Goal: Task Accomplishment & Management: Manage account settings

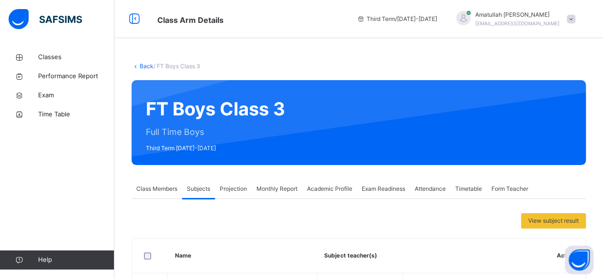
click at [230, 195] on div "Projection" at bounding box center [233, 188] width 37 height 19
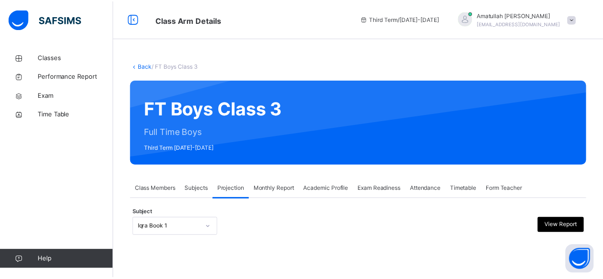
scroll to position [91, 0]
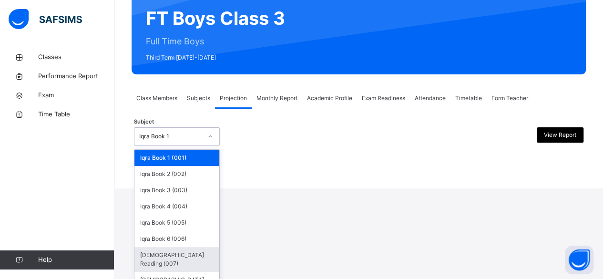
click at [179, 255] on div "Quran Reading (007)" at bounding box center [176, 259] width 85 height 25
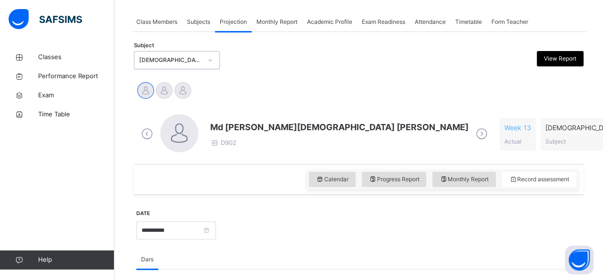
scroll to position [173, 0]
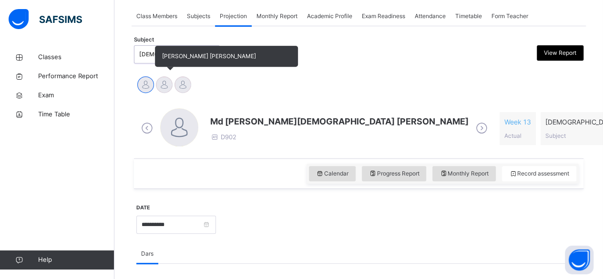
click at [160, 85] on div at bounding box center [164, 84] width 17 height 17
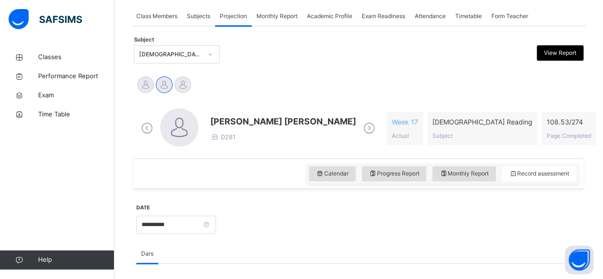
click at [214, 117] on span "[PERSON_NAME] [PERSON_NAME]" at bounding box center [283, 121] width 146 height 13
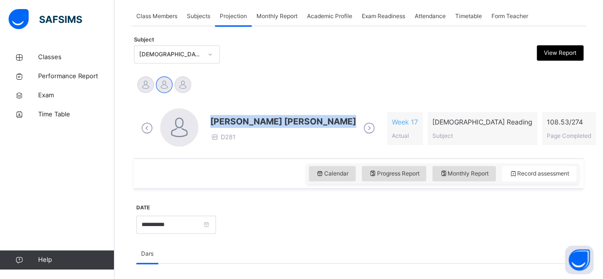
click at [214, 117] on span "[PERSON_NAME] [PERSON_NAME]" at bounding box center [283, 121] width 146 height 13
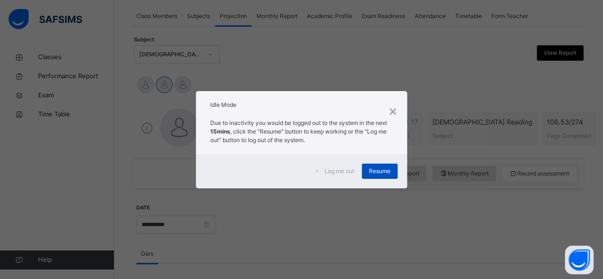
click at [388, 171] on span "Resume" at bounding box center [379, 171] width 21 height 9
click at [378, 171] on span "Resume" at bounding box center [379, 171] width 21 height 9
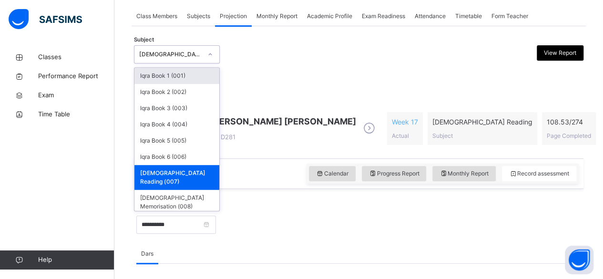
click at [199, 45] on div "[DEMOGRAPHIC_DATA] Reading (007)" at bounding box center [177, 54] width 86 height 18
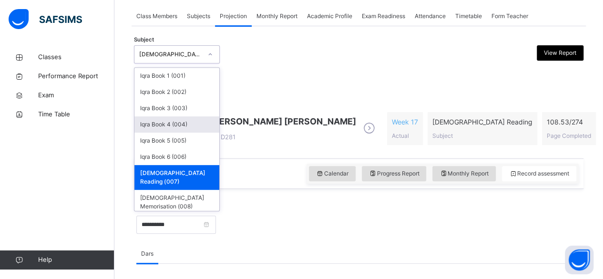
click at [195, 120] on div "Iqra Book 4 (004)" at bounding box center [176, 124] width 85 height 16
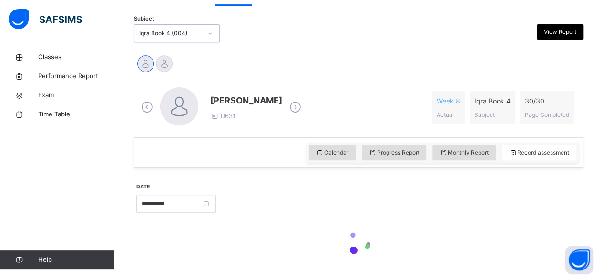
scroll to position [220, 0]
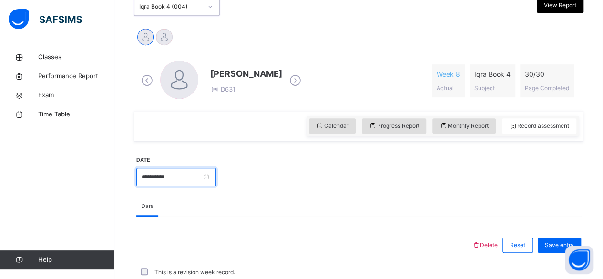
click at [216, 182] on input "**********" at bounding box center [176, 177] width 80 height 18
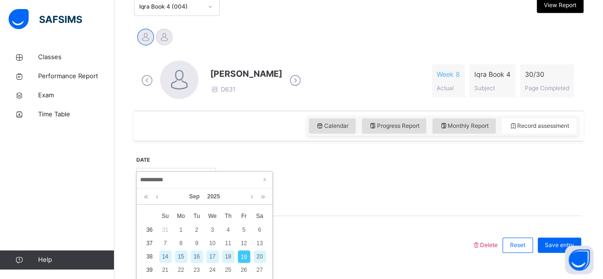
click at [287, 155] on div at bounding box center [399, 175] width 356 height 41
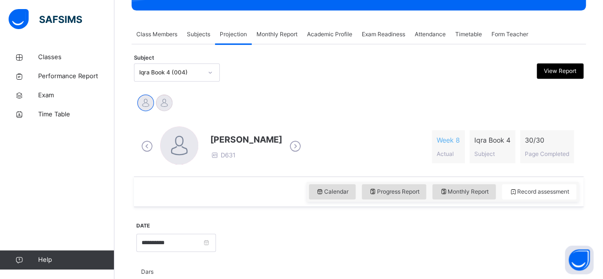
scroll to position [152, 0]
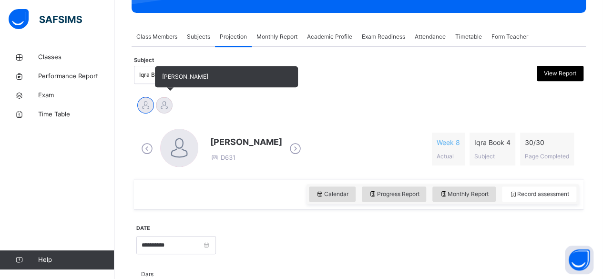
click at [172, 101] on div at bounding box center [164, 105] width 17 height 17
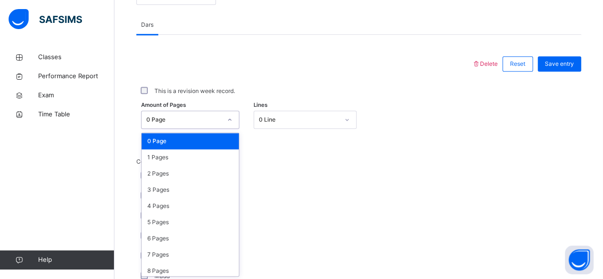
scroll to position [401, 0]
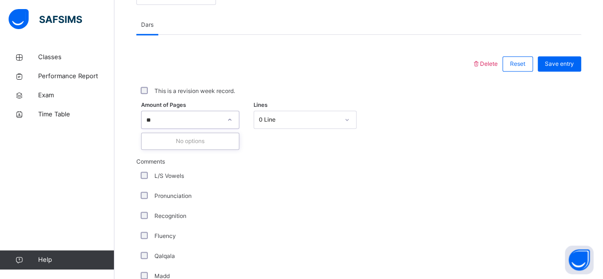
type input "*"
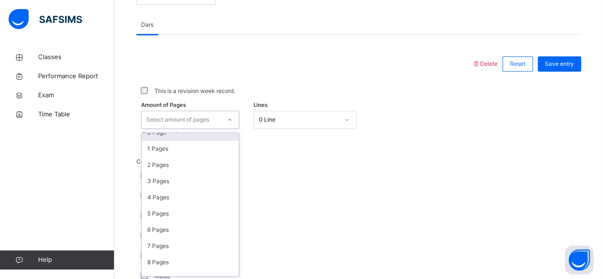
scroll to position [11, 0]
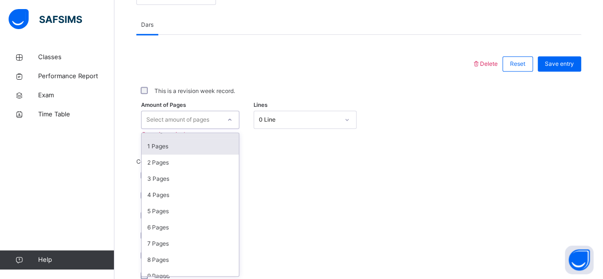
click at [211, 138] on div "1 Pages" at bounding box center [190, 146] width 97 height 16
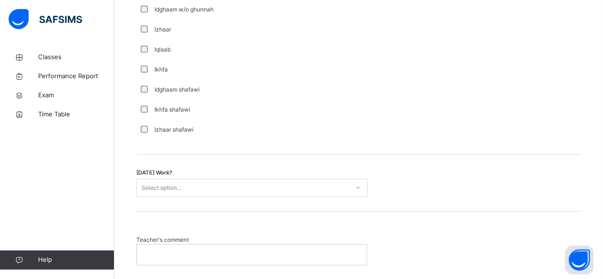
scroll to position [729, 0]
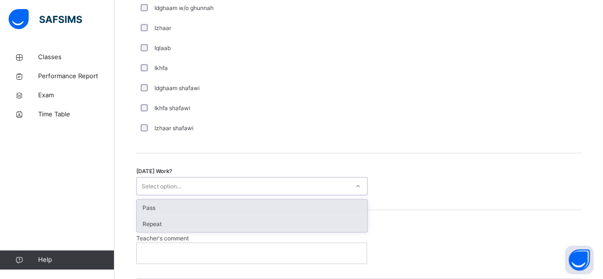
click at [338, 221] on div "Repeat" at bounding box center [252, 223] width 230 height 16
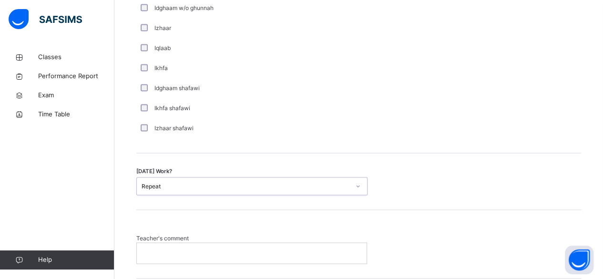
click at [325, 259] on div at bounding box center [252, 253] width 230 height 20
click at [351, 255] on p at bounding box center [251, 252] width 215 height 9
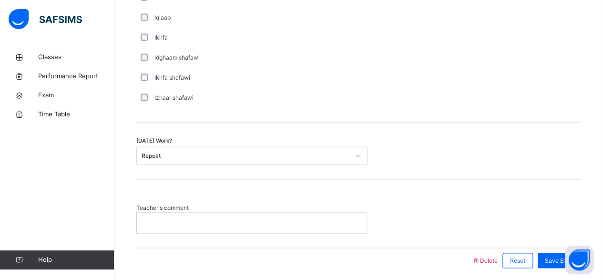
scroll to position [794, 0]
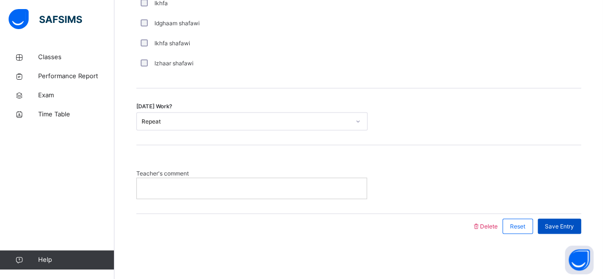
click at [574, 225] on span "Save Entry" at bounding box center [559, 226] width 29 height 9
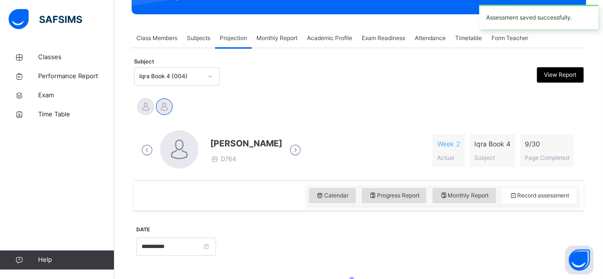
scroll to position [0, 0]
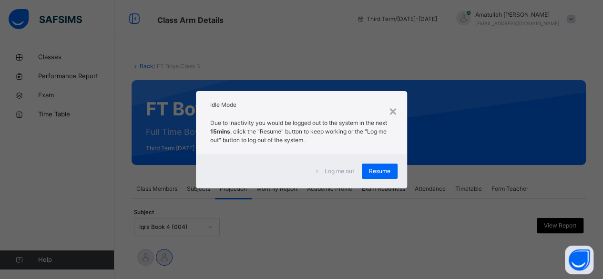
click at [286, 159] on div "Log me out Resume" at bounding box center [301, 171] width 211 height 34
click at [397, 166] on div "Resume" at bounding box center [380, 170] width 36 height 15
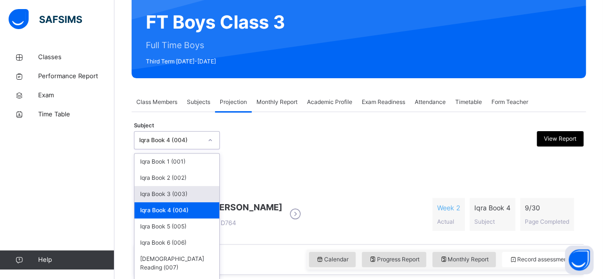
scroll to position [95, 0]
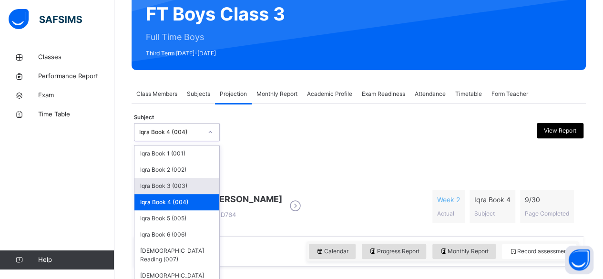
click at [157, 141] on div "option Iqra Book 4 (004), selected. option Iqra Book 3 (003) focused, 3 of 8. 8…" at bounding box center [177, 132] width 86 height 18
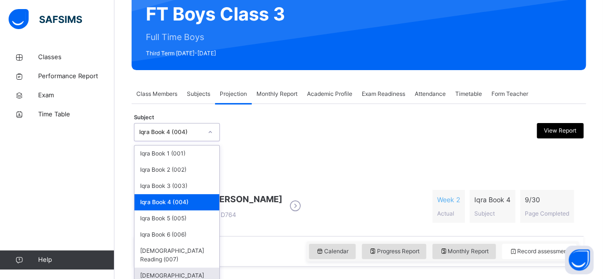
click at [160, 270] on div "[DEMOGRAPHIC_DATA] Memorisation (008)" at bounding box center [176, 279] width 85 height 25
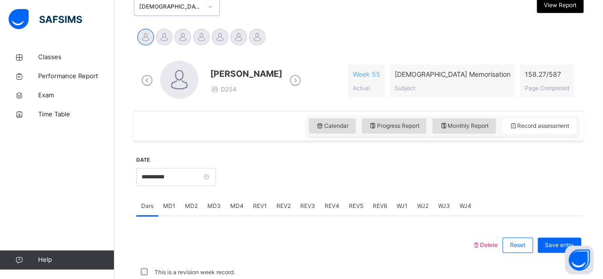
scroll to position [152, 0]
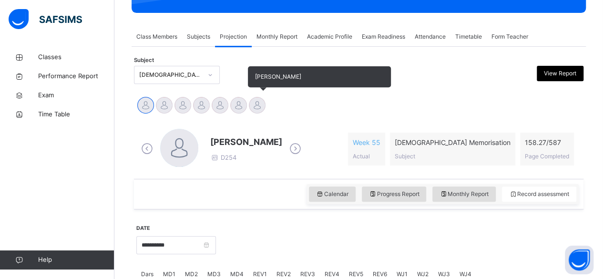
click at [255, 103] on div at bounding box center [257, 105] width 17 height 17
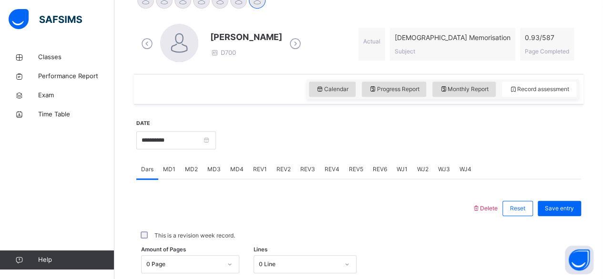
scroll to position [309, 0]
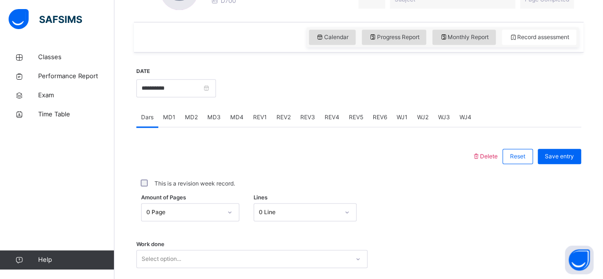
click at [230, 114] on span "MD4" at bounding box center [236, 117] width 13 height 9
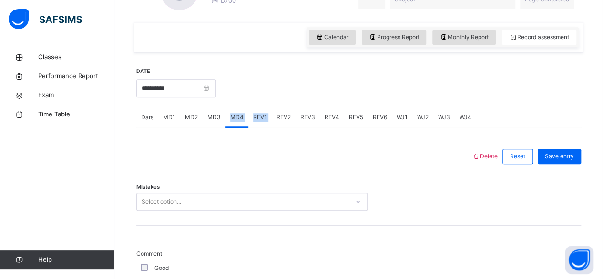
drag, startPoint x: 230, startPoint y: 114, endPoint x: 268, endPoint y: 117, distance: 38.3
click at [268, 117] on div "Dars MD1 MD2 MD3 MD4 REV1 REV2 REV3 REV4 REV5 REV6 WJ1 WJ2 WJ3 WJ4" at bounding box center [358, 118] width 445 height 20
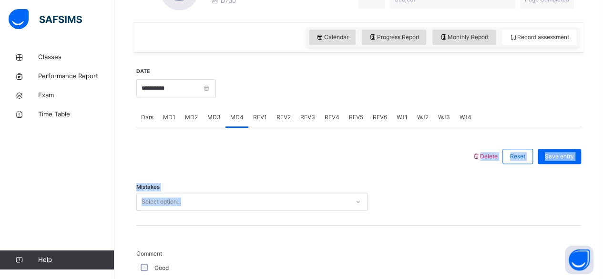
drag, startPoint x: 225, startPoint y: 163, endPoint x: 449, endPoint y: 206, distance: 228.2
click at [332, 172] on div "Mistakes Select option..." at bounding box center [358, 197] width 445 height 57
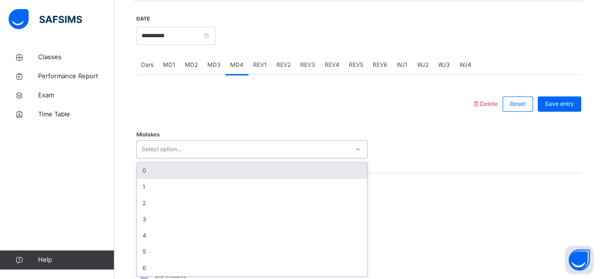
click at [314, 158] on div "option 0 focused, 1 of 7. 7 results available. Use Up and Down to choose option…" at bounding box center [251, 149] width 231 height 18
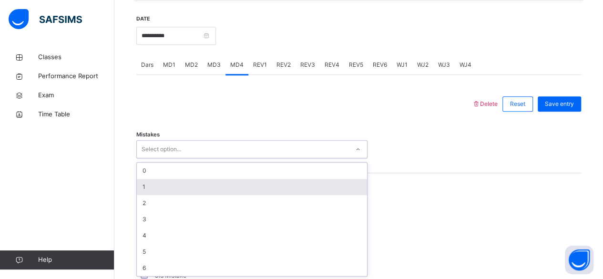
scroll to position [361, 0]
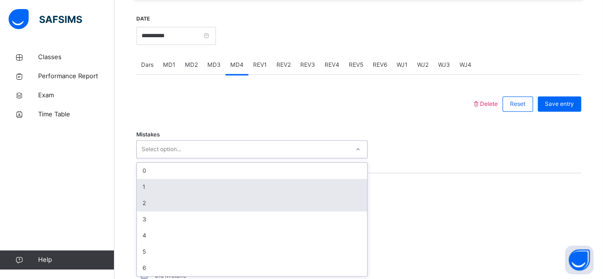
click at [259, 193] on div "1" at bounding box center [252, 187] width 230 height 16
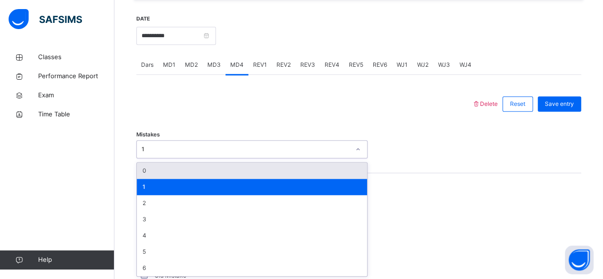
click at [247, 143] on div "1" at bounding box center [243, 149] width 212 height 15
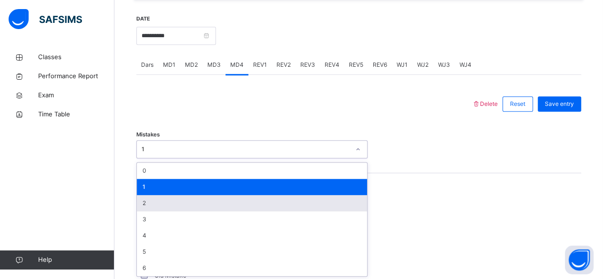
click at [215, 201] on div "2" at bounding box center [252, 203] width 230 height 16
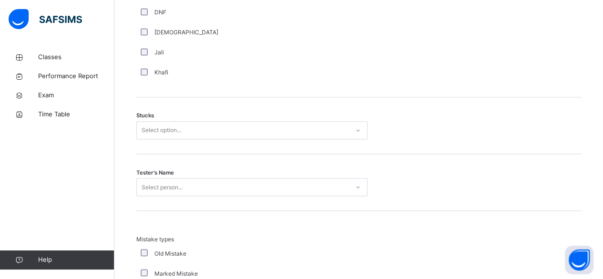
scroll to position [746, 0]
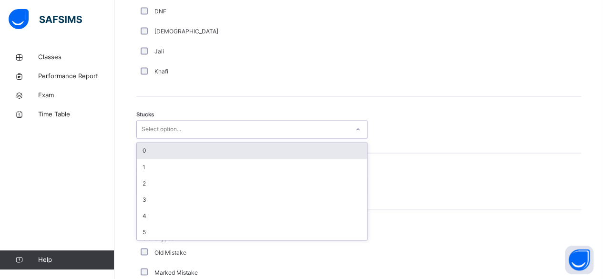
click at [160, 128] on div "Select option..." at bounding box center [162, 129] width 40 height 18
click at [166, 151] on div "0" at bounding box center [252, 151] width 230 height 16
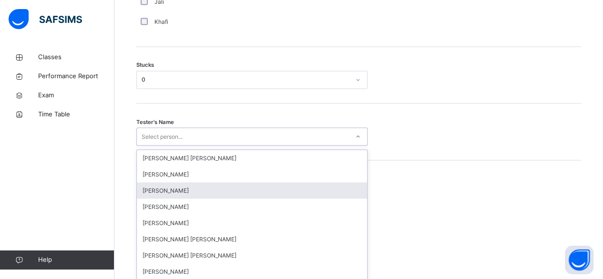
click at [153, 145] on div "option Ahmed Selami focused, 3 of 90. 90 results available. Use Up and Down to …" at bounding box center [251, 136] width 231 height 18
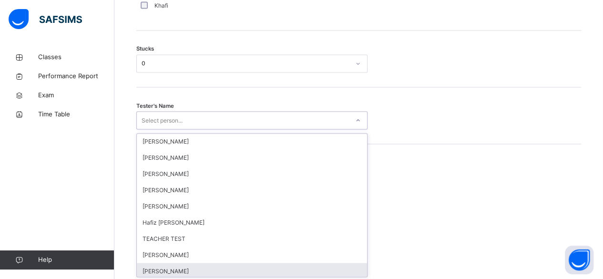
scroll to position [892, 0]
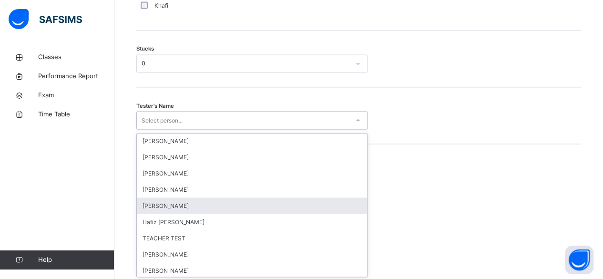
click at [178, 197] on div "[PERSON_NAME]" at bounding box center [252, 205] width 230 height 16
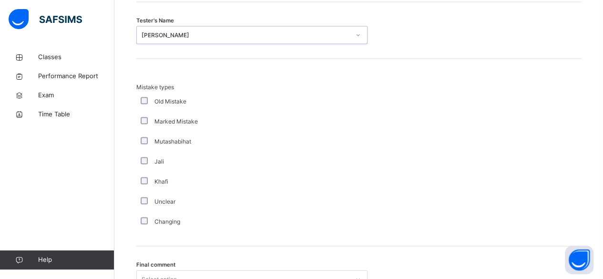
scroll to position [986, 0]
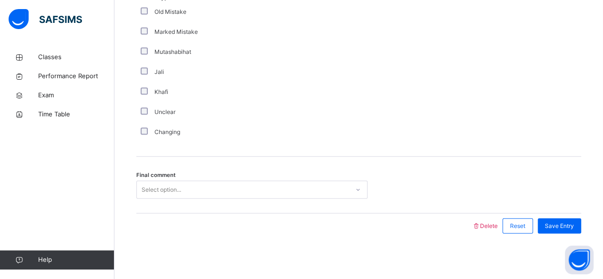
click at [219, 187] on div "Select option..." at bounding box center [243, 190] width 212 height 15
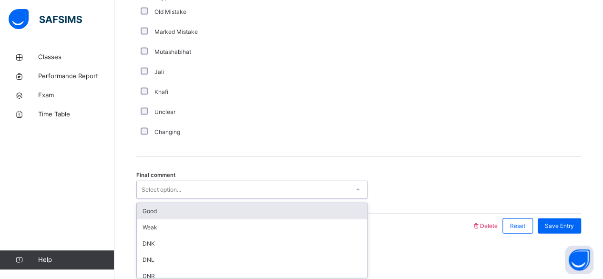
click at [208, 203] on div "Good" at bounding box center [252, 211] width 230 height 16
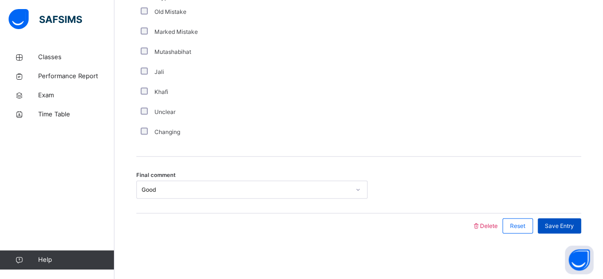
click at [579, 228] on div "Save Entry" at bounding box center [559, 225] width 43 height 15
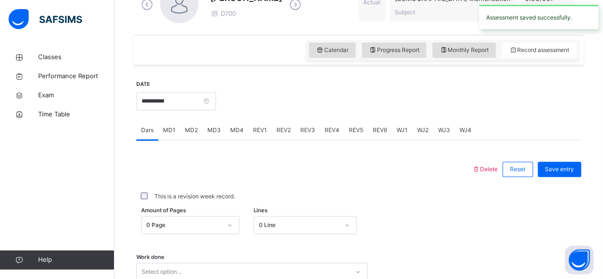
scroll to position [296, 0]
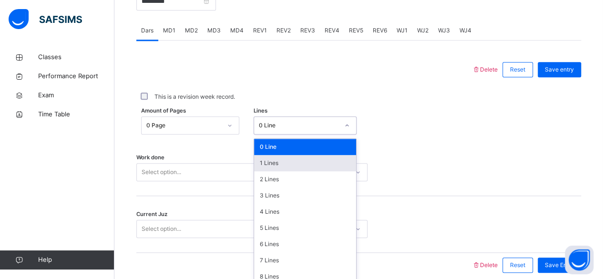
click at [293, 134] on div "option 1 Lines focused, 2 of 16. 16 results available. Use Up and Down to choos…" at bounding box center [305, 125] width 103 height 18
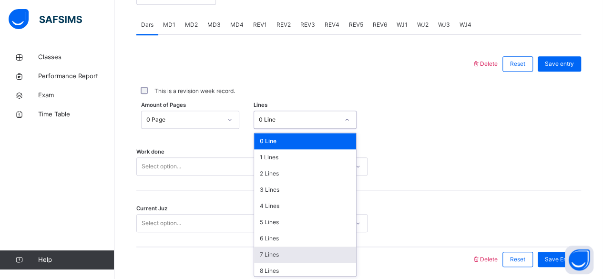
click at [288, 259] on div "7 Lines" at bounding box center [305, 254] width 102 height 16
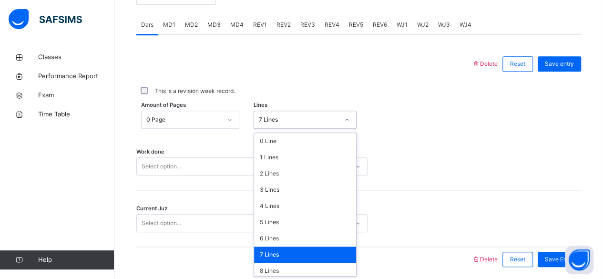
click at [279, 116] on div "7 Lines" at bounding box center [299, 119] width 80 height 9
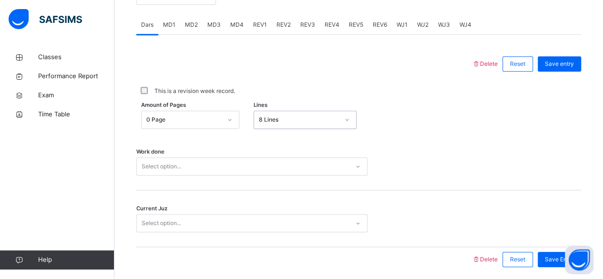
scroll to position [436, 0]
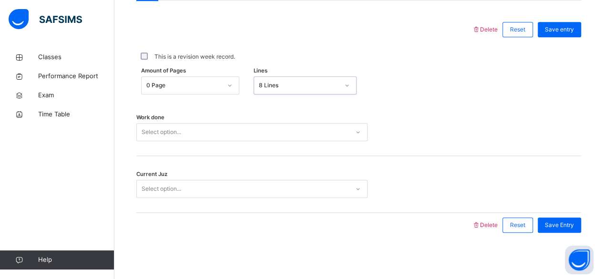
click at [251, 141] on div "Select option..." at bounding box center [251, 132] width 231 height 18
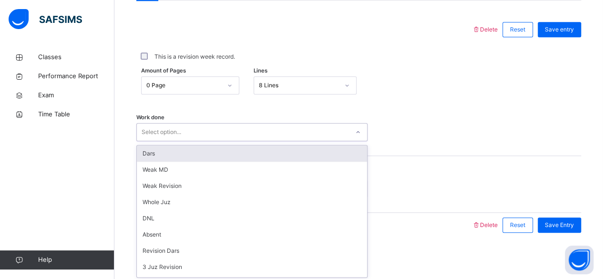
click at [245, 149] on div "Dars" at bounding box center [252, 153] width 230 height 16
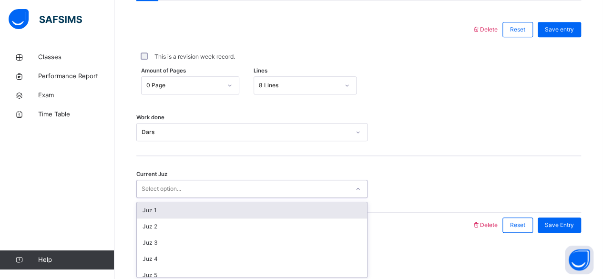
click at [242, 186] on div "Select option..." at bounding box center [243, 189] width 212 height 15
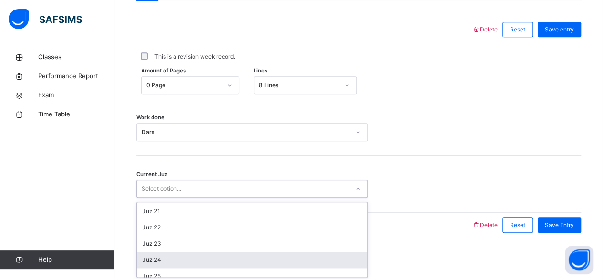
scroll to position [371, 0]
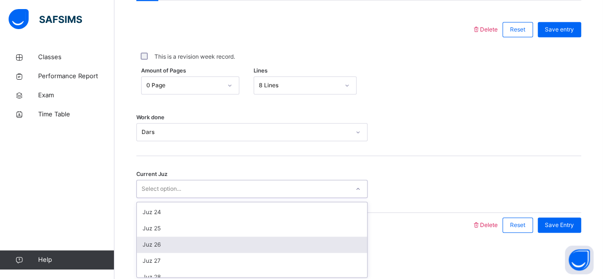
click at [175, 244] on div "Juz 26" at bounding box center [252, 244] width 230 height 16
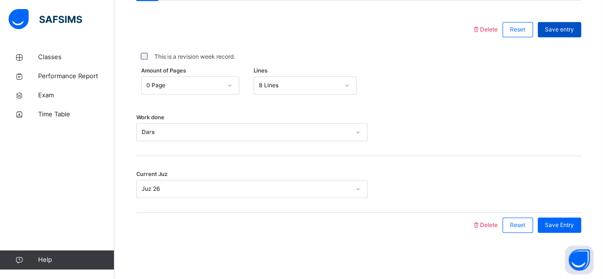
click at [575, 23] on div "Save entry" at bounding box center [559, 29] width 43 height 15
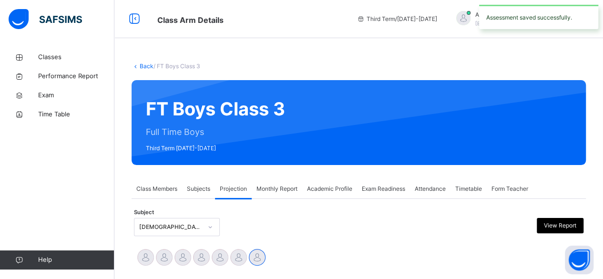
scroll to position [3, 0]
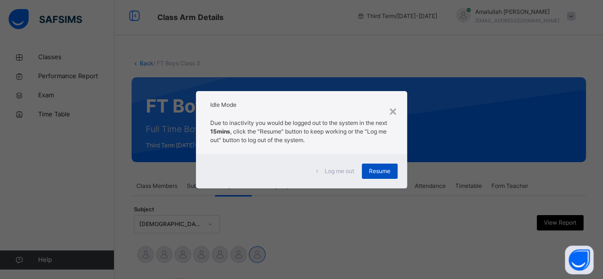
click at [377, 169] on span "Resume" at bounding box center [379, 171] width 21 height 9
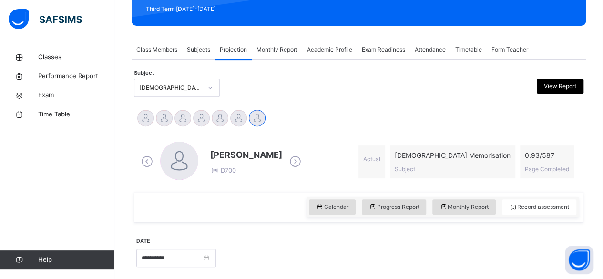
scroll to position [141, 0]
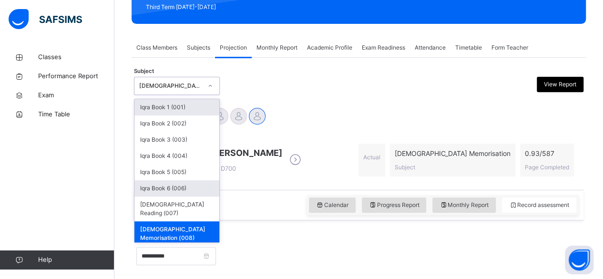
click at [159, 188] on div "Iqra Book 6 (006)" at bounding box center [176, 188] width 85 height 16
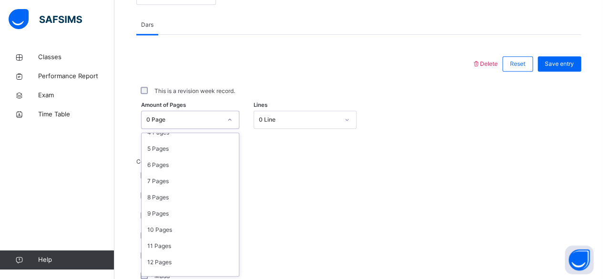
scroll to position [82, 0]
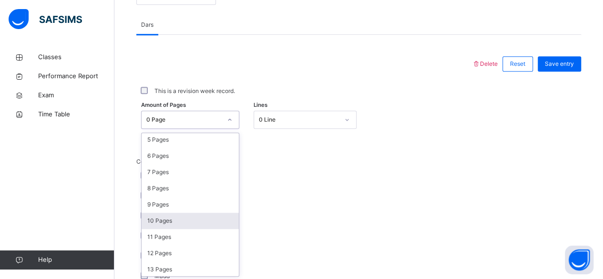
click at [178, 218] on div "10 Pages" at bounding box center [190, 221] width 97 height 16
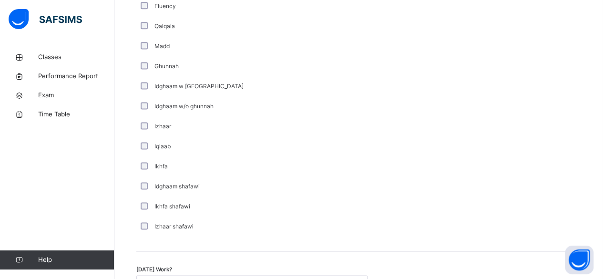
scroll to position [631, 0]
click at [318, 179] on div "Idghaam shafawi" at bounding box center [255, 186] width 238 height 20
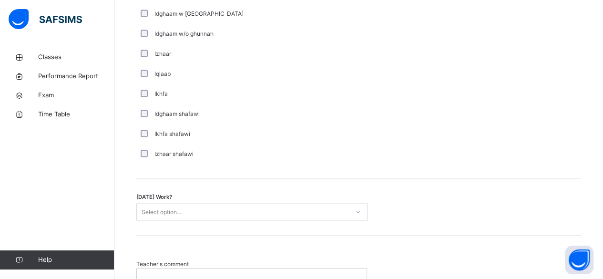
scroll to position [717, 0]
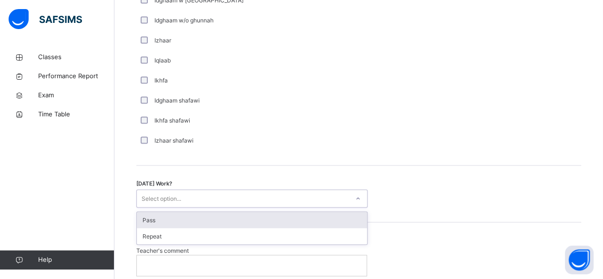
click at [248, 212] on div "Pass" at bounding box center [252, 220] width 230 height 16
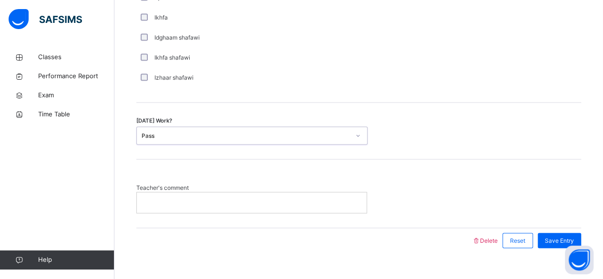
scroll to position [794, 0]
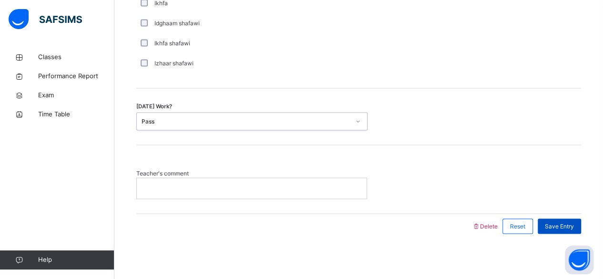
click at [550, 229] on div "Save Entry" at bounding box center [559, 225] width 43 height 15
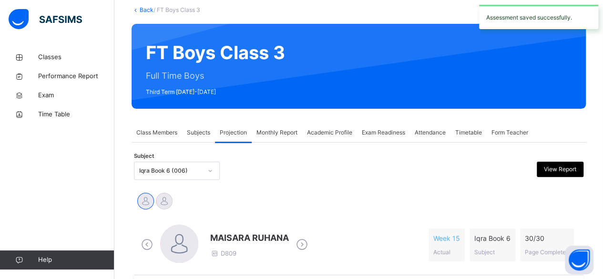
scroll to position [0, 0]
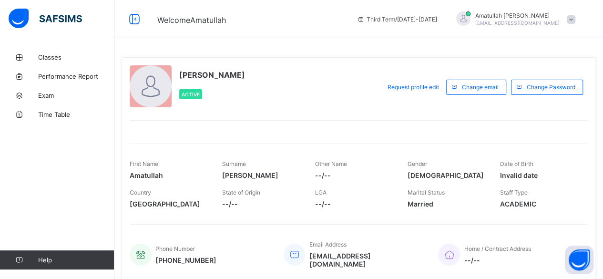
click at [573, 17] on div "Amatullah Ahmed shammizaman91@gmail.com" at bounding box center [513, 19] width 133 height 16
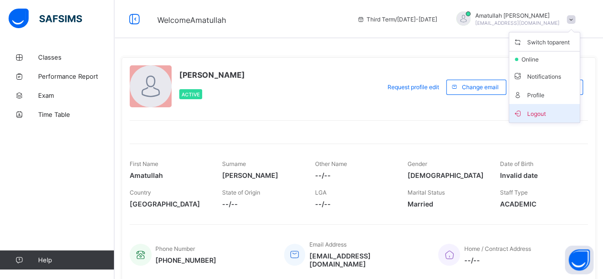
click at [559, 105] on li "Logout" at bounding box center [544, 113] width 71 height 19
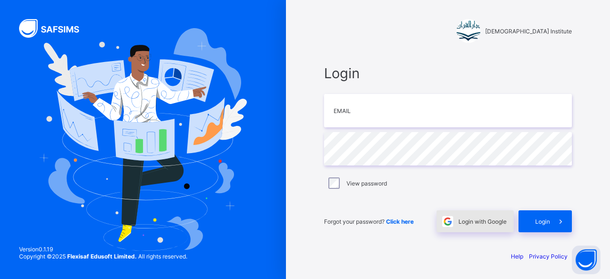
click at [453, 222] on span at bounding box center [448, 221] width 22 height 22
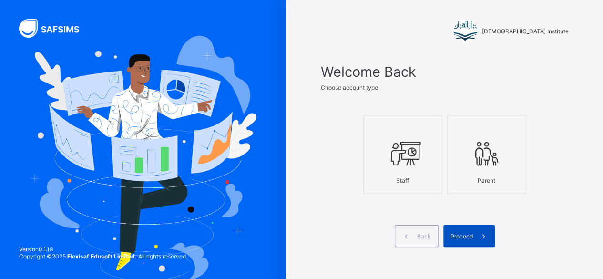
click at [477, 236] on span at bounding box center [484, 236] width 22 height 22
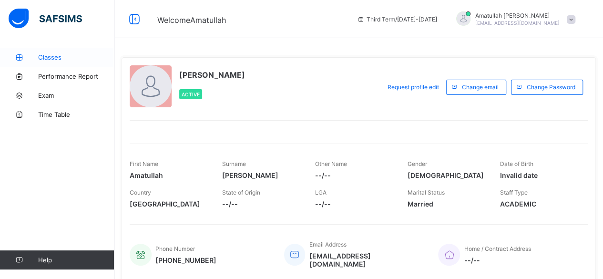
click at [49, 58] on span "Classes" at bounding box center [76, 57] width 76 height 8
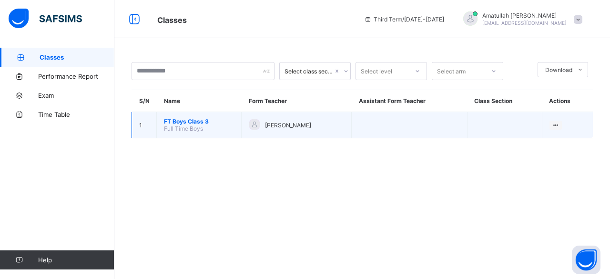
click at [195, 123] on span "FT Boys Class 3" at bounding box center [199, 121] width 70 height 7
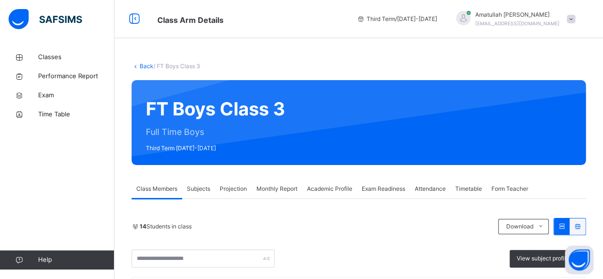
click at [236, 182] on div "Projection" at bounding box center [233, 188] width 37 height 19
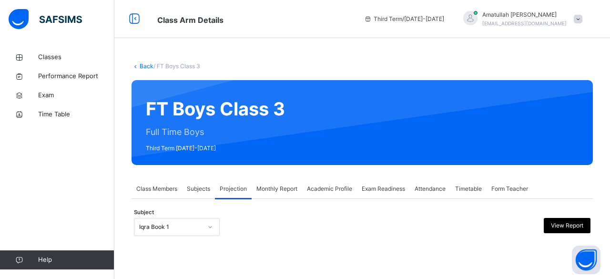
click at [161, 228] on div "Iqra Book 1" at bounding box center [177, 227] width 86 height 18
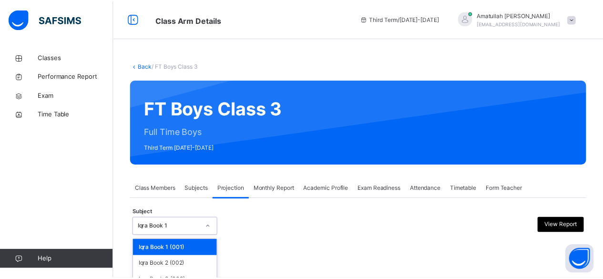
scroll to position [91, 0]
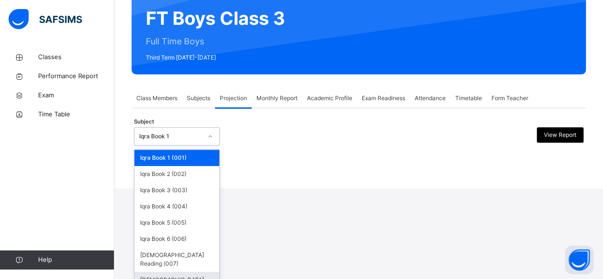
click at [160, 275] on div "[DEMOGRAPHIC_DATA] Memorisation (008)" at bounding box center [176, 284] width 85 height 25
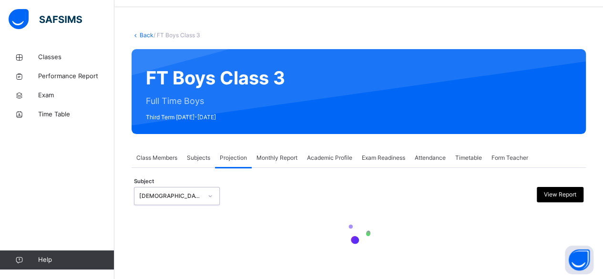
scroll to position [0, 0]
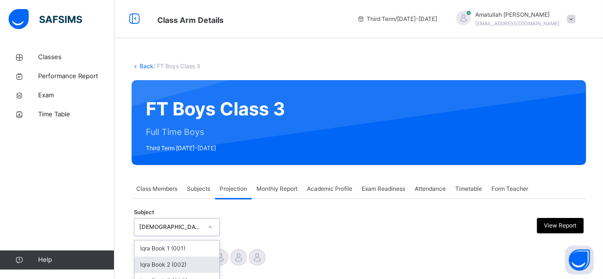
drag, startPoint x: 185, startPoint y: 226, endPoint x: 181, endPoint y: 232, distance: 6.8
click at [185, 226] on div "option Quran Memorisation (008), selected. option Iqra Book 2 (002) focused, 2 …" at bounding box center [177, 227] width 86 height 18
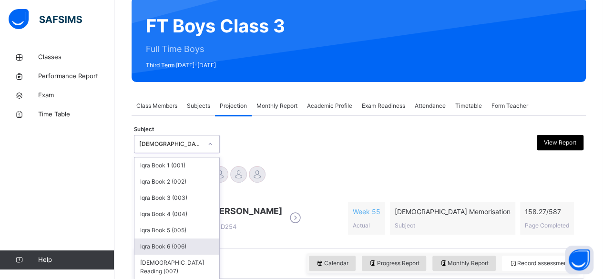
scroll to position [95, 0]
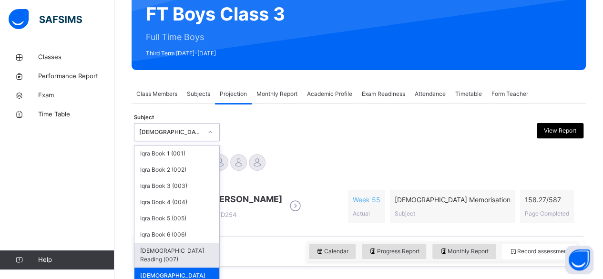
click at [166, 243] on div "[DEMOGRAPHIC_DATA] Reading (007)" at bounding box center [176, 255] width 85 height 25
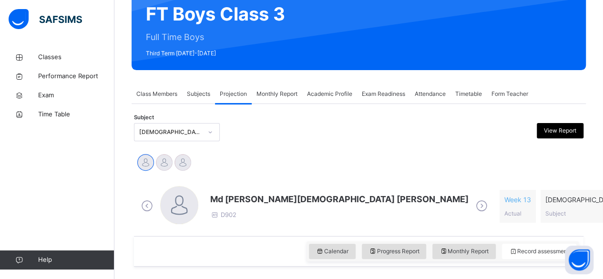
click at [473, 208] on icon at bounding box center [481, 206] width 17 height 14
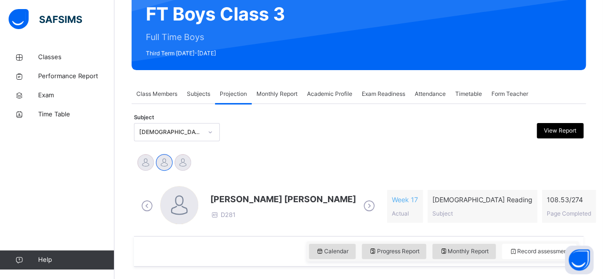
click at [278, 198] on span "[PERSON_NAME] [PERSON_NAME]" at bounding box center [283, 199] width 146 height 13
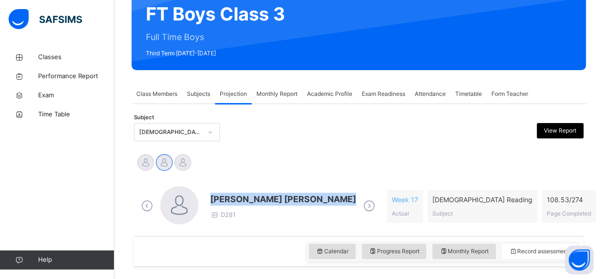
click at [278, 198] on span "[PERSON_NAME] [PERSON_NAME]" at bounding box center [283, 199] width 146 height 13
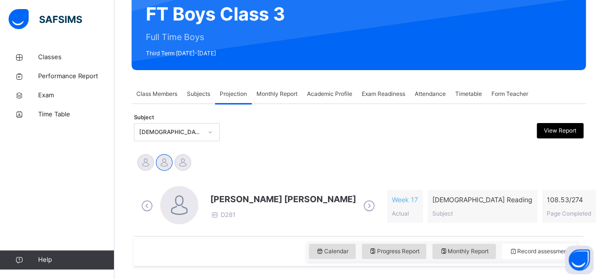
click at [340, 101] on div "Academic Profile" at bounding box center [329, 93] width 55 height 19
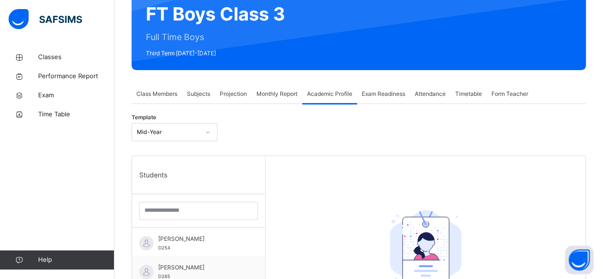
click at [272, 99] on div "Monthly Report" at bounding box center [277, 93] width 51 height 19
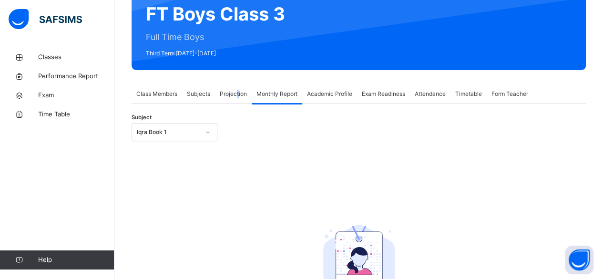
click at [237, 90] on span "Projection" at bounding box center [233, 94] width 27 height 9
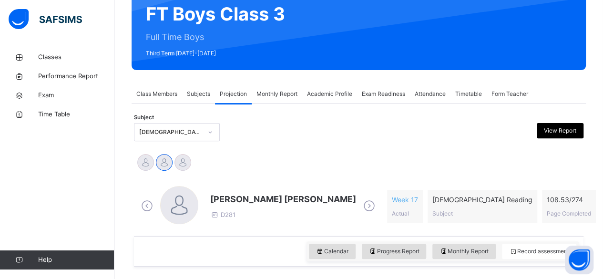
click at [260, 197] on span "[PERSON_NAME] [PERSON_NAME]" at bounding box center [283, 199] width 146 height 13
click at [259, 197] on span "[PERSON_NAME] [PERSON_NAME]" at bounding box center [283, 199] width 146 height 13
click at [259, 198] on span "[PERSON_NAME] [PERSON_NAME]" at bounding box center [283, 199] width 146 height 13
click at [257, 196] on span "[PERSON_NAME] [PERSON_NAME]" at bounding box center [283, 199] width 146 height 13
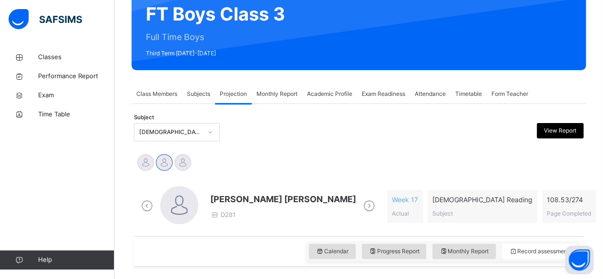
click at [260, 197] on span "[PERSON_NAME] [PERSON_NAME]" at bounding box center [283, 199] width 146 height 13
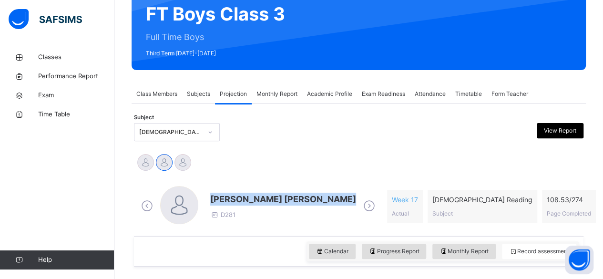
click at [261, 198] on span "[PERSON_NAME] [PERSON_NAME]" at bounding box center [283, 199] width 146 height 13
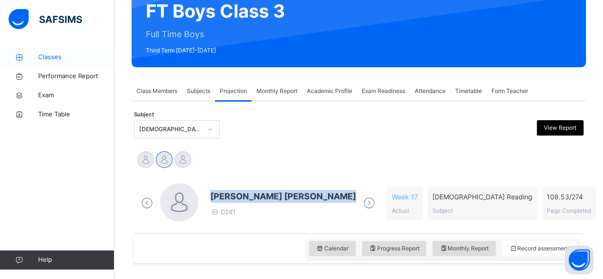
click at [41, 54] on span "Classes" at bounding box center [76, 57] width 76 height 10
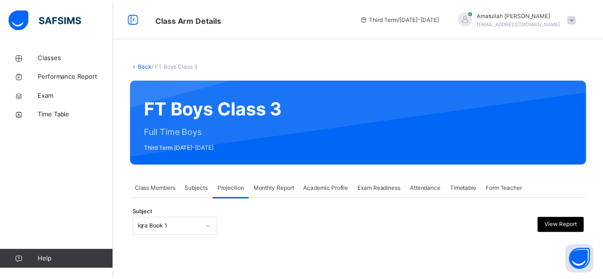
scroll to position [91, 0]
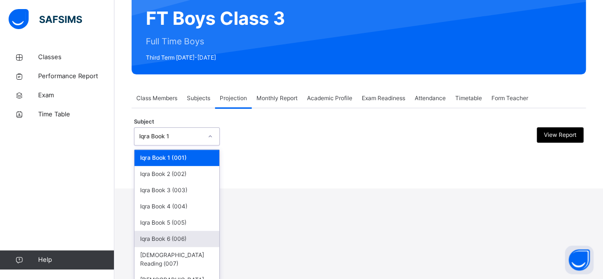
click at [176, 145] on div "option Iqra Book 6 (006) focused, 6 of 8. 8 results available. Use Up and Down …" at bounding box center [177, 136] width 86 height 18
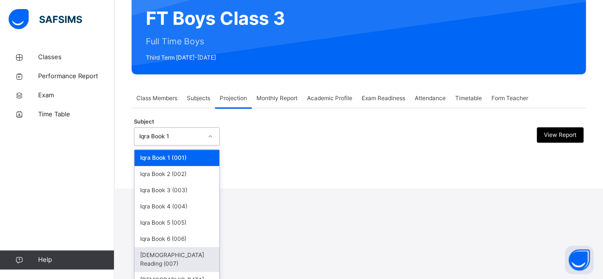
click at [179, 252] on div "[DEMOGRAPHIC_DATA] Reading (007)" at bounding box center [176, 259] width 85 height 25
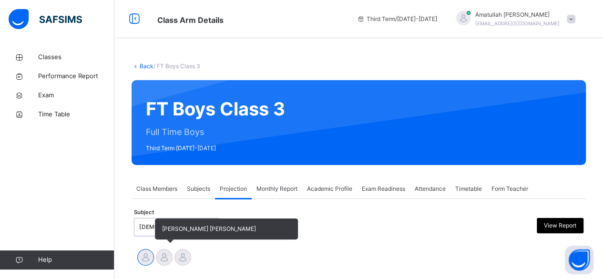
click at [166, 258] on div at bounding box center [164, 257] width 17 height 17
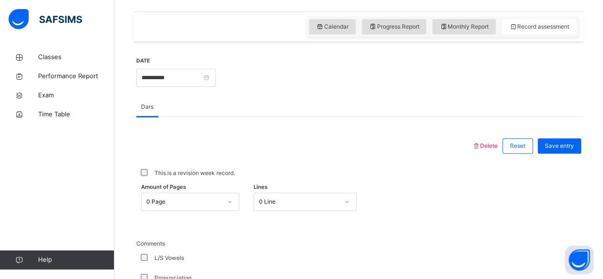
scroll to position [318, 0]
drag, startPoint x: 603, startPoint y: 111, endPoint x: 606, endPoint y: 70, distance: 40.7
click at [602, 59] on div "Back / FT Boys Class 3 FT Boys Class 3 Full Time Boys Third Term 2024-2025 Clas…" at bounding box center [358, 243] width 489 height 1028
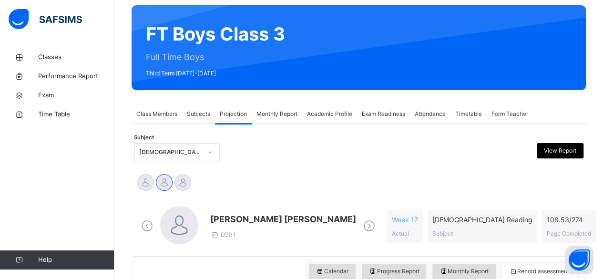
scroll to position [68, 0]
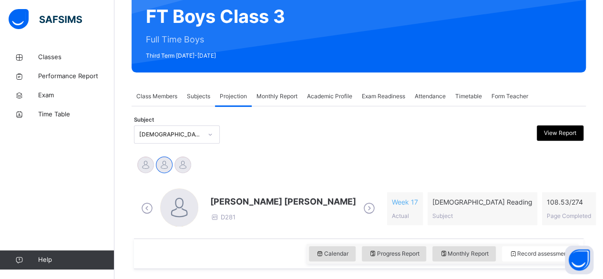
click at [147, 143] on div "[DEMOGRAPHIC_DATA] Reading (007)" at bounding box center [177, 134] width 86 height 18
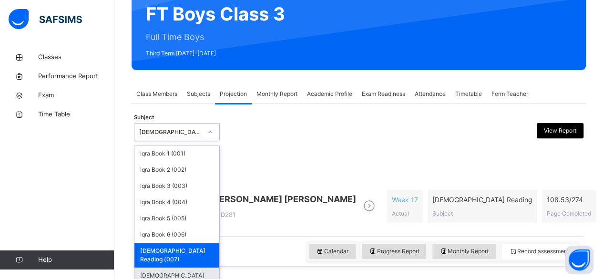
click at [174, 267] on div "[DEMOGRAPHIC_DATA] Memorisation (008)" at bounding box center [176, 279] width 85 height 25
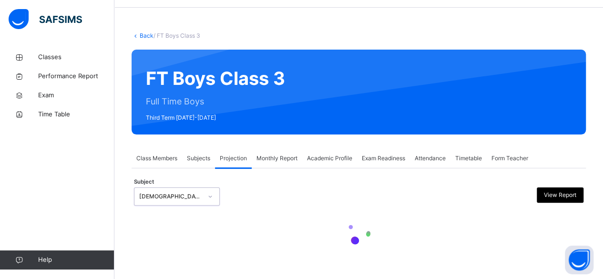
scroll to position [95, 0]
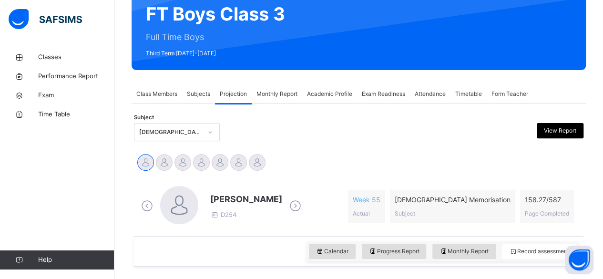
drag, startPoint x: 297, startPoint y: 202, endPoint x: 316, endPoint y: 204, distance: 18.7
click at [297, 203] on icon at bounding box center [295, 206] width 17 height 14
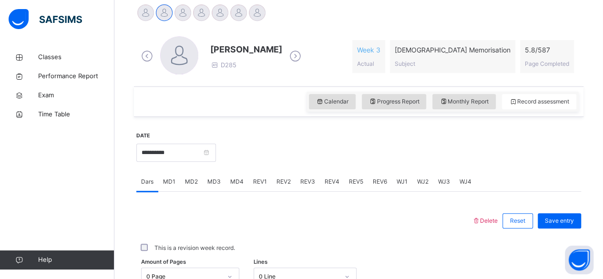
scroll to position [254, 0]
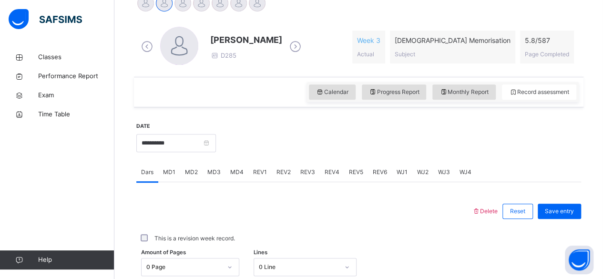
click at [235, 169] on span "MD4" at bounding box center [236, 172] width 13 height 9
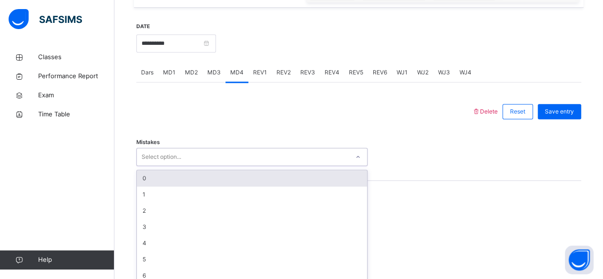
click at [179, 166] on div "option 0 focused, 1 of 7. 7 results available. Use Up and Down to choose option…" at bounding box center [251, 157] width 231 height 18
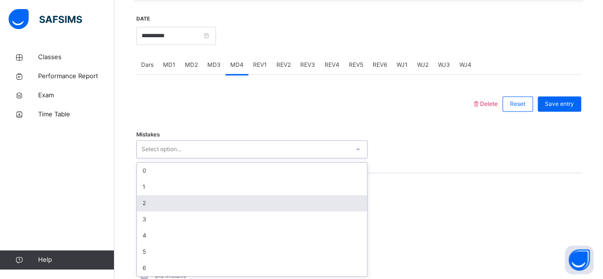
click at [187, 196] on div "2" at bounding box center [252, 203] width 230 height 16
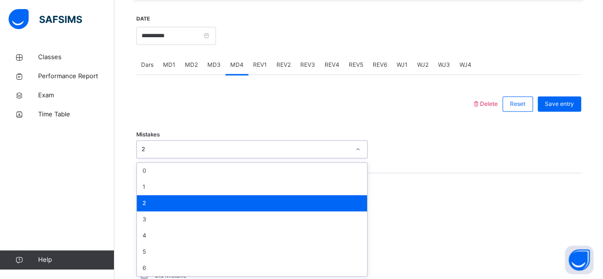
click at [184, 204] on div "2" at bounding box center [252, 203] width 230 height 16
click at [544, 120] on div "Mistakes option 2, selected. option 2 focused, 3 of 7. 7 results available. Use…" at bounding box center [358, 144] width 445 height 57
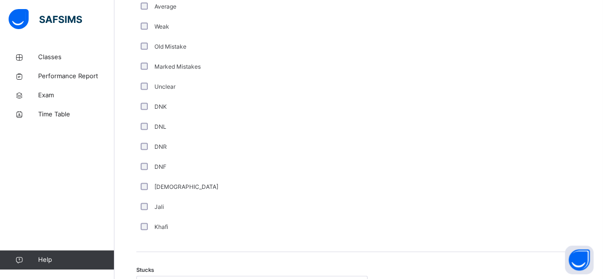
scroll to position [609, 0]
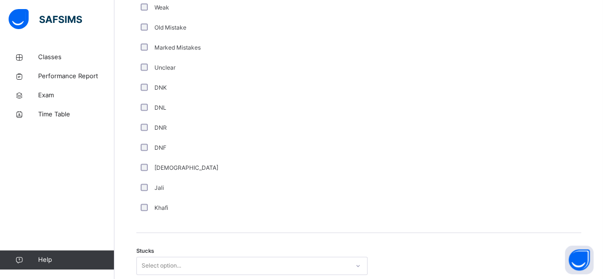
click at [137, 204] on div "**********" at bounding box center [358, 190] width 449 height 877
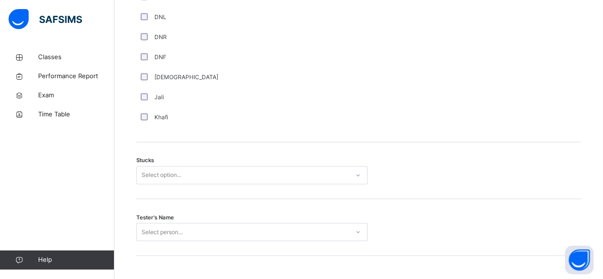
click at [143, 184] on div "Select option..." at bounding box center [251, 175] width 231 height 18
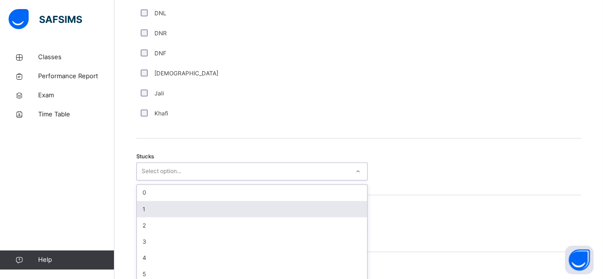
scroll to position [709, 0]
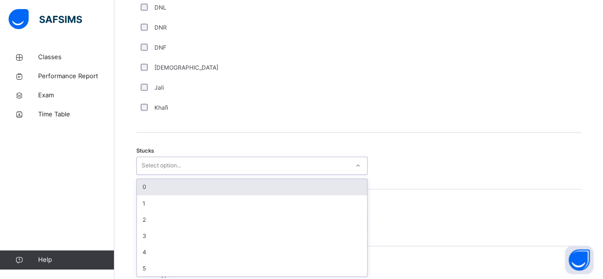
click at [300, 165] on div "Select option..." at bounding box center [243, 165] width 212 height 15
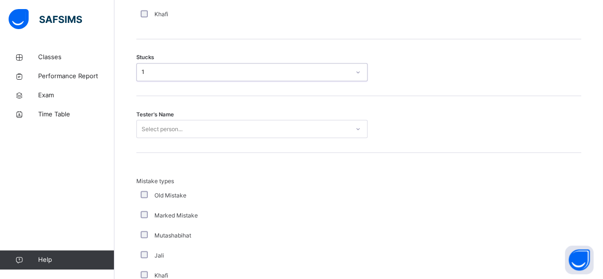
click at [283, 138] on div "Select person..." at bounding box center [251, 129] width 231 height 18
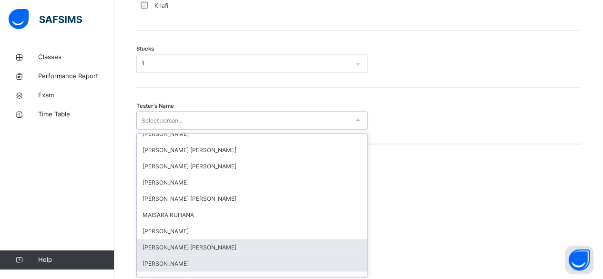
scroll to position [89, 0]
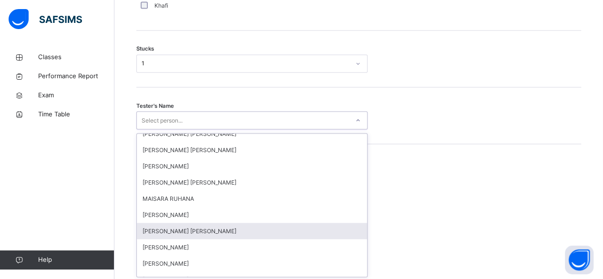
click at [284, 223] on div "[PERSON_NAME] [PERSON_NAME]" at bounding box center [252, 231] width 230 height 16
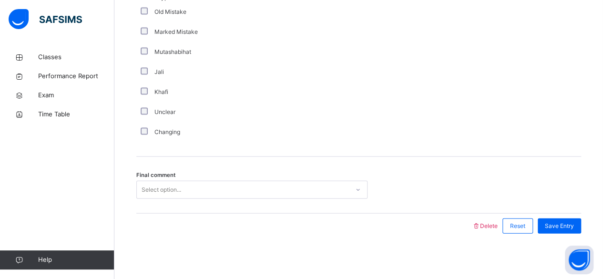
scroll to position [986, 0]
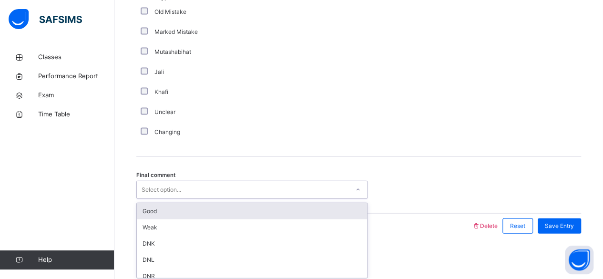
click at [297, 186] on div "Select option..." at bounding box center [243, 190] width 212 height 15
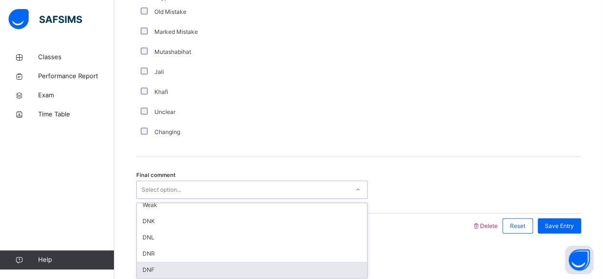
scroll to position [0, 0]
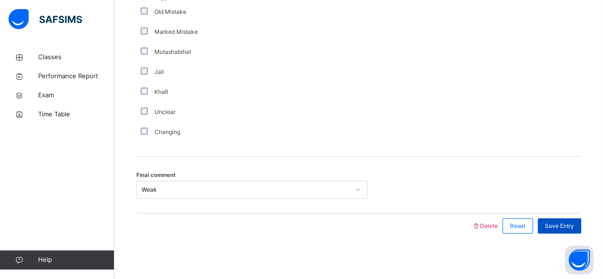
click at [566, 225] on span "Save Entry" at bounding box center [559, 226] width 29 height 9
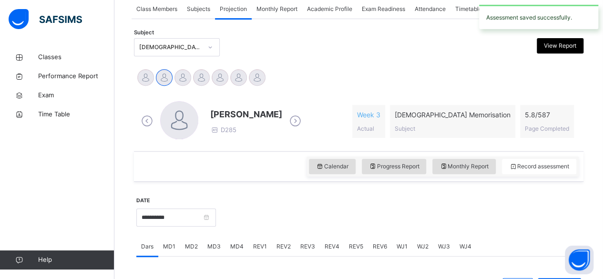
scroll to position [178, 0]
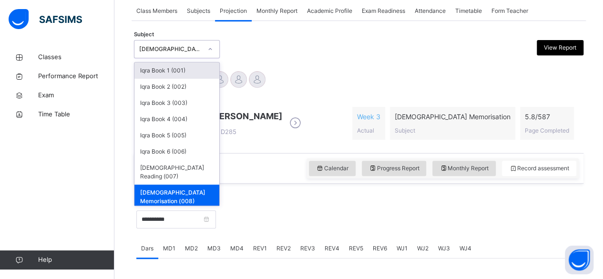
click at [163, 184] on div "[DEMOGRAPHIC_DATA] Memorisation (008)" at bounding box center [176, 196] width 85 height 25
click at [173, 167] on div "[DEMOGRAPHIC_DATA] Reading (007)" at bounding box center [176, 172] width 85 height 25
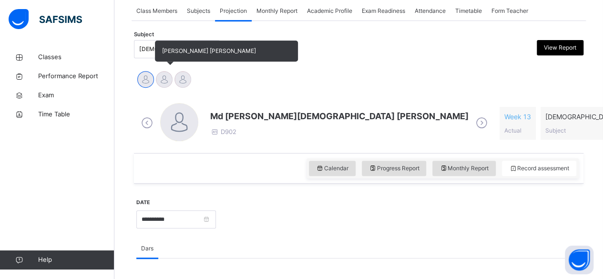
click at [165, 79] on div at bounding box center [164, 79] width 17 height 17
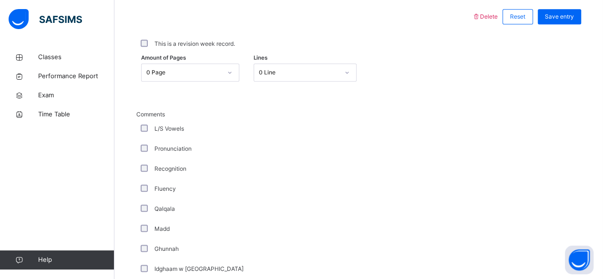
scroll to position [448, 0]
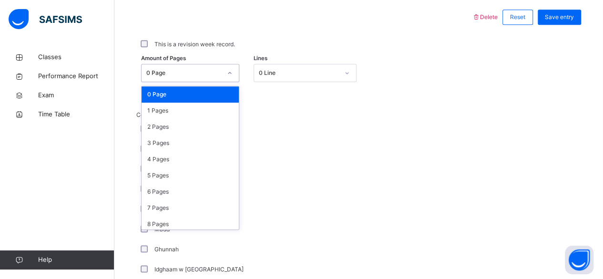
click at [172, 66] on div "0 Page" at bounding box center [181, 73] width 79 height 15
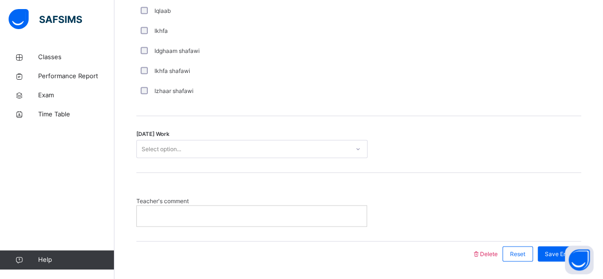
scroll to position [784, 0]
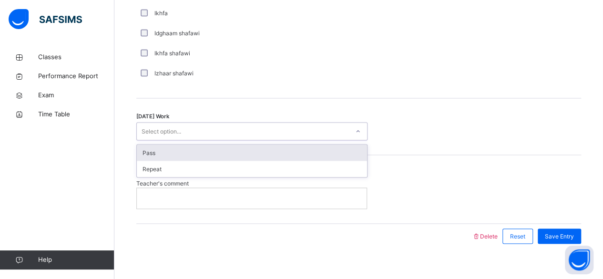
click at [216, 126] on div "Select option..." at bounding box center [243, 131] width 212 height 15
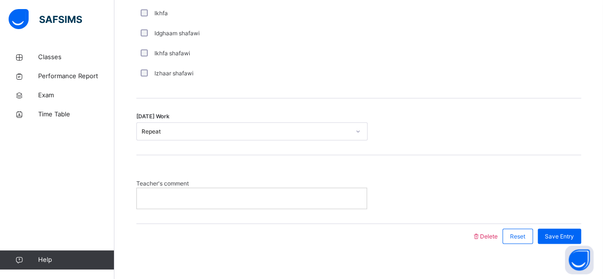
click at [243, 198] on p at bounding box center [251, 198] width 215 height 9
click at [562, 235] on span "Save Entry" at bounding box center [559, 236] width 29 height 9
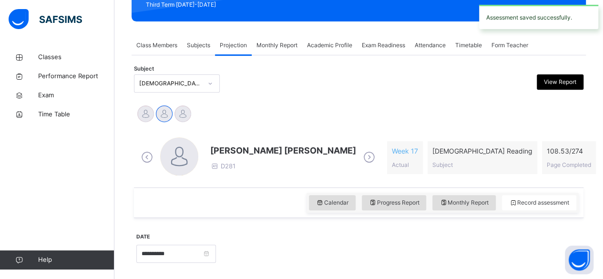
scroll to position [144, 0]
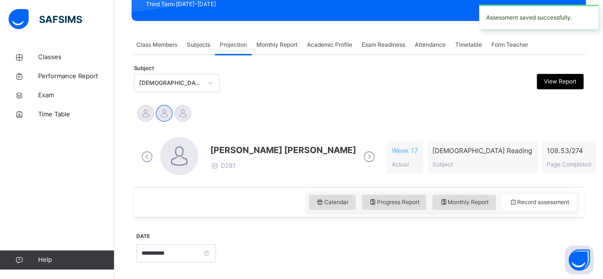
click at [254, 143] on span "[PERSON_NAME] [PERSON_NAME]" at bounding box center [283, 149] width 146 height 13
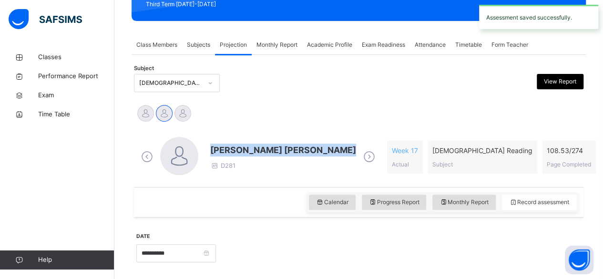
click at [254, 143] on span "[PERSON_NAME] [PERSON_NAME]" at bounding box center [283, 149] width 146 height 13
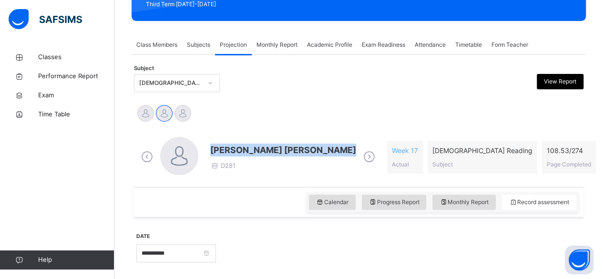
click at [254, 143] on span "[PERSON_NAME] [PERSON_NAME]" at bounding box center [283, 149] width 146 height 13
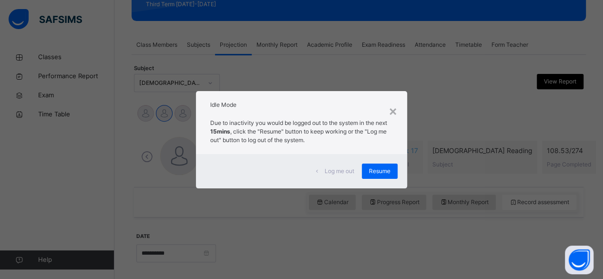
click at [378, 181] on div "Log me out Resume" at bounding box center [301, 171] width 211 height 34
click at [385, 176] on div "Resume" at bounding box center [380, 170] width 36 height 15
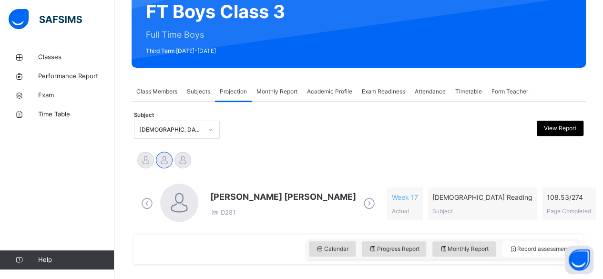
scroll to position [96, 0]
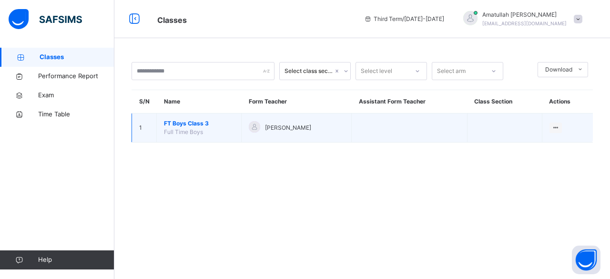
click at [200, 126] on span "FT Boys Class 3" at bounding box center [199, 123] width 70 height 9
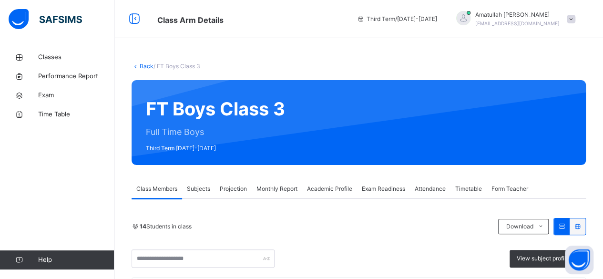
click at [236, 189] on span "Projection" at bounding box center [233, 188] width 27 height 9
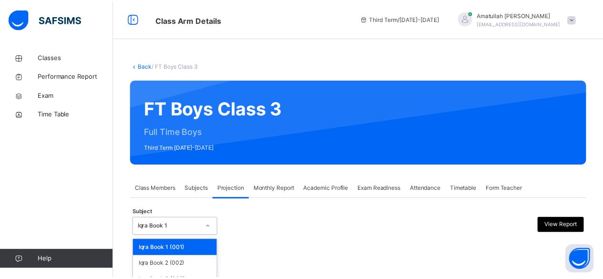
scroll to position [91, 0]
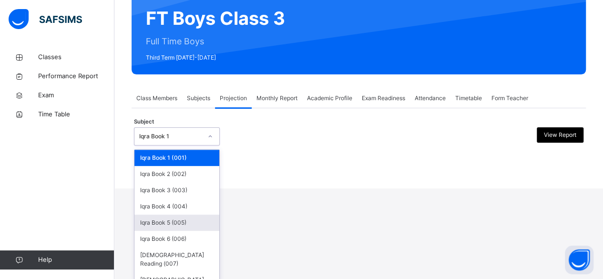
click at [174, 145] on div "option Iqra Book 5 (005) focused, 5 of 8. 8 results available. Use Up and Down …" at bounding box center [177, 136] width 86 height 18
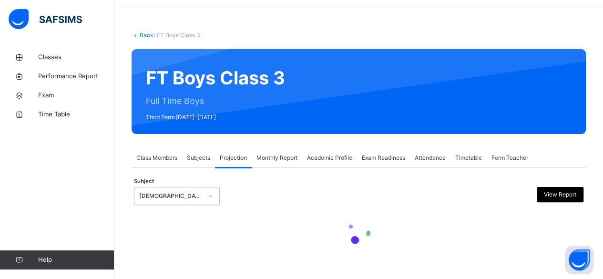
scroll to position [0, 0]
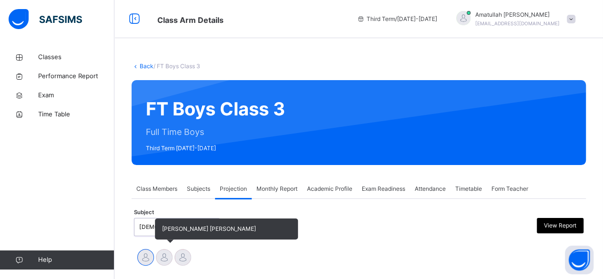
click at [169, 259] on div at bounding box center [164, 257] width 17 height 17
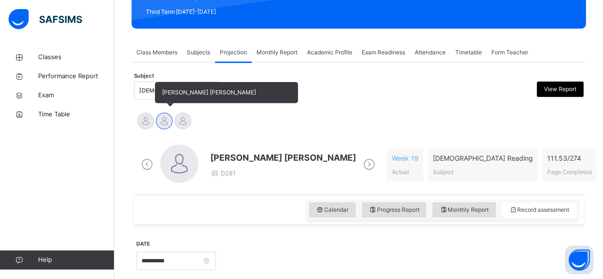
scroll to position [137, 0]
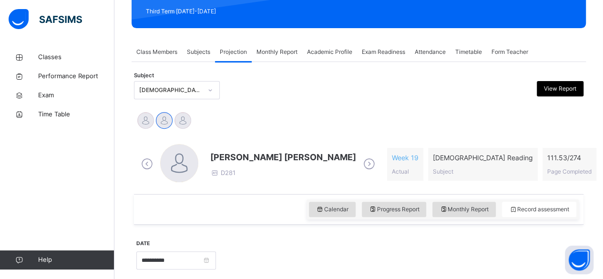
click at [234, 170] on span "D281" at bounding box center [222, 173] width 25 height 8
click at [250, 163] on span "[PERSON_NAME] [PERSON_NAME]" at bounding box center [283, 157] width 146 height 13
click at [264, 164] on span at bounding box center [283, 165] width 146 height 5
click at [245, 162] on span "[PERSON_NAME] [PERSON_NAME]" at bounding box center [283, 157] width 146 height 13
click at [236, 161] on span "[PERSON_NAME] [PERSON_NAME]" at bounding box center [283, 157] width 146 height 13
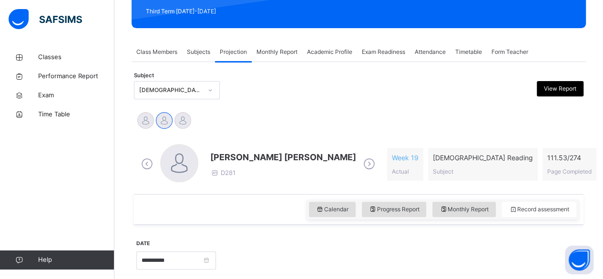
click at [238, 160] on span "[PERSON_NAME] [PERSON_NAME]" at bounding box center [283, 157] width 146 height 13
click at [225, 162] on span "[PERSON_NAME] [PERSON_NAME]" at bounding box center [283, 157] width 146 height 13
click at [226, 155] on span "[PERSON_NAME] [PERSON_NAME]" at bounding box center [283, 157] width 146 height 13
click at [223, 161] on span "[PERSON_NAME] [PERSON_NAME]" at bounding box center [283, 157] width 146 height 13
click at [227, 180] on div "[PERSON_NAME] [PERSON_NAME] D281" at bounding box center [258, 164] width 239 height 41
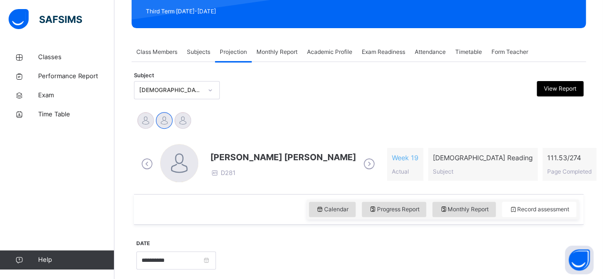
click at [230, 173] on span "D281" at bounding box center [222, 173] width 25 height 8
click at [220, 158] on span "[PERSON_NAME] [PERSON_NAME]" at bounding box center [283, 157] width 146 height 13
click at [223, 169] on span "D281" at bounding box center [222, 173] width 25 height 8
click at [255, 155] on span "[PERSON_NAME] [PERSON_NAME]" at bounding box center [283, 157] width 146 height 13
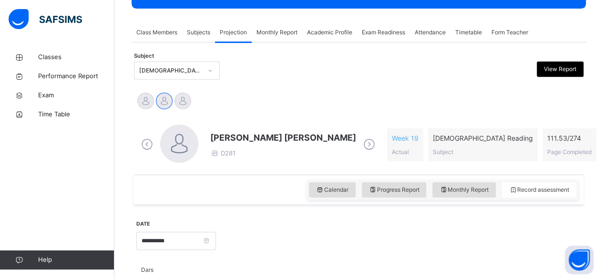
scroll to position [180, 0]
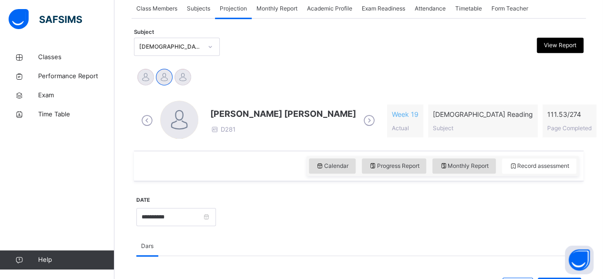
click at [249, 111] on span "[PERSON_NAME] [PERSON_NAME]" at bounding box center [283, 113] width 146 height 13
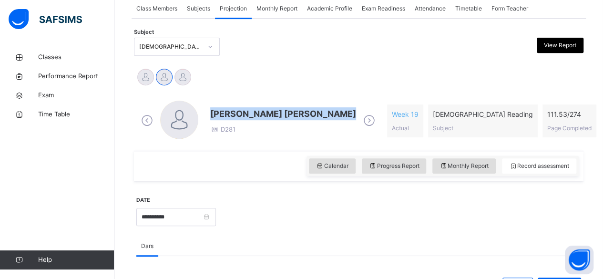
drag, startPoint x: 249, startPoint y: 111, endPoint x: 271, endPoint y: 86, distance: 33.1
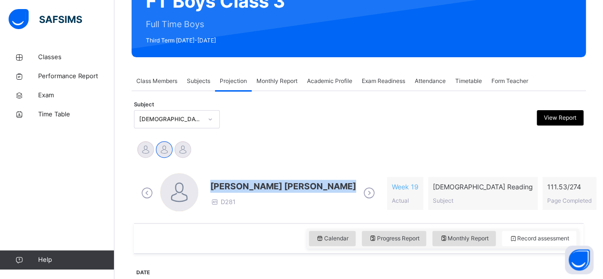
scroll to position [94, 0]
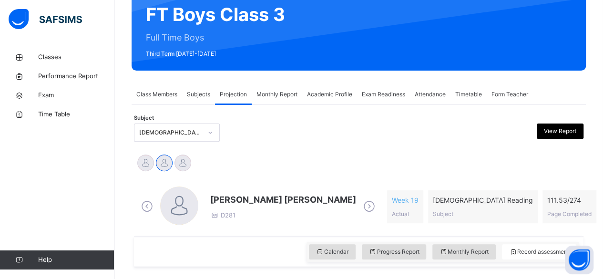
click at [429, 91] on span "Attendance" at bounding box center [430, 94] width 31 height 9
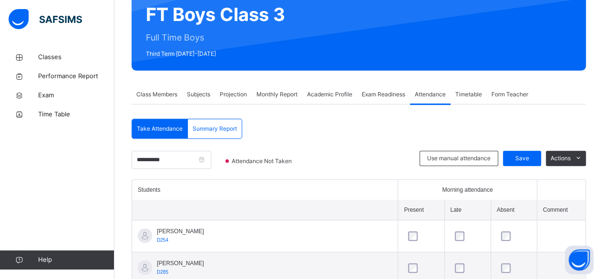
click at [497, 242] on div at bounding box center [514, 236] width 34 height 20
click at [461, 239] on tr "Abubakr Adem Ali D254" at bounding box center [358, 236] width 453 height 32
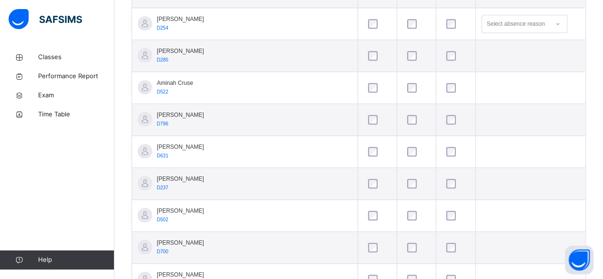
scroll to position [307, 0]
click at [403, 207] on div at bounding box center [416, 214] width 27 height 20
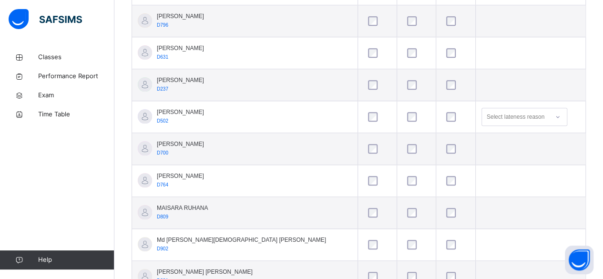
scroll to position [407, 0]
click at [596, 214] on div "Back / FT Boys Class 3 FT Boys Class 3 Full Time Boys Third Term 2024-2025 Clas…" at bounding box center [358, 11] width 489 height 740
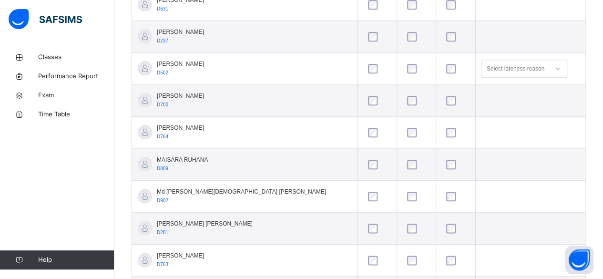
scroll to position [506, 0]
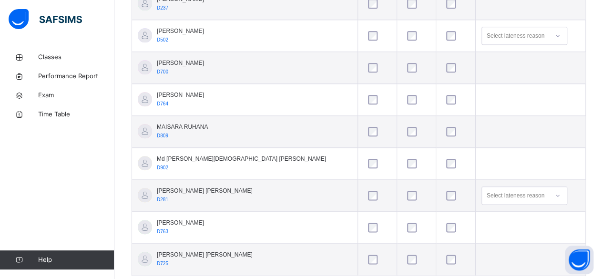
scroll to position [487, 0]
click at [403, 218] on div at bounding box center [416, 227] width 27 height 20
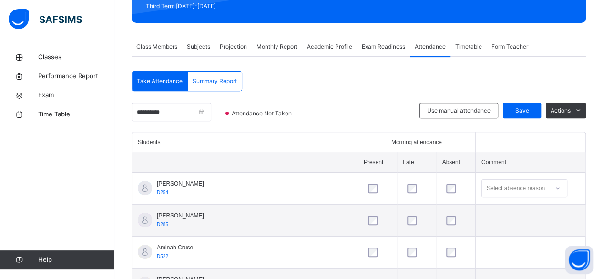
scroll to position [143, 0]
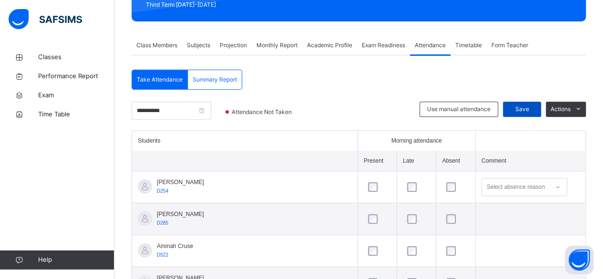
click at [526, 112] on span "Save" at bounding box center [522, 109] width 24 height 9
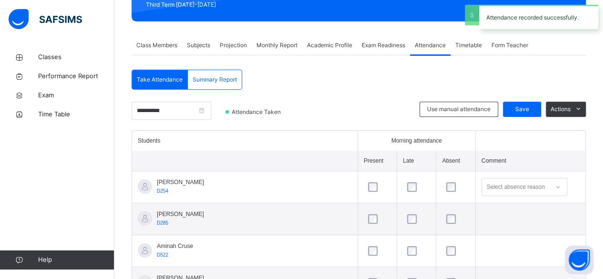
click at [226, 47] on span "Projection" at bounding box center [233, 45] width 27 height 9
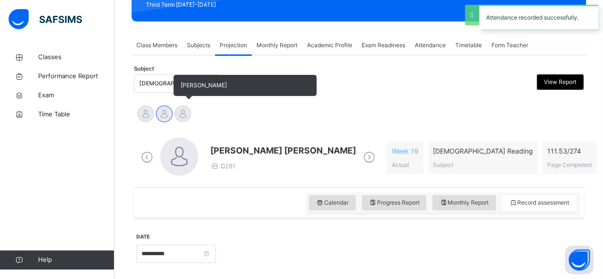
click at [183, 114] on div at bounding box center [182, 113] width 17 height 17
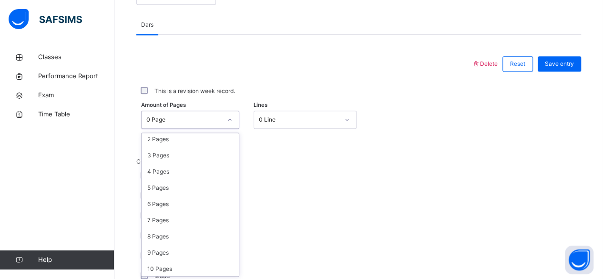
scroll to position [36, 0]
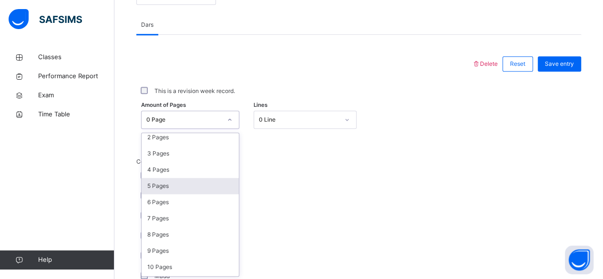
click at [148, 186] on div "5 Pages" at bounding box center [190, 186] width 97 height 16
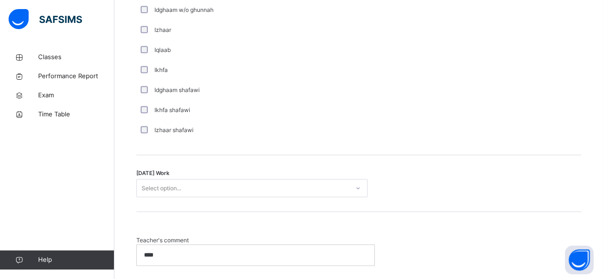
scroll to position [733, 0]
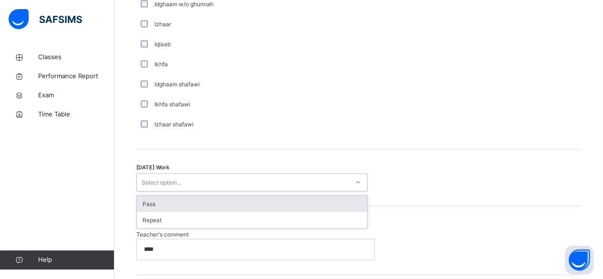
click at [139, 203] on div "Pass" at bounding box center [252, 203] width 230 height 16
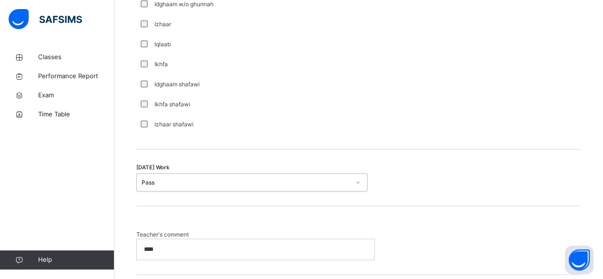
click at [159, 245] on p "****" at bounding box center [253, 249] width 219 height 9
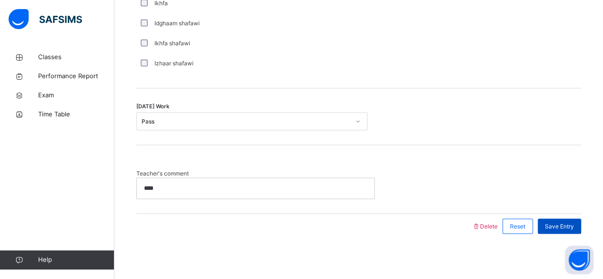
click at [574, 223] on span "Save Entry" at bounding box center [559, 226] width 29 height 9
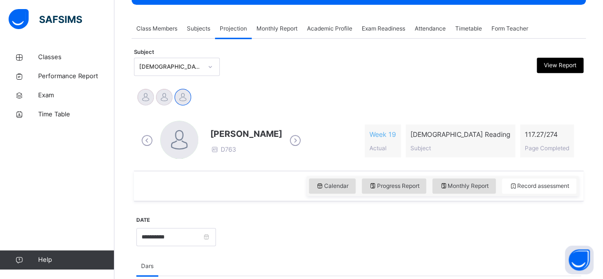
scroll to position [162, 0]
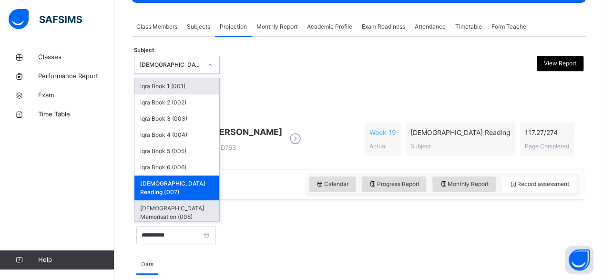
click at [150, 200] on div "[DEMOGRAPHIC_DATA] Memorisation (008)" at bounding box center [176, 212] width 85 height 25
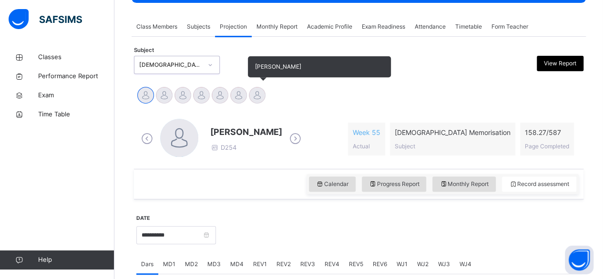
click at [257, 100] on div at bounding box center [257, 95] width 17 height 17
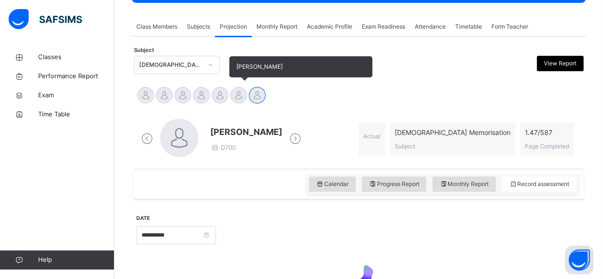
click at [241, 96] on div at bounding box center [238, 95] width 17 height 17
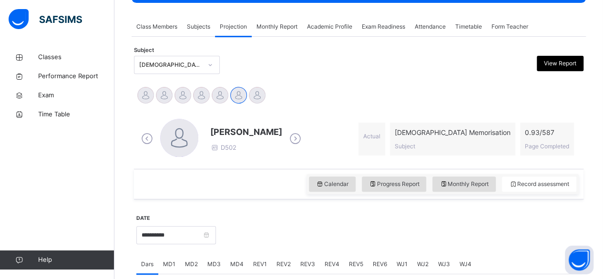
click at [249, 231] on div at bounding box center [399, 234] width 356 height 41
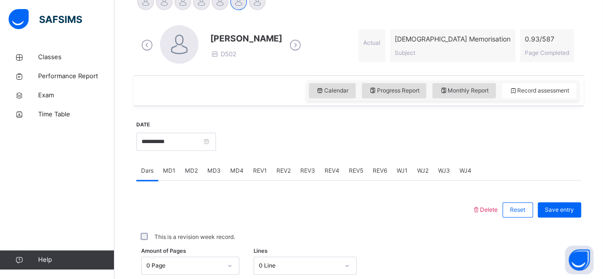
scroll to position [255, 0]
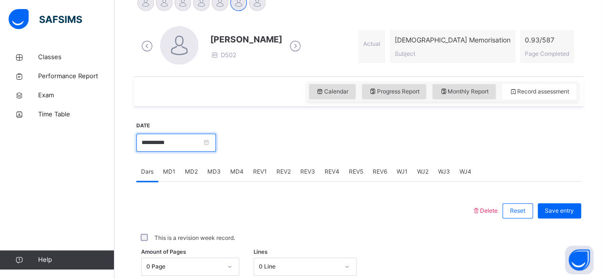
click at [213, 139] on input "**********" at bounding box center [176, 142] width 80 height 18
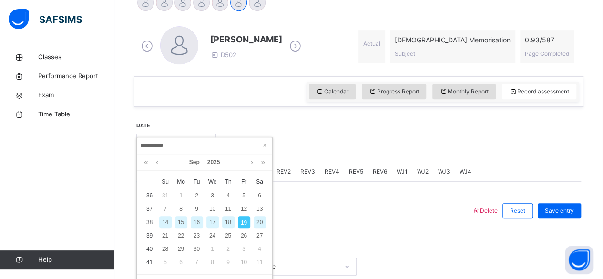
click at [228, 220] on div "18" at bounding box center [228, 222] width 12 height 12
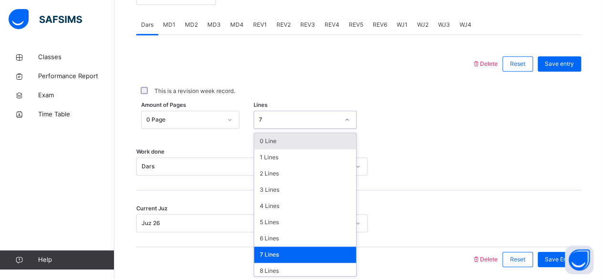
scroll to position [401, 0]
click at [285, 273] on div "8 Lines" at bounding box center [305, 271] width 102 height 16
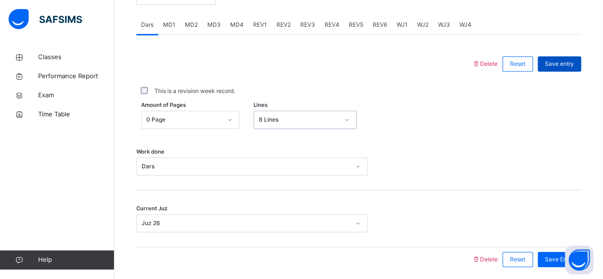
click at [562, 63] on span "Save entry" at bounding box center [559, 64] width 29 height 9
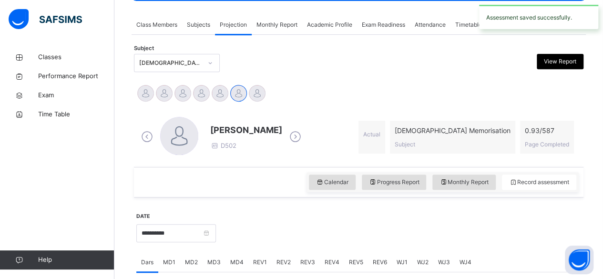
scroll to position [161, 0]
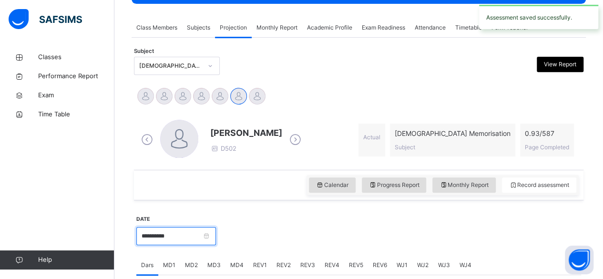
click at [216, 235] on input "**********" at bounding box center [176, 236] width 80 height 18
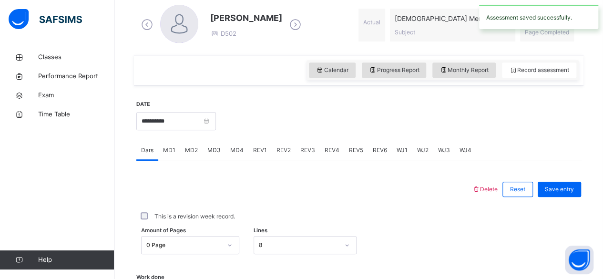
scroll to position [277, 0]
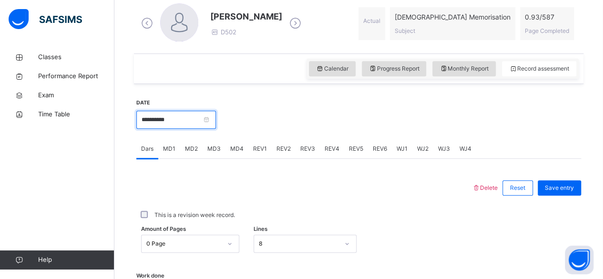
click at [216, 117] on input "**********" at bounding box center [176, 120] width 80 height 18
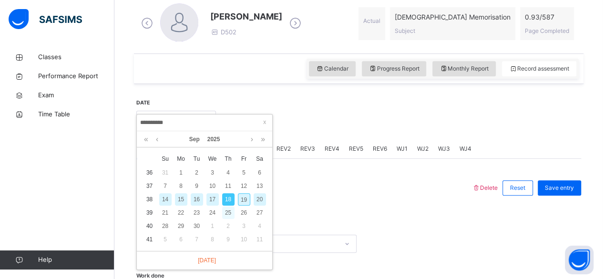
click at [231, 212] on div "25" at bounding box center [228, 212] width 12 height 12
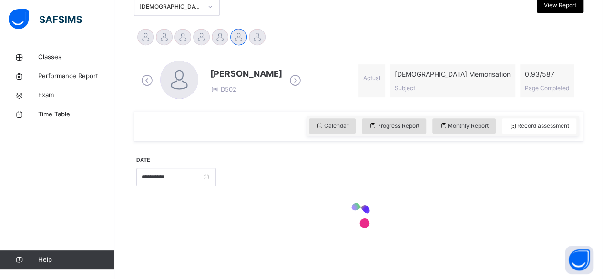
click at [245, 200] on div at bounding box center [358, 216] width 445 height 41
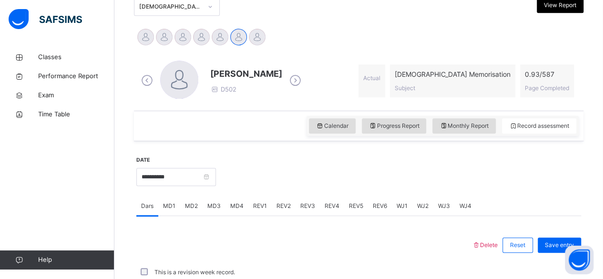
click at [225, 233] on div at bounding box center [304, 245] width 326 height 25
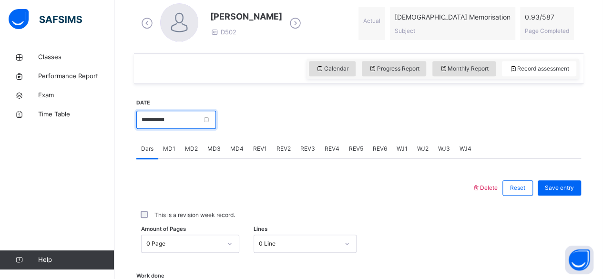
click at [216, 112] on input "**********" at bounding box center [176, 120] width 80 height 18
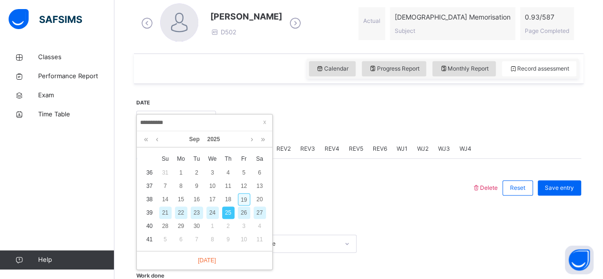
click at [242, 200] on div "19" at bounding box center [244, 199] width 12 height 12
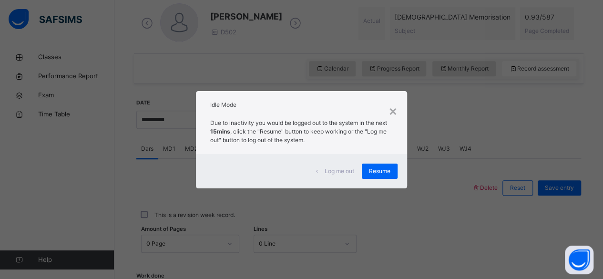
click at [376, 163] on div "Log me out Resume" at bounding box center [301, 171] width 211 height 34
click at [381, 171] on span "Resume" at bounding box center [379, 171] width 21 height 9
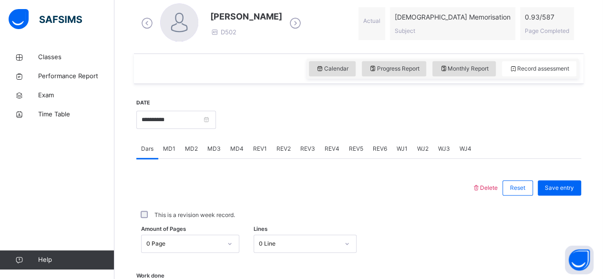
scroll to position [324, 0]
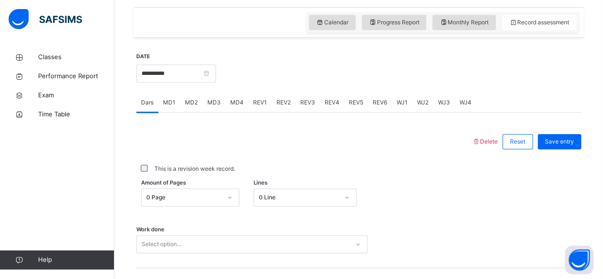
click at [237, 108] on div "MD4" at bounding box center [236, 102] width 23 height 19
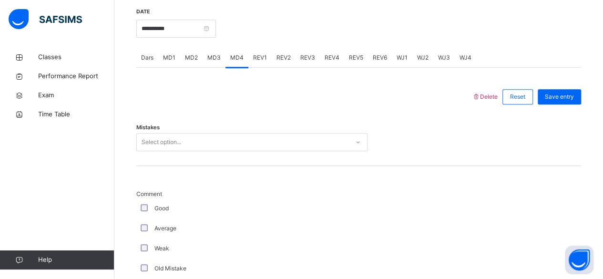
scroll to position [355, 0]
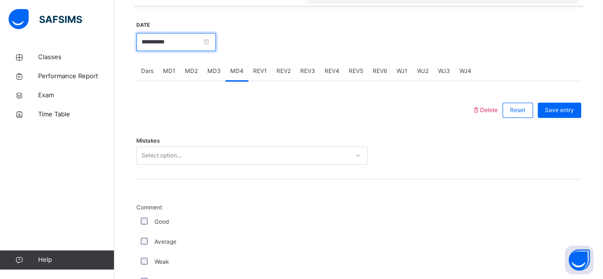
click at [150, 45] on input "**********" at bounding box center [176, 42] width 80 height 18
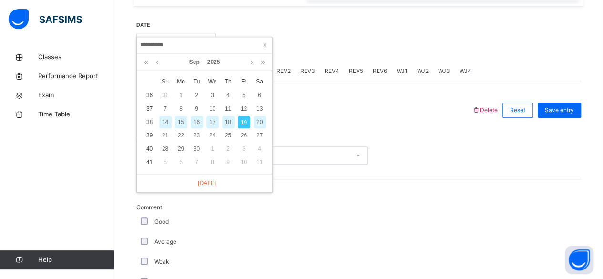
click at [244, 122] on div "19" at bounding box center [244, 122] width 12 height 12
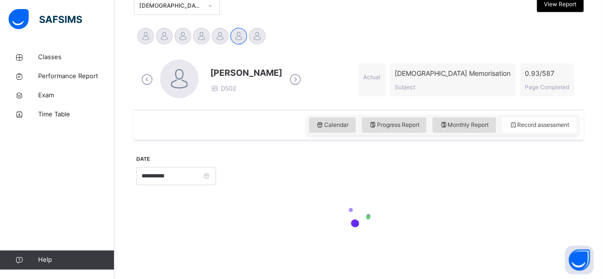
scroll to position [220, 0]
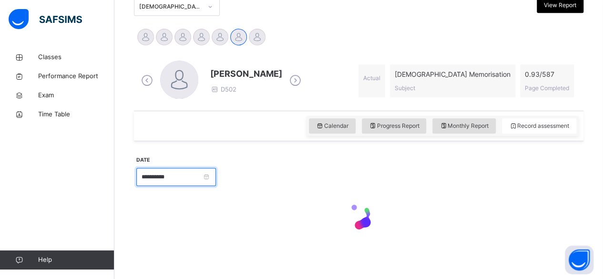
click at [160, 177] on input "**********" at bounding box center [176, 177] width 80 height 18
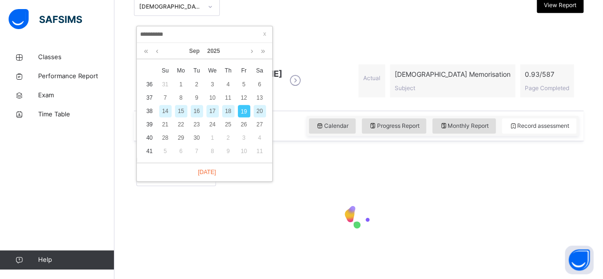
click at [228, 111] on div "18" at bounding box center [228, 111] width 12 height 12
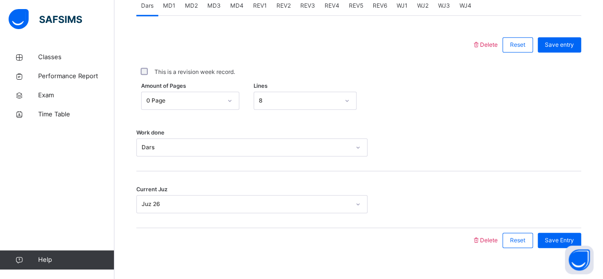
click at [152, 163] on div "Work done Dars" at bounding box center [358, 142] width 445 height 57
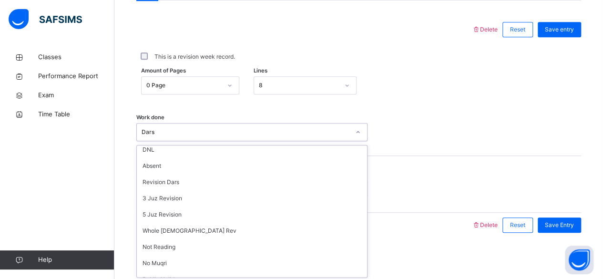
scroll to position [128, 0]
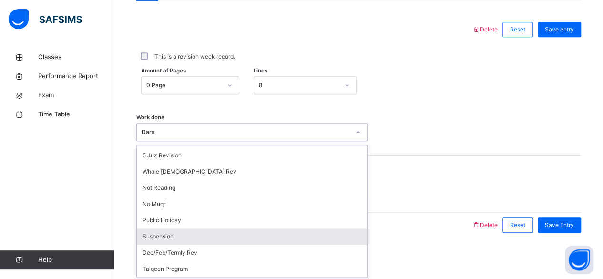
click at [154, 234] on div "Suspension" at bounding box center [252, 236] width 230 height 16
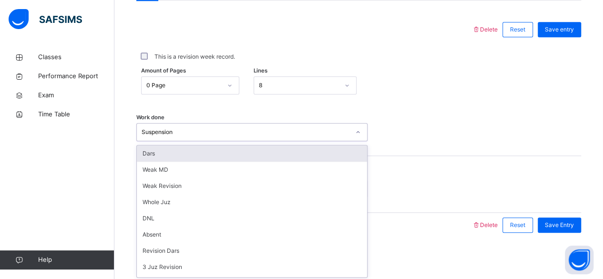
click at [268, 157] on div "Dars" at bounding box center [252, 153] width 230 height 16
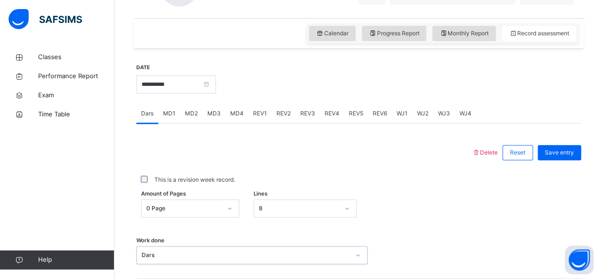
scroll to position [312, 0]
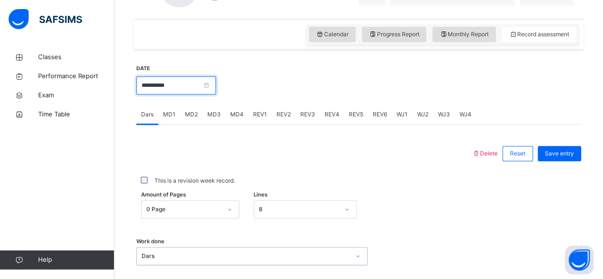
click at [215, 84] on input "**********" at bounding box center [176, 85] width 80 height 18
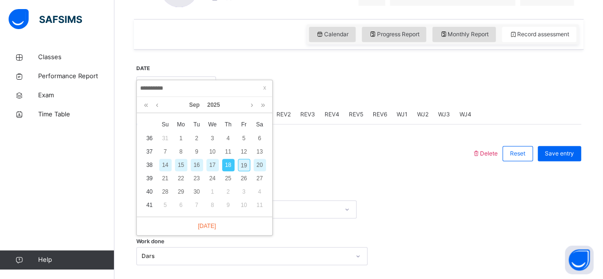
click at [244, 164] on div "19" at bounding box center [244, 165] width 12 height 12
type input "**********"
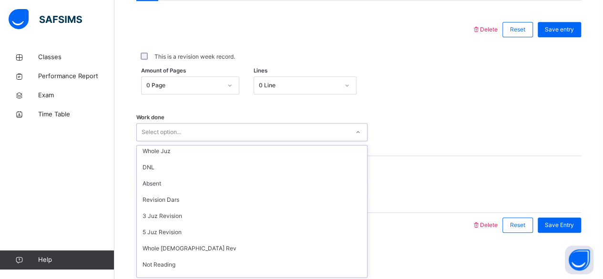
scroll to position [128, 0]
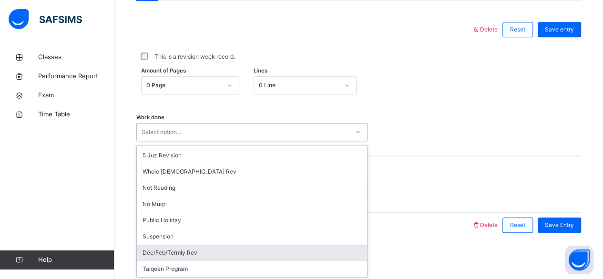
click at [209, 245] on div "Dec/Feb/Termly Rev" at bounding box center [252, 253] width 230 height 16
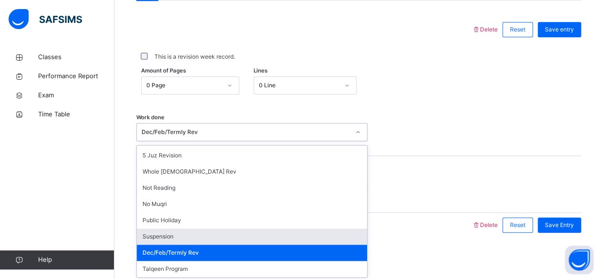
click at [214, 233] on div "Suspension" at bounding box center [252, 236] width 230 height 16
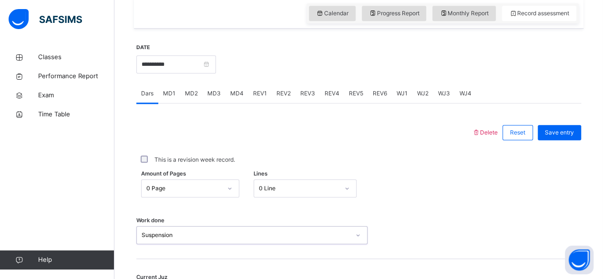
scroll to position [281, 0]
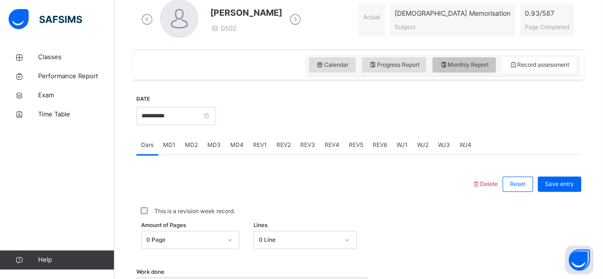
click at [476, 66] on span "Monthly Report" at bounding box center [463, 65] width 49 height 9
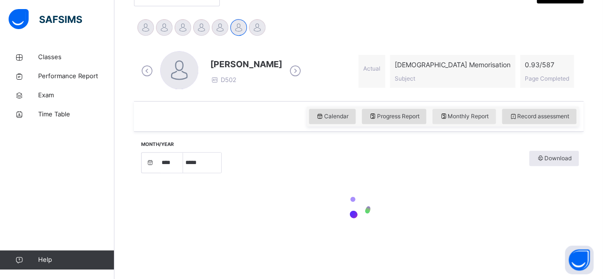
select select "****"
select select "*"
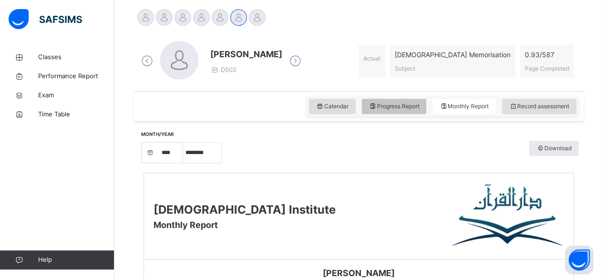
click at [427, 102] on div "Progress Report" at bounding box center [394, 106] width 65 height 15
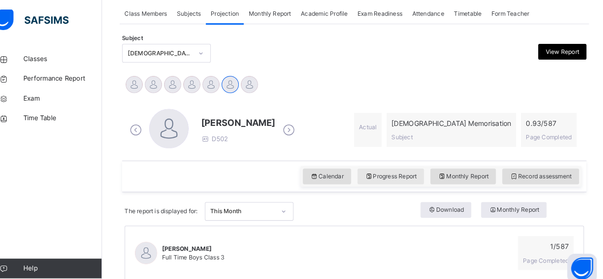
scroll to position [156, 0]
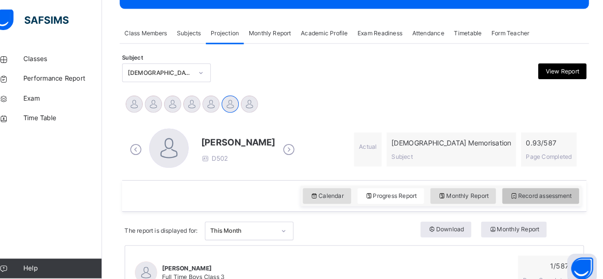
click at [541, 186] on span "Record assessment" at bounding box center [539, 189] width 60 height 9
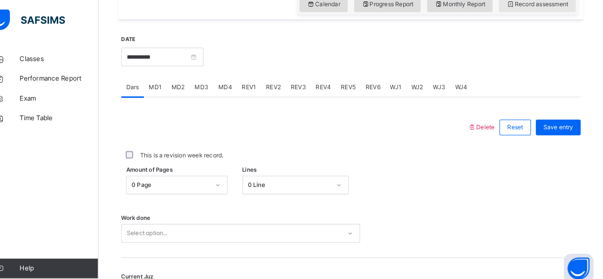
scroll to position [339, 0]
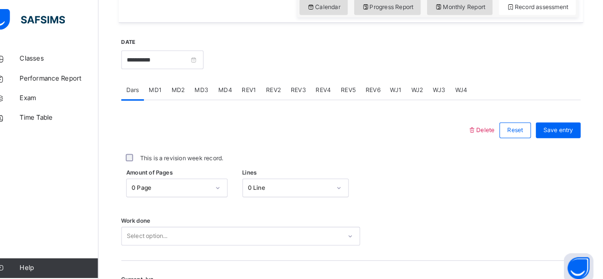
click at [238, 94] on div "MD4" at bounding box center [236, 87] width 23 height 19
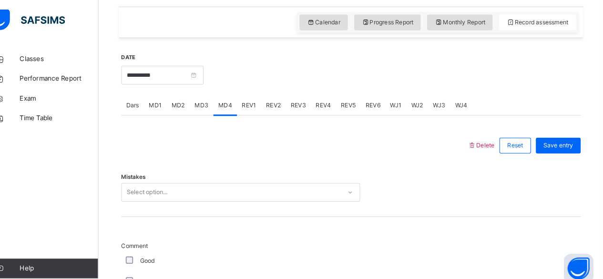
scroll to position [324, 0]
click at [154, 110] on div "Dars" at bounding box center [147, 101] width 22 height 19
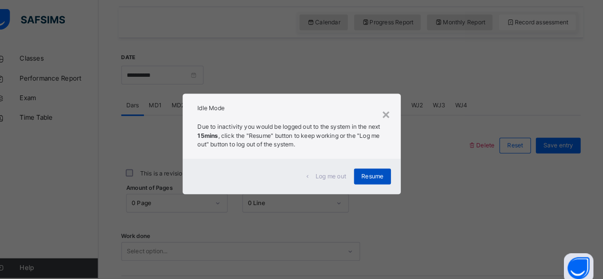
click at [387, 170] on span "Resume" at bounding box center [379, 171] width 21 height 9
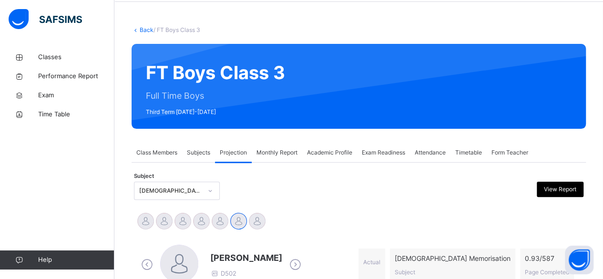
scroll to position [0, 0]
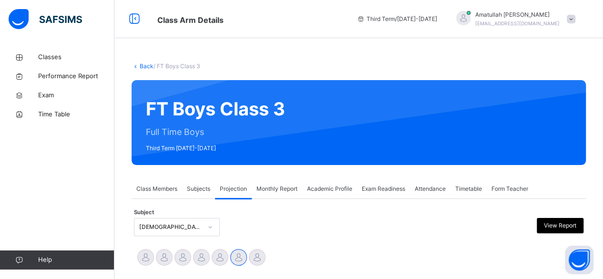
click at [134, 68] on icon at bounding box center [136, 65] width 8 height 7
click at [130, 26] on icon at bounding box center [134, 18] width 16 height 17
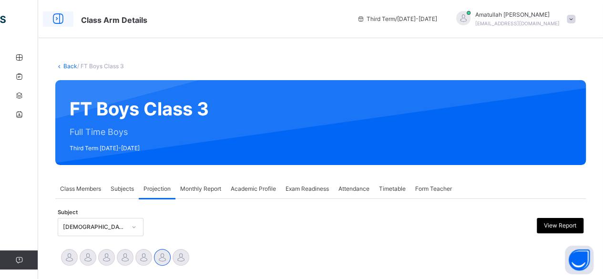
click at [47, 24] on div at bounding box center [58, 18] width 31 height 15
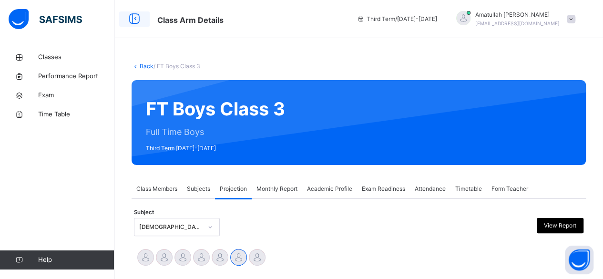
click at [123, 12] on div at bounding box center [134, 18] width 31 height 15
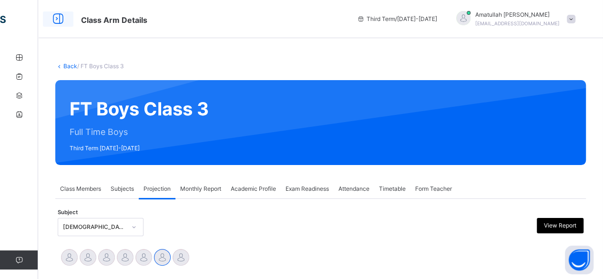
click at [52, 17] on icon at bounding box center [58, 18] width 16 height 17
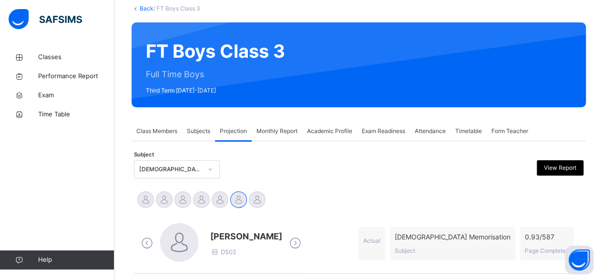
scroll to position [57, 0]
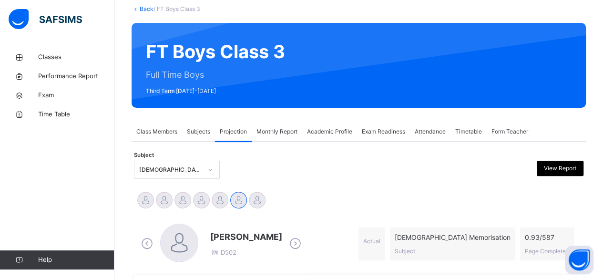
click at [136, 10] on icon at bounding box center [136, 8] width 8 height 7
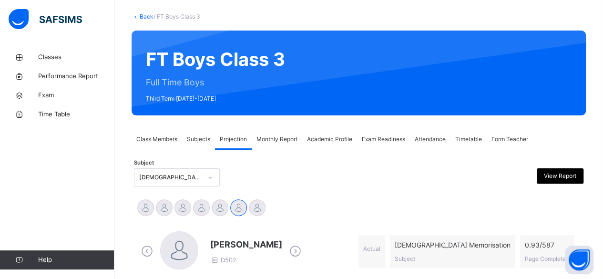
scroll to position [50, 0]
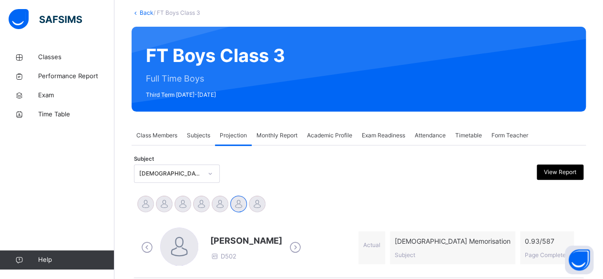
scroll to position [45, 0]
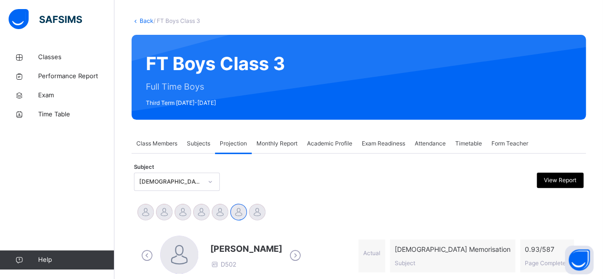
click at [140, 22] on link "Back" at bounding box center [147, 20] width 14 height 7
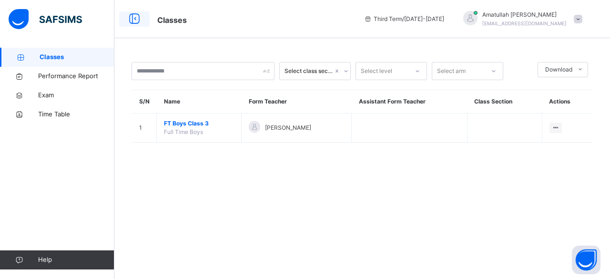
click at [133, 20] on icon at bounding box center [134, 18] width 16 height 17
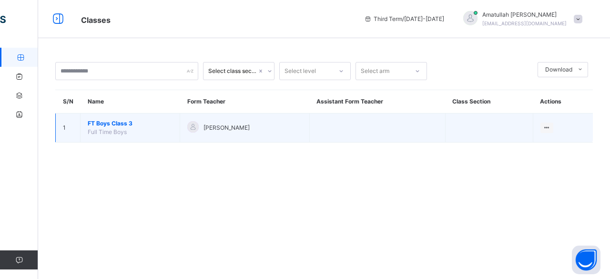
click at [104, 124] on span "FT Boys Class 3" at bounding box center [130, 123] width 85 height 9
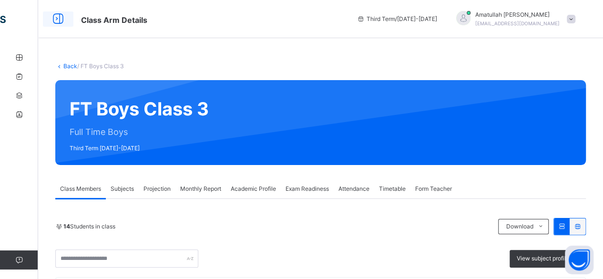
click at [59, 24] on icon at bounding box center [58, 18] width 16 height 17
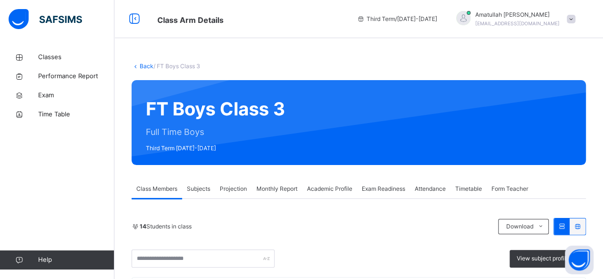
click at [231, 195] on div "Projection" at bounding box center [233, 188] width 37 height 19
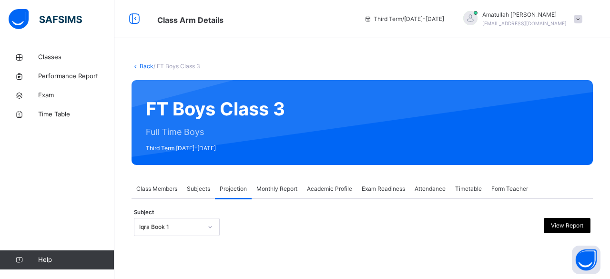
click at [237, 189] on span "Projection" at bounding box center [233, 188] width 27 height 9
click at [144, 6] on div "Class Arm Details Third Term / 2024-2025 Amatullah Ahmed shammizaman91@gmail.com" at bounding box center [305, 19] width 610 height 38
click at [137, 22] on icon at bounding box center [134, 18] width 16 height 17
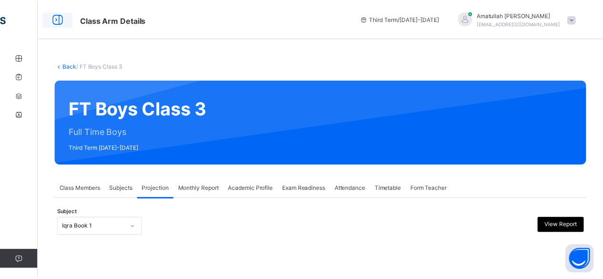
scroll to position [91, 0]
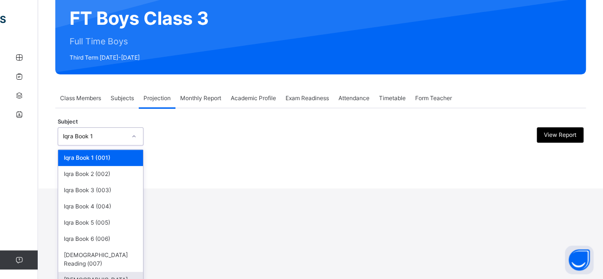
click at [109, 272] on div "[DEMOGRAPHIC_DATA] Memorisation (008)" at bounding box center [100, 284] width 85 height 25
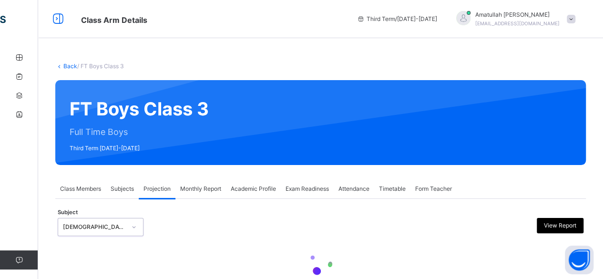
click at [94, 254] on div at bounding box center [321, 263] width 526 height 41
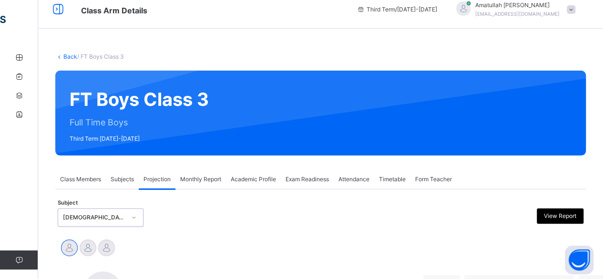
scroll to position [12, 0]
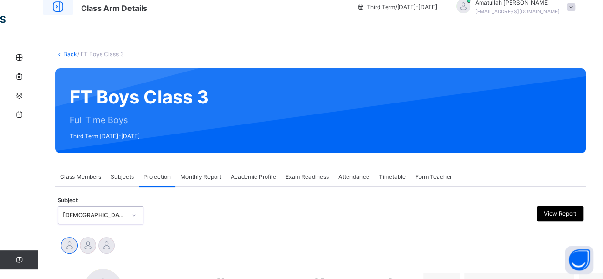
click at [54, 13] on icon at bounding box center [58, 7] width 16 height 17
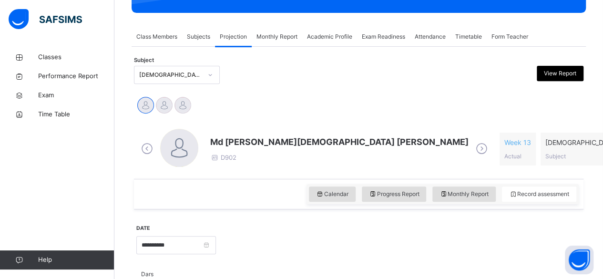
scroll to position [153, 0]
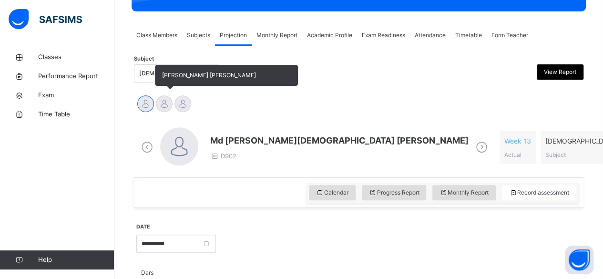
click at [163, 107] on div at bounding box center [164, 103] width 17 height 17
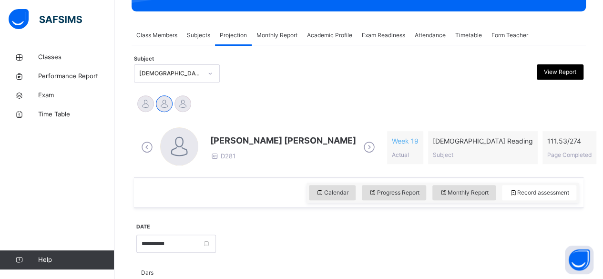
click at [246, 140] on span "[PERSON_NAME] [PERSON_NAME]" at bounding box center [283, 140] width 146 height 13
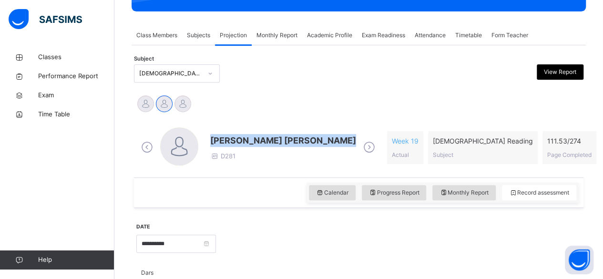
click at [246, 140] on span "[PERSON_NAME] [PERSON_NAME]" at bounding box center [283, 140] width 146 height 13
drag, startPoint x: 246, startPoint y: 140, endPoint x: 262, endPoint y: 116, distance: 29.2
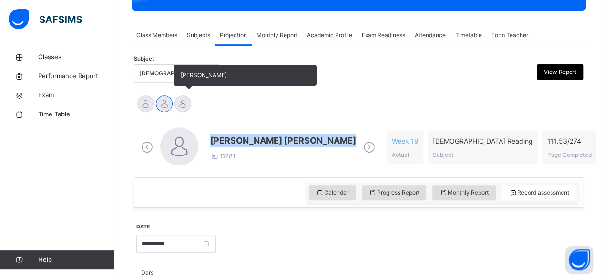
click at [188, 96] on div "[PERSON_NAME]" at bounding box center [183, 104] width 19 height 21
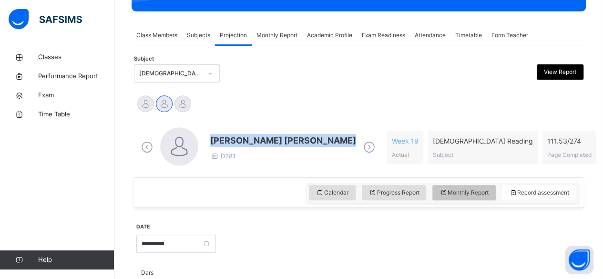
click at [484, 191] on span "Monthly Report" at bounding box center [463, 192] width 49 height 9
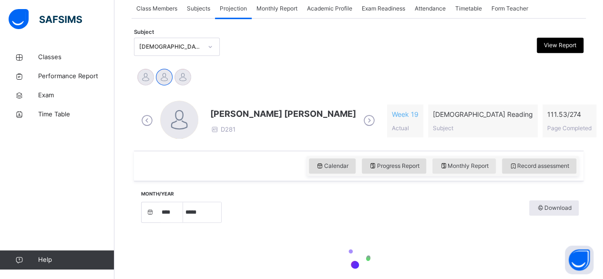
select select "****"
select select "*"
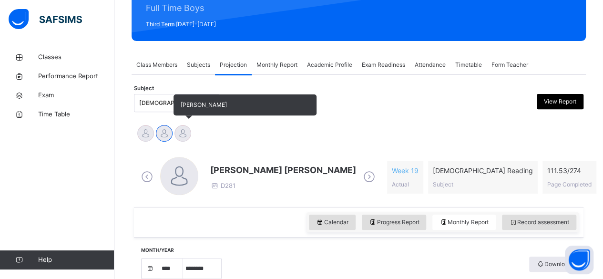
click at [186, 133] on div at bounding box center [182, 133] width 17 height 17
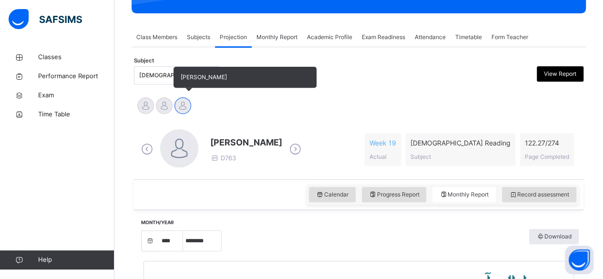
scroll to position [148, 0]
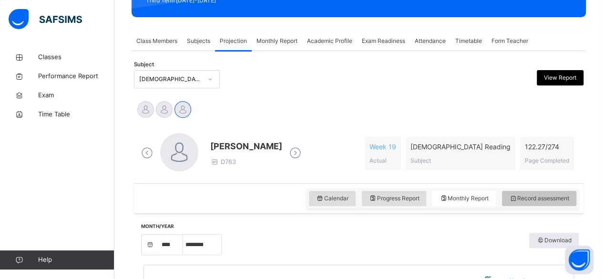
click at [552, 195] on span "Record assessment" at bounding box center [539, 198] width 60 height 9
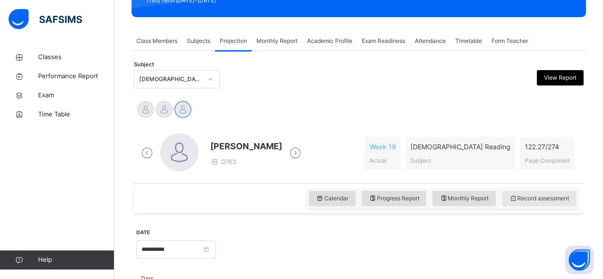
click at [569, 202] on span "Record assessment" at bounding box center [539, 198] width 60 height 9
click at [247, 150] on span "[PERSON_NAME]" at bounding box center [246, 146] width 72 height 13
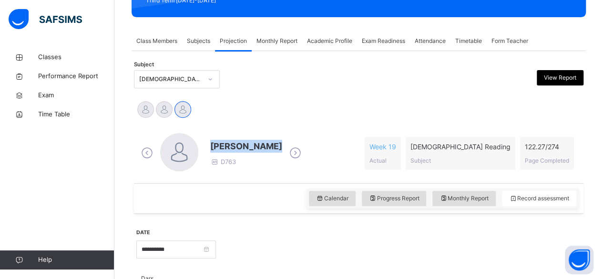
click at [247, 150] on span "[PERSON_NAME]" at bounding box center [246, 146] width 72 height 13
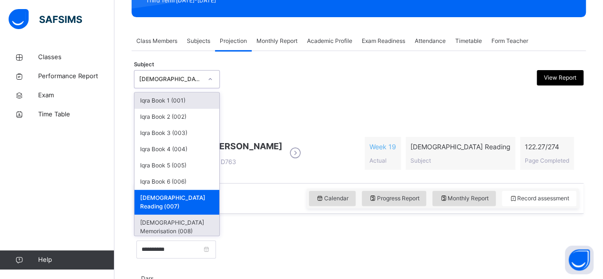
click at [188, 216] on div "[DEMOGRAPHIC_DATA] Memorisation (008)" at bounding box center [176, 226] width 85 height 25
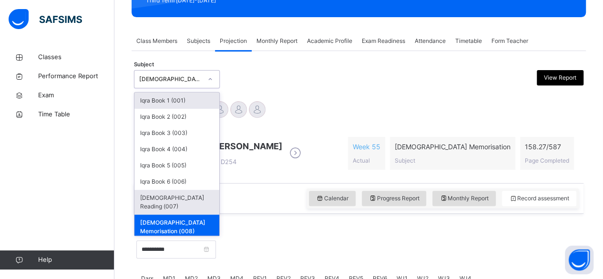
click at [166, 199] on div "[DEMOGRAPHIC_DATA] Reading (007)" at bounding box center [176, 202] width 85 height 25
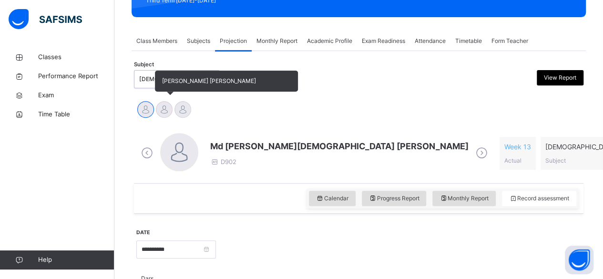
click at [157, 109] on div at bounding box center [164, 109] width 17 height 17
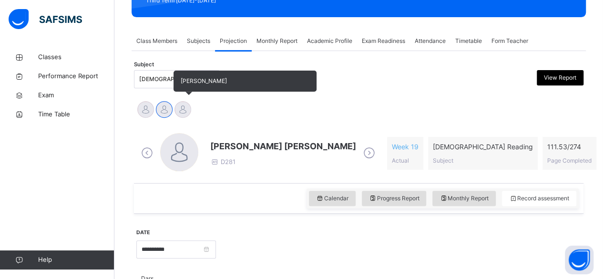
click at [187, 108] on div at bounding box center [182, 109] width 17 height 17
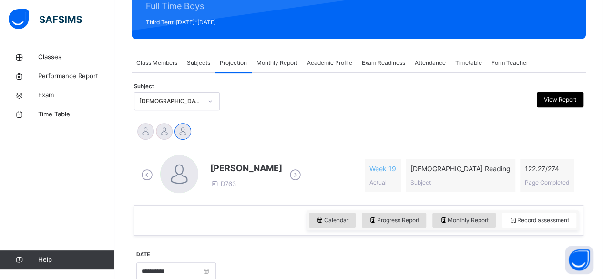
scroll to position [125, 0]
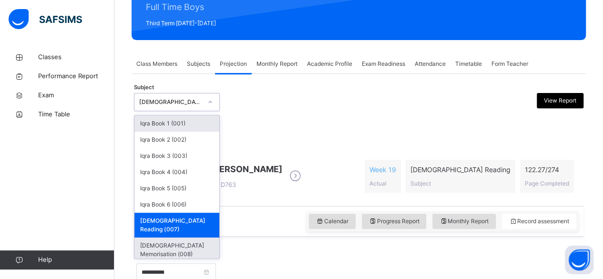
click at [183, 238] on div "[DEMOGRAPHIC_DATA] Memorisation (008)" at bounding box center [176, 249] width 85 height 25
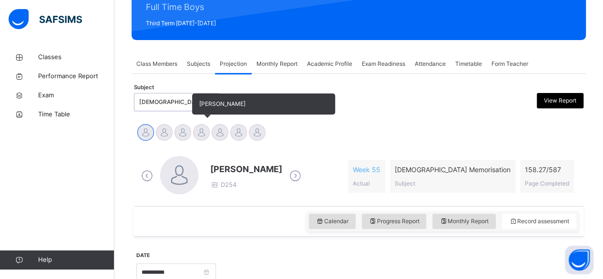
click at [199, 137] on div at bounding box center [201, 132] width 17 height 17
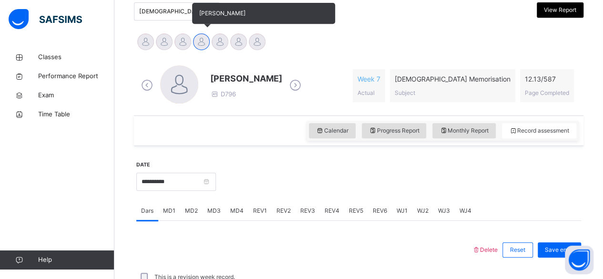
scroll to position [220, 0]
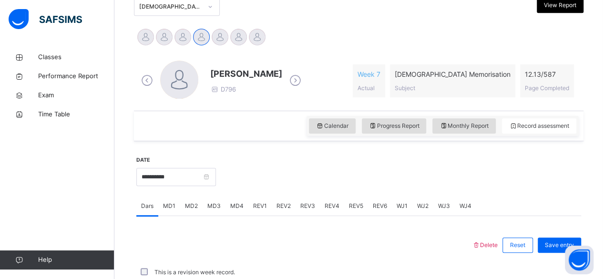
click at [225, 212] on div "MD4" at bounding box center [236, 205] width 23 height 19
click at [214, 214] on div "MD3" at bounding box center [214, 205] width 23 height 19
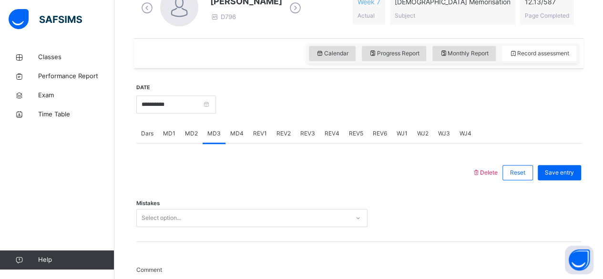
scroll to position [271, 0]
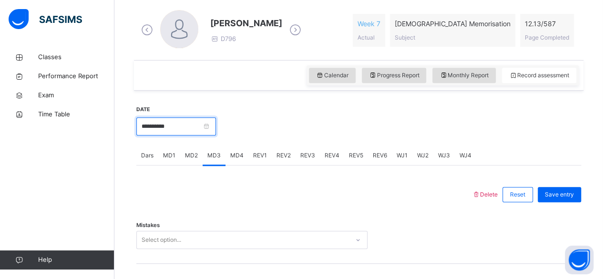
click at [166, 132] on input "**********" at bounding box center [176, 126] width 80 height 18
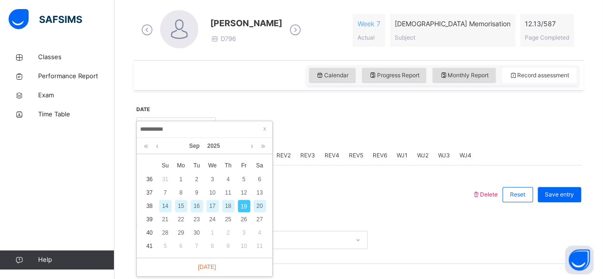
click at [228, 207] on div "18" at bounding box center [228, 206] width 12 height 12
type input "**********"
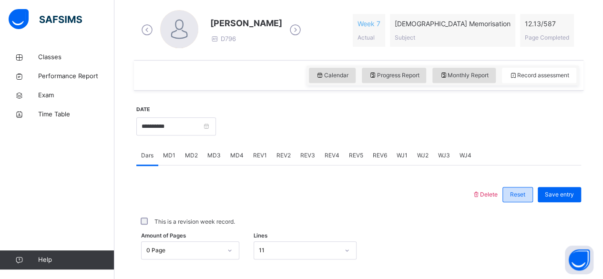
click at [533, 194] on div "Reset" at bounding box center [517, 194] width 31 height 15
click at [216, 129] on input "**********" at bounding box center [176, 126] width 80 height 18
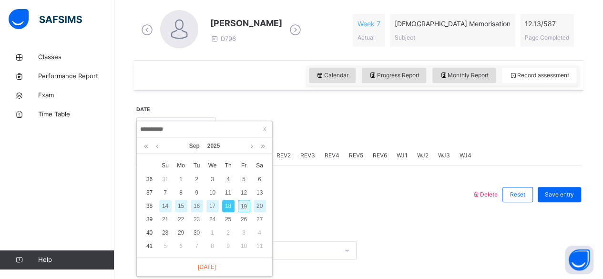
click at [343, 102] on div "**********" at bounding box center [358, 253] width 445 height 317
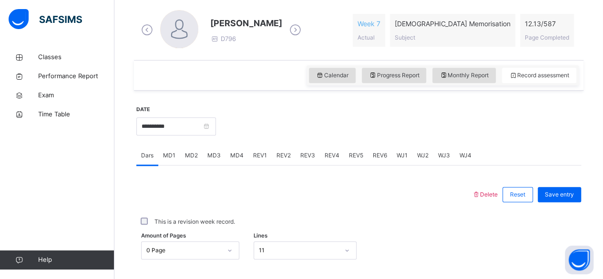
click at [213, 160] on div "MD3" at bounding box center [214, 155] width 23 height 19
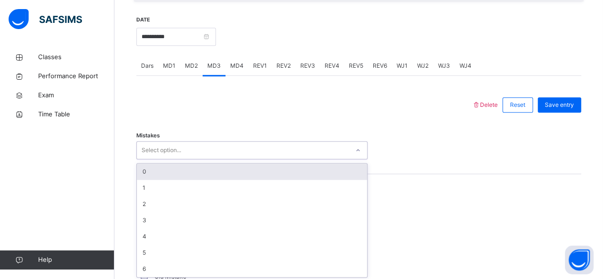
scroll to position [361, 0]
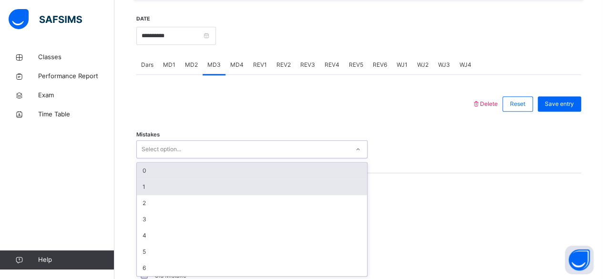
click at [182, 183] on div "1" at bounding box center [252, 187] width 230 height 16
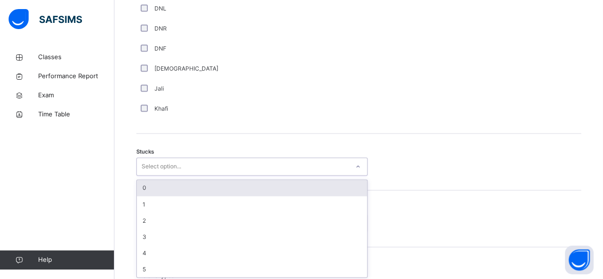
scroll to position [709, 0]
click at [178, 189] on div "0" at bounding box center [252, 187] width 230 height 16
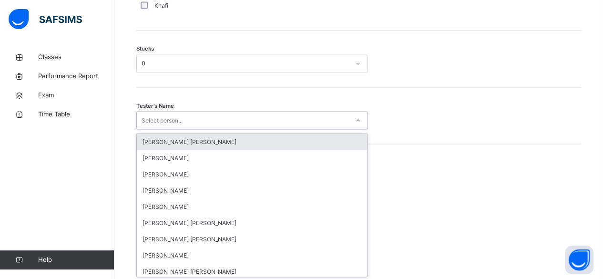
scroll to position [811, 0]
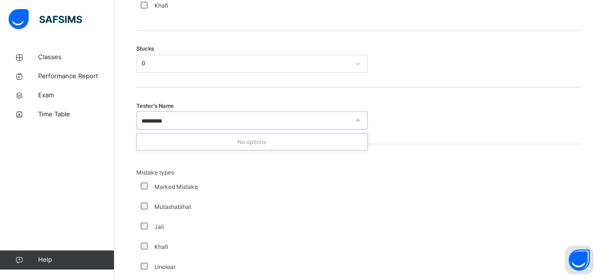
type input "*******"
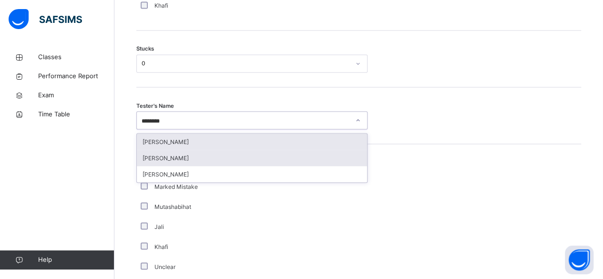
click at [189, 150] on div "[PERSON_NAME]" at bounding box center [252, 158] width 230 height 16
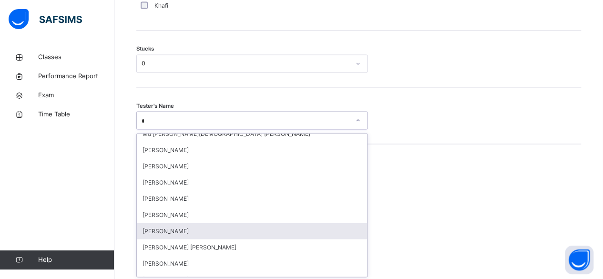
scroll to position [0, 0]
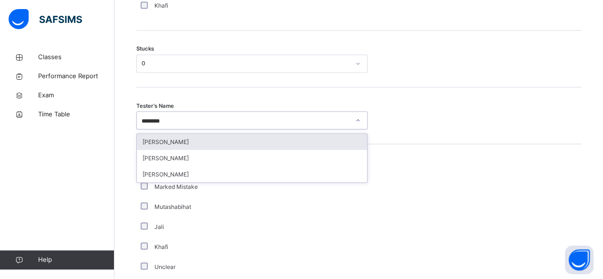
type input "*******"
click at [180, 130] on div "Tester's Name option Ibrahim Haydar, selected. option Ibrahim Yusuf focused, 35…" at bounding box center [358, 115] width 445 height 57
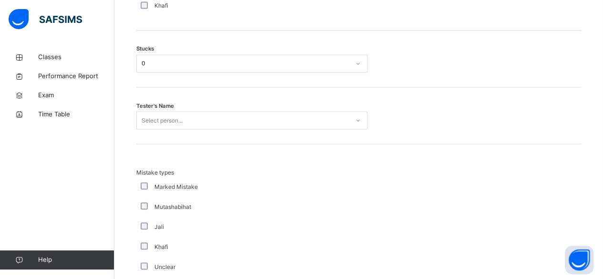
click at [184, 119] on div "Select person..." at bounding box center [243, 120] width 212 height 15
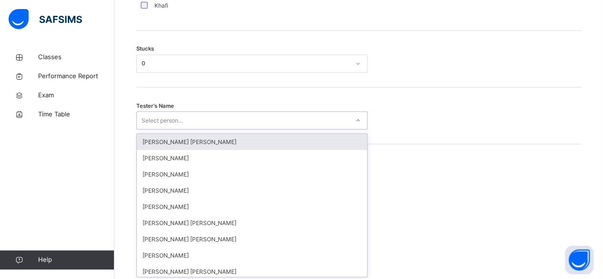
click at [184, 119] on div "Select person..." at bounding box center [243, 120] width 212 height 15
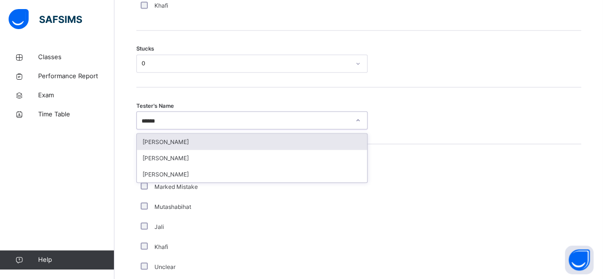
type input "*******"
click at [304, 137] on div "[PERSON_NAME]" at bounding box center [252, 141] width 230 height 16
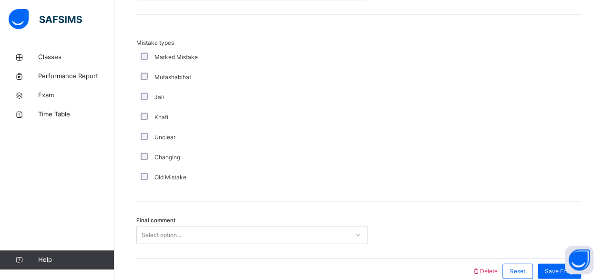
scroll to position [986, 0]
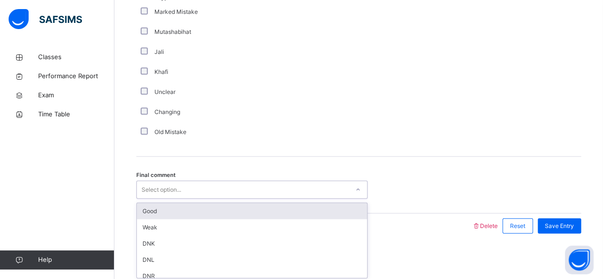
click at [159, 216] on div "Good" at bounding box center [252, 211] width 230 height 16
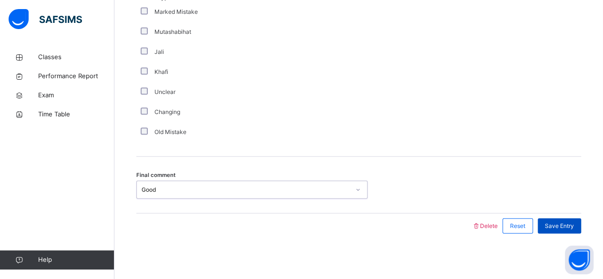
click at [563, 226] on span "Save Entry" at bounding box center [559, 226] width 29 height 9
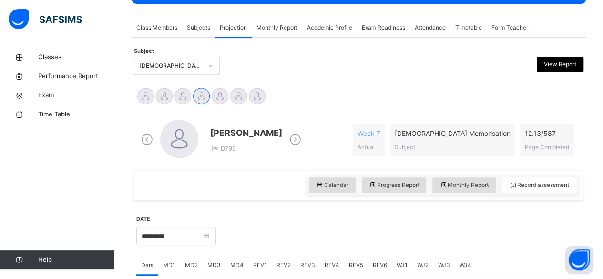
scroll to position [159, 0]
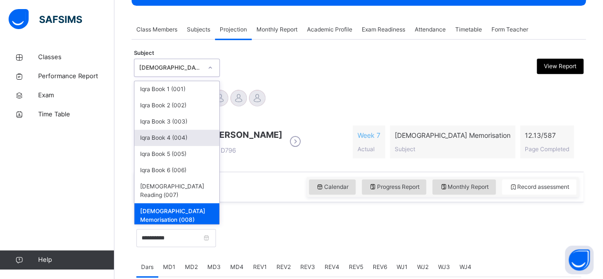
click at [139, 140] on div "Iqra Book 4 (004)" at bounding box center [176, 138] width 85 height 16
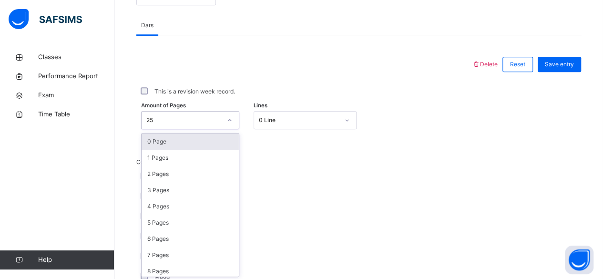
scroll to position [401, 0]
click at [174, 174] on div "2 Pages" at bounding box center [190, 173] width 97 height 16
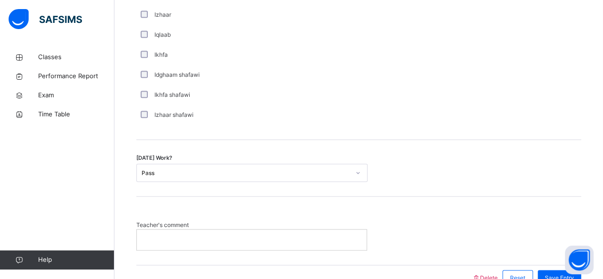
scroll to position [794, 0]
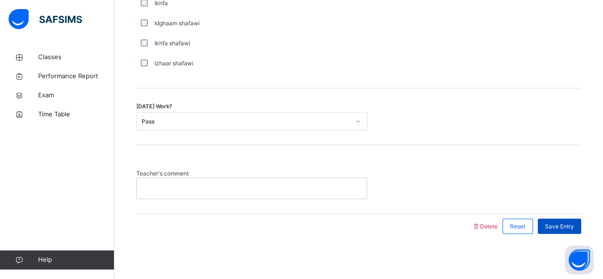
click at [568, 226] on span "Save Entry" at bounding box center [559, 226] width 29 height 9
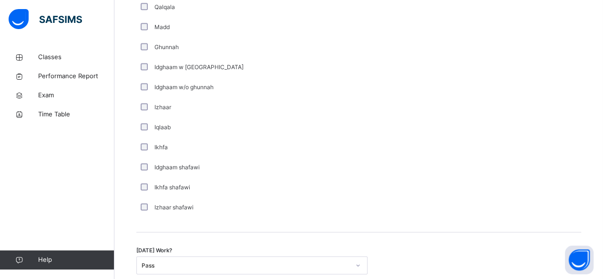
scroll to position [659, 0]
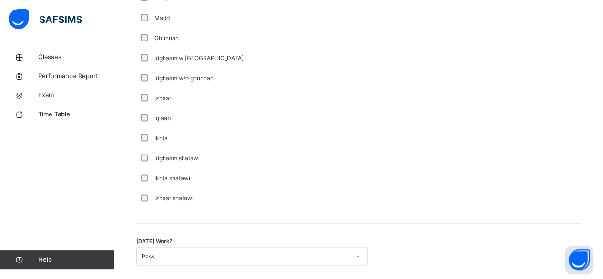
drag, startPoint x: 247, startPoint y: 131, endPoint x: 229, endPoint y: 119, distance: 22.1
click at [229, 119] on div "Iqlaab" at bounding box center [256, 118] width 234 height 9
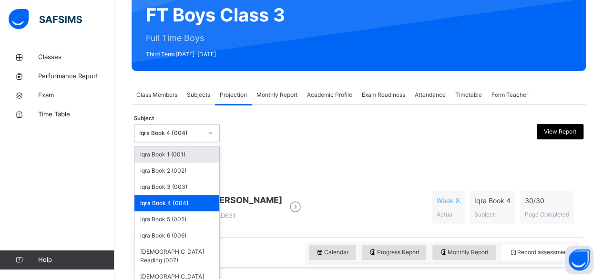
scroll to position [95, 0]
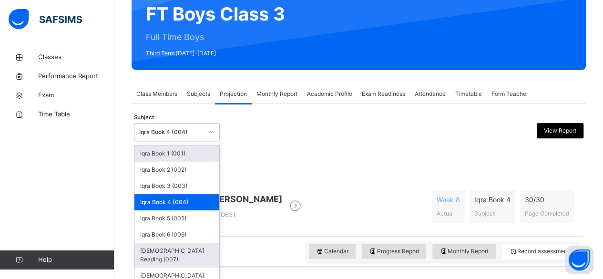
click at [185, 254] on div "[DEMOGRAPHIC_DATA] Reading (007)" at bounding box center [176, 255] width 85 height 25
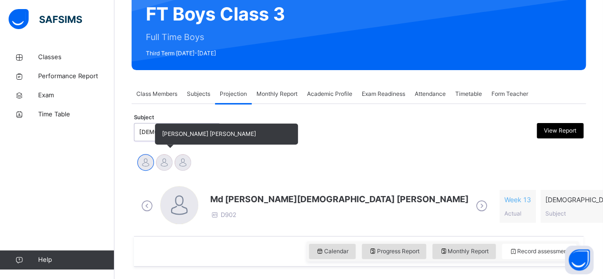
click at [169, 165] on div at bounding box center [164, 162] width 17 height 17
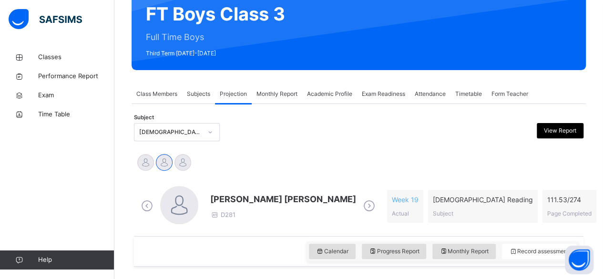
click at [221, 200] on span "[PERSON_NAME] [PERSON_NAME]" at bounding box center [283, 199] width 146 height 13
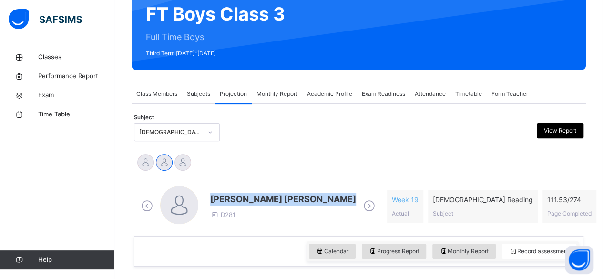
click at [221, 200] on span "[PERSON_NAME] [PERSON_NAME]" at bounding box center [283, 199] width 146 height 13
drag, startPoint x: 221, startPoint y: 200, endPoint x: 224, endPoint y: 163, distance: 36.9
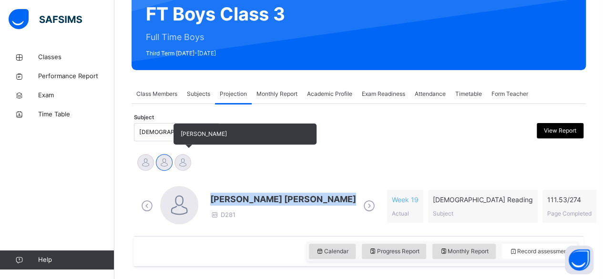
click at [229, 144] on span "[PERSON_NAME]" at bounding box center [245, 133] width 143 height 21
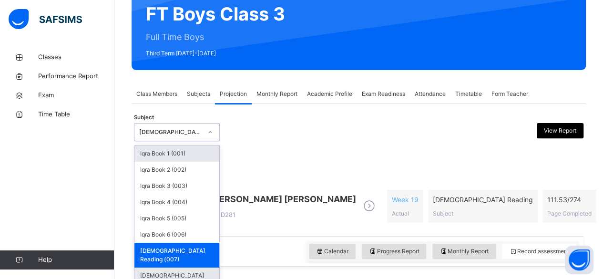
click at [191, 267] on div "[DEMOGRAPHIC_DATA] Memorisation (008)" at bounding box center [176, 279] width 85 height 25
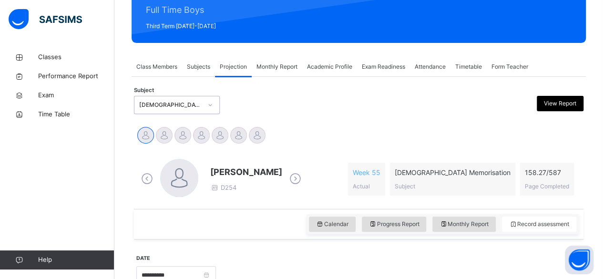
scroll to position [220, 0]
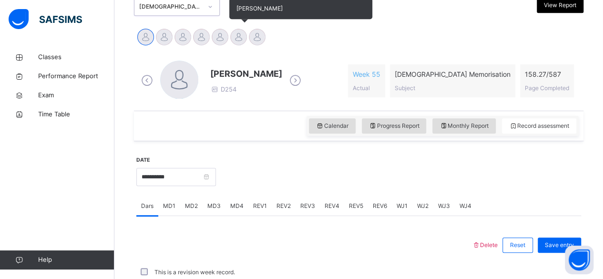
click at [242, 37] on div at bounding box center [238, 37] width 17 height 17
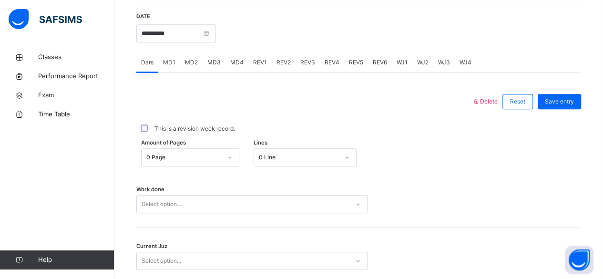
scroll to position [363, 0]
click at [230, 66] on div "MD4" at bounding box center [236, 62] width 23 height 19
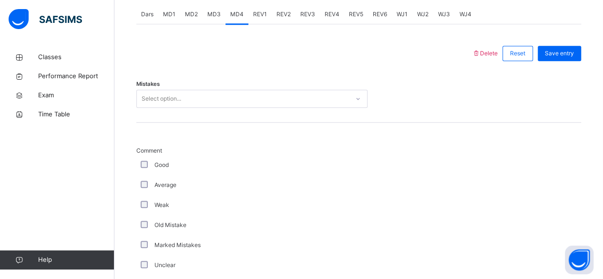
scroll to position [446, 0]
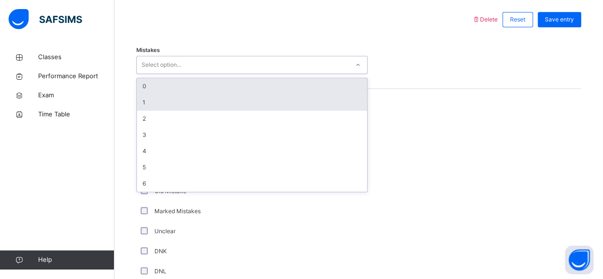
click at [156, 102] on div "1" at bounding box center [252, 102] width 230 height 16
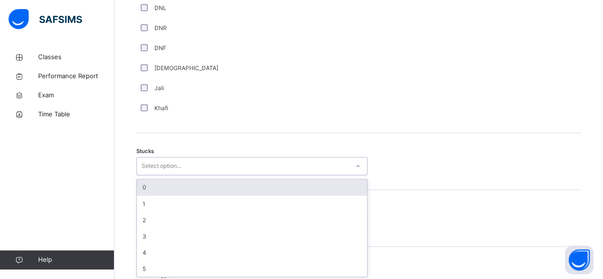
scroll to position [709, 0]
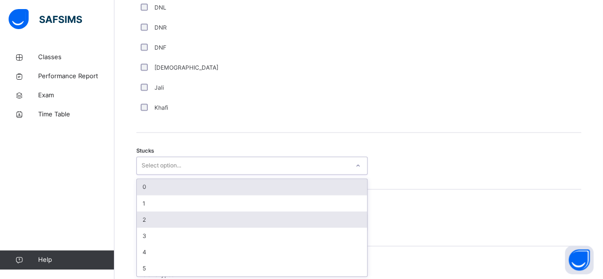
click at [144, 217] on div "2" at bounding box center [252, 219] width 230 height 16
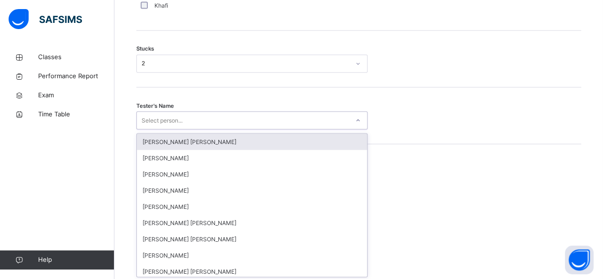
scroll to position [811, 0]
type input "**"
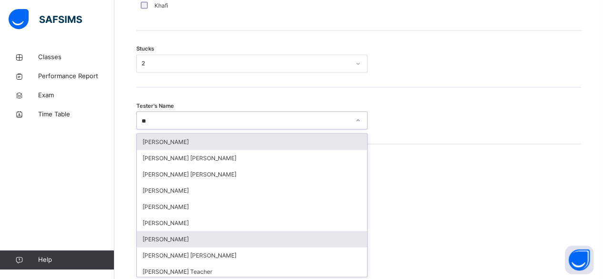
click at [177, 236] on div "[PERSON_NAME]" at bounding box center [252, 239] width 230 height 16
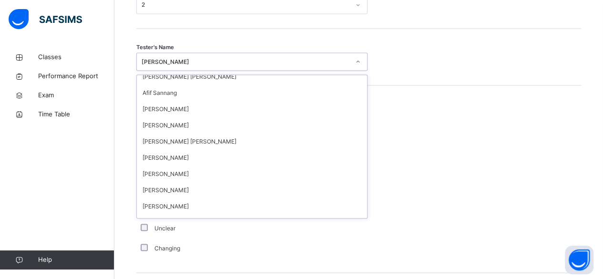
scroll to position [439, 0]
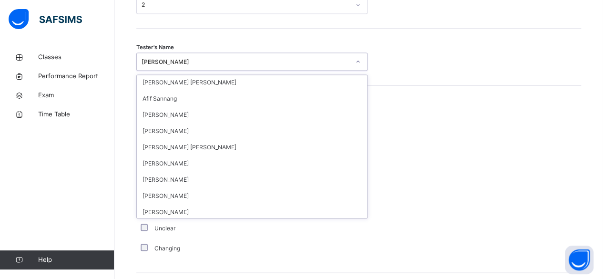
click at [307, 69] on div "Tester's Name option Idris Boquizada, selected. option Idris Boquizada focused,…" at bounding box center [358, 57] width 445 height 57
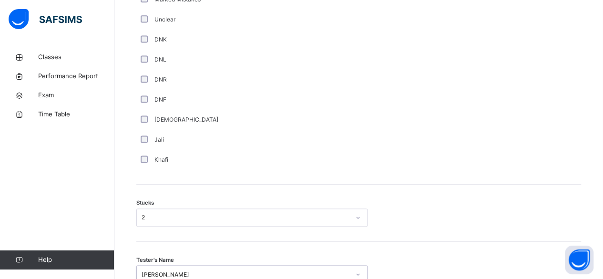
scroll to position [657, 0]
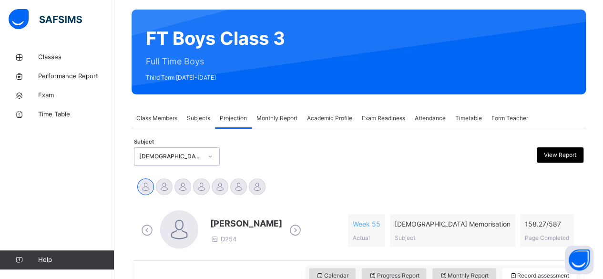
scroll to position [112, 0]
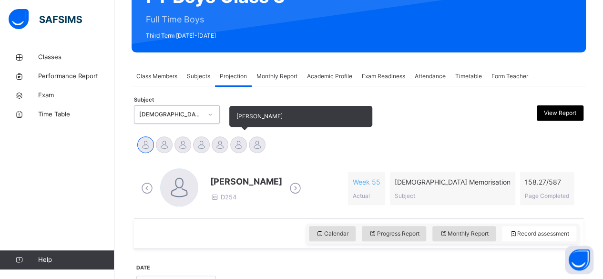
click at [240, 148] on div at bounding box center [238, 144] width 17 height 17
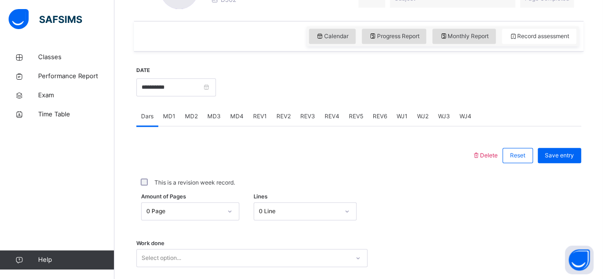
scroll to position [326, 0]
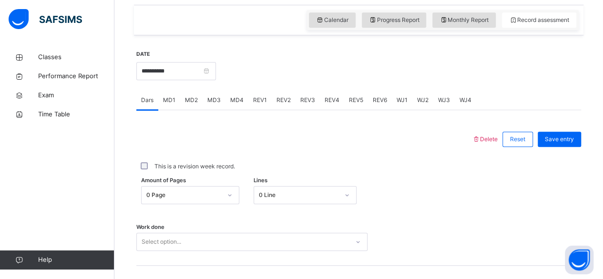
click at [244, 103] on div "MD4" at bounding box center [236, 100] width 23 height 19
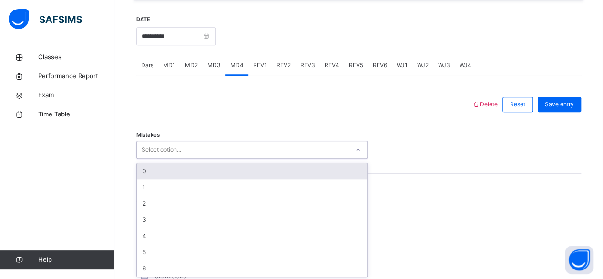
scroll to position [361, 0]
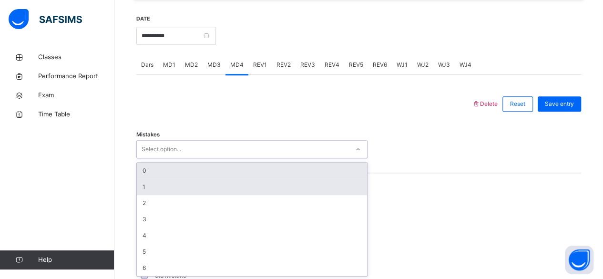
click at [184, 190] on div "1" at bounding box center [252, 187] width 230 height 16
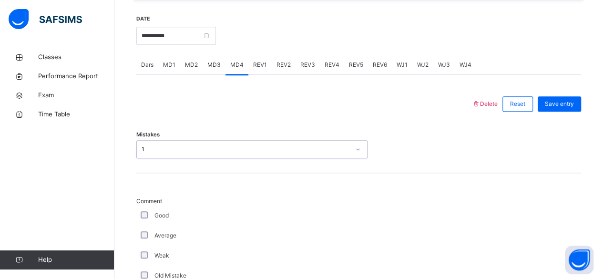
click at [231, 222] on div "Good" at bounding box center [255, 215] width 238 height 20
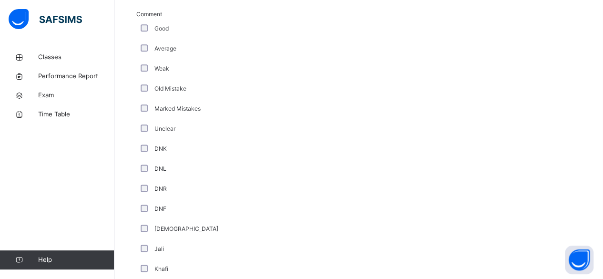
scroll to position [562, 0]
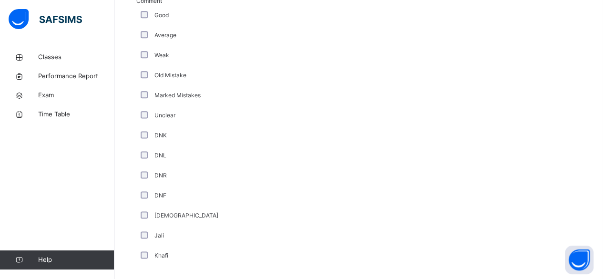
click at [162, 40] on div "Average" at bounding box center [255, 35] width 238 height 20
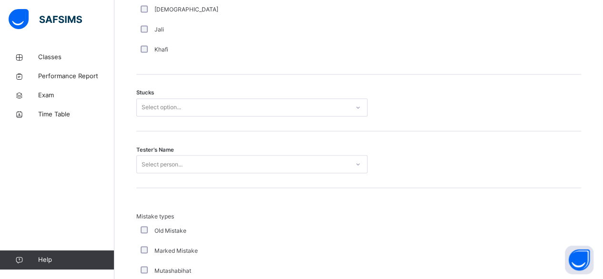
scroll to position [769, 0]
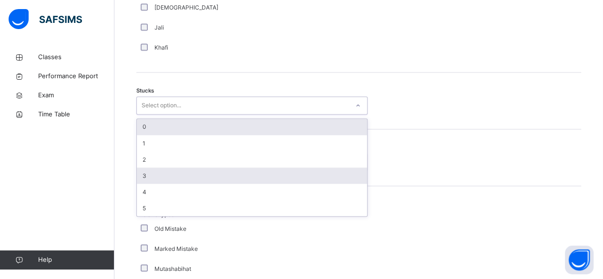
click at [241, 169] on div "3" at bounding box center [252, 175] width 230 height 16
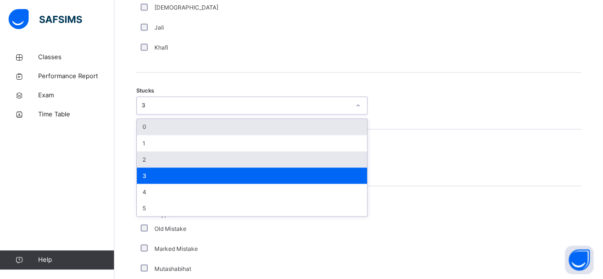
click at [167, 154] on div "2" at bounding box center [252, 159] width 230 height 16
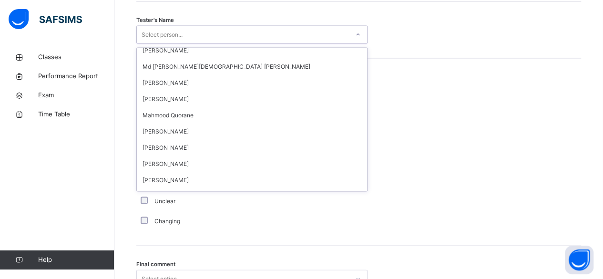
scroll to position [724, 0]
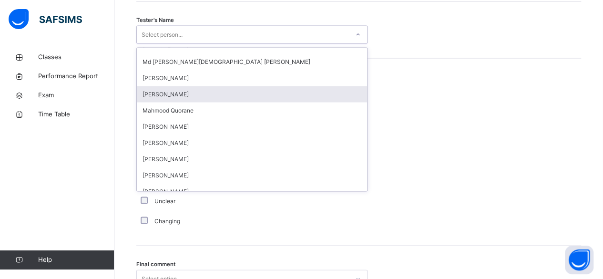
click at [192, 90] on div "[PERSON_NAME]" at bounding box center [252, 94] width 230 height 16
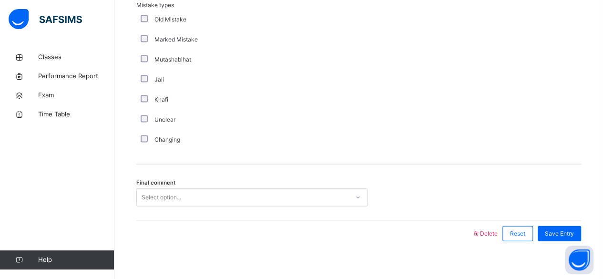
scroll to position [986, 0]
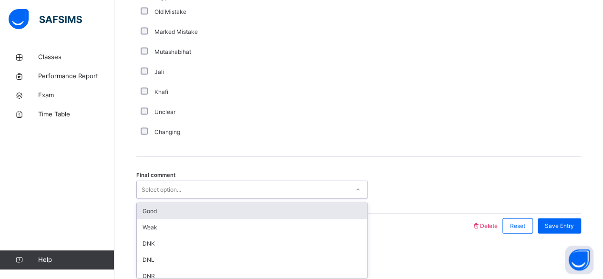
click at [207, 212] on div "Good" at bounding box center [252, 211] width 230 height 16
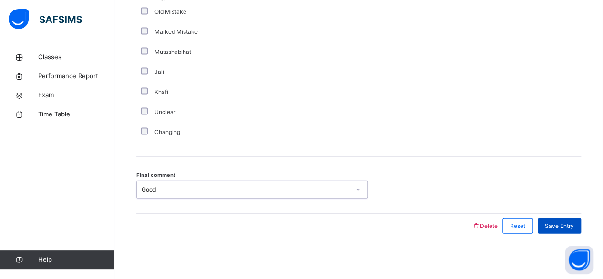
click at [574, 222] on span "Save Entry" at bounding box center [559, 226] width 29 height 9
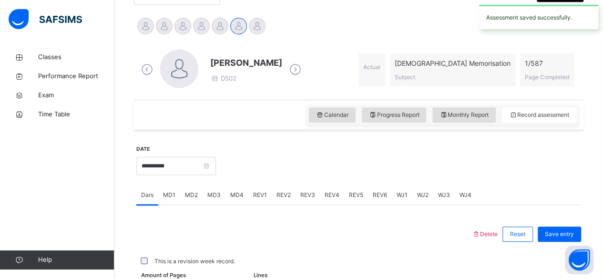
scroll to position [231, 0]
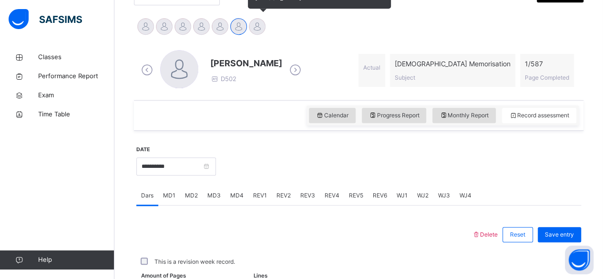
click at [255, 25] on div at bounding box center [257, 26] width 17 height 17
click at [235, 28] on div at bounding box center [238, 26] width 17 height 17
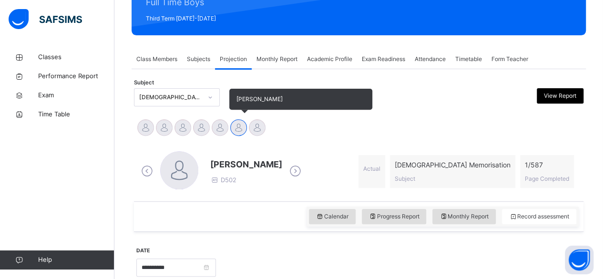
scroll to position [124, 0]
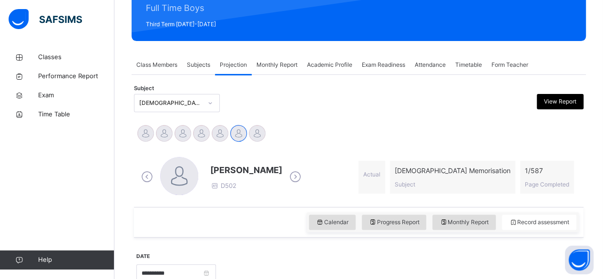
click at [178, 199] on div "[PERSON_NAME] D502 Actual [DEMOGRAPHIC_DATA] Memorisation Subject 1 / 587 Page …" at bounding box center [358, 177] width 445 height 55
click at [179, 187] on div at bounding box center [179, 176] width 38 height 38
click at [188, 195] on div at bounding box center [179, 177] width 38 height 41
click at [186, 190] on div at bounding box center [179, 176] width 38 height 38
click at [184, 174] on div at bounding box center [179, 176] width 38 height 38
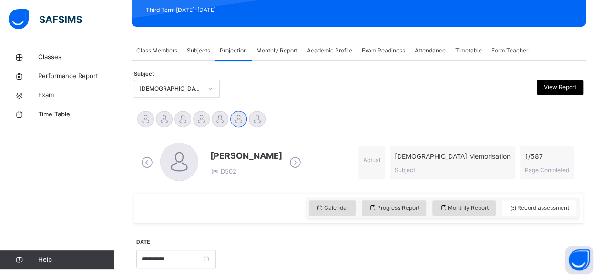
scroll to position [139, 0]
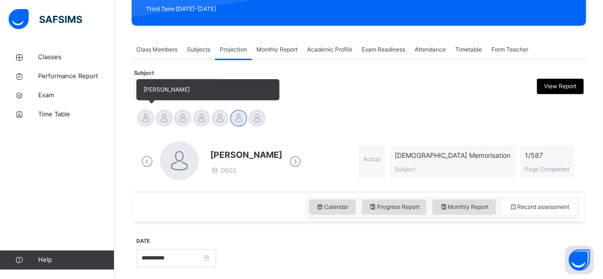
click at [145, 124] on div at bounding box center [145, 118] width 17 height 17
click at [142, 124] on div at bounding box center [145, 118] width 17 height 17
click at [140, 124] on div "[PERSON_NAME]" at bounding box center [145, 119] width 19 height 21
click at [142, 112] on div at bounding box center [145, 118] width 17 height 17
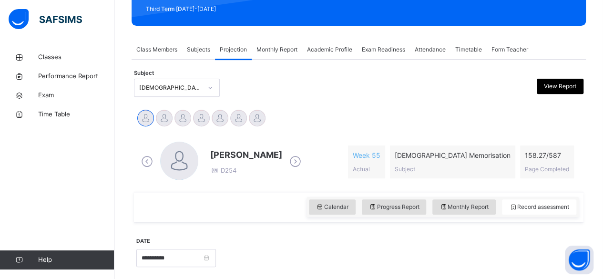
click at [153, 203] on div "Calendar Progress Report Monthly Report Record assessment" at bounding box center [358, 207] width 449 height 31
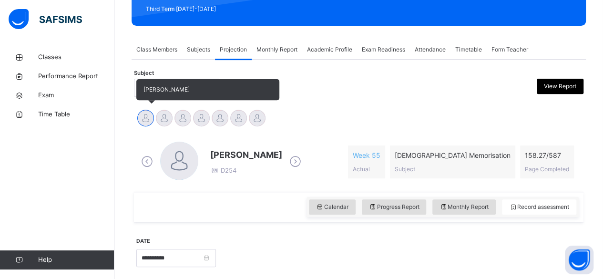
click at [136, 127] on div "[PERSON_NAME]" at bounding box center [145, 119] width 19 height 21
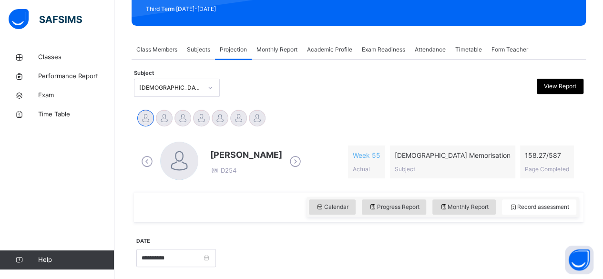
click at [142, 55] on div "Class Members" at bounding box center [157, 49] width 51 height 19
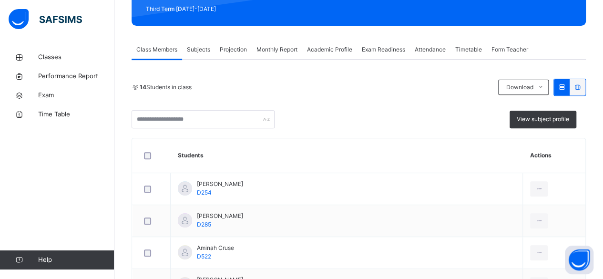
click at [246, 51] on span "Projection" at bounding box center [233, 49] width 27 height 9
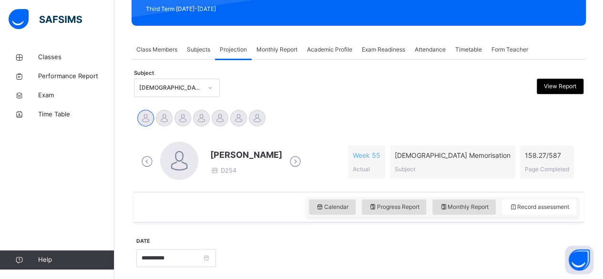
click at [213, 146] on div "Abubakr [PERSON_NAME] D254" at bounding box center [221, 162] width 165 height 41
click at [186, 144] on div at bounding box center [179, 161] width 38 height 38
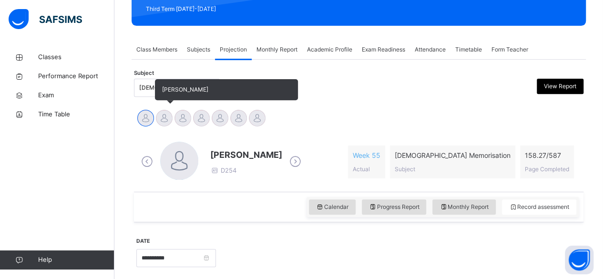
click at [168, 112] on div at bounding box center [164, 118] width 17 height 17
click at [176, 84] on span "[PERSON_NAME]" at bounding box center [226, 89] width 143 height 21
click at [164, 87] on span "[PERSON_NAME]" at bounding box center [185, 89] width 46 height 7
click at [151, 110] on div "[PERSON_NAME]" at bounding box center [145, 119] width 19 height 21
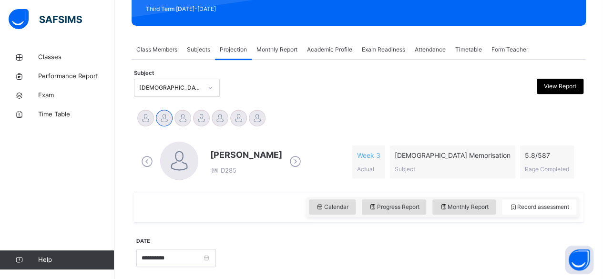
click at [146, 55] on div "Class Members" at bounding box center [157, 49] width 51 height 19
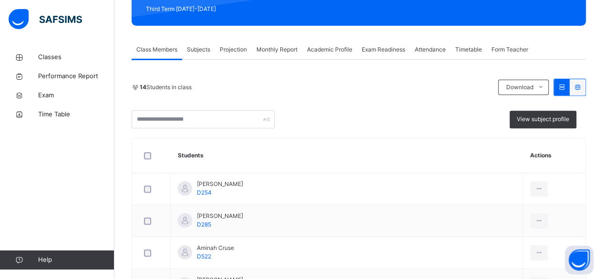
click at [204, 58] on div "Subjects" at bounding box center [198, 49] width 33 height 19
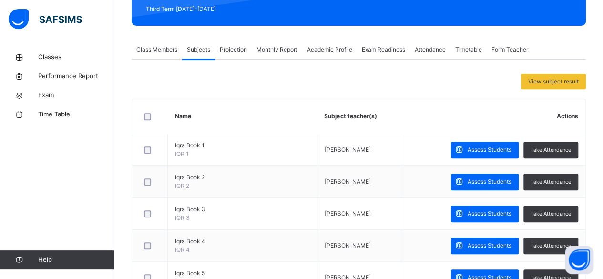
click at [243, 57] on div "Projection" at bounding box center [233, 49] width 37 height 19
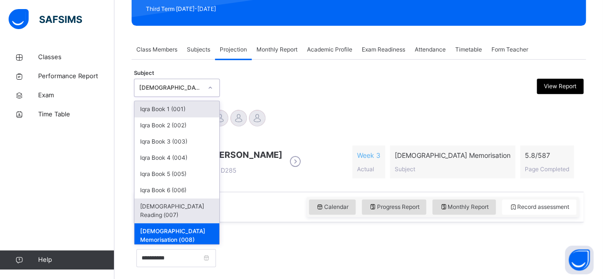
click at [177, 204] on div "[DEMOGRAPHIC_DATA] Reading (007)" at bounding box center [176, 210] width 85 height 25
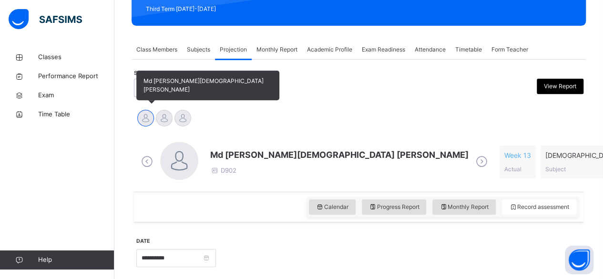
click at [150, 110] on div "Md [PERSON_NAME][DEMOGRAPHIC_DATA] [PERSON_NAME]" at bounding box center [145, 119] width 19 height 21
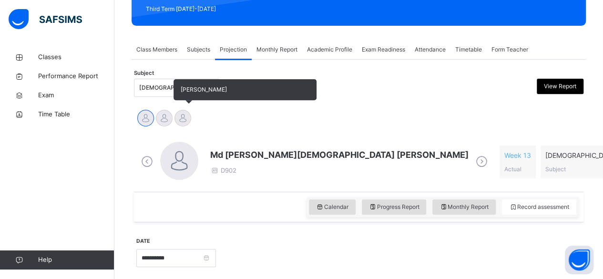
click at [181, 113] on div at bounding box center [182, 118] width 17 height 17
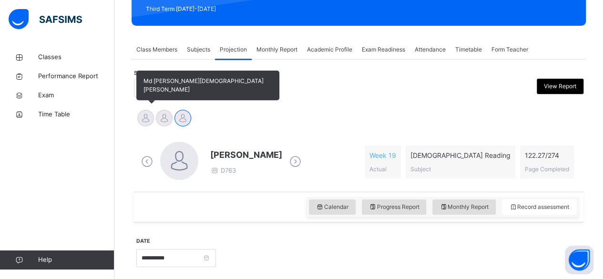
click at [151, 119] on div at bounding box center [145, 118] width 17 height 17
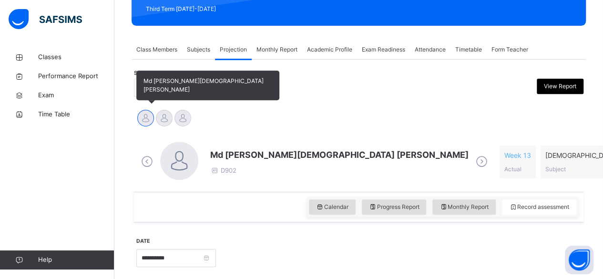
click at [164, 97] on span "Md [PERSON_NAME][DEMOGRAPHIC_DATA] [PERSON_NAME]" at bounding box center [207, 86] width 143 height 30
click at [150, 112] on div at bounding box center [145, 118] width 17 height 17
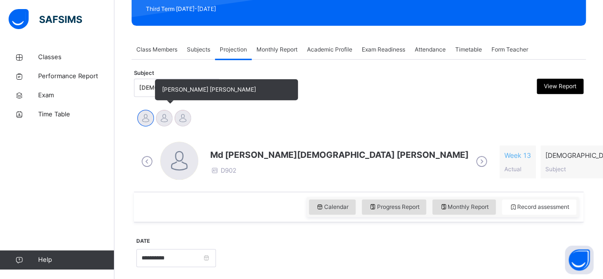
click at [159, 113] on div at bounding box center [164, 118] width 17 height 17
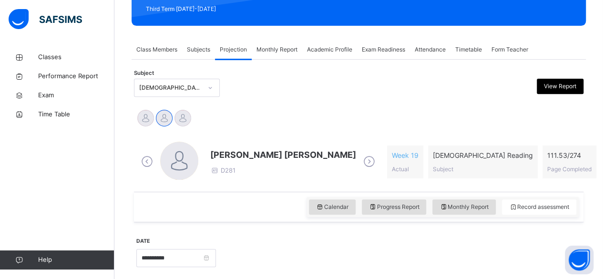
click at [239, 170] on div "[PERSON_NAME] [PERSON_NAME] D281" at bounding box center [283, 161] width 146 height 27
click at [235, 168] on span "D281" at bounding box center [222, 170] width 25 height 8
click at [246, 170] on div "[PERSON_NAME] [PERSON_NAME] D281" at bounding box center [283, 161] width 146 height 27
click at [251, 159] on span "[PERSON_NAME] [PERSON_NAME]" at bounding box center [283, 154] width 146 height 13
click at [250, 147] on div "[PERSON_NAME] [PERSON_NAME] D281" at bounding box center [258, 162] width 239 height 41
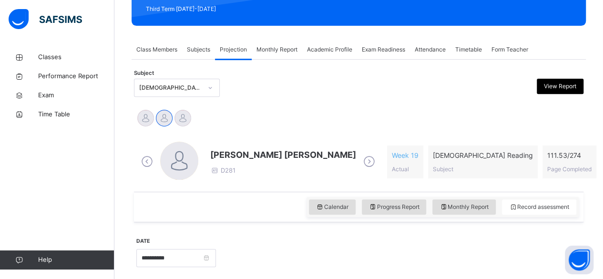
click at [251, 157] on span "[PERSON_NAME] [PERSON_NAME]" at bounding box center [283, 154] width 146 height 13
click at [251, 161] on span at bounding box center [283, 163] width 146 height 5
click at [260, 160] on span "[PERSON_NAME] [PERSON_NAME]" at bounding box center [283, 154] width 146 height 13
click at [261, 156] on span "[PERSON_NAME] [PERSON_NAME]" at bounding box center [283, 154] width 146 height 13
click at [264, 180] on div "[PERSON_NAME] [PERSON_NAME] D281" at bounding box center [258, 162] width 239 height 41
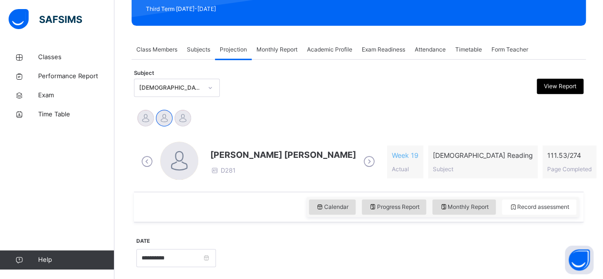
click at [206, 140] on div "[PERSON_NAME] [PERSON_NAME] D281 Week 19 Actual [DEMOGRAPHIC_DATA] Reading Subj…" at bounding box center [358, 161] width 445 height 55
click at [198, 144] on div "[PERSON_NAME] [PERSON_NAME] D281" at bounding box center [258, 162] width 239 height 41
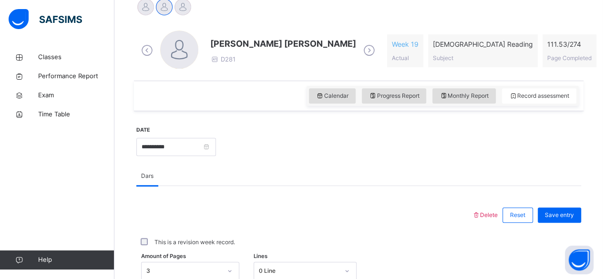
scroll to position [250, 0]
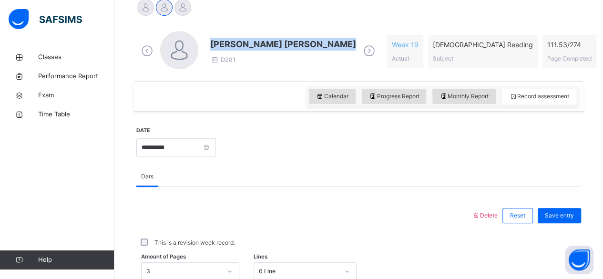
drag, startPoint x: 212, startPoint y: 42, endPoint x: 339, endPoint y: 36, distance: 127.9
click at [339, 36] on div "[PERSON_NAME] [PERSON_NAME] D281" at bounding box center [258, 51] width 239 height 41
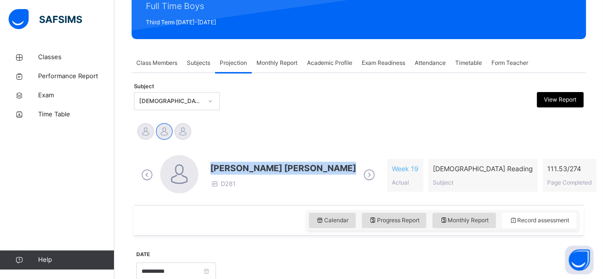
scroll to position [125, 0]
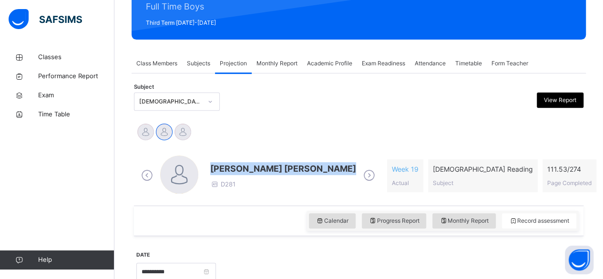
click at [296, 126] on div "Md [PERSON_NAME][DEMOGRAPHIC_DATA] [PERSON_NAME] [PERSON_NAME] [PERSON_NAME]" at bounding box center [358, 133] width 445 height 21
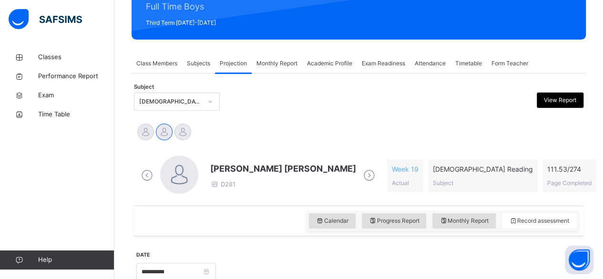
click at [249, 182] on div "[PERSON_NAME] [PERSON_NAME] D281" at bounding box center [283, 175] width 146 height 27
click at [232, 167] on span "[PERSON_NAME] [PERSON_NAME]" at bounding box center [283, 168] width 146 height 13
click at [234, 180] on span "D281" at bounding box center [222, 184] width 25 height 8
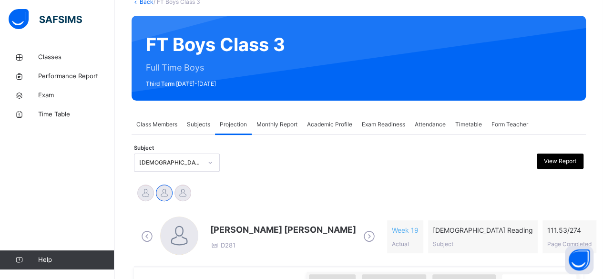
scroll to position [61, 0]
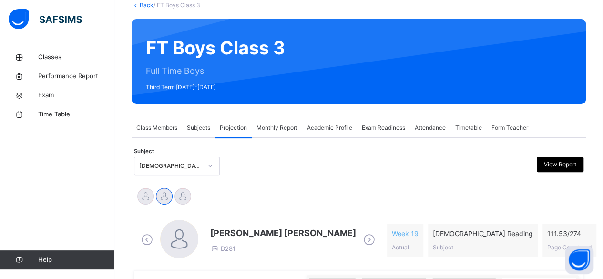
click at [215, 233] on span "[PERSON_NAME] [PERSON_NAME]" at bounding box center [283, 232] width 146 height 13
click at [212, 233] on span "[PERSON_NAME] [PERSON_NAME]" at bounding box center [283, 232] width 146 height 13
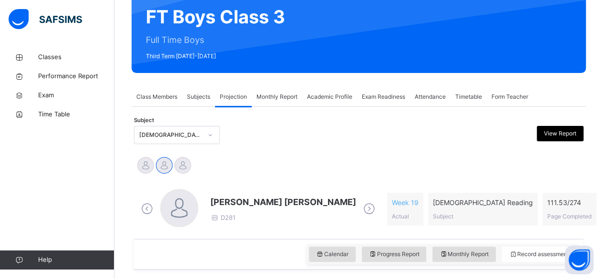
scroll to position [92, 0]
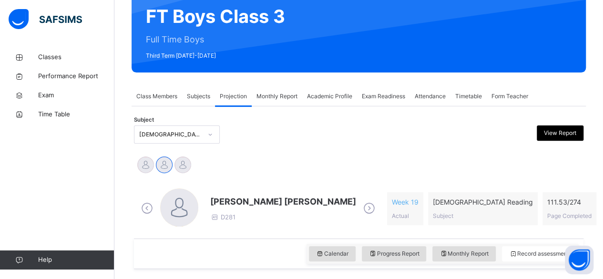
click at [213, 202] on span "[PERSON_NAME] [PERSON_NAME]" at bounding box center [283, 201] width 146 height 13
click at [213, 200] on span "[PERSON_NAME] [PERSON_NAME]" at bounding box center [283, 201] width 146 height 13
click at [213, 202] on span "[PERSON_NAME] [PERSON_NAME]" at bounding box center [283, 201] width 146 height 13
click at [214, 202] on span "[PERSON_NAME] [PERSON_NAME]" at bounding box center [283, 201] width 146 height 13
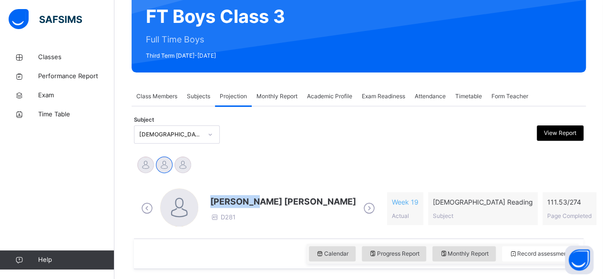
click at [214, 202] on span "[PERSON_NAME] [PERSON_NAME]" at bounding box center [283, 201] width 146 height 13
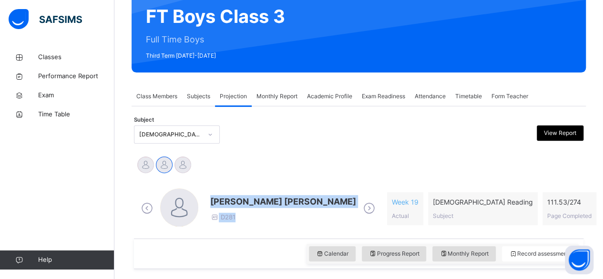
drag, startPoint x: 210, startPoint y: 200, endPoint x: 461, endPoint y: 287, distance: 265.9
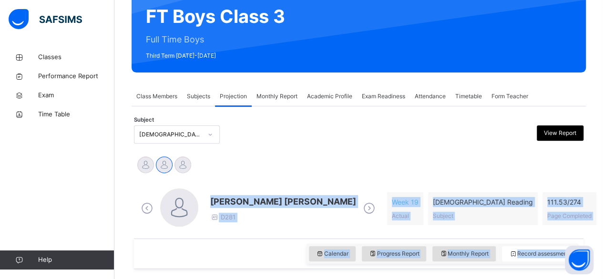
scroll to position [107, 0]
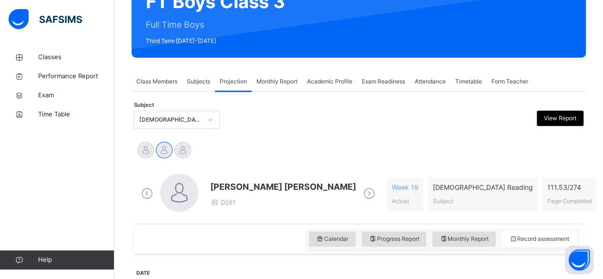
click at [412, 132] on div "Subject [DEMOGRAPHIC_DATA] Reading (007) View Report" at bounding box center [358, 120] width 449 height 28
click at [212, 186] on span "[PERSON_NAME] [PERSON_NAME]" at bounding box center [283, 186] width 146 height 13
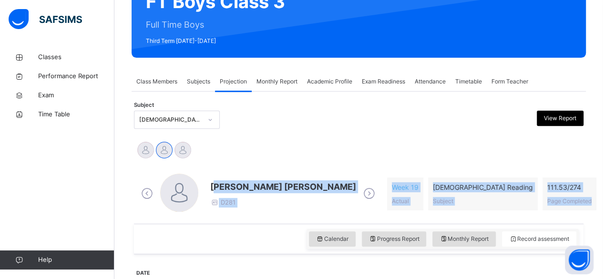
drag, startPoint x: 216, startPoint y: 188, endPoint x: 193, endPoint y: 225, distance: 43.8
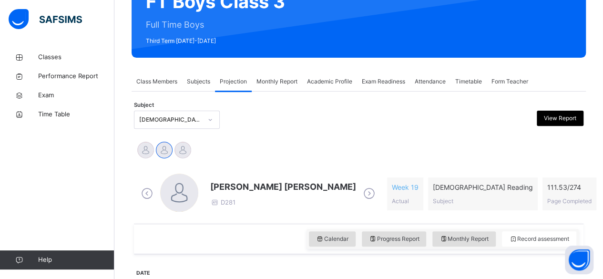
click at [270, 106] on div "Subject [DEMOGRAPHIC_DATA] Reading (007) View Report" at bounding box center [358, 120] width 449 height 28
drag, startPoint x: 215, startPoint y: 189, endPoint x: 222, endPoint y: 173, distance: 18.2
click at [222, 173] on div "[PERSON_NAME] [PERSON_NAME] D281 Week 19 Actual [DEMOGRAPHIC_DATA] Reading Subj…" at bounding box center [358, 193] width 445 height 55
click at [215, 187] on span "[PERSON_NAME] [PERSON_NAME]" at bounding box center [283, 186] width 146 height 13
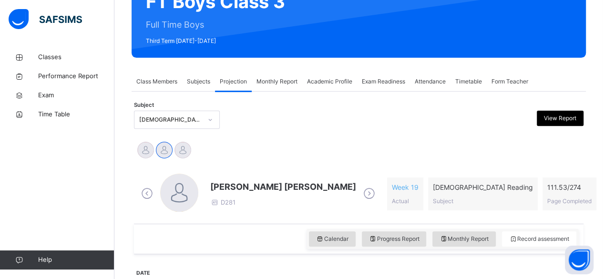
click at [210, 184] on span "[PERSON_NAME] [PERSON_NAME]" at bounding box center [283, 186] width 146 height 13
click at [214, 183] on span "[PERSON_NAME] [PERSON_NAME]" at bounding box center [283, 186] width 146 height 13
drag, startPoint x: 213, startPoint y: 184, endPoint x: 359, endPoint y: 157, distance: 148.9
click at [215, 187] on span "[PERSON_NAME] [PERSON_NAME]" at bounding box center [283, 186] width 146 height 13
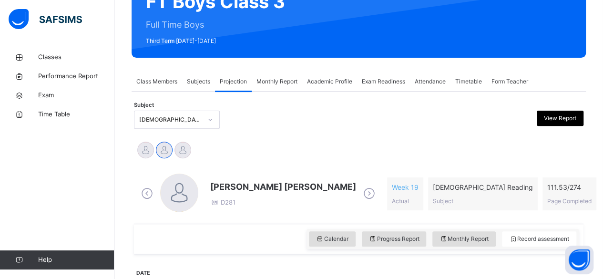
click at [216, 187] on span "[PERSON_NAME] [PERSON_NAME]" at bounding box center [283, 186] width 146 height 13
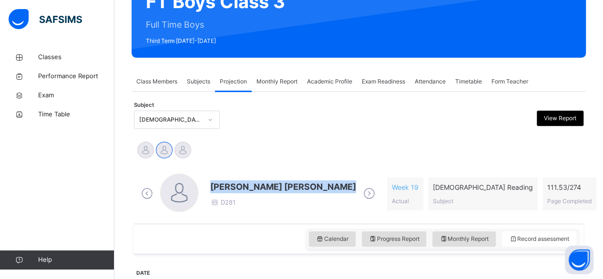
click at [216, 187] on span "[PERSON_NAME] [PERSON_NAME]" at bounding box center [283, 186] width 146 height 13
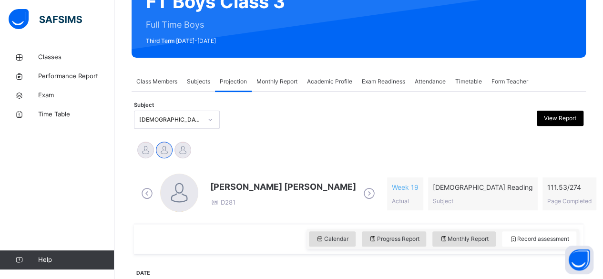
click at [208, 169] on div "[PERSON_NAME] [PERSON_NAME] D281 Week 19 Actual [DEMOGRAPHIC_DATA] Reading Subj…" at bounding box center [358, 193] width 445 height 55
drag, startPoint x: 210, startPoint y: 184, endPoint x: 284, endPoint y: 169, distance: 75.3
click at [284, 169] on div "[PERSON_NAME] [PERSON_NAME] D281 Week 19 Actual [DEMOGRAPHIC_DATA] Reading Subj…" at bounding box center [358, 193] width 445 height 55
click at [310, 184] on span "[PERSON_NAME] [PERSON_NAME]" at bounding box center [283, 186] width 146 height 13
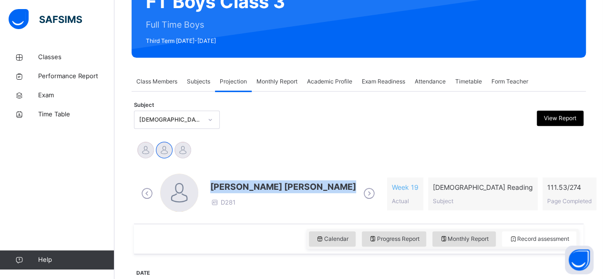
click at [310, 184] on span "[PERSON_NAME] [PERSON_NAME]" at bounding box center [283, 186] width 146 height 13
click at [240, 191] on span "[PERSON_NAME] [PERSON_NAME]" at bounding box center [283, 186] width 146 height 13
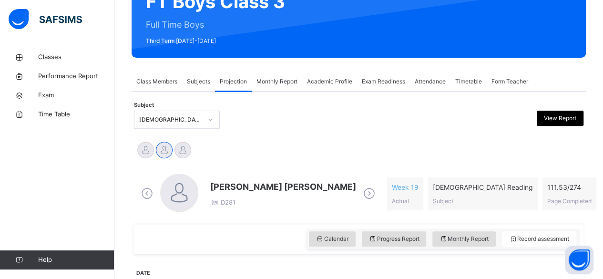
click at [215, 184] on span "[PERSON_NAME] [PERSON_NAME]" at bounding box center [283, 186] width 146 height 13
drag, startPoint x: 214, startPoint y: 188, endPoint x: 322, endPoint y: 170, distance: 110.2
click at [322, 170] on div "[PERSON_NAME] [PERSON_NAME] D281 Week 19 Actual [DEMOGRAPHIC_DATA] Reading Subj…" at bounding box center [358, 193] width 445 height 55
click at [341, 177] on div "[PERSON_NAME] [PERSON_NAME] D281" at bounding box center [258, 194] width 239 height 41
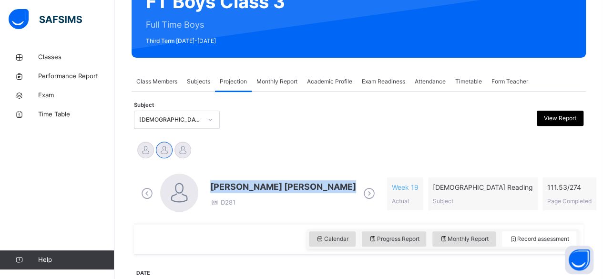
drag, startPoint x: 211, startPoint y: 182, endPoint x: 335, endPoint y: 194, distance: 124.6
click at [335, 194] on div "[PERSON_NAME] [PERSON_NAME] D281" at bounding box center [283, 193] width 146 height 27
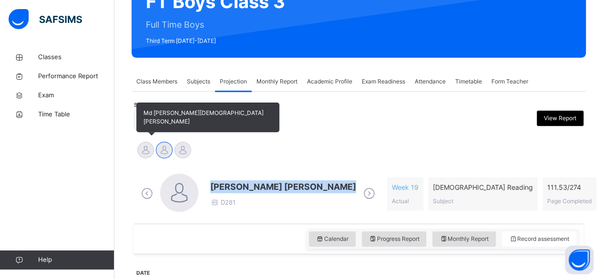
click at [150, 150] on div at bounding box center [145, 150] width 17 height 17
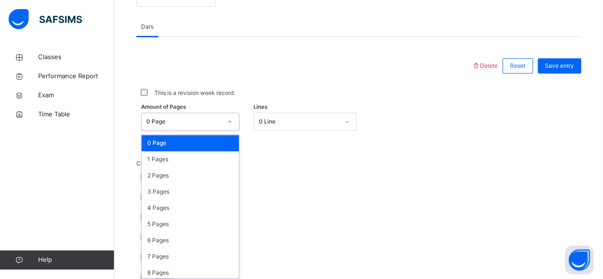
scroll to position [401, 0]
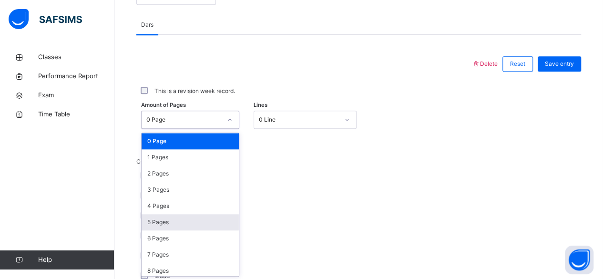
click at [176, 224] on div "5 Pages" at bounding box center [190, 222] width 97 height 16
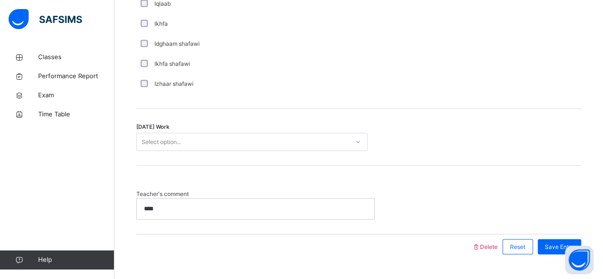
scroll to position [774, 0]
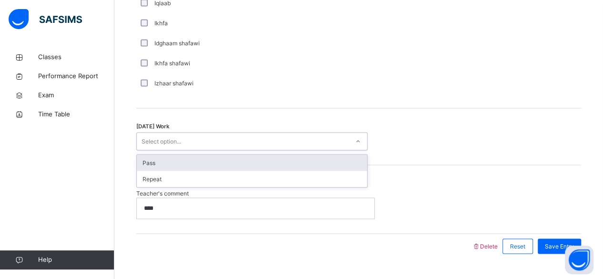
click at [169, 164] on div "Pass" at bounding box center [252, 162] width 230 height 16
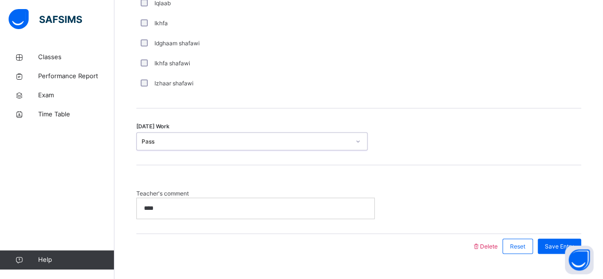
click at [158, 204] on p "****" at bounding box center [253, 208] width 219 height 9
click at [139, 214] on div "****" at bounding box center [255, 208] width 237 height 20
click at [558, 242] on span "Save Entry" at bounding box center [559, 246] width 29 height 9
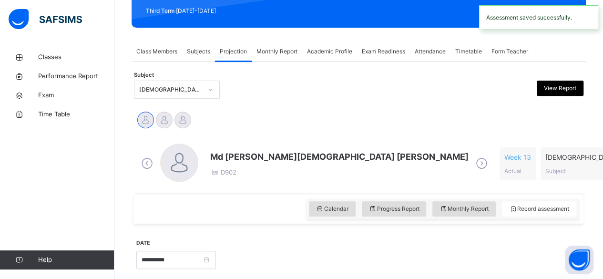
scroll to position [133, 0]
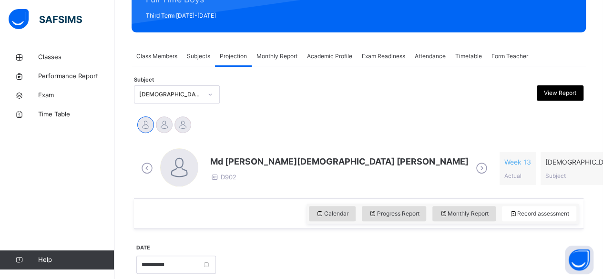
click at [230, 163] on span "Md [PERSON_NAME][DEMOGRAPHIC_DATA] [PERSON_NAME]" at bounding box center [339, 161] width 258 height 13
drag, startPoint x: 230, startPoint y: 163, endPoint x: 215, endPoint y: 158, distance: 15.5
click at [215, 158] on span "Md [PERSON_NAME][DEMOGRAPHIC_DATA] [PERSON_NAME]" at bounding box center [339, 161] width 258 height 13
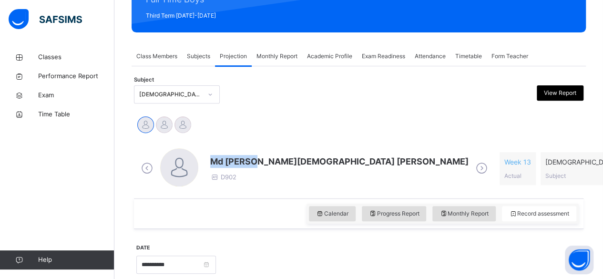
click at [215, 158] on span "Md [PERSON_NAME][DEMOGRAPHIC_DATA] [PERSON_NAME]" at bounding box center [339, 161] width 258 height 13
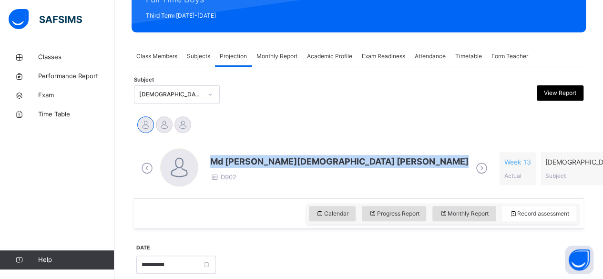
click at [215, 158] on span "Md [PERSON_NAME][DEMOGRAPHIC_DATA] [PERSON_NAME]" at bounding box center [339, 161] width 258 height 13
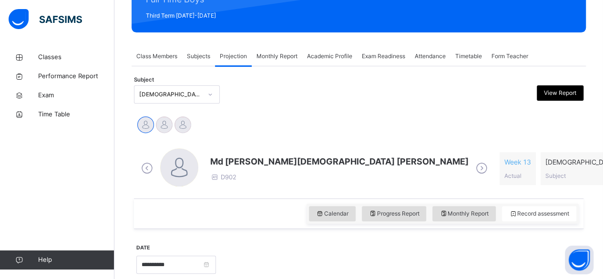
click at [410, 95] on div at bounding box center [415, 94] width 109 height 18
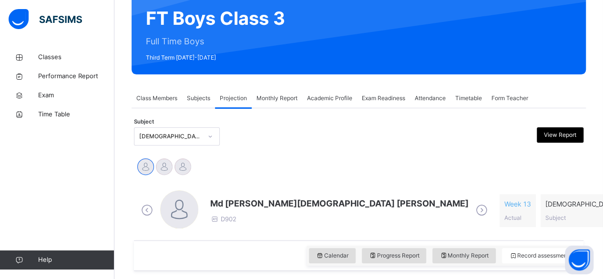
scroll to position [90, 0]
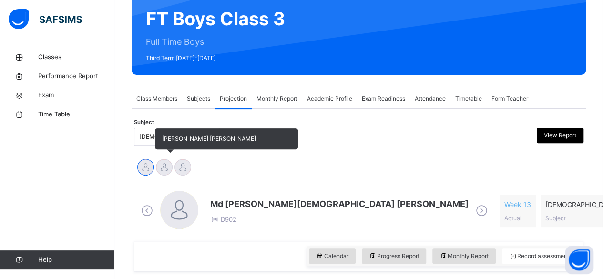
click at [162, 165] on div at bounding box center [164, 167] width 17 height 17
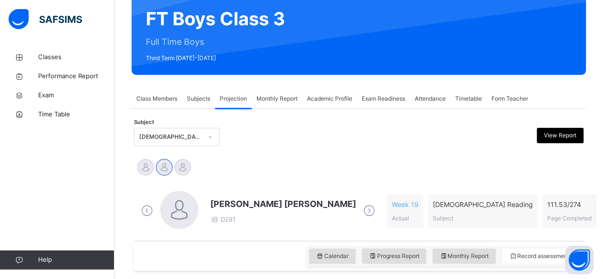
click at [214, 202] on span "[PERSON_NAME] [PERSON_NAME]" at bounding box center [283, 203] width 146 height 13
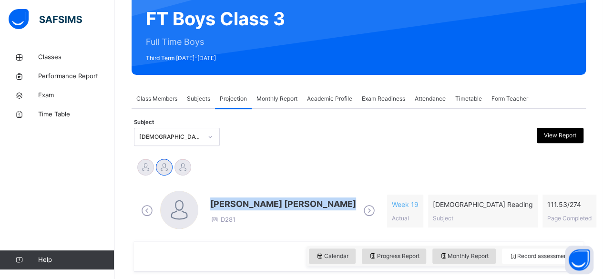
click at [214, 202] on span "[PERSON_NAME] [PERSON_NAME]" at bounding box center [283, 203] width 146 height 13
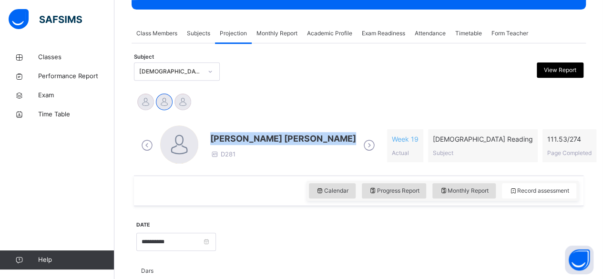
scroll to position [156, 0]
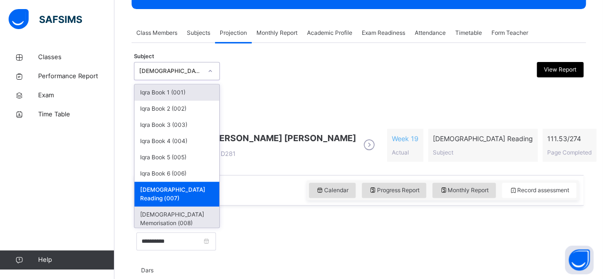
click at [196, 207] on div "[DEMOGRAPHIC_DATA] Memorisation (008)" at bounding box center [176, 218] width 85 height 25
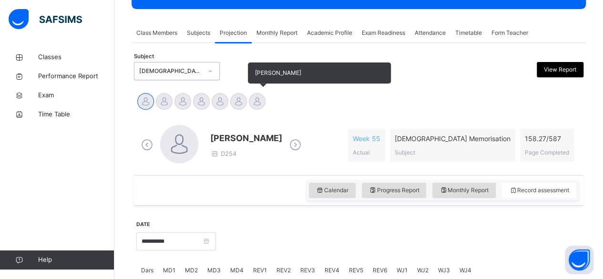
click at [260, 102] on div at bounding box center [257, 101] width 17 height 17
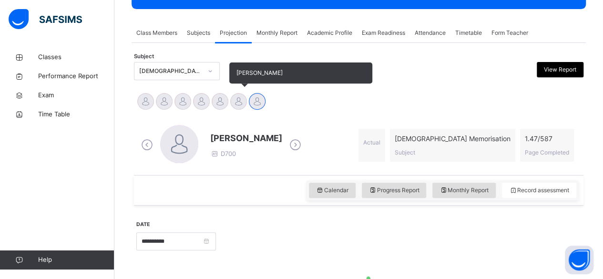
click at [237, 106] on div at bounding box center [238, 101] width 17 height 17
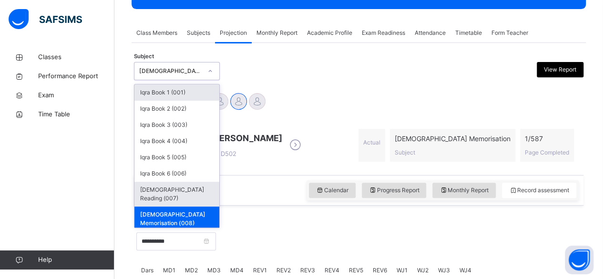
click at [187, 191] on div "[DEMOGRAPHIC_DATA] Reading (007)" at bounding box center [176, 194] width 85 height 25
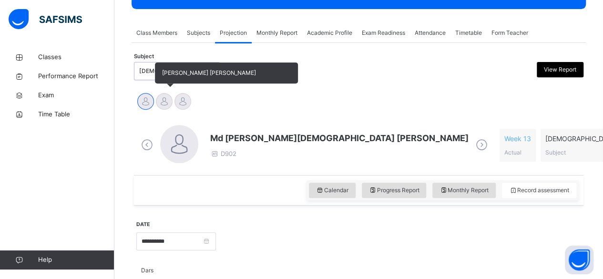
click at [172, 106] on div "[PERSON_NAME] [PERSON_NAME]" at bounding box center [164, 102] width 19 height 21
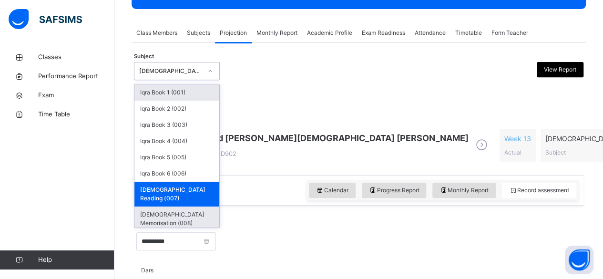
click at [189, 206] on div "[DEMOGRAPHIC_DATA] Memorisation (008)" at bounding box center [176, 218] width 85 height 25
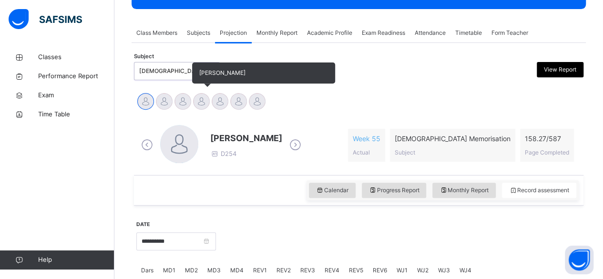
click at [200, 99] on div at bounding box center [201, 101] width 17 height 17
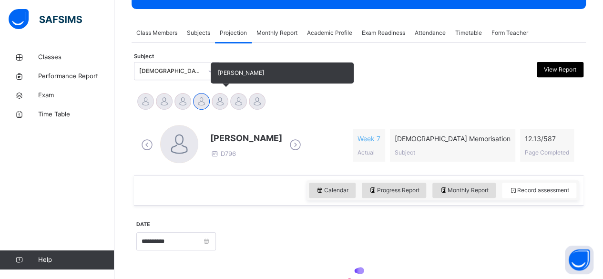
click at [220, 107] on div at bounding box center [220, 101] width 17 height 17
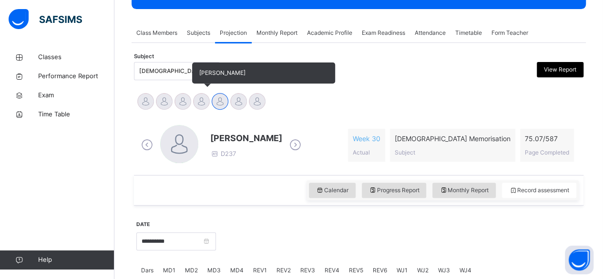
click at [206, 102] on div at bounding box center [201, 101] width 17 height 17
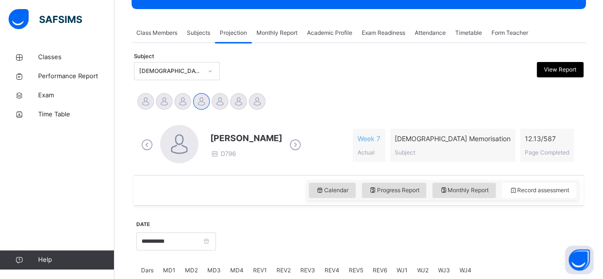
click at [228, 129] on div "[PERSON_NAME] D796" at bounding box center [221, 145] width 165 height 41
click at [230, 135] on span "[PERSON_NAME]" at bounding box center [246, 138] width 72 height 13
drag, startPoint x: 212, startPoint y: 135, endPoint x: 443, endPoint y: 148, distance: 232.0
click at [443, 148] on div "[PERSON_NAME] D796 Week 7 Actual [DEMOGRAPHIC_DATA] Memorisation Subject 12.13 …" at bounding box center [359, 145] width 440 height 41
click at [407, 82] on div "Subject [DEMOGRAPHIC_DATA] Memorisation (008) View Report" at bounding box center [358, 71] width 449 height 28
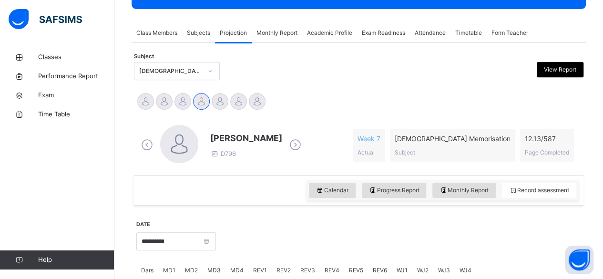
click at [220, 136] on span "[PERSON_NAME]" at bounding box center [246, 138] width 72 height 13
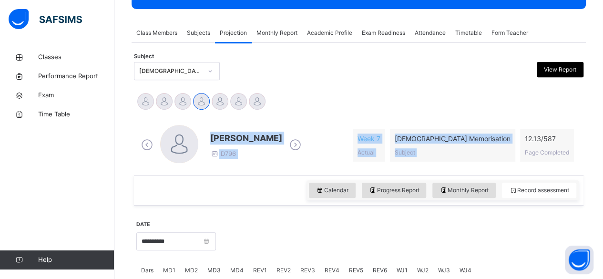
drag, startPoint x: 220, startPoint y: 136, endPoint x: 491, endPoint y: 158, distance: 272.1
click at [491, 158] on div "[PERSON_NAME] D796 Week 7 Actual [DEMOGRAPHIC_DATA] Memorisation Subject 12.13 …" at bounding box center [359, 145] width 440 height 41
click at [374, 140] on div "[PERSON_NAME] D796 Week 7 Actual [DEMOGRAPHIC_DATA] Memorisation Subject 12.13 …" at bounding box center [359, 145] width 440 height 41
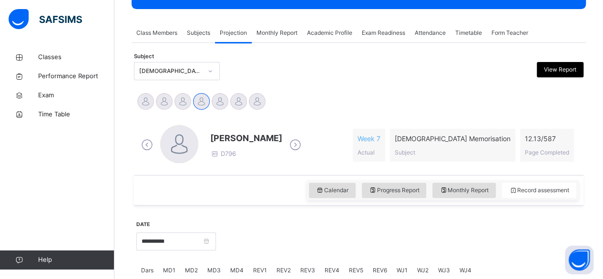
click at [217, 137] on span "[PERSON_NAME]" at bounding box center [246, 138] width 72 height 13
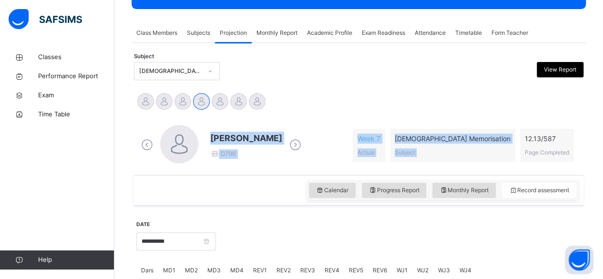
drag, startPoint x: 217, startPoint y: 137, endPoint x: 516, endPoint y: 154, distance: 298.9
click at [516, 154] on div "[PERSON_NAME] D796 Week 7 Actual [DEMOGRAPHIC_DATA] Memorisation Subject 12.13 …" at bounding box center [359, 145] width 440 height 41
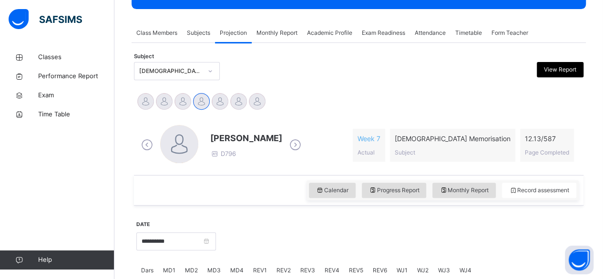
click at [353, 72] on div at bounding box center [301, 71] width 109 height 18
click at [212, 140] on span "[PERSON_NAME]" at bounding box center [246, 138] width 72 height 13
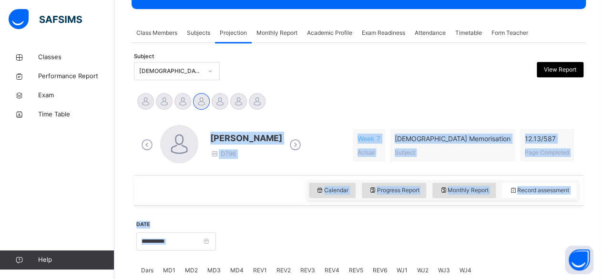
drag, startPoint x: 212, startPoint y: 140, endPoint x: 518, endPoint y: 214, distance: 315.5
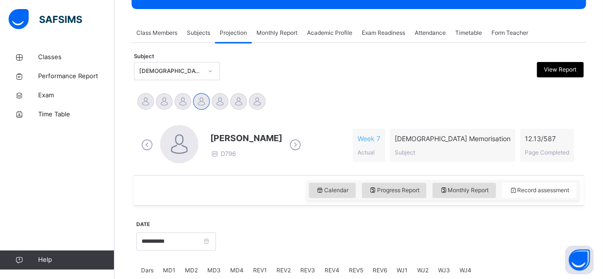
click at [305, 111] on div "Abubakr [PERSON_NAME] [PERSON_NAME] [PERSON_NAME] [PERSON_NAME] [PERSON_NAME] […" at bounding box center [358, 102] width 445 height 21
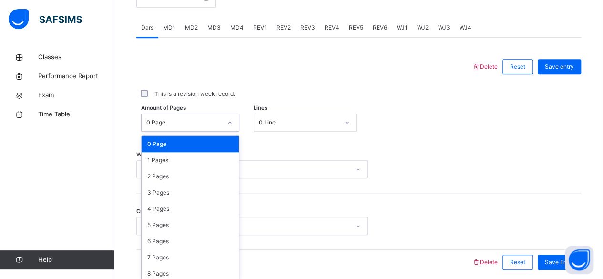
scroll to position [401, 0]
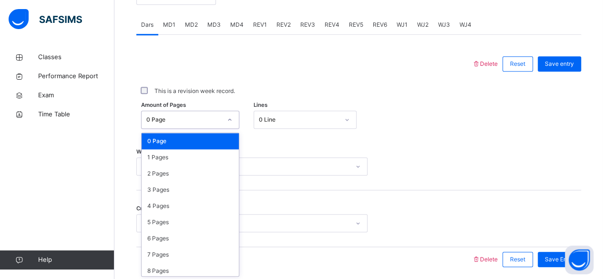
click at [152, 140] on div "0 Page" at bounding box center [190, 141] width 97 height 16
click at [155, 157] on div "1 Pages" at bounding box center [190, 157] width 97 height 16
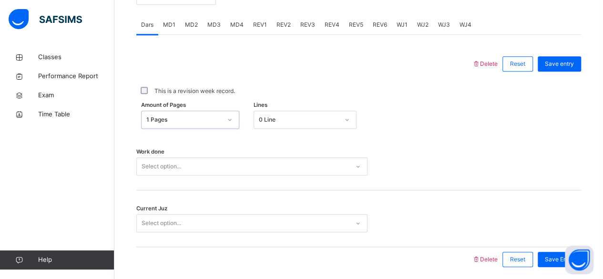
scroll to position [436, 0]
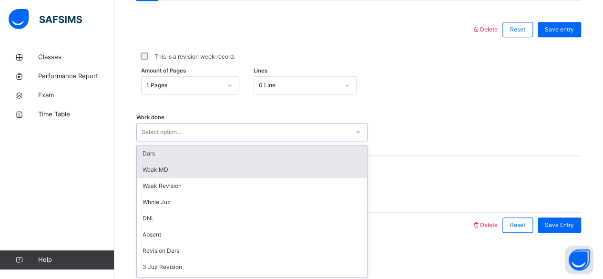
click at [144, 162] on div "Weak MD" at bounding box center [252, 170] width 230 height 16
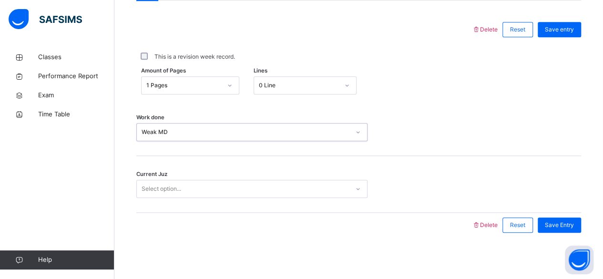
click at [142, 132] on div "Weak MD" at bounding box center [246, 132] width 208 height 9
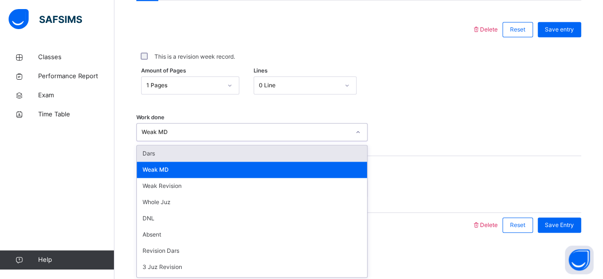
click at [149, 153] on div "Dars" at bounding box center [252, 153] width 230 height 16
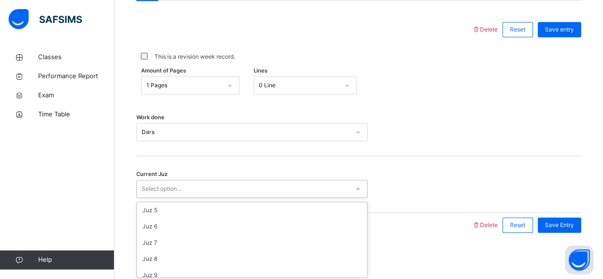
scroll to position [71, 0]
type input "**"
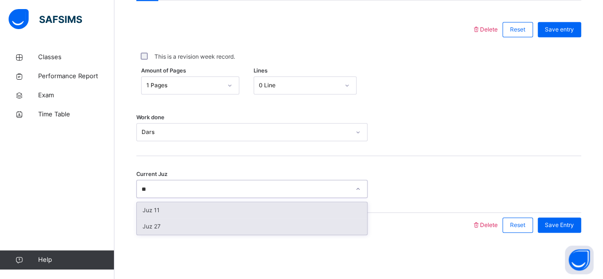
click at [293, 225] on div "Juz 27" at bounding box center [252, 226] width 230 height 16
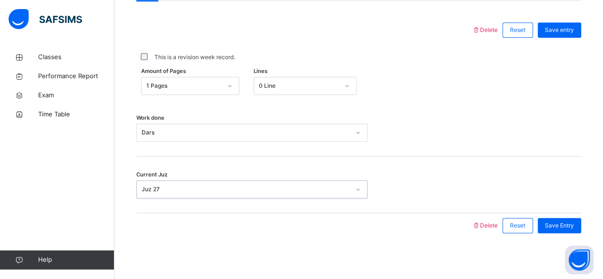
scroll to position [434, 0]
click at [564, 219] on div "Save Entry" at bounding box center [559, 226] width 43 height 15
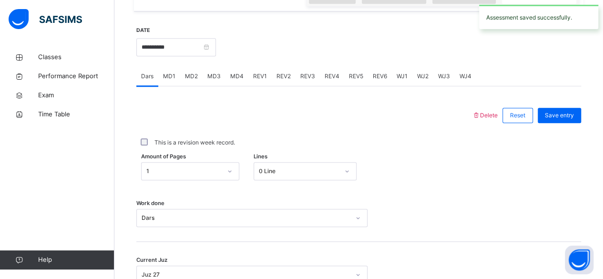
scroll to position [348, 0]
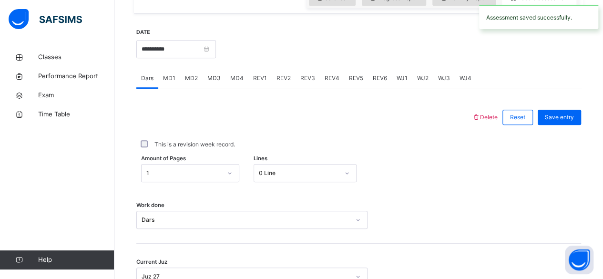
click at [226, 84] on div "MD4" at bounding box center [236, 78] width 23 height 19
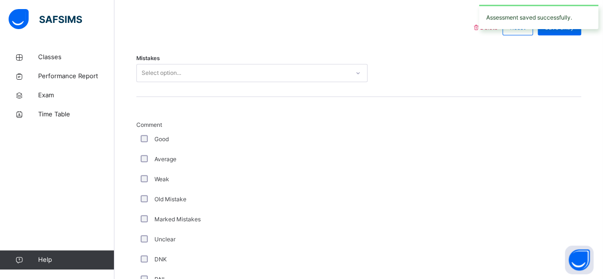
scroll to position [438, 0]
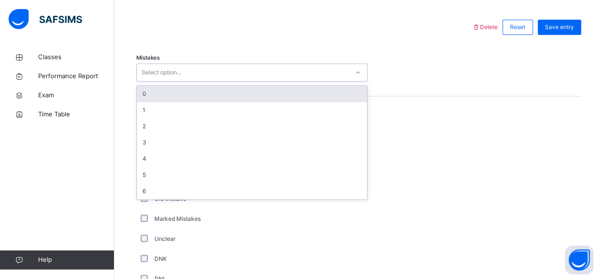
click at [278, 86] on div "0" at bounding box center [252, 94] width 230 height 16
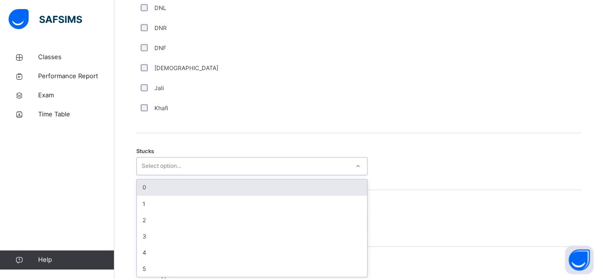
scroll to position [709, 0]
click at [213, 191] on div "0" at bounding box center [252, 187] width 230 height 16
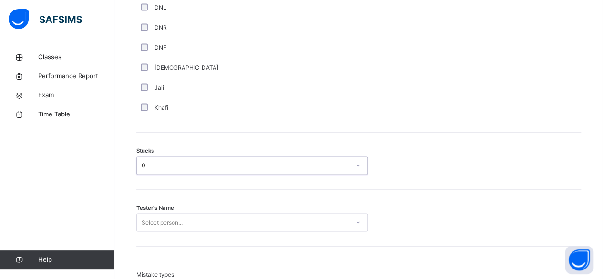
click at [219, 244] on div "Tester's Name Select person..." at bounding box center [358, 217] width 445 height 57
click at [233, 237] on div "Tester's Name Select person..." at bounding box center [358, 217] width 445 height 57
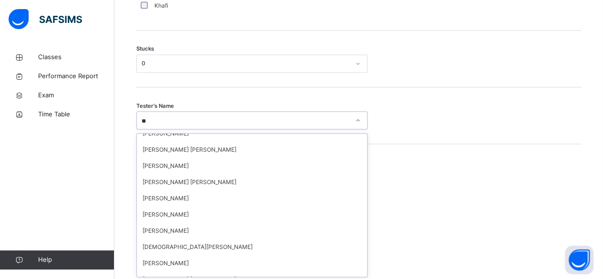
scroll to position [25, 0]
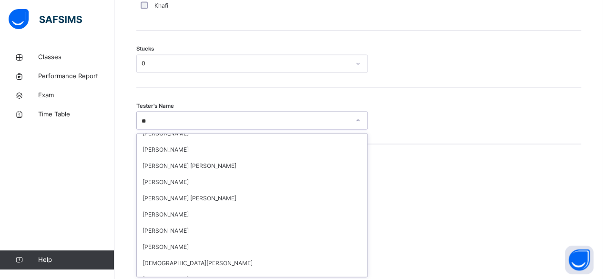
type input "***"
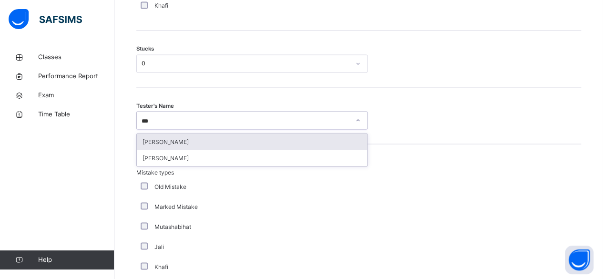
scroll to position [0, 0]
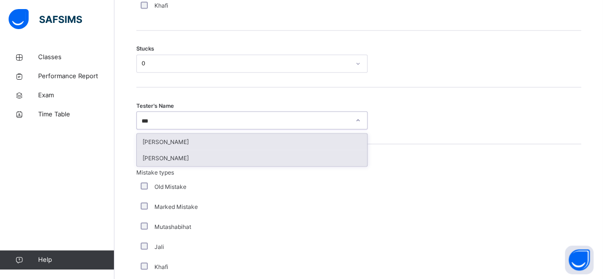
click at [296, 162] on div "[PERSON_NAME]" at bounding box center [252, 158] width 230 height 16
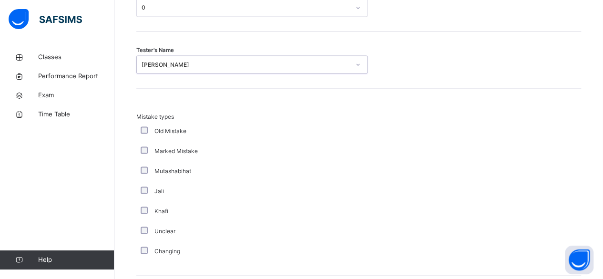
scroll to position [868, 0]
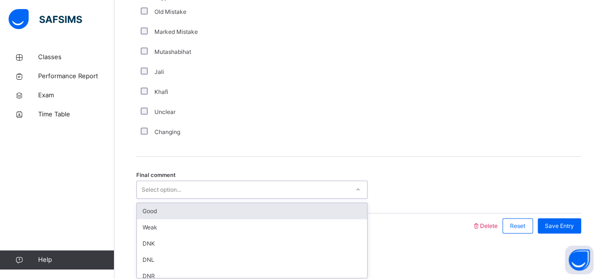
click at [228, 209] on div "Good" at bounding box center [252, 211] width 230 height 16
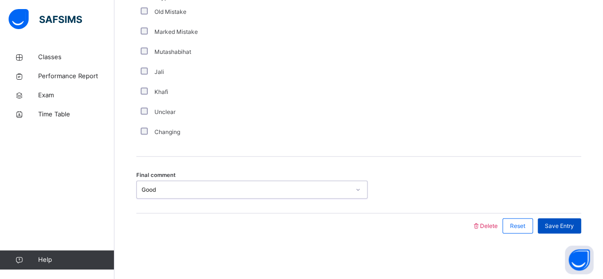
click at [571, 224] on span "Save Entry" at bounding box center [559, 226] width 29 height 9
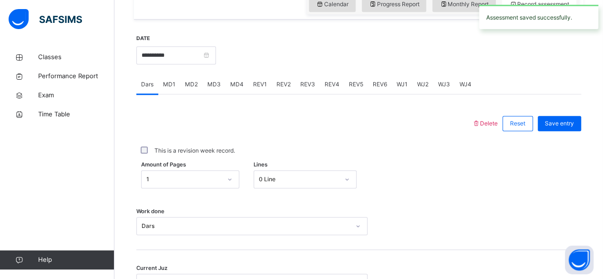
click at [208, 88] on div "MD3" at bounding box center [214, 84] width 23 height 19
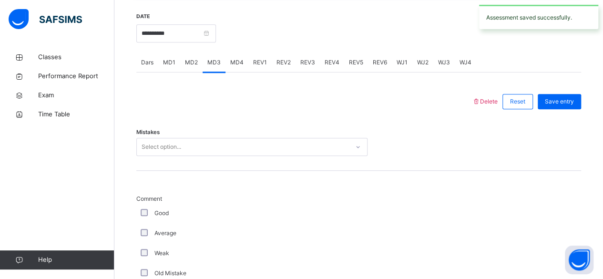
scroll to position [363, 0]
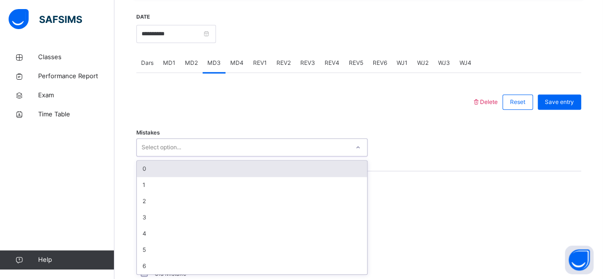
click at [144, 167] on div "0" at bounding box center [252, 169] width 230 height 16
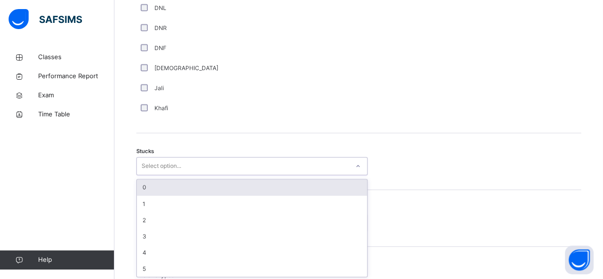
scroll to position [709, 0]
click at [152, 191] on div "0" at bounding box center [252, 187] width 230 height 16
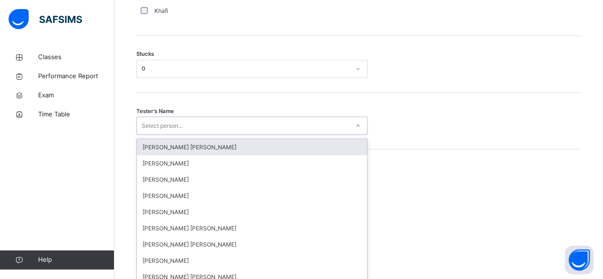
scroll to position [811, 0]
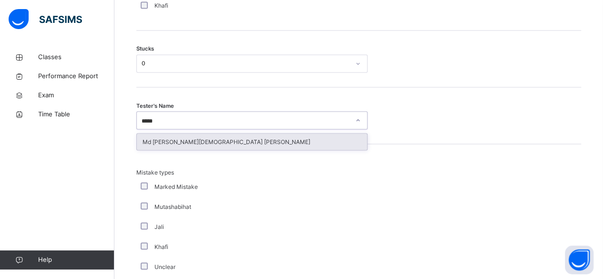
type input "******"
click at [152, 144] on div "Md [PERSON_NAME][DEMOGRAPHIC_DATA] [PERSON_NAME]" at bounding box center [252, 141] width 230 height 16
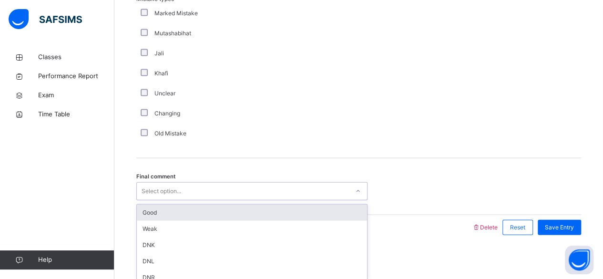
scroll to position [986, 0]
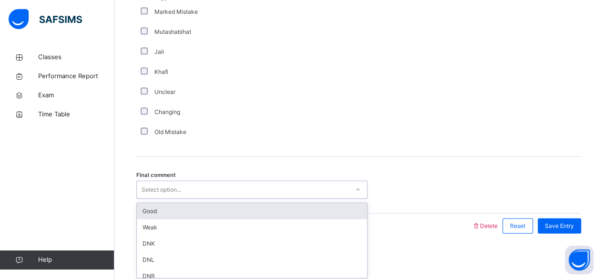
click at [146, 215] on div "Good" at bounding box center [252, 211] width 230 height 16
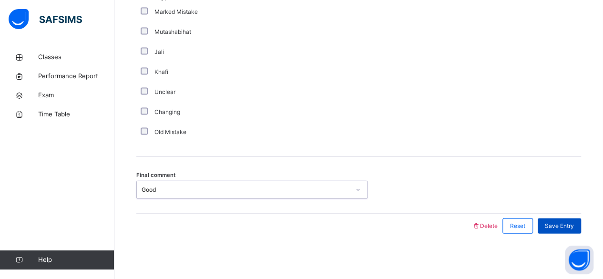
click at [556, 227] on span "Save Entry" at bounding box center [559, 226] width 29 height 9
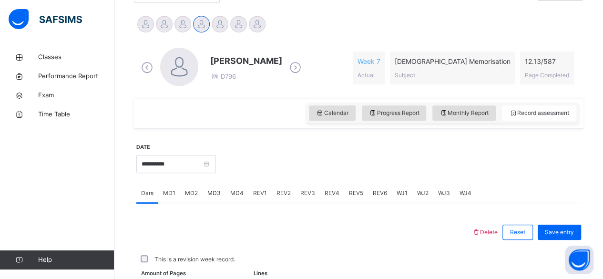
scroll to position [189, 0]
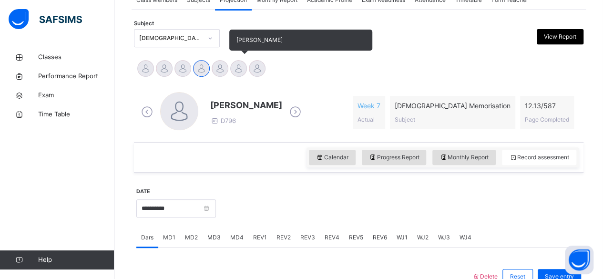
click at [235, 69] on div at bounding box center [238, 68] width 17 height 17
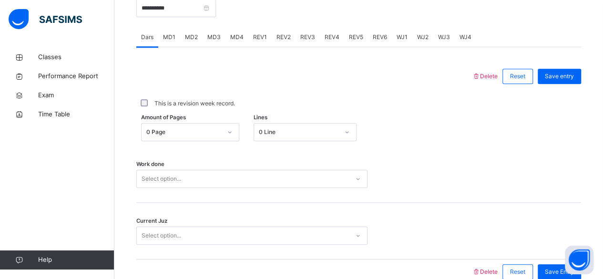
scroll to position [390, 0]
click at [235, 53] on div "Delete Reset Save entry This is a revision week record. Amount of Pages 0 Page …" at bounding box center [358, 164] width 445 height 237
click at [240, 39] on div "MD4" at bounding box center [236, 36] width 23 height 19
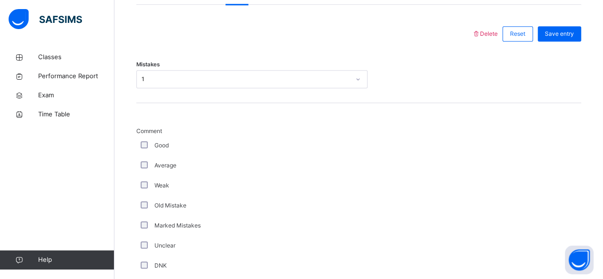
scroll to position [431, 0]
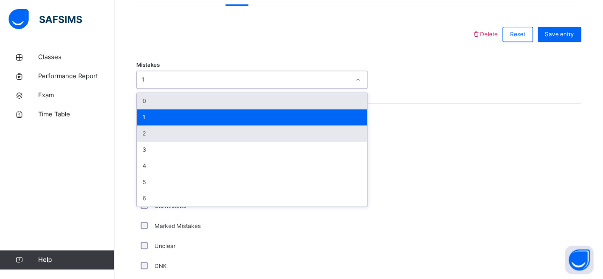
click at [156, 136] on div "2" at bounding box center [252, 133] width 230 height 16
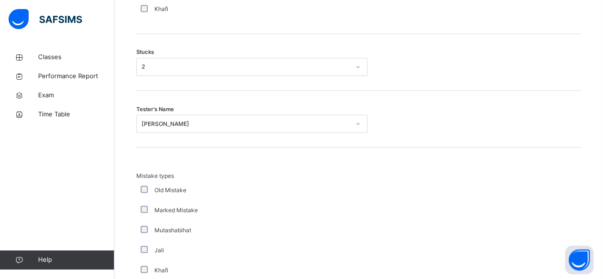
scroll to position [805, 0]
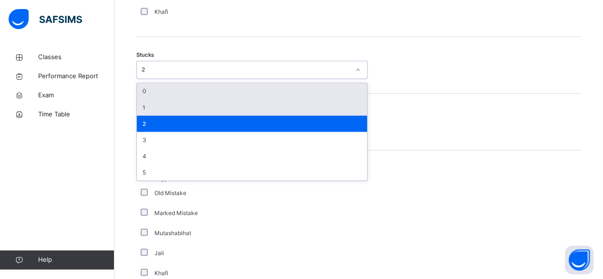
click at [156, 104] on div "1" at bounding box center [252, 107] width 230 height 16
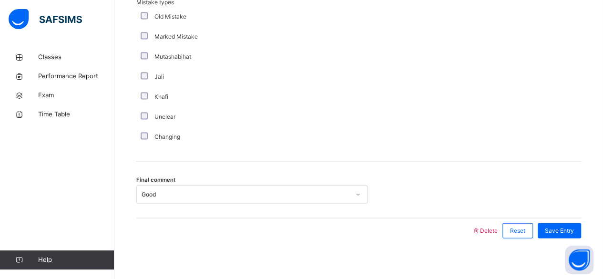
scroll to position [986, 0]
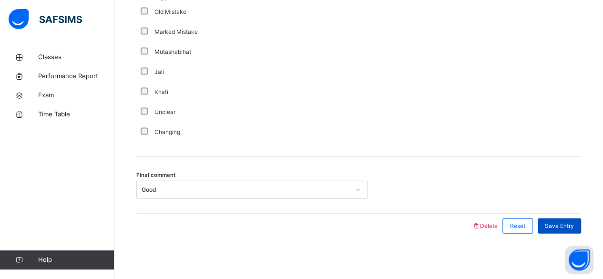
click at [575, 231] on div "Save Entry" at bounding box center [559, 225] width 43 height 15
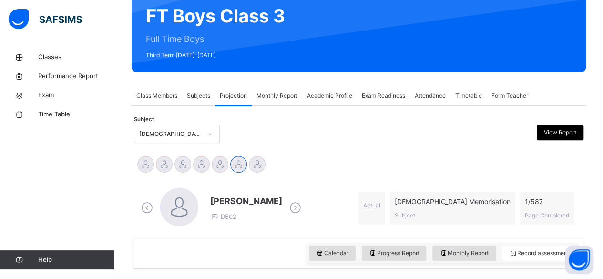
scroll to position [92, 0]
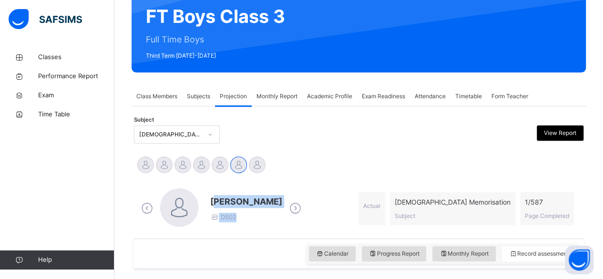
drag, startPoint x: 212, startPoint y: 199, endPoint x: 292, endPoint y: 198, distance: 80.1
click at [287, 198] on div "[PERSON_NAME] D502" at bounding box center [221, 208] width 165 height 41
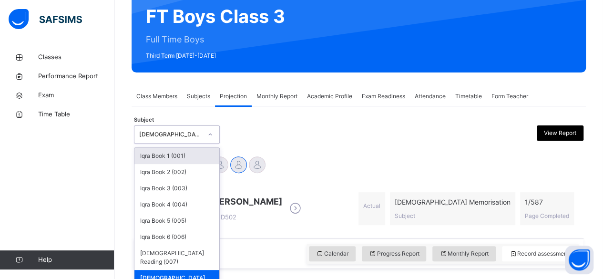
click at [157, 132] on div "[DEMOGRAPHIC_DATA] Memorisation (008)" at bounding box center [170, 134] width 63 height 9
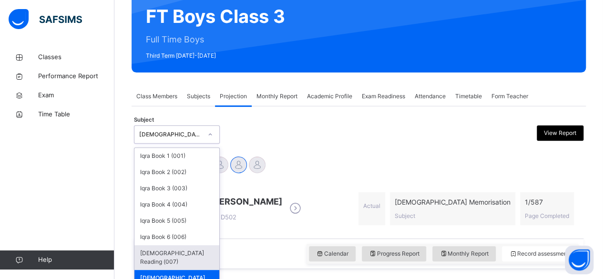
click at [184, 255] on div "[DEMOGRAPHIC_DATA] Reading (007)" at bounding box center [176, 257] width 85 height 25
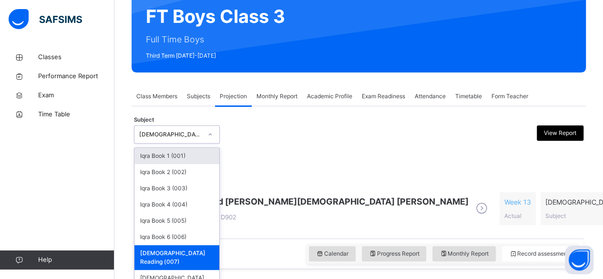
click at [154, 136] on div "[DEMOGRAPHIC_DATA] Reading (007)" at bounding box center [170, 134] width 63 height 9
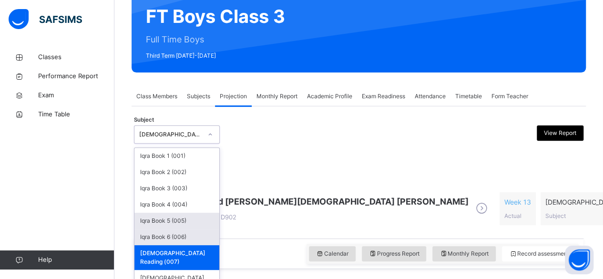
click at [161, 223] on div "Iqra Book 5 (005)" at bounding box center [176, 221] width 85 height 16
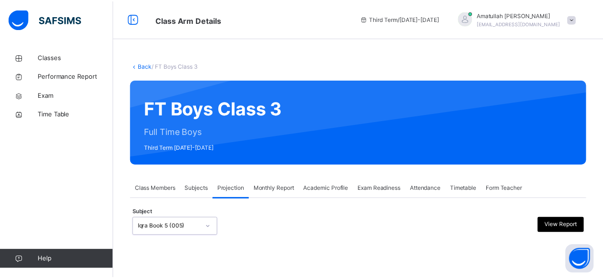
scroll to position [91, 0]
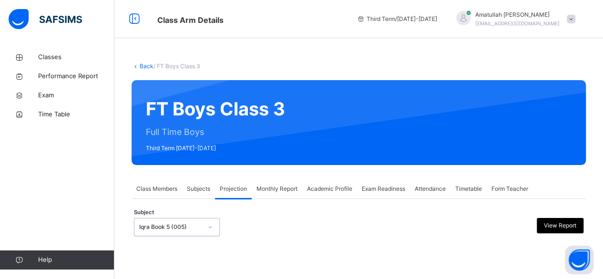
click at [161, 224] on div "option Iqra Book 5 (005), selected. 0 results available. Select is focused ,typ…" at bounding box center [177, 227] width 86 height 18
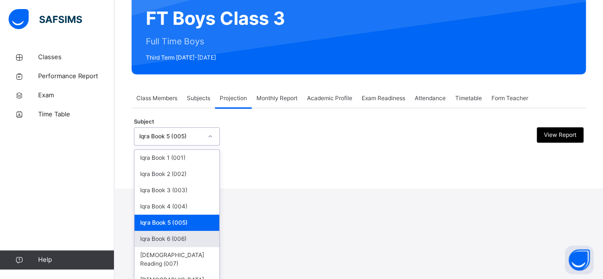
click at [164, 239] on div "Iqra Book 6 (006)" at bounding box center [176, 239] width 85 height 16
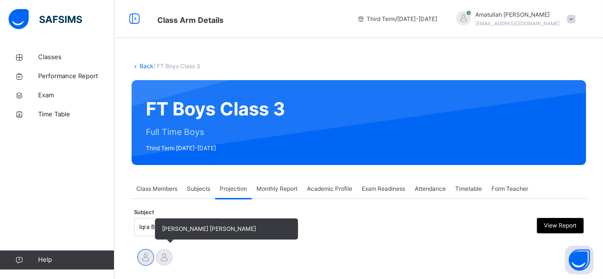
click at [160, 251] on div at bounding box center [164, 257] width 17 height 17
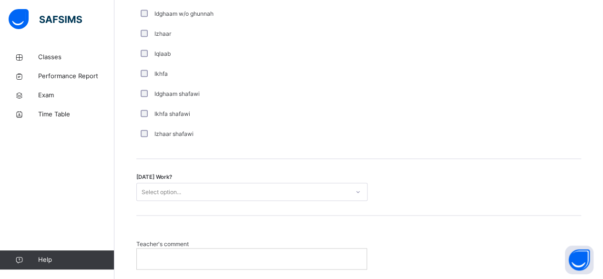
scroll to position [725, 0]
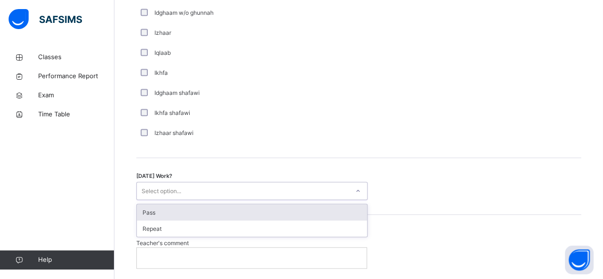
click at [231, 184] on div "Select option..." at bounding box center [243, 191] width 212 height 15
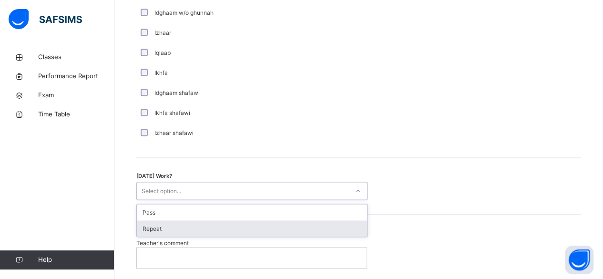
click at [240, 230] on div "Repeat" at bounding box center [252, 228] width 230 height 16
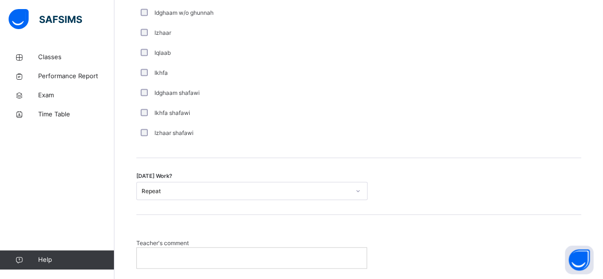
click at [211, 260] on p at bounding box center [251, 257] width 215 height 9
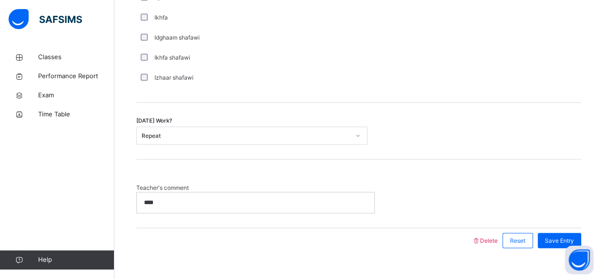
scroll to position [794, 0]
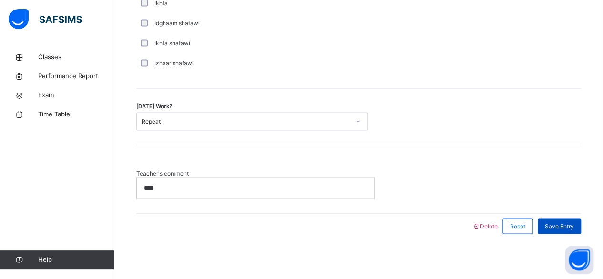
click at [563, 229] on div "Save Entry" at bounding box center [559, 225] width 43 height 15
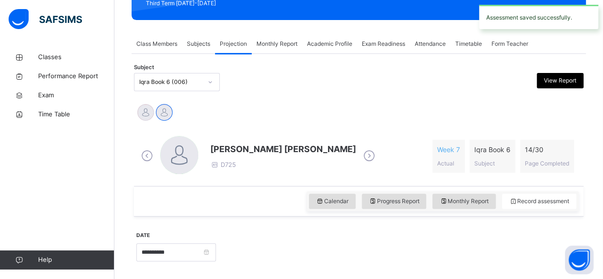
scroll to position [145, 0]
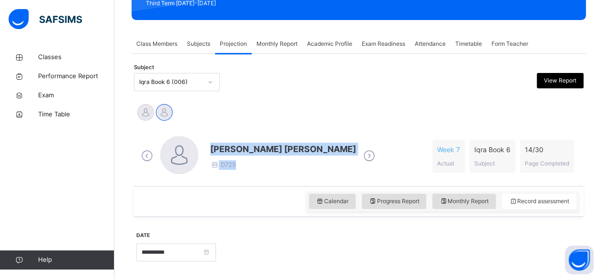
drag, startPoint x: 213, startPoint y: 145, endPoint x: 374, endPoint y: 148, distance: 161.6
click at [368, 149] on div "[PERSON_NAME] [PERSON_NAME] D725 Week 7 Actual Iqra Book 6 Subject 14 / 30 Page…" at bounding box center [359, 156] width 440 height 41
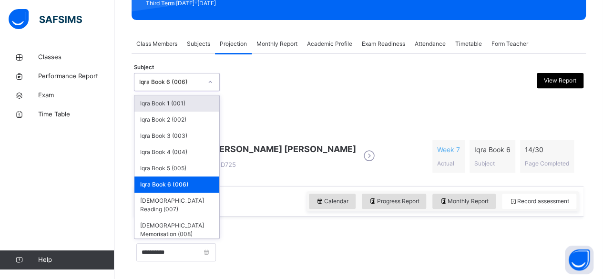
click at [192, 75] on div "Iqra Book 6 (006)" at bounding box center [177, 82] width 86 height 18
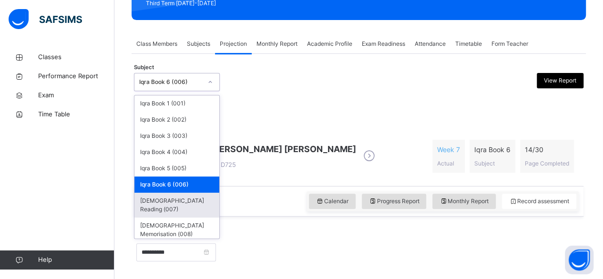
click at [193, 203] on div "[DEMOGRAPHIC_DATA] Reading (007)" at bounding box center [176, 205] width 85 height 25
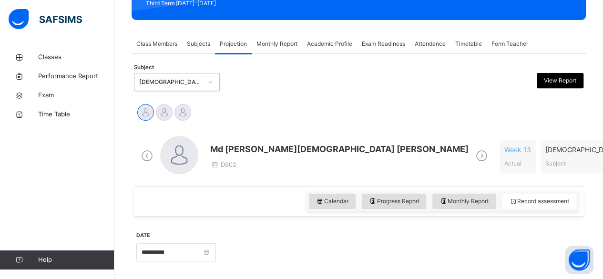
click at [164, 86] on div "[DEMOGRAPHIC_DATA] Reading (007)" at bounding box center [167, 82] width 67 height 15
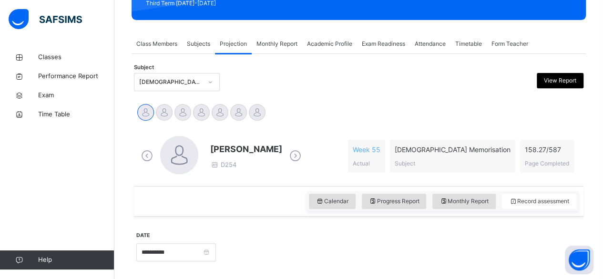
click at [298, 160] on icon at bounding box center [295, 156] width 17 height 14
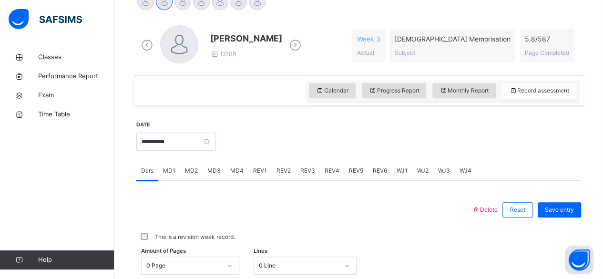
scroll to position [259, 0]
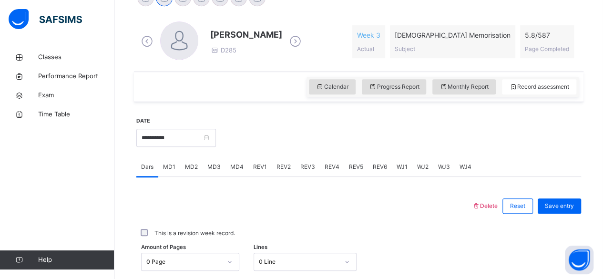
click at [235, 164] on span "MD4" at bounding box center [236, 167] width 13 height 9
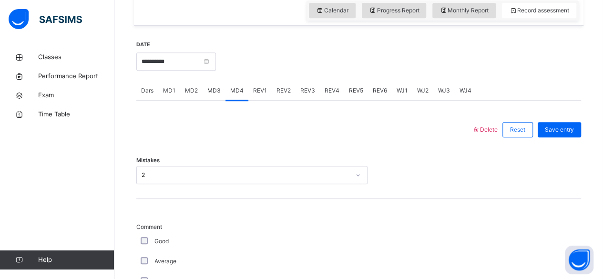
click at [235, 166] on div "2" at bounding box center [251, 175] width 231 height 18
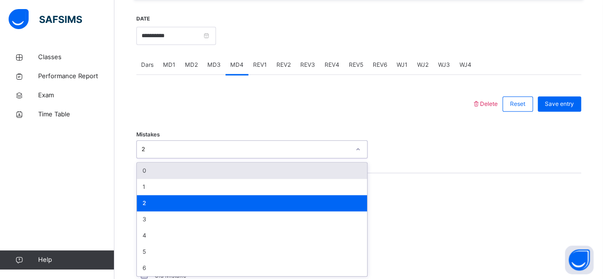
scroll to position [361, 0]
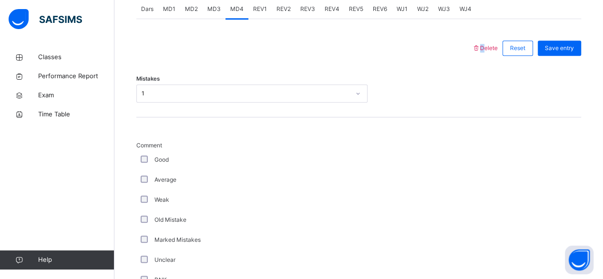
scroll to position [419, 0]
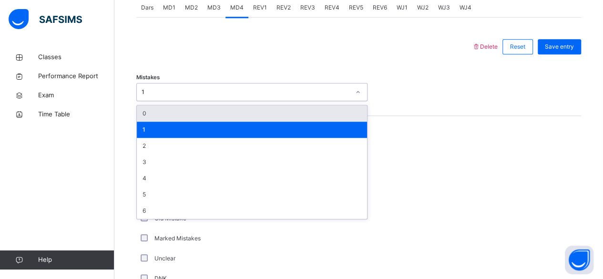
click at [218, 85] on div "1" at bounding box center [243, 92] width 212 height 15
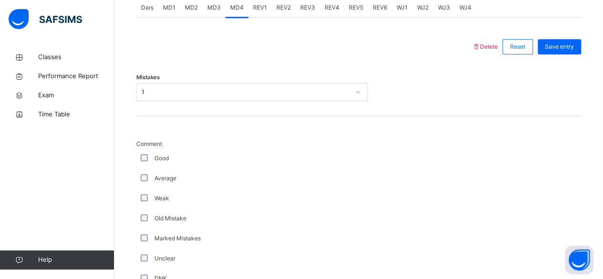
click at [222, 70] on div "Mistakes 1" at bounding box center [358, 87] width 445 height 57
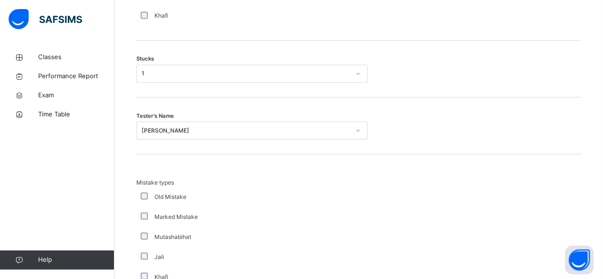
scroll to position [800, 0]
click at [144, 71] on div "1" at bounding box center [246, 75] width 208 height 9
click at [321, 44] on div "Stucks 4" at bounding box center [358, 70] width 445 height 57
click at [272, 22] on div "Khafi" at bounding box center [255, 17] width 238 height 20
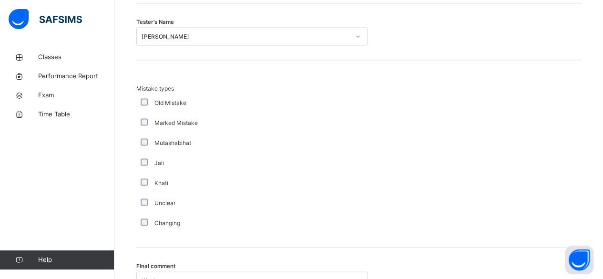
scroll to position [914, 0]
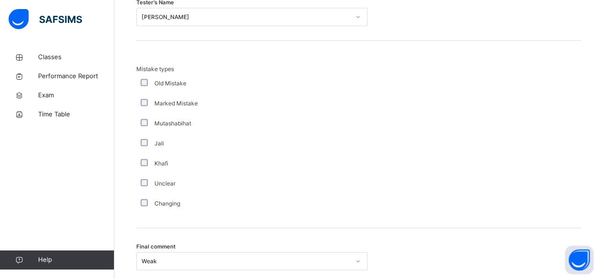
click at [272, 17] on div "[PERSON_NAME]" at bounding box center [246, 17] width 208 height 9
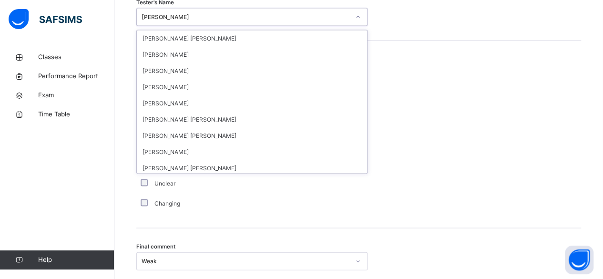
scroll to position [219, 0]
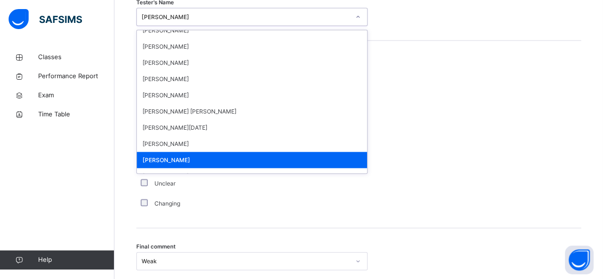
click at [493, 113] on div "Mistake types Old Mistake Marked Mistake Mutashabihat [PERSON_NAME] Unclear Cha…" at bounding box center [358, 139] width 445 height 149
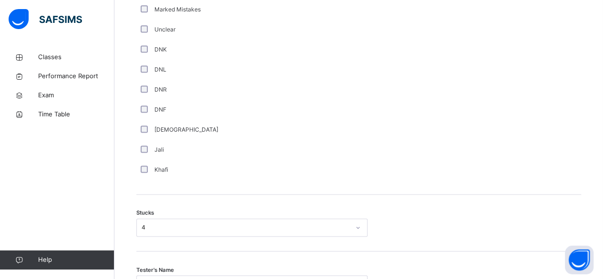
scroll to position [666, 0]
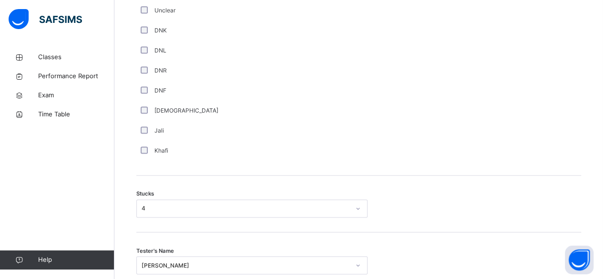
click at [142, 117] on div "[DEMOGRAPHIC_DATA]" at bounding box center [255, 111] width 238 height 20
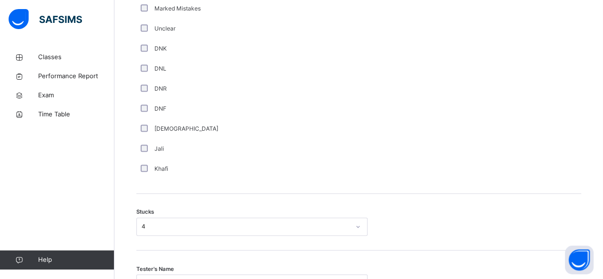
scroll to position [647, 0]
click at [142, 117] on div "DNF" at bounding box center [255, 110] width 238 height 20
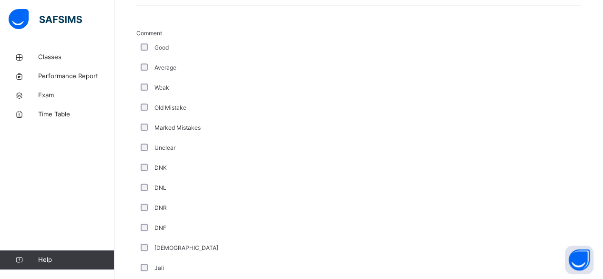
scroll to position [510, 0]
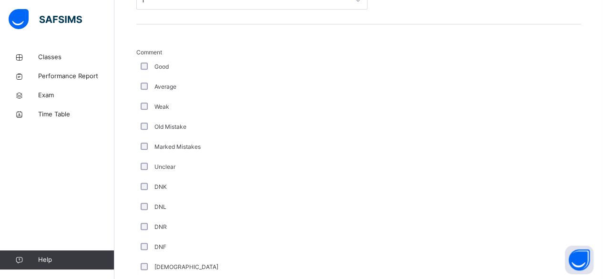
click at [142, 117] on div "Old Mistake" at bounding box center [255, 127] width 238 height 20
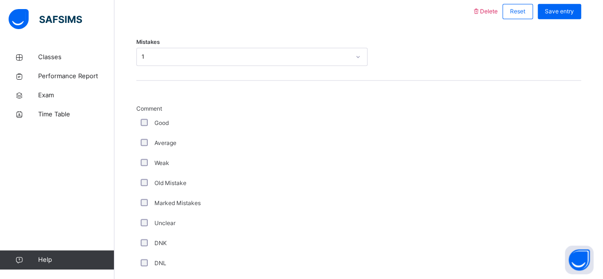
scroll to position [453, 0]
click at [142, 117] on div "Good" at bounding box center [255, 124] width 238 height 20
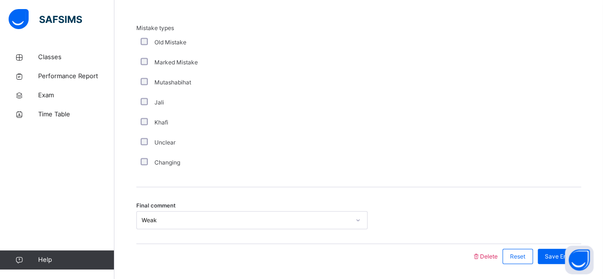
scroll to position [986, 0]
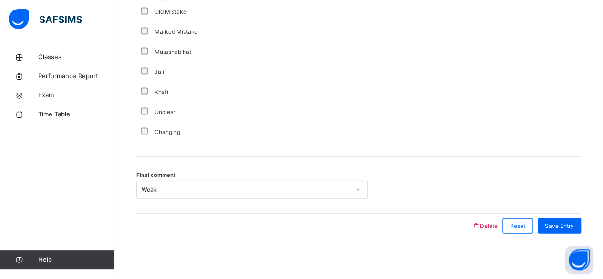
click at [144, 161] on div "Final comment Weak" at bounding box center [358, 185] width 445 height 57
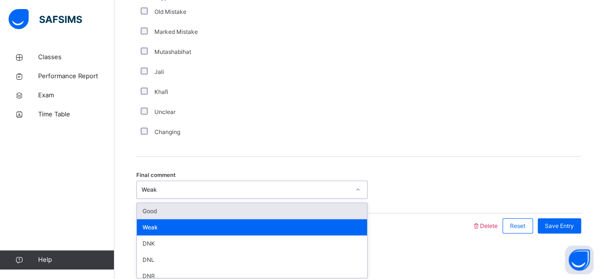
click at [152, 189] on div "Weak" at bounding box center [246, 189] width 208 height 9
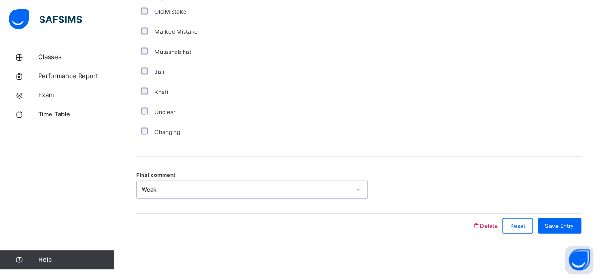
click at [152, 189] on div "Weak" at bounding box center [246, 189] width 208 height 9
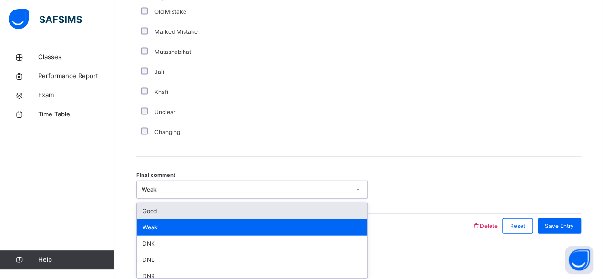
click at [152, 189] on div "Weak" at bounding box center [246, 189] width 208 height 9
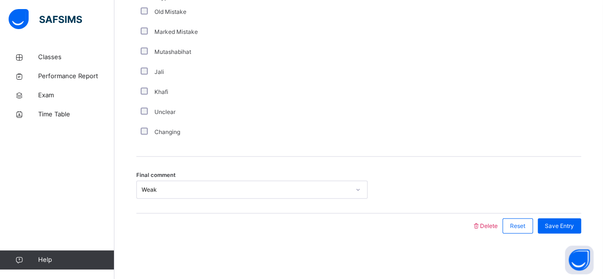
click at [195, 62] on div "Jali" at bounding box center [255, 72] width 238 height 20
click at [195, 122] on div "Changing" at bounding box center [255, 132] width 238 height 20
drag, startPoint x: 246, startPoint y: 188, endPoint x: 258, endPoint y: 150, distance: 39.6
click at [246, 187] on div "Weak" at bounding box center [246, 189] width 208 height 9
click at [416, 28] on div "Mistake types Old Mistake Marked Mistake Mutashabihat [PERSON_NAME] Unclear Cha…" at bounding box center [358, 67] width 445 height 149
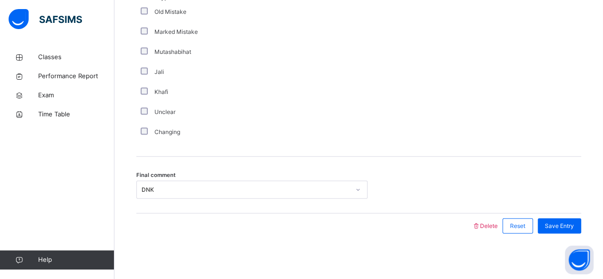
click at [531, 108] on div "Mistake types Old Mistake Marked Mistake Mutashabihat [PERSON_NAME] Unclear Cha…" at bounding box center [358, 67] width 445 height 149
click at [563, 227] on span "Save Entry" at bounding box center [559, 226] width 29 height 9
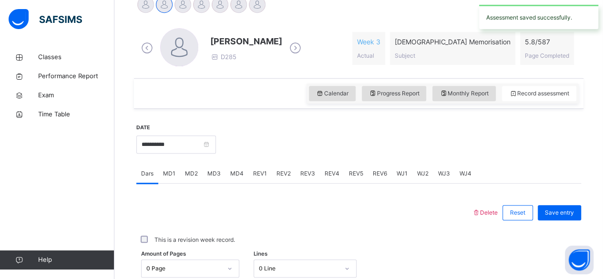
scroll to position [249, 0]
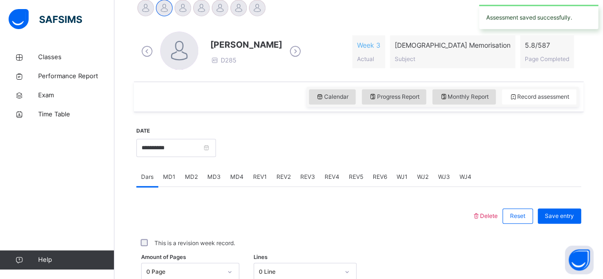
click at [467, 102] on div "Monthly Report" at bounding box center [463, 96] width 63 height 15
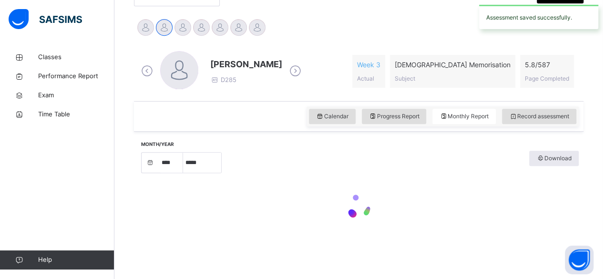
select select "****"
select select "*"
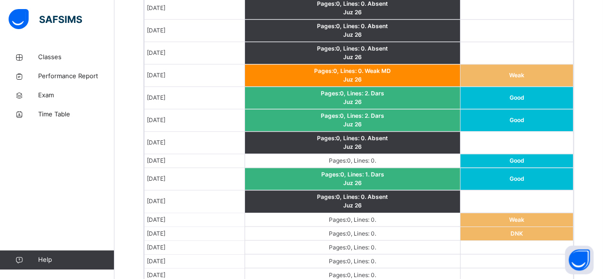
scroll to position [709, 0]
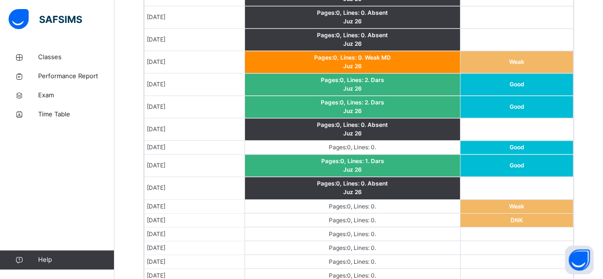
click at [375, 199] on td "Pages: 0 , Lines: 0 ." at bounding box center [352, 206] width 215 height 14
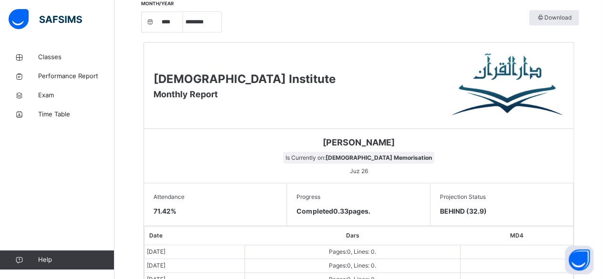
scroll to position [280, 0]
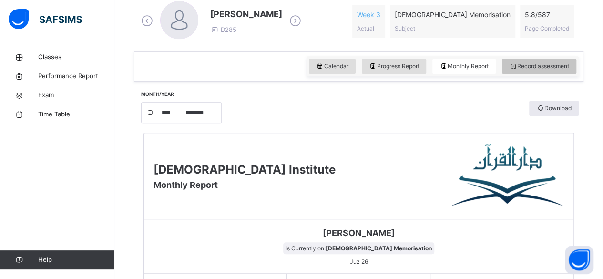
click at [508, 63] on div "Calendar Progress Report Monthly Report Record assessment" at bounding box center [442, 66] width 272 height 20
click at [512, 60] on div "Record assessment" at bounding box center [539, 66] width 74 height 15
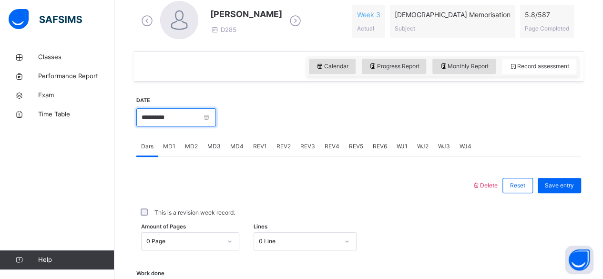
click at [199, 119] on input "**********" at bounding box center [176, 117] width 80 height 18
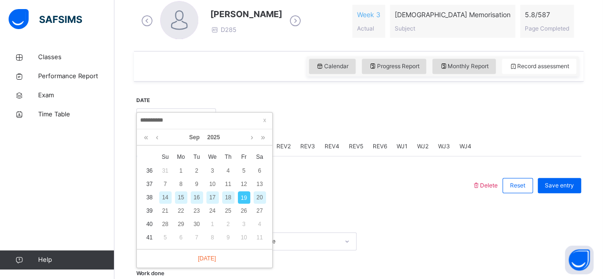
click at [227, 197] on div "18" at bounding box center [228, 197] width 12 height 12
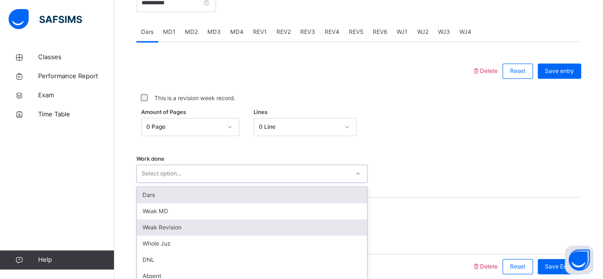
scroll to position [436, 0]
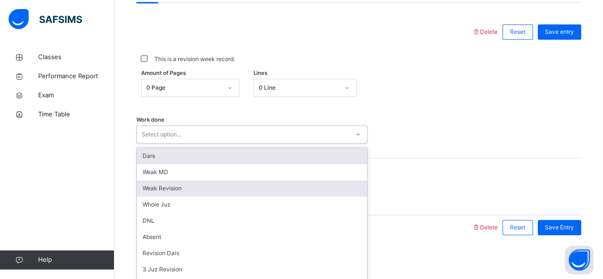
drag, startPoint x: 296, startPoint y: 172, endPoint x: 302, endPoint y: 176, distance: 7.8
click at [300, 143] on div "option Dars focused, 1 of 16. 16 results available. Use Up and Down to choose o…" at bounding box center [251, 134] width 231 height 18
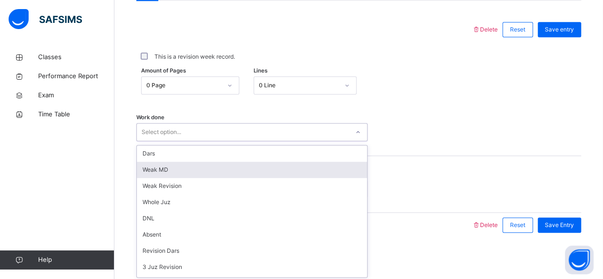
drag, startPoint x: 302, startPoint y: 176, endPoint x: 284, endPoint y: 166, distance: 20.5
click at [284, 166] on div "Dars Weak MD Weak Revision Whole Juz DNL Absent Revision Dars 3 Juz Revision 5 …" at bounding box center [252, 210] width 230 height 131
click at [209, 170] on div "Weak MD" at bounding box center [252, 170] width 230 height 16
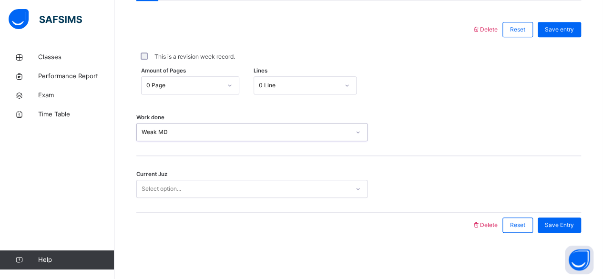
click at [208, 187] on div "Select option..." at bounding box center [243, 189] width 212 height 15
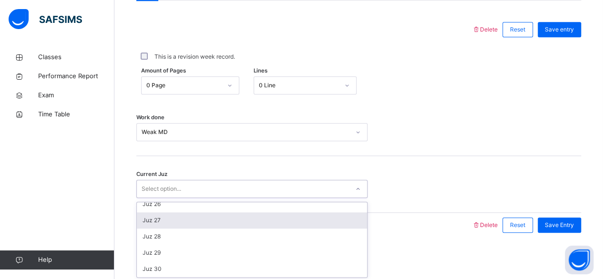
scroll to position [399, 0]
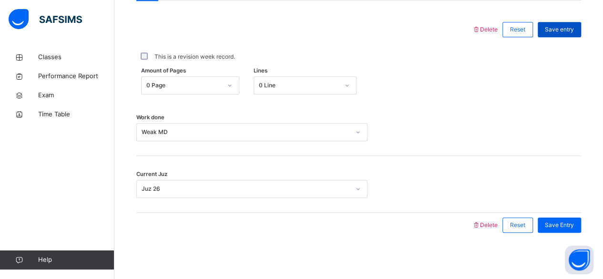
click at [559, 27] on span "Save entry" at bounding box center [559, 29] width 29 height 9
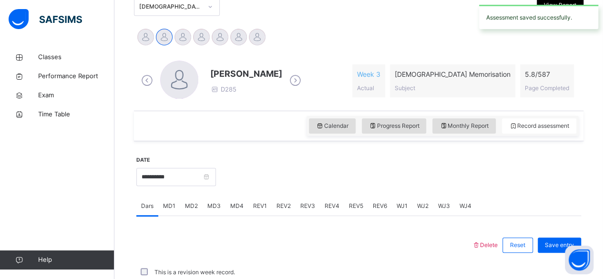
scroll to position [436, 0]
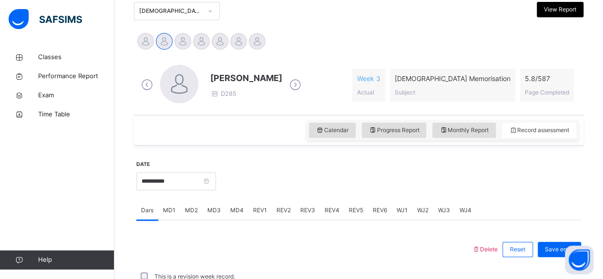
scroll to position [226, 0]
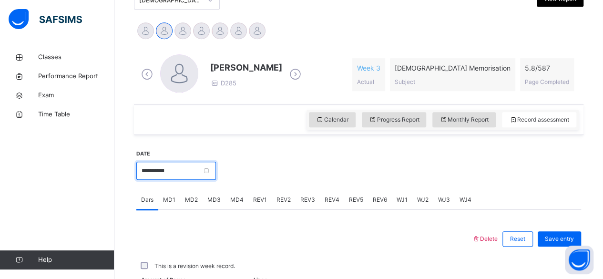
click at [204, 169] on input "**********" at bounding box center [176, 171] width 80 height 18
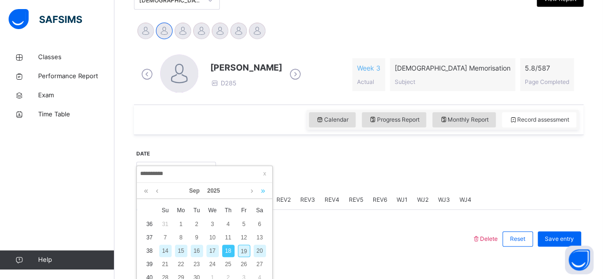
click at [260, 190] on link at bounding box center [262, 191] width 9 height 16
click at [229, 263] on div "20" at bounding box center [228, 264] width 12 height 12
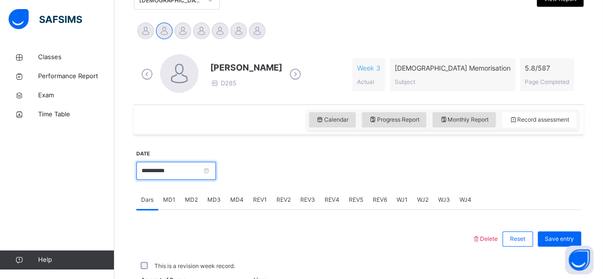
click at [200, 172] on input "**********" at bounding box center [176, 171] width 80 height 18
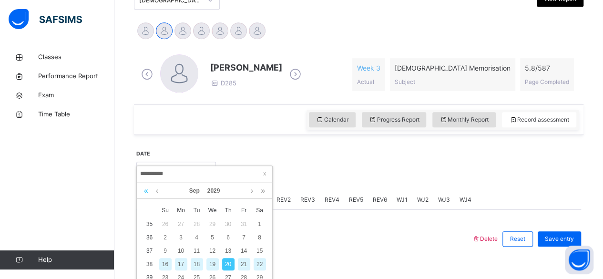
click at [143, 192] on link at bounding box center [146, 191] width 9 height 16
click at [145, 192] on link at bounding box center [146, 191] width 9 height 16
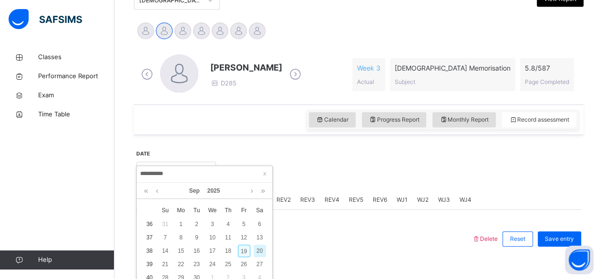
click at [243, 250] on div "19" at bounding box center [244, 251] width 12 height 12
type input "**********"
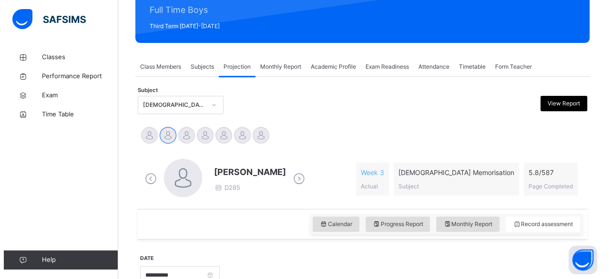
scroll to position [141, 0]
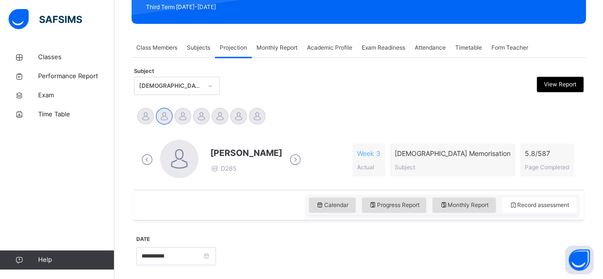
click at [562, 79] on div "View Report" at bounding box center [560, 84] width 47 height 15
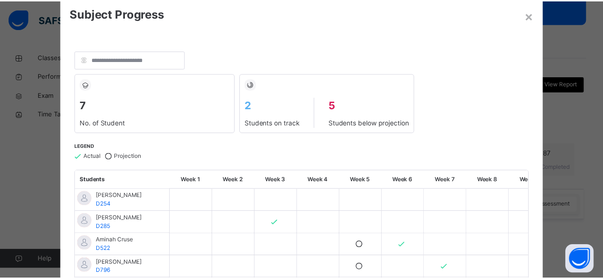
scroll to position [0, 0]
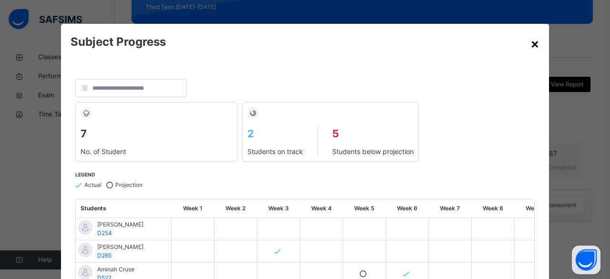
click at [531, 48] on div "×" at bounding box center [535, 43] width 9 height 20
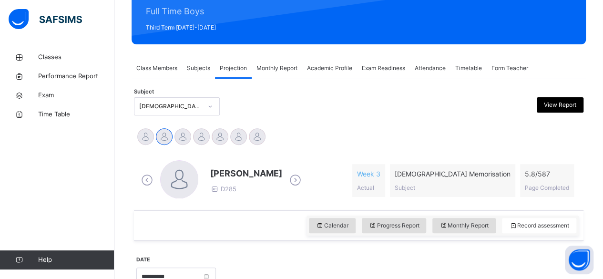
scroll to position [107, 0]
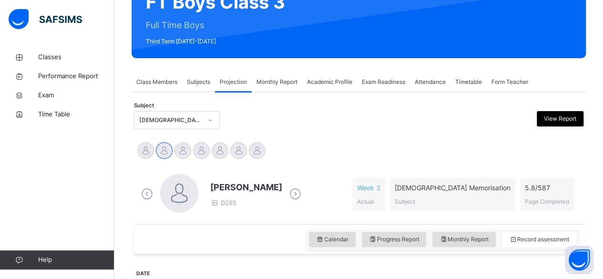
click at [444, 78] on div "Attendance" at bounding box center [430, 81] width 41 height 19
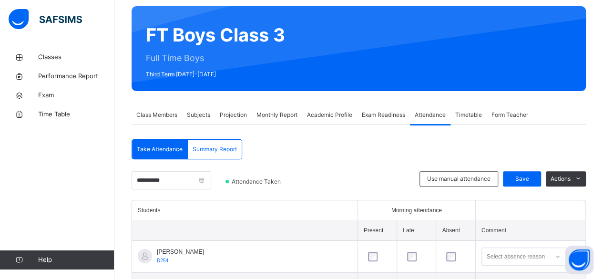
scroll to position [69, 0]
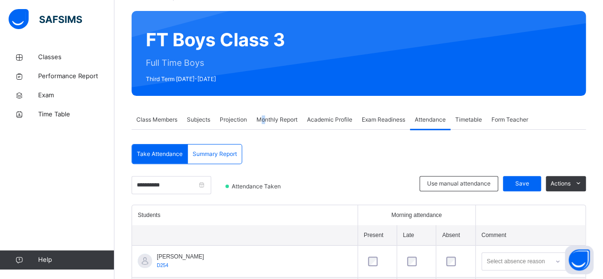
click at [226, 117] on span "Projection" at bounding box center [233, 119] width 27 height 9
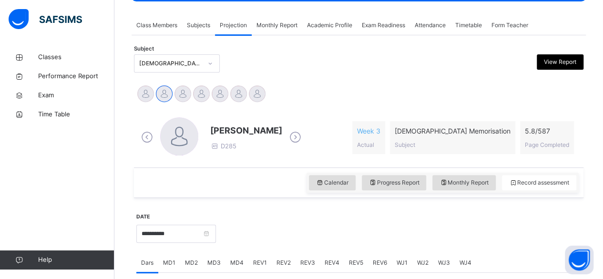
scroll to position [134, 0]
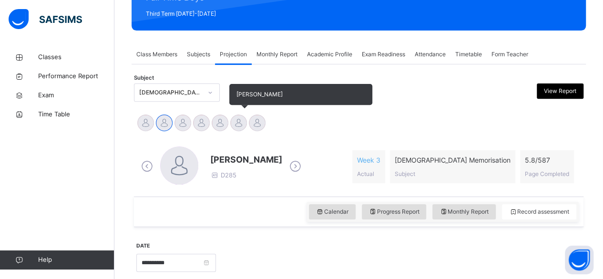
click at [242, 129] on div at bounding box center [238, 122] width 17 height 17
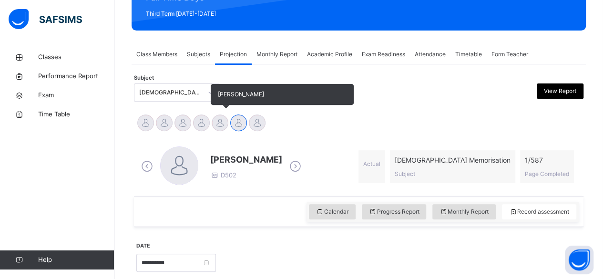
click at [224, 125] on div at bounding box center [220, 122] width 17 height 17
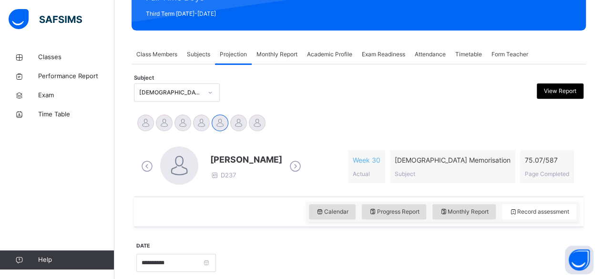
click at [211, 163] on span "[PERSON_NAME]" at bounding box center [246, 159] width 72 height 13
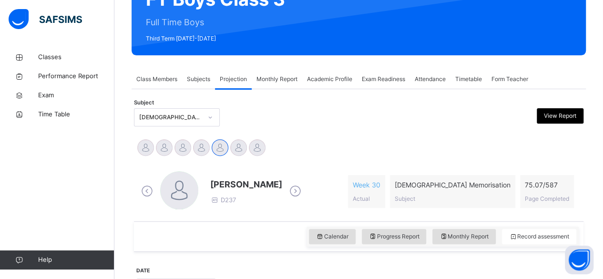
scroll to position [101, 0]
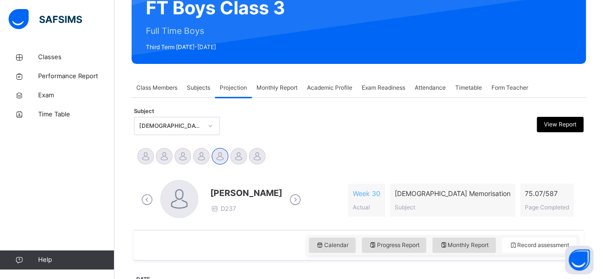
click at [218, 195] on span "[PERSON_NAME]" at bounding box center [246, 192] width 72 height 13
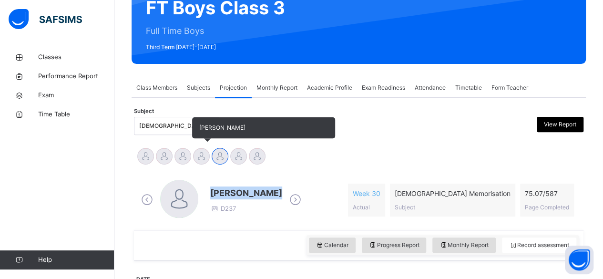
click at [201, 166] on div "[PERSON_NAME]" at bounding box center [201, 157] width 19 height 21
click at [205, 157] on div at bounding box center [201, 156] width 17 height 17
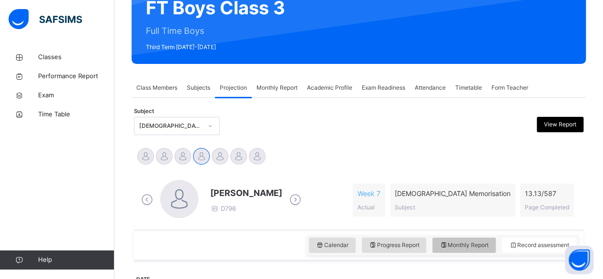
click at [472, 247] on span "Monthly Report" at bounding box center [463, 245] width 49 height 9
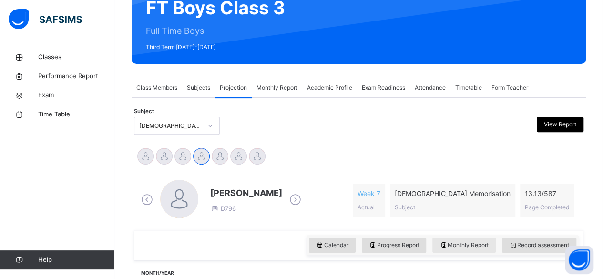
select select "****"
select select "*"
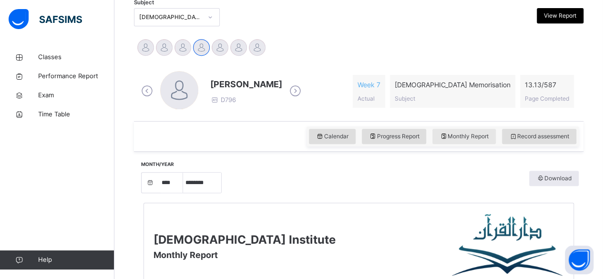
scroll to position [209, 0]
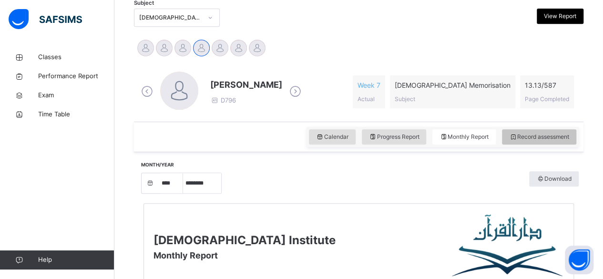
click at [537, 141] on div "Record assessment" at bounding box center [539, 136] width 74 height 15
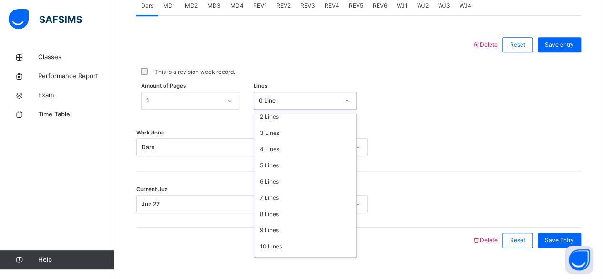
scroll to position [116, 0]
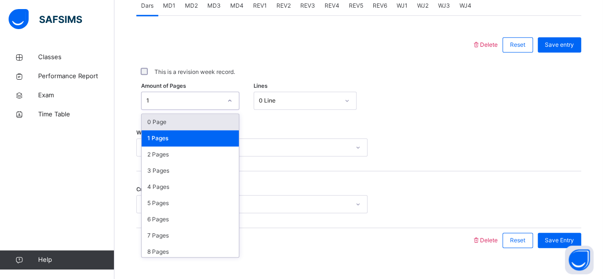
click at [225, 118] on div "0 Page" at bounding box center [190, 122] width 97 height 16
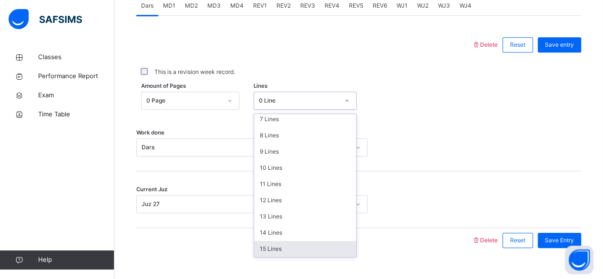
click at [293, 250] on div "15 Lines" at bounding box center [305, 249] width 102 height 16
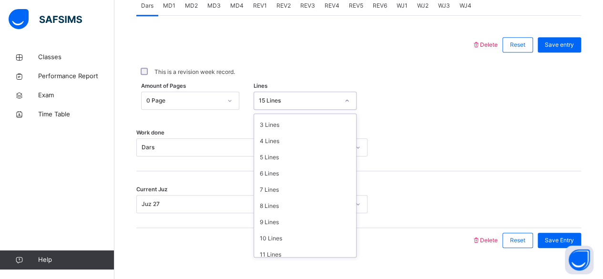
scroll to position [0, 0]
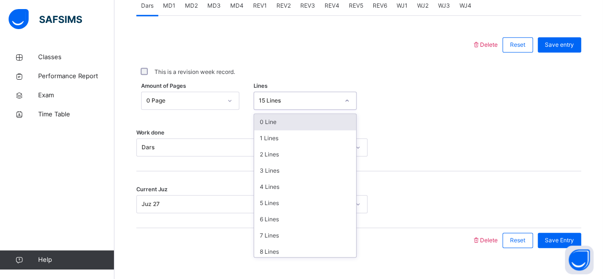
click at [311, 123] on div "0 Line" at bounding box center [305, 122] width 102 height 16
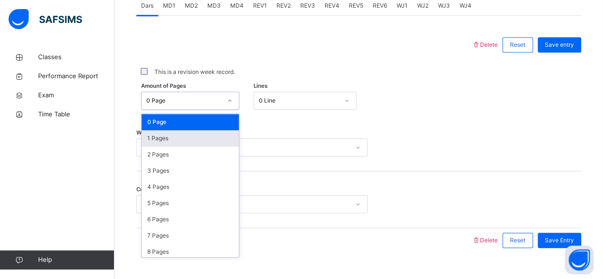
click at [195, 139] on div "1 Pages" at bounding box center [190, 138] width 97 height 16
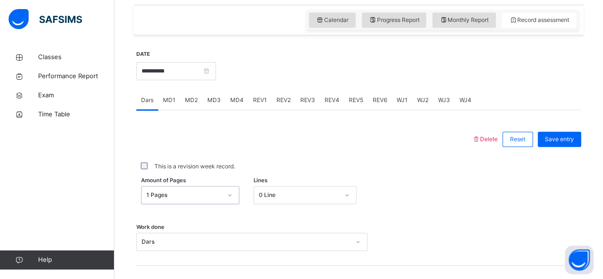
scroll to position [318, 0]
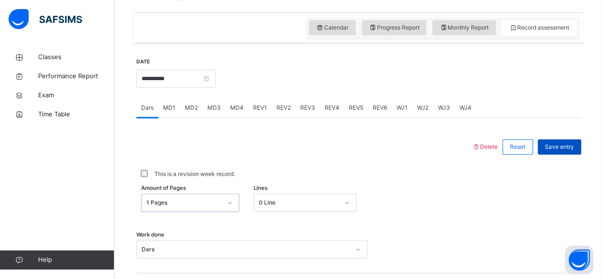
click at [562, 147] on span "Save entry" at bounding box center [559, 147] width 29 height 9
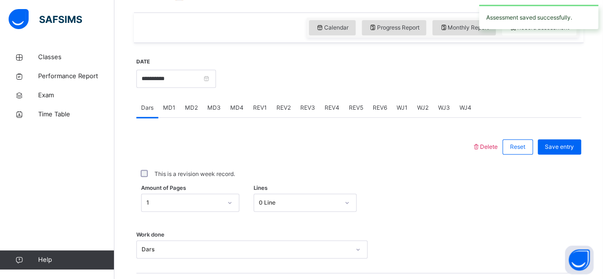
click at [231, 112] on div "MD4" at bounding box center [236, 107] width 23 height 19
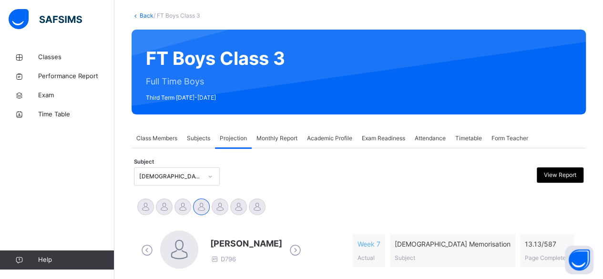
scroll to position [0, 0]
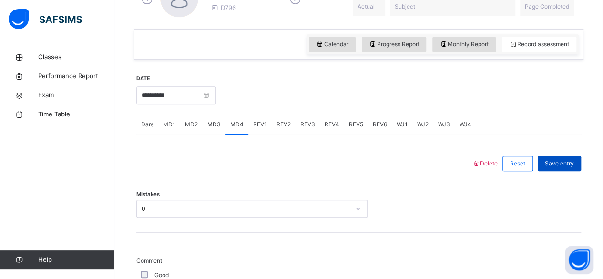
click at [570, 168] on div "Save entry" at bounding box center [559, 163] width 43 height 15
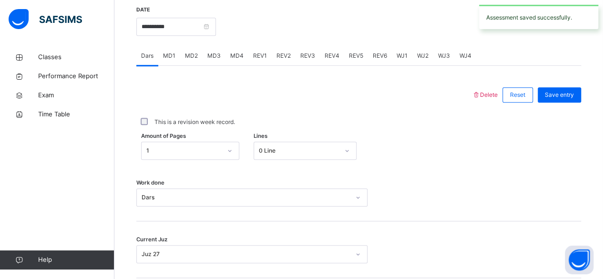
scroll to position [368, 0]
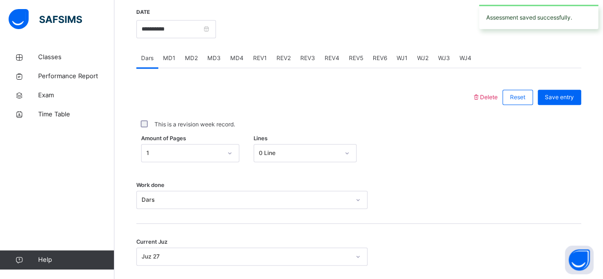
click at [212, 64] on div "MD3" at bounding box center [214, 58] width 23 height 19
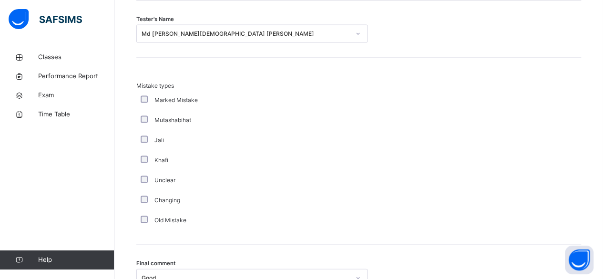
scroll to position [895, 0]
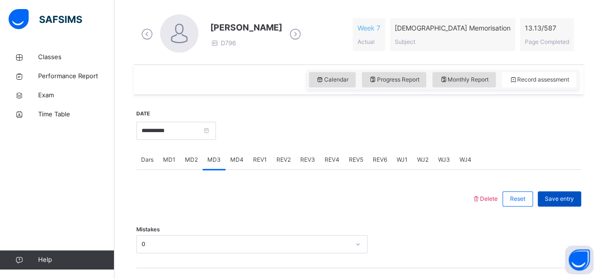
click at [563, 201] on span "Save entry" at bounding box center [559, 198] width 29 height 9
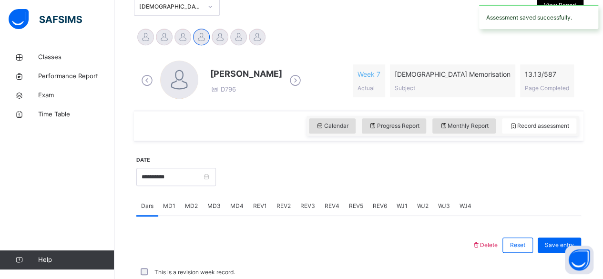
scroll to position [266, 0]
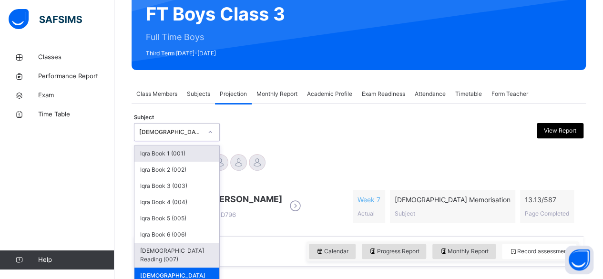
click at [190, 245] on div "[DEMOGRAPHIC_DATA] Reading (007)" at bounding box center [176, 255] width 85 height 25
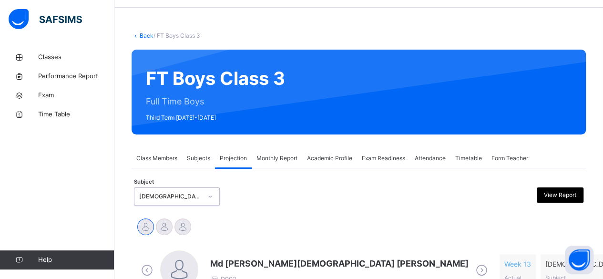
scroll to position [95, 0]
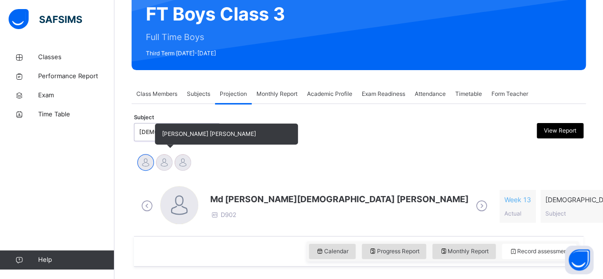
click at [166, 165] on div at bounding box center [164, 162] width 17 height 17
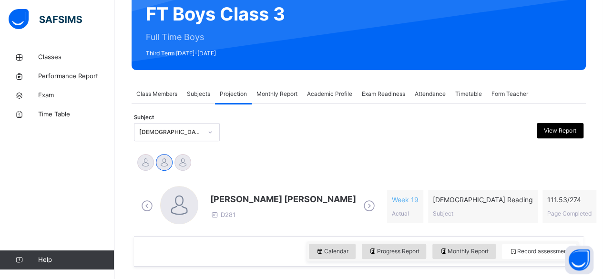
click at [237, 196] on span "[PERSON_NAME] [PERSON_NAME]" at bounding box center [283, 199] width 146 height 13
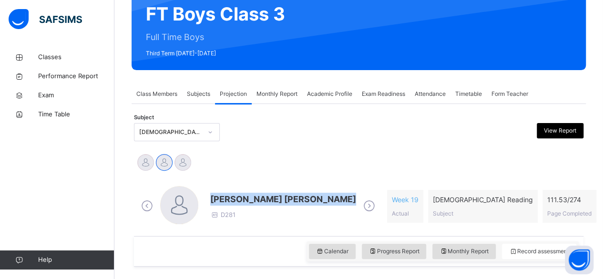
click at [237, 196] on span "[PERSON_NAME] [PERSON_NAME]" at bounding box center [283, 199] width 146 height 13
drag, startPoint x: 237, startPoint y: 196, endPoint x: 282, endPoint y: 141, distance: 71.2
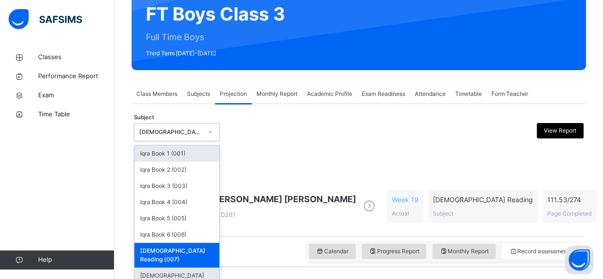
click at [157, 268] on div "[DEMOGRAPHIC_DATA] Memorisation (008)" at bounding box center [176, 279] width 85 height 25
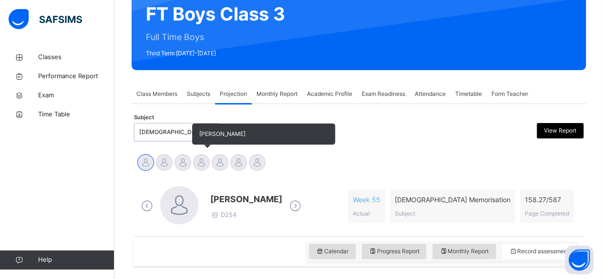
click at [196, 163] on div at bounding box center [201, 162] width 17 height 17
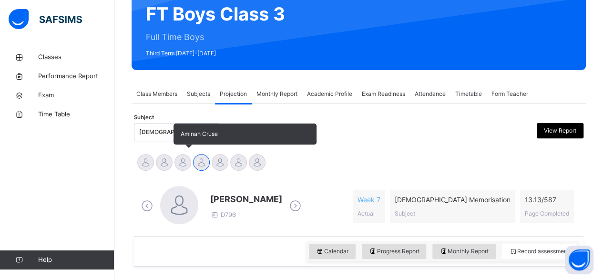
click at [181, 164] on div at bounding box center [182, 162] width 17 height 17
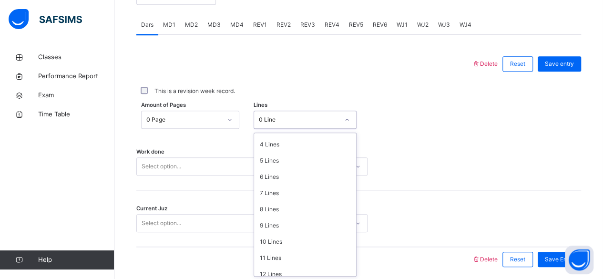
scroll to position [116, 0]
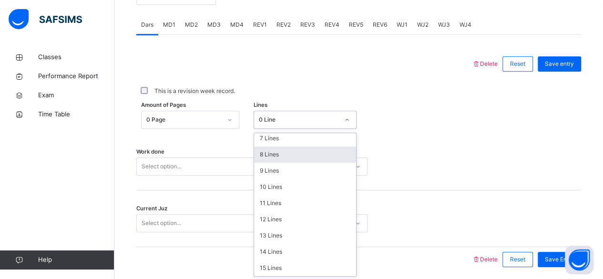
click at [259, 155] on div "8 Lines" at bounding box center [305, 154] width 102 height 16
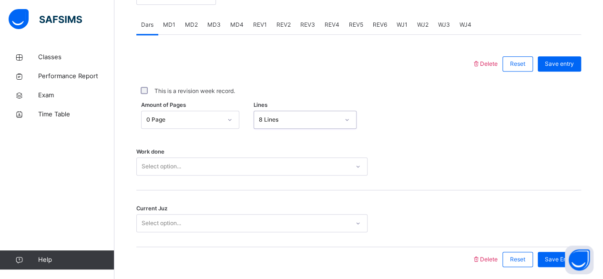
scroll to position [436, 0]
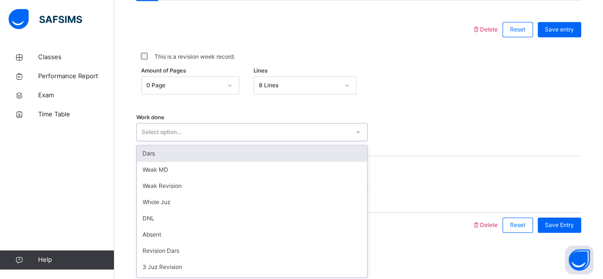
click at [138, 153] on div "Dars" at bounding box center [252, 153] width 230 height 16
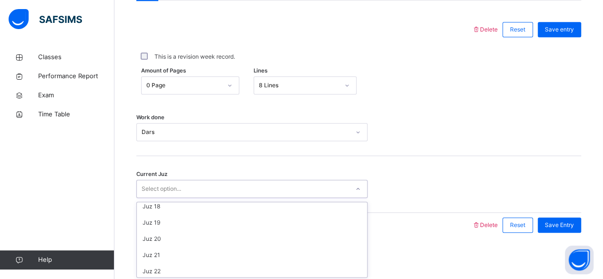
scroll to position [411, 0]
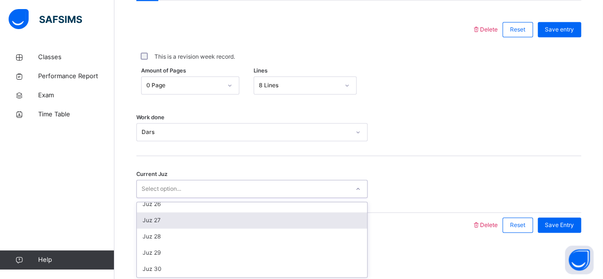
click at [145, 223] on div "Juz 27" at bounding box center [252, 220] width 230 height 16
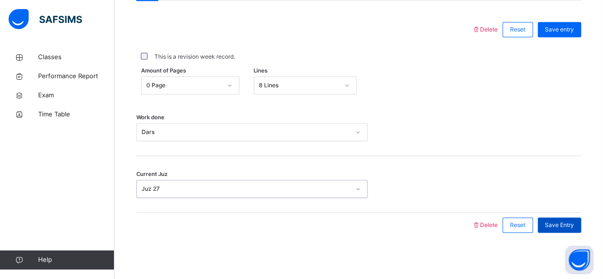
click at [554, 227] on span "Save Entry" at bounding box center [559, 225] width 29 height 9
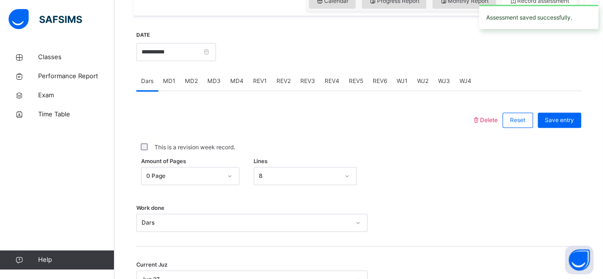
scroll to position [340, 0]
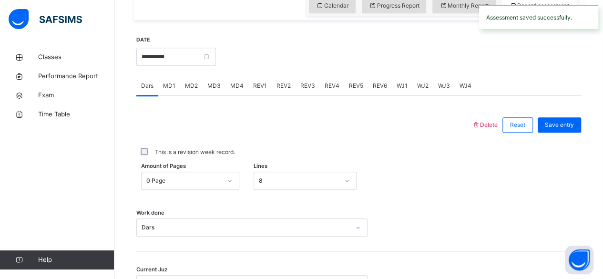
click at [209, 84] on span "MD3" at bounding box center [213, 86] width 13 height 9
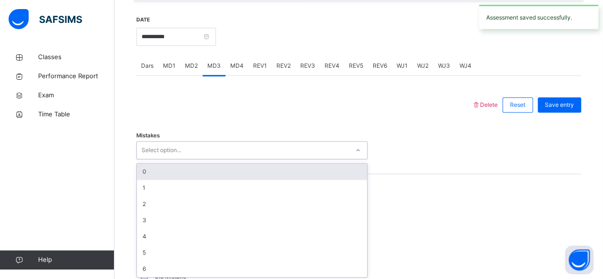
scroll to position [361, 0]
click at [144, 171] on div "0" at bounding box center [252, 171] width 230 height 16
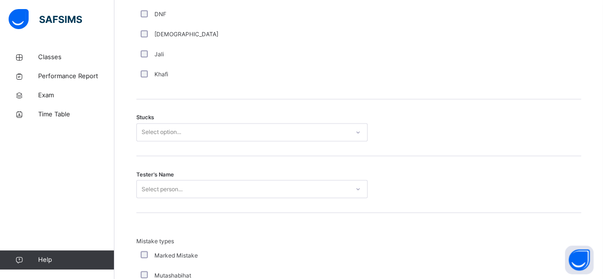
scroll to position [749, 0]
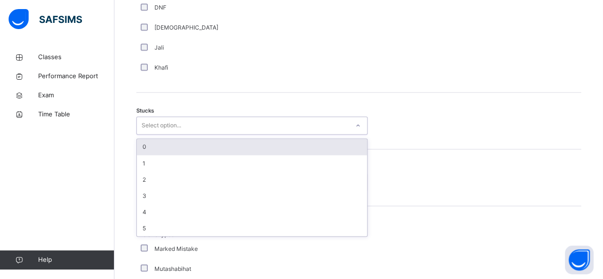
click at [139, 139] on div "0" at bounding box center [252, 147] width 230 height 16
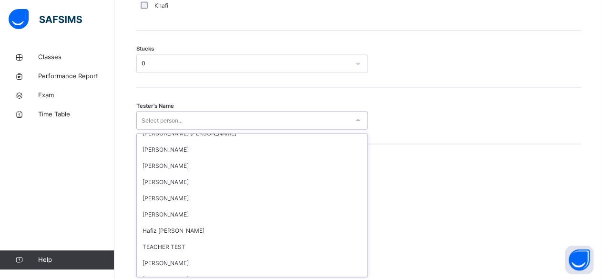
scroll to position [887, 0]
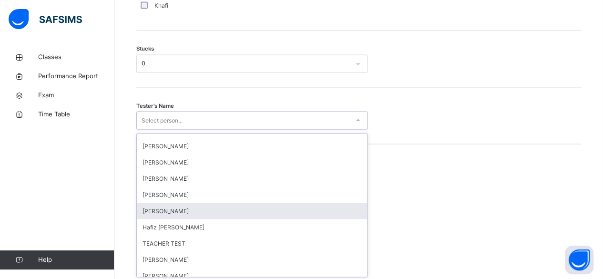
click at [167, 206] on div "[PERSON_NAME]" at bounding box center [252, 211] width 230 height 16
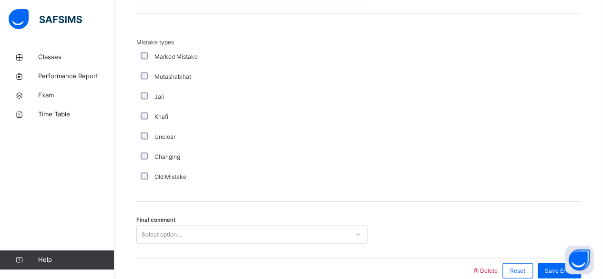
scroll to position [986, 0]
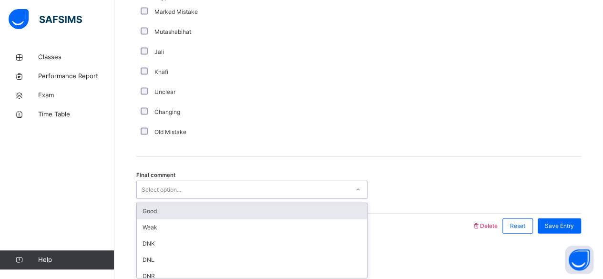
click at [143, 212] on div "Good" at bounding box center [252, 211] width 230 height 16
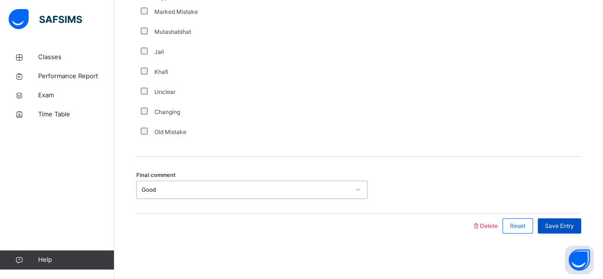
click at [566, 224] on span "Save Entry" at bounding box center [559, 226] width 29 height 9
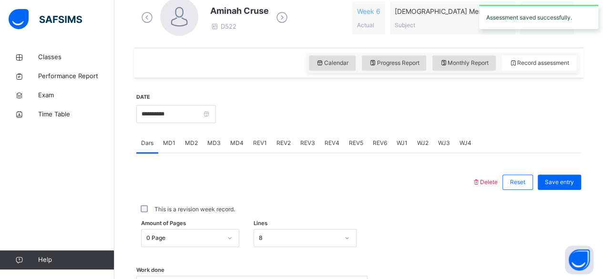
scroll to position [282, 0]
click at [235, 150] on div "MD4" at bounding box center [236, 143] width 23 height 19
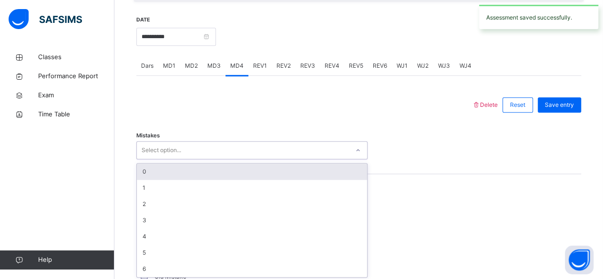
scroll to position [361, 0]
click at [144, 169] on div "0" at bounding box center [252, 171] width 230 height 16
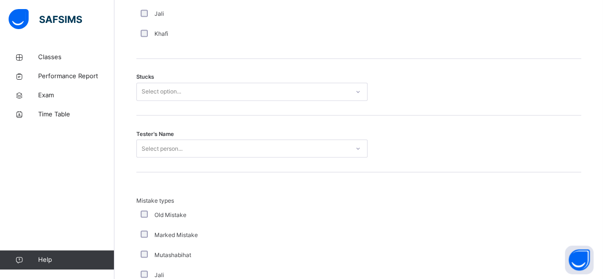
scroll to position [784, 0]
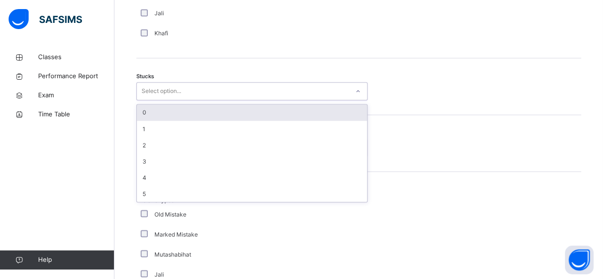
click at [144, 111] on div "0" at bounding box center [252, 112] width 230 height 16
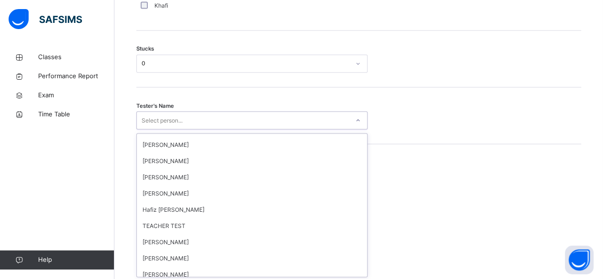
scroll to position [893, 0]
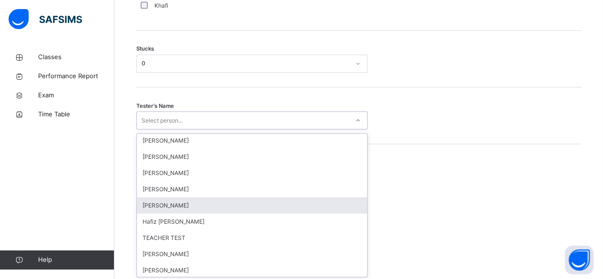
click at [151, 209] on div "[PERSON_NAME]" at bounding box center [252, 205] width 230 height 16
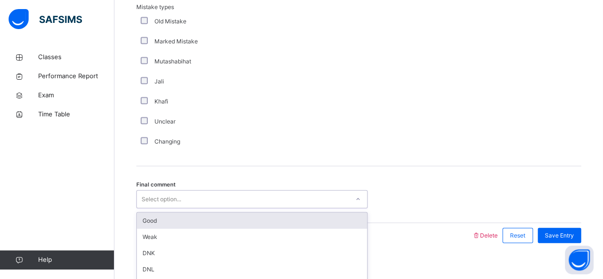
scroll to position [986, 0]
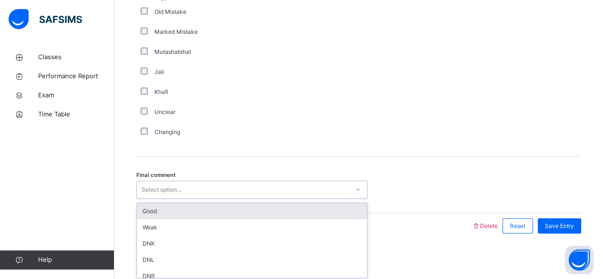
click at [145, 204] on div "Good" at bounding box center [252, 211] width 230 height 16
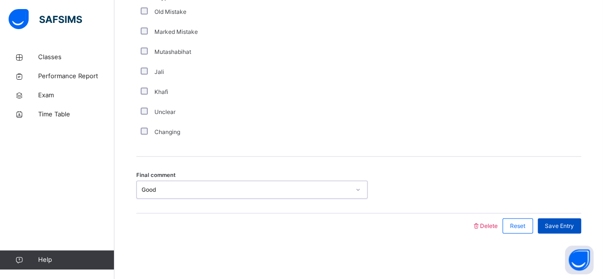
click at [568, 224] on span "Save Entry" at bounding box center [559, 226] width 29 height 9
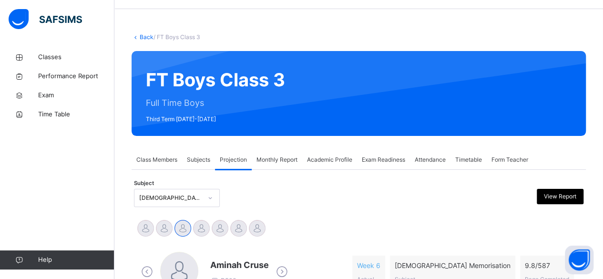
scroll to position [21, 0]
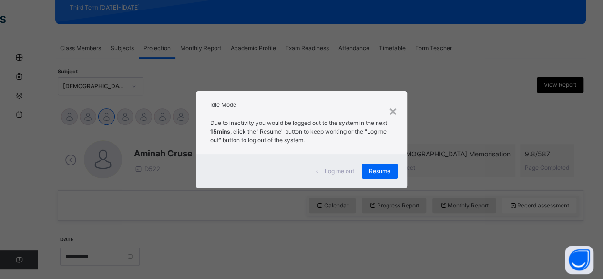
scroll to position [143, 0]
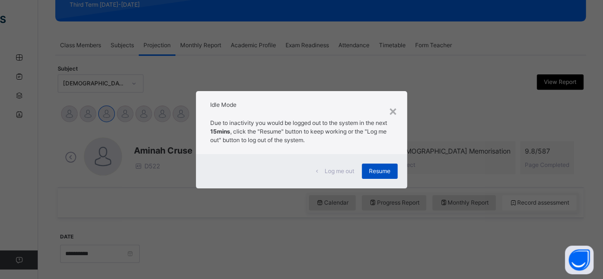
click at [378, 173] on span "Resume" at bounding box center [379, 171] width 21 height 9
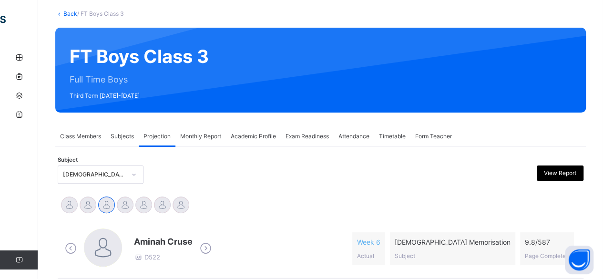
scroll to position [0, 0]
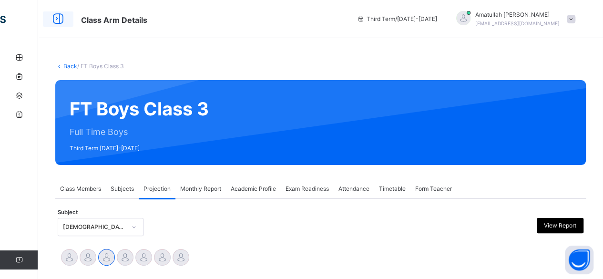
click at [49, 24] on div at bounding box center [58, 18] width 31 height 15
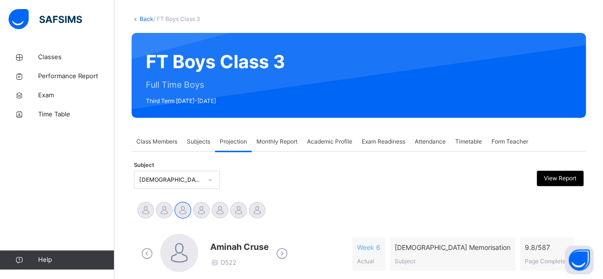
scroll to position [47, 0]
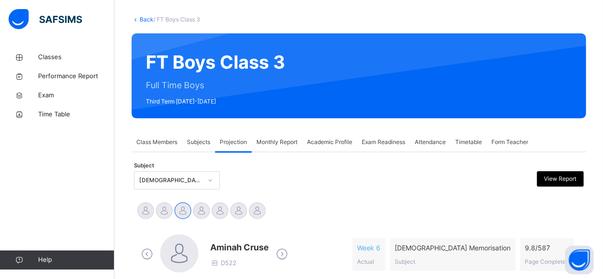
click at [143, 18] on link "Back" at bounding box center [147, 19] width 14 height 7
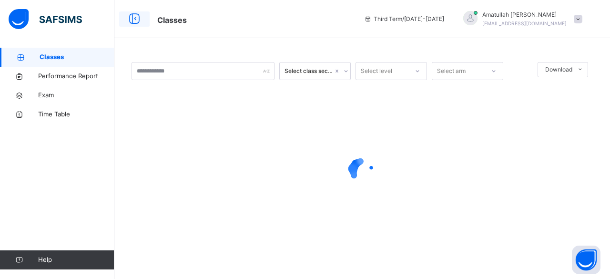
click at [135, 26] on icon at bounding box center [134, 18] width 16 height 17
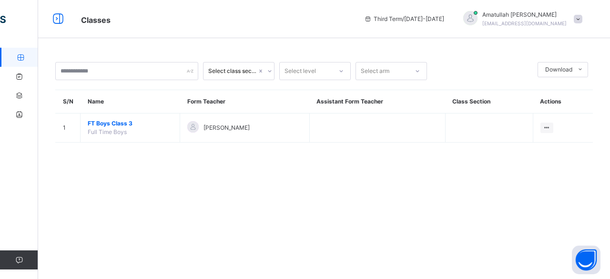
click at [20, 61] on link "Classes" at bounding box center [57, 57] width 114 height 19
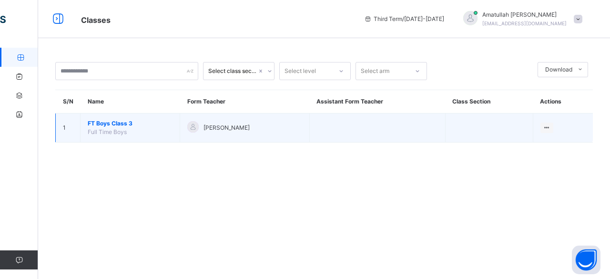
click at [114, 125] on span "FT Boys Class 3" at bounding box center [130, 123] width 85 height 9
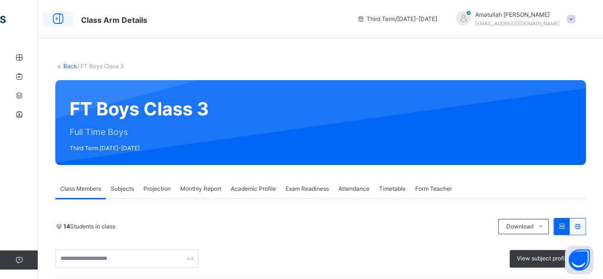
click at [60, 18] on icon at bounding box center [58, 18] width 16 height 17
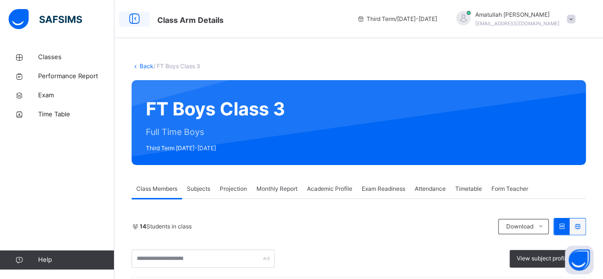
click at [137, 18] on icon at bounding box center [134, 18] width 16 height 17
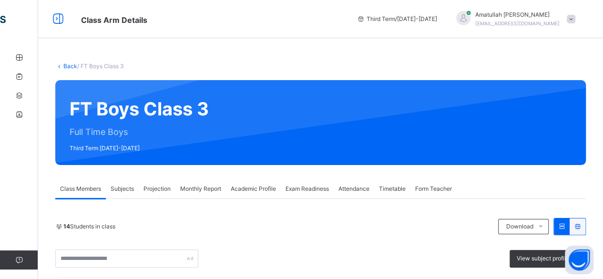
click at [69, 68] on link "Back" at bounding box center [70, 65] width 14 height 7
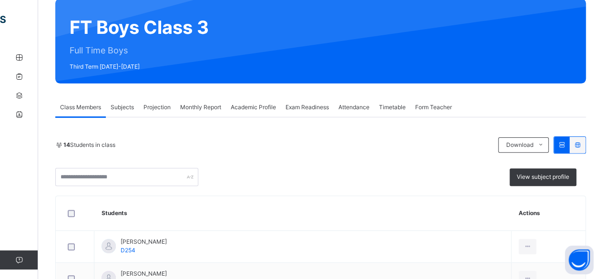
scroll to position [64, 0]
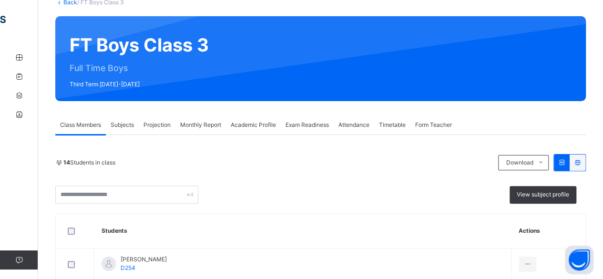
click at [167, 132] on div "Projection" at bounding box center [157, 124] width 37 height 19
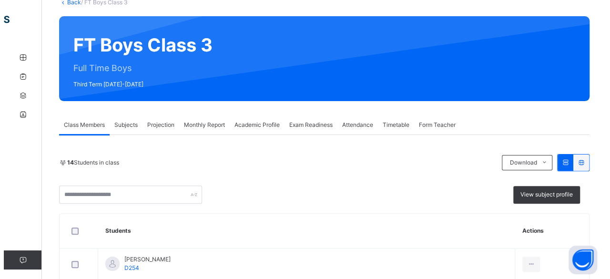
scroll to position [0, 0]
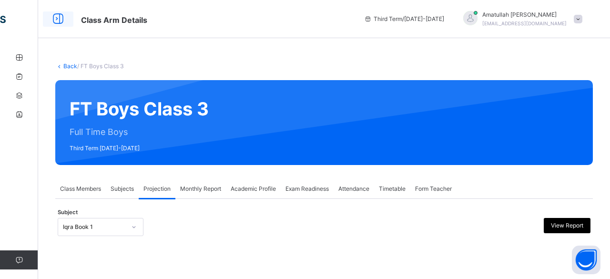
click at [66, 17] on div at bounding box center [58, 18] width 31 height 15
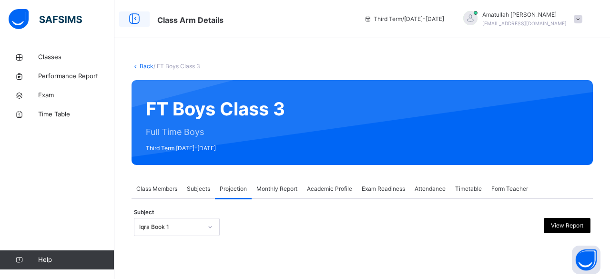
click at [129, 25] on icon at bounding box center [134, 18] width 16 height 17
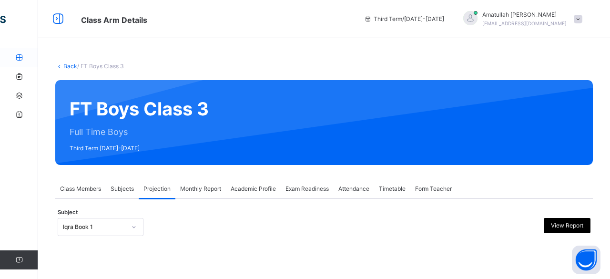
click at [24, 60] on icon at bounding box center [19, 57] width 38 height 7
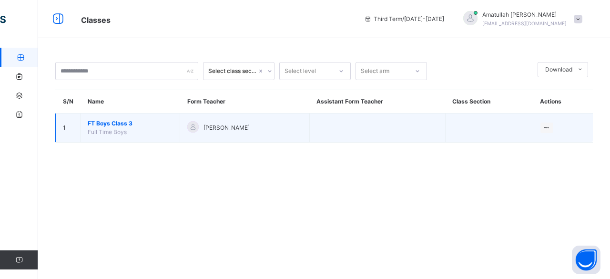
click at [125, 125] on span "FT Boys Class 3" at bounding box center [130, 123] width 85 height 9
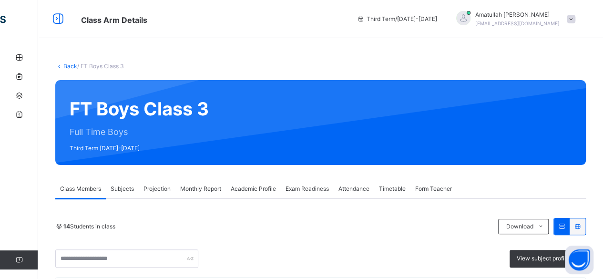
click at [148, 185] on span "Projection" at bounding box center [156, 188] width 27 height 9
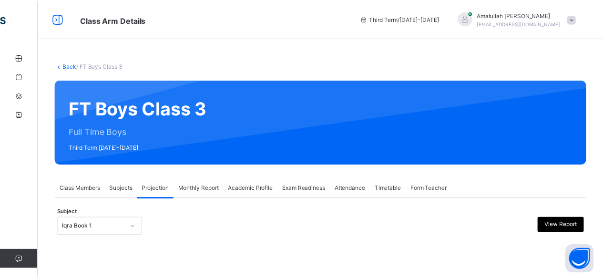
scroll to position [91, 0]
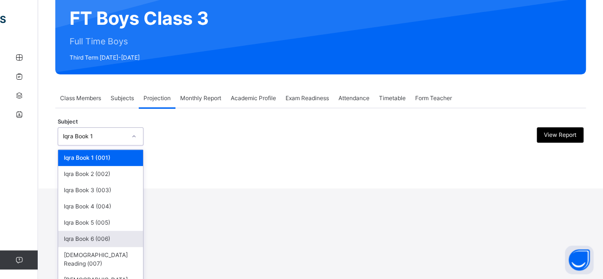
click at [88, 246] on div "Iqra Book 6 (006)" at bounding box center [100, 239] width 85 height 16
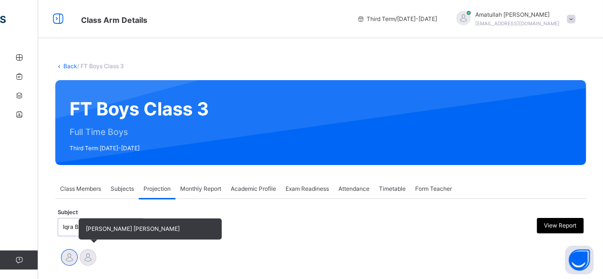
click at [88, 251] on div at bounding box center [88, 257] width 17 height 17
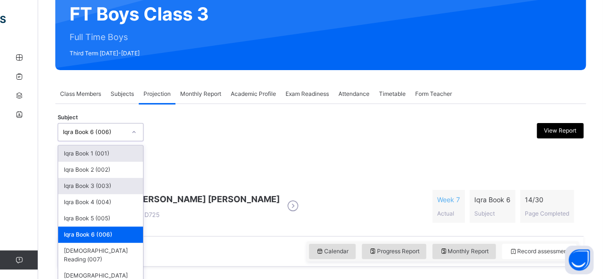
click at [69, 184] on div "Iqra Book 3 (003)" at bounding box center [100, 186] width 85 height 16
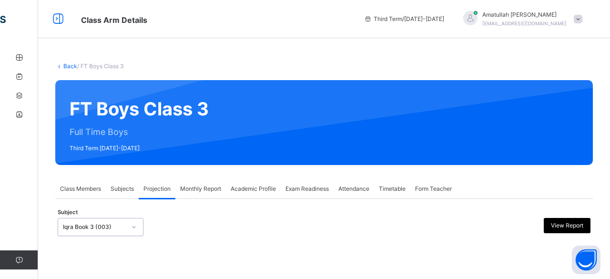
click at [70, 198] on div "Class Members" at bounding box center [80, 188] width 51 height 19
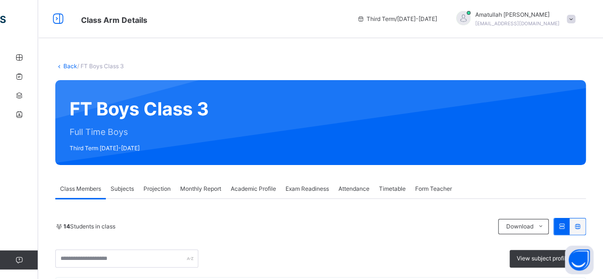
click at [101, 240] on div "14 Students in class Download Pdf Report Excel Report View subject profile" at bounding box center [320, 243] width 531 height 50
click at [103, 260] on input "text" at bounding box center [126, 258] width 143 height 18
click at [219, 241] on div "14 Students in class Download Pdf Report Excel Report View subject profile" at bounding box center [320, 243] width 531 height 50
click at [138, 197] on div "Subjects" at bounding box center [122, 188] width 33 height 19
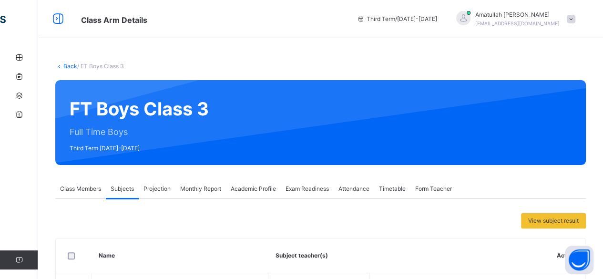
click at [153, 190] on span "Projection" at bounding box center [156, 188] width 27 height 9
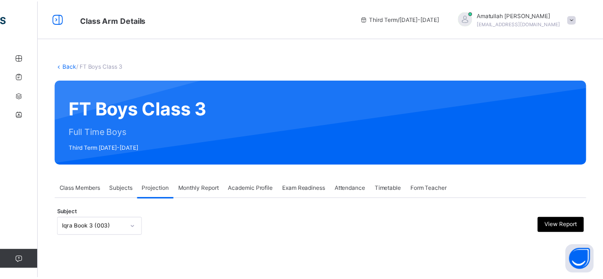
scroll to position [91, 0]
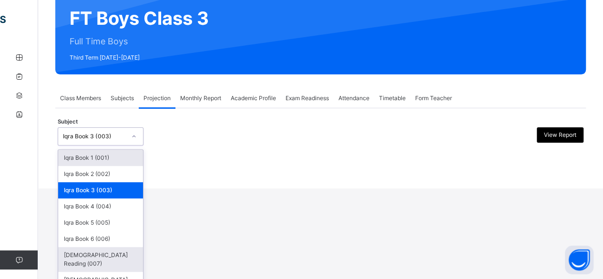
click at [105, 254] on div "[DEMOGRAPHIC_DATA] Reading (007)" at bounding box center [100, 259] width 85 height 25
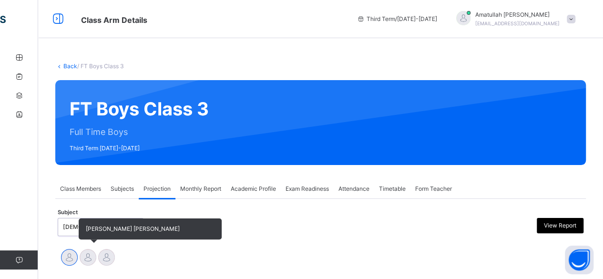
click at [91, 261] on div at bounding box center [88, 257] width 17 height 17
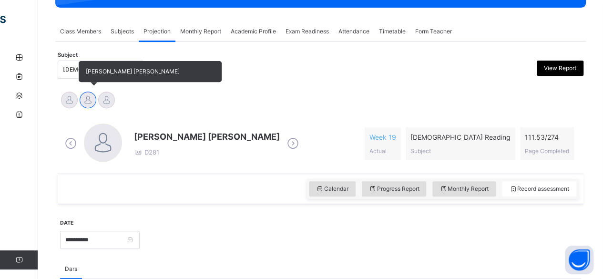
scroll to position [158, 0]
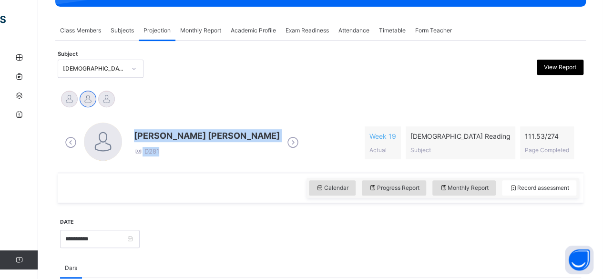
drag, startPoint x: 137, startPoint y: 134, endPoint x: 379, endPoint y: 127, distance: 242.2
click at [379, 127] on div "[PERSON_NAME] [PERSON_NAME] D281 Week 19 Actual [DEMOGRAPHIC_DATA] Reading Subj…" at bounding box center [320, 143] width 516 height 41
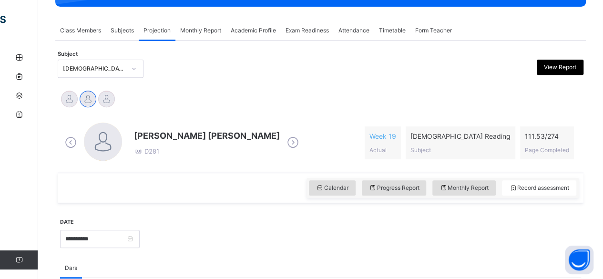
click at [343, 110] on div "Md [PERSON_NAME][DEMOGRAPHIC_DATA] [PERSON_NAME] [PERSON_NAME] [PERSON_NAME]" at bounding box center [321, 100] width 526 height 26
click at [141, 131] on span "[PERSON_NAME] [PERSON_NAME]" at bounding box center [207, 135] width 146 height 13
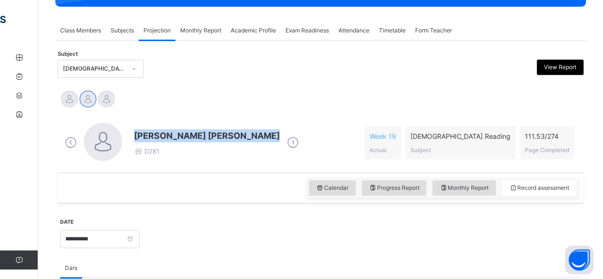
click at [141, 131] on span "[PERSON_NAME] [PERSON_NAME]" at bounding box center [207, 135] width 146 height 13
click at [177, 132] on span "[PERSON_NAME] [PERSON_NAME]" at bounding box center [207, 135] width 146 height 13
click at [191, 142] on span at bounding box center [207, 144] width 146 height 5
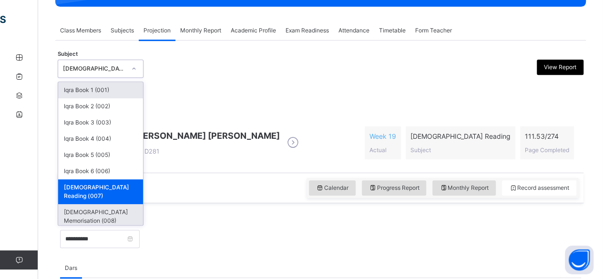
click at [81, 206] on div "[DEMOGRAPHIC_DATA] Memorisation (008)" at bounding box center [100, 216] width 85 height 25
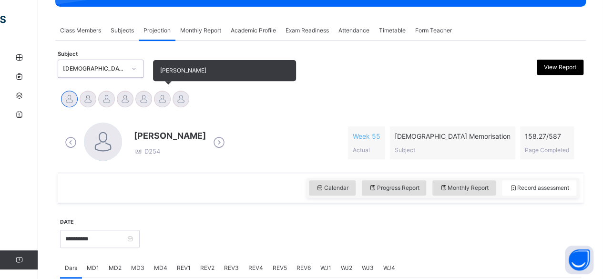
click at [166, 103] on div at bounding box center [162, 99] width 17 height 17
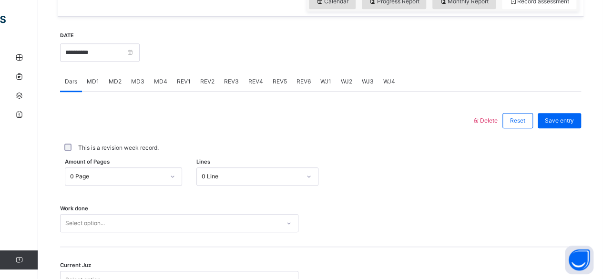
scroll to position [344, 0]
click at [150, 82] on div "MD4" at bounding box center [160, 81] width 23 height 19
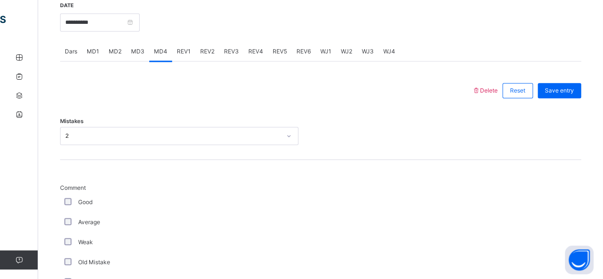
scroll to position [371, 0]
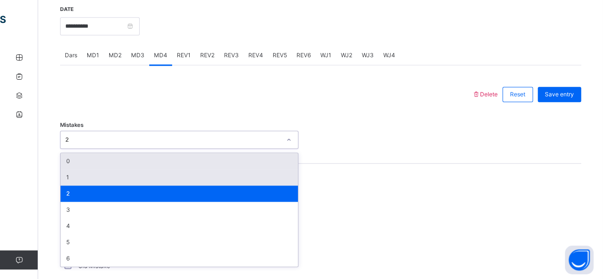
click at [151, 177] on div "1" at bounding box center [179, 177] width 237 height 16
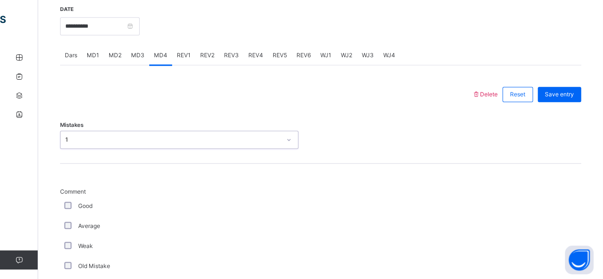
click at [253, 214] on div "Good" at bounding box center [179, 206] width 238 height 20
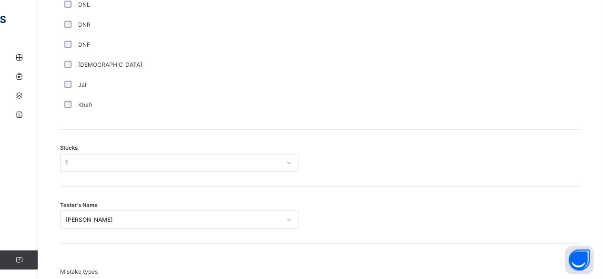
scroll to position [714, 0]
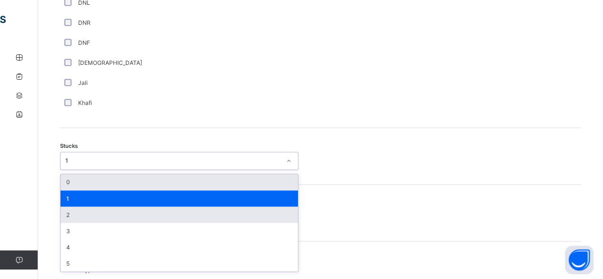
click at [68, 213] on div "2" at bounding box center [179, 214] width 237 height 16
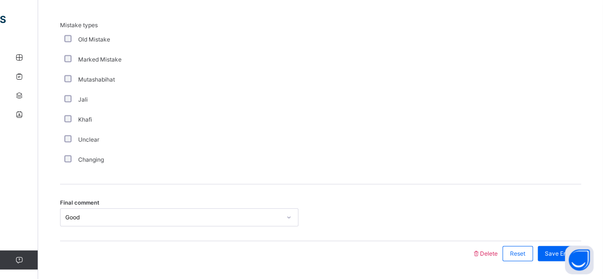
scroll to position [986, 0]
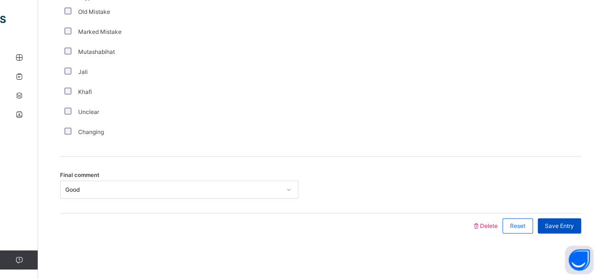
click at [566, 224] on span "Save Entry" at bounding box center [559, 226] width 29 height 9
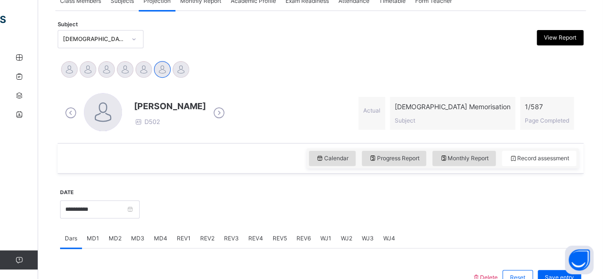
scroll to position [187, 0]
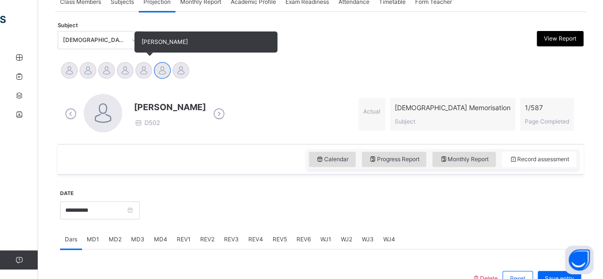
click at [139, 70] on div at bounding box center [143, 70] width 17 height 17
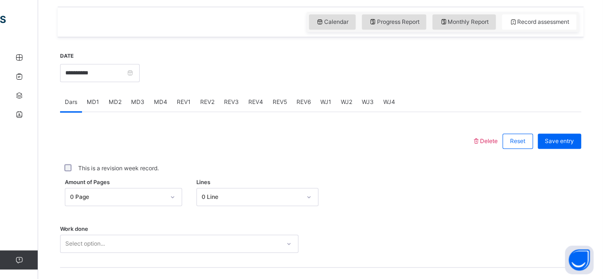
scroll to position [324, 0]
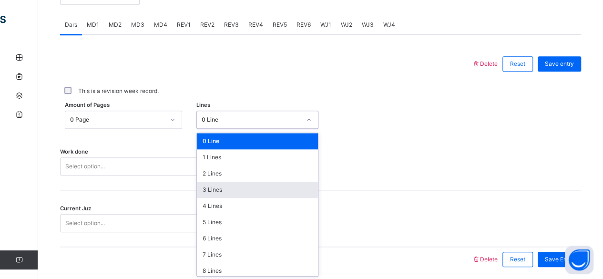
click at [221, 129] on div "option 3 Lines focused, 4 of 16. 16 results available. Use Up and Down to choos…" at bounding box center [257, 120] width 122 height 18
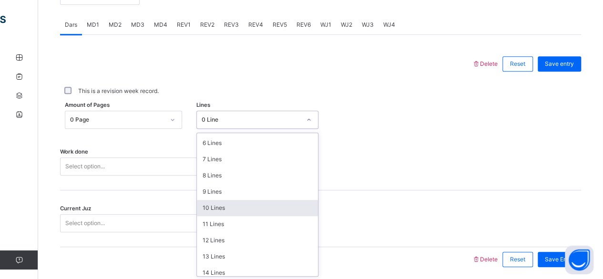
scroll to position [116, 0]
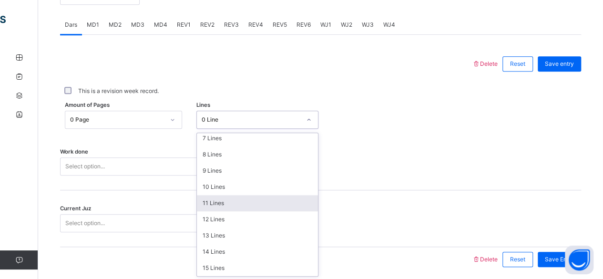
click at [214, 208] on div "11 Lines" at bounding box center [257, 203] width 121 height 16
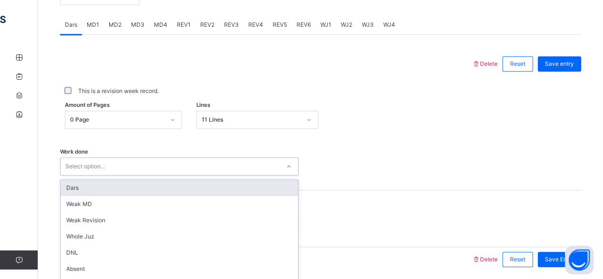
scroll to position [436, 0]
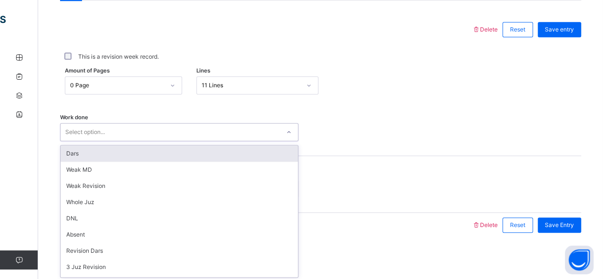
click at [170, 141] on div "option Dars focused, 1 of 16. 16 results available. Use Up and Down to choose o…" at bounding box center [179, 132] width 238 height 18
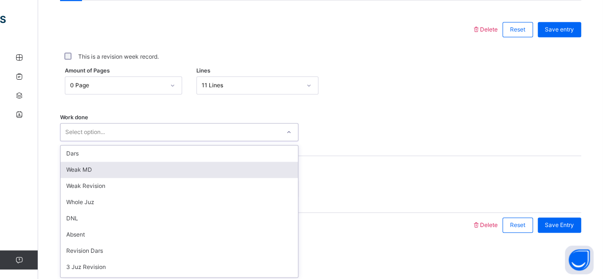
click at [170, 167] on div "Weak MD" at bounding box center [179, 170] width 237 height 16
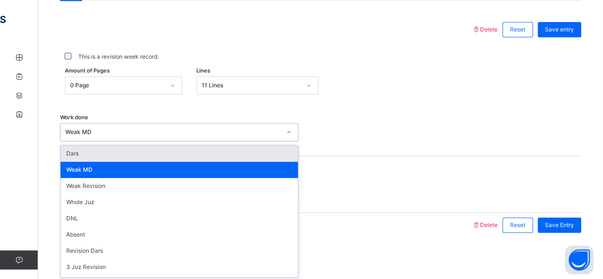
click at [147, 133] on div "Weak MD" at bounding box center [172, 132] width 215 height 9
click at [149, 151] on div "Dars" at bounding box center [179, 153] width 237 height 16
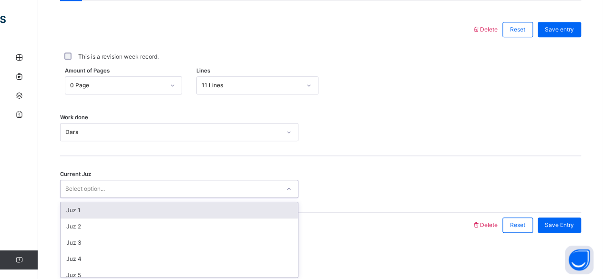
click at [149, 186] on div "Select option..." at bounding box center [170, 189] width 219 height 15
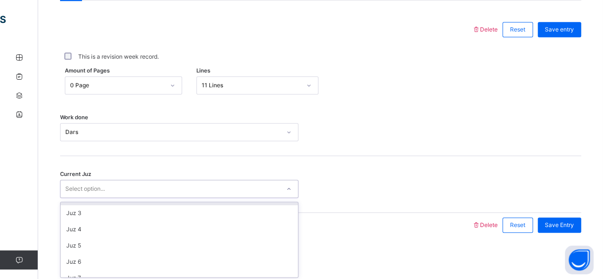
scroll to position [0, 0]
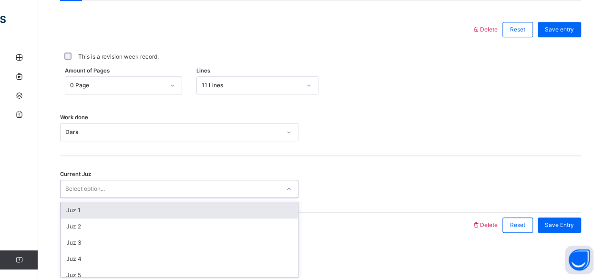
click at [140, 202] on div "Juz 1" at bounding box center [179, 210] width 237 height 16
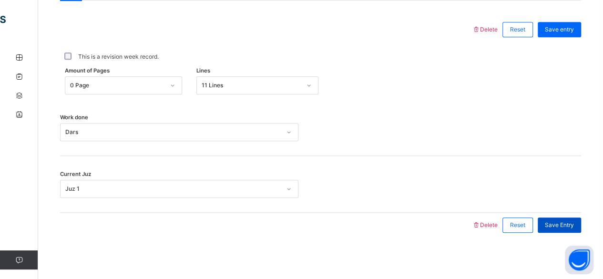
click at [560, 224] on span "Save Entry" at bounding box center [559, 225] width 29 height 9
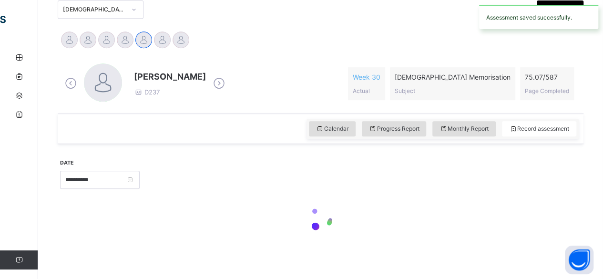
scroll to position [217, 0]
click at [245, 147] on div "**********" at bounding box center [321, 199] width 526 height 110
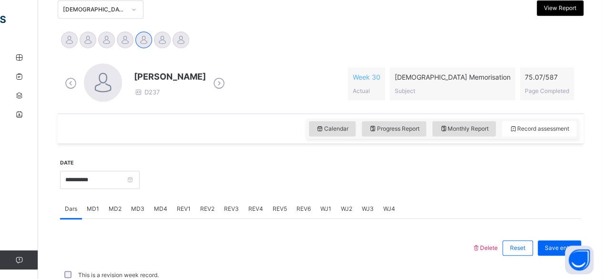
click at [114, 206] on span "MD2" at bounding box center [115, 208] width 13 height 9
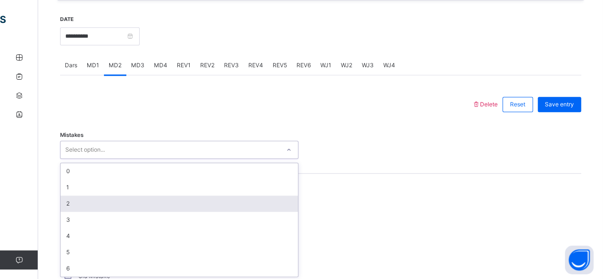
click at [162, 159] on div "option 2 focused, 3 of 7. 7 results available. Use Up and Down to choose option…" at bounding box center [179, 150] width 238 height 18
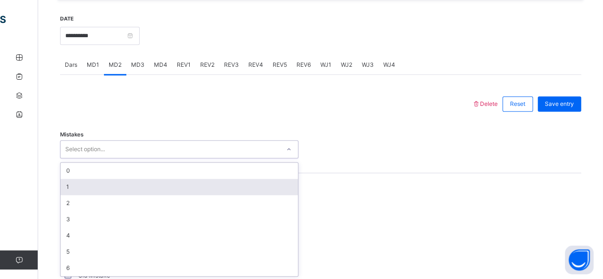
click at [152, 184] on div "1" at bounding box center [179, 187] width 237 height 16
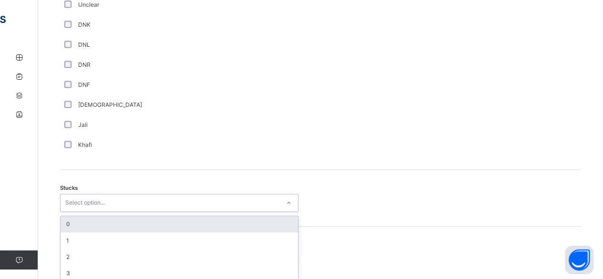
scroll to position [709, 0]
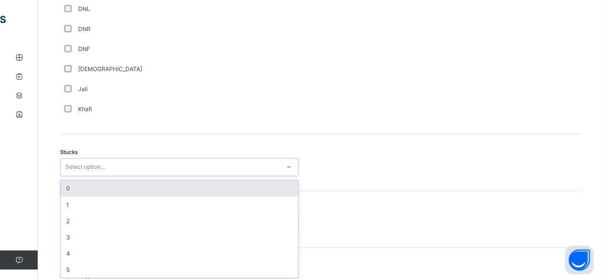
click at [136, 176] on div "option 0 focused, 1 of 6. 6 results available. Use Up and Down to choose option…" at bounding box center [179, 167] width 238 height 18
click at [134, 192] on div "0" at bounding box center [179, 187] width 237 height 16
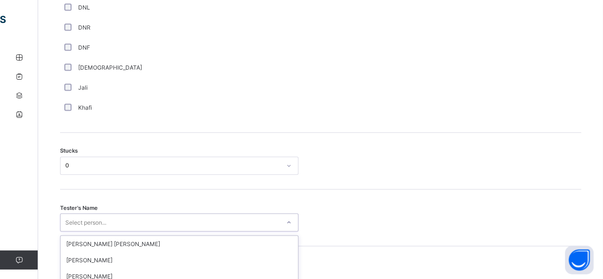
click at [133, 217] on div "option [PERSON_NAME] focused, 4 of 90. 90 results available. Use Up and Down to…" at bounding box center [179, 222] width 238 height 18
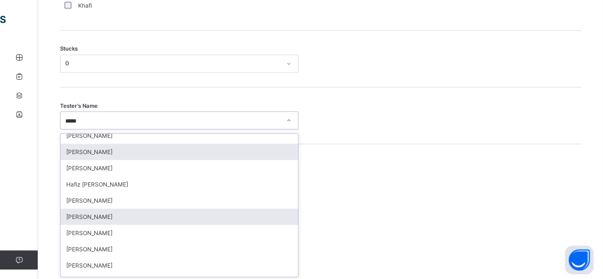
scroll to position [68, 0]
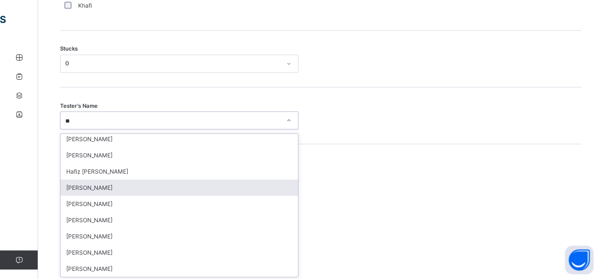
type input "*"
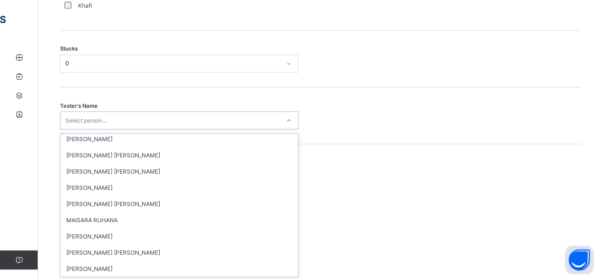
scroll to position [1121, 0]
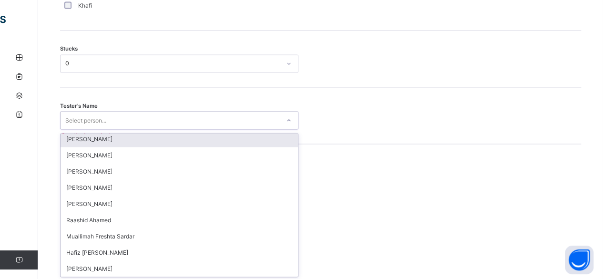
click at [178, 144] on div "[PERSON_NAME]" at bounding box center [179, 139] width 237 height 16
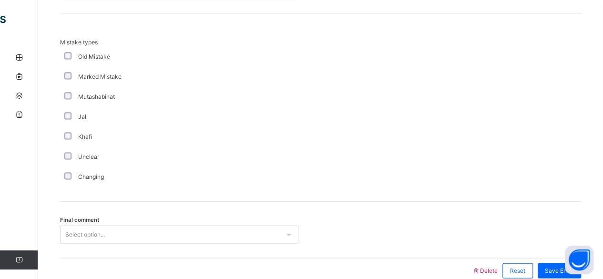
scroll to position [986, 0]
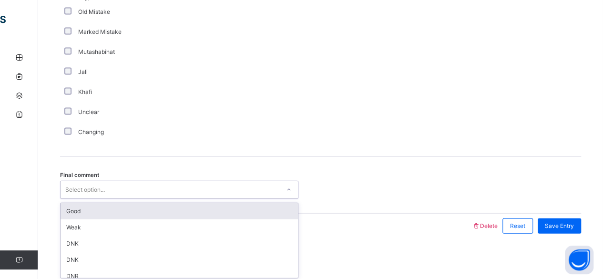
click at [128, 186] on div "Select option..." at bounding box center [170, 190] width 219 height 15
click at [133, 205] on div "Good" at bounding box center [179, 211] width 237 height 16
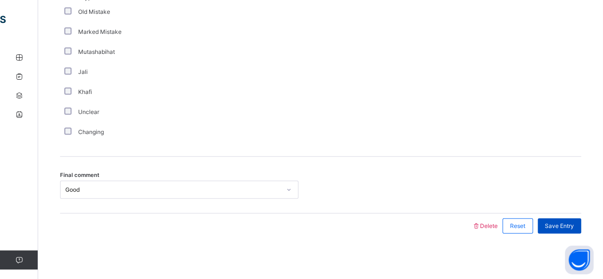
click at [574, 222] on span "Save Entry" at bounding box center [559, 226] width 29 height 9
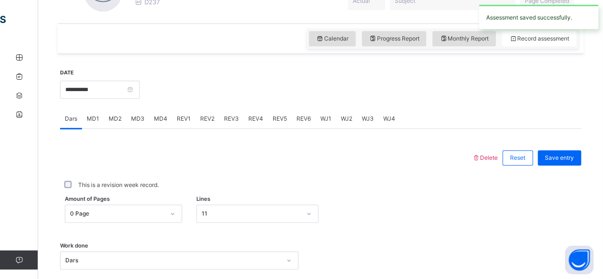
scroll to position [307, 0]
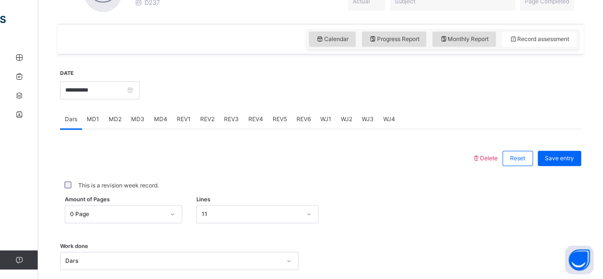
click at [492, 172] on div "This is a revision week record." at bounding box center [320, 186] width 521 height 30
click at [156, 120] on span "MD4" at bounding box center [160, 119] width 13 height 9
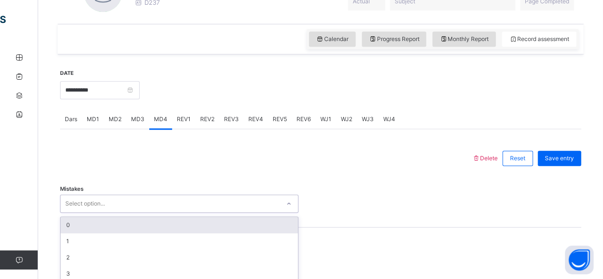
scroll to position [361, 0]
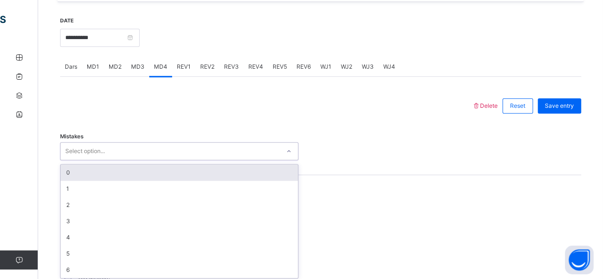
click at [159, 160] on div "option 0 focused, 1 of 7. 7 results available. Use Up and Down to choose option…" at bounding box center [179, 151] width 238 height 18
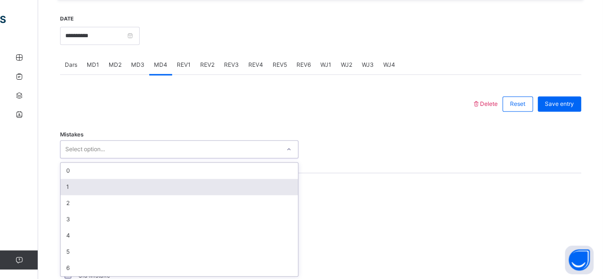
click at [156, 191] on div "1" at bounding box center [179, 187] width 237 height 16
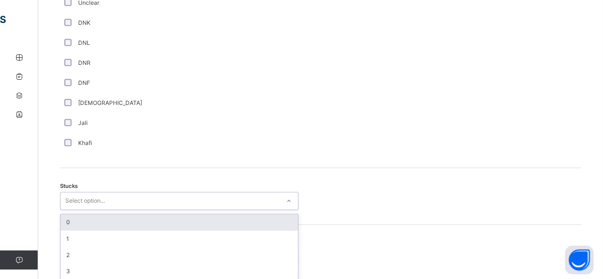
scroll to position [709, 0]
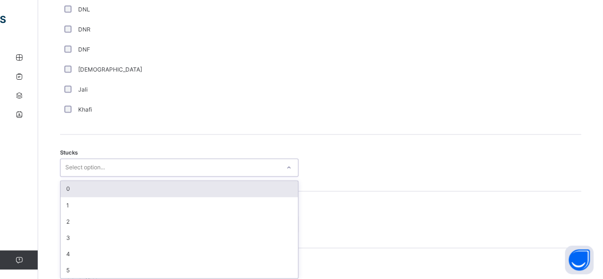
click at [134, 176] on div "option 0 focused, 1 of 6. 6 results available. Use Up and Down to choose option…" at bounding box center [179, 167] width 238 height 18
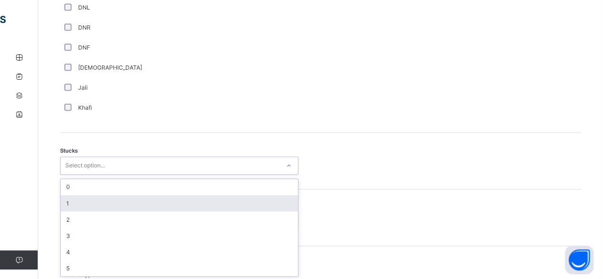
click at [133, 204] on div "1" at bounding box center [179, 203] width 237 height 16
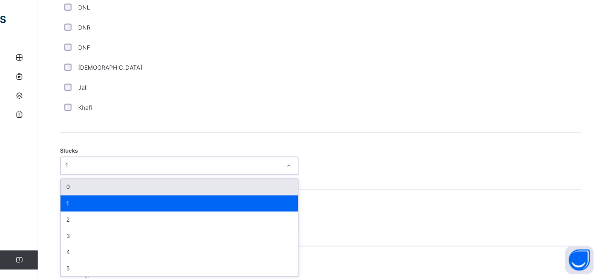
click at [114, 164] on div "1" at bounding box center [172, 165] width 215 height 9
click at [92, 186] on div "0" at bounding box center [179, 187] width 237 height 16
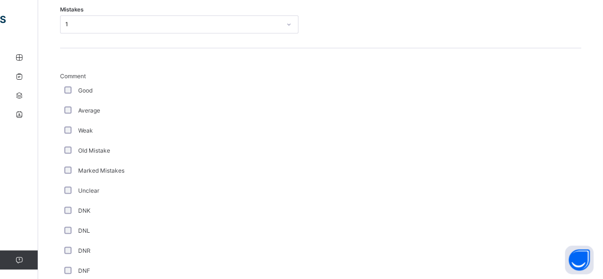
scroll to position [486, 0]
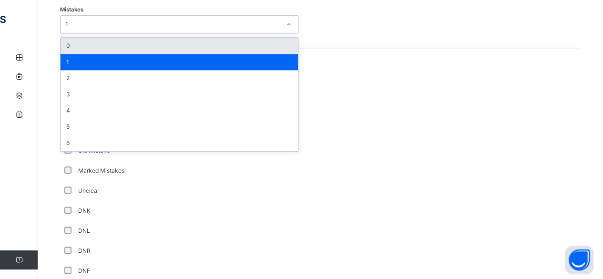
click at [119, 26] on div "1" at bounding box center [172, 24] width 215 height 9
click at [120, 39] on div "0" at bounding box center [179, 46] width 237 height 16
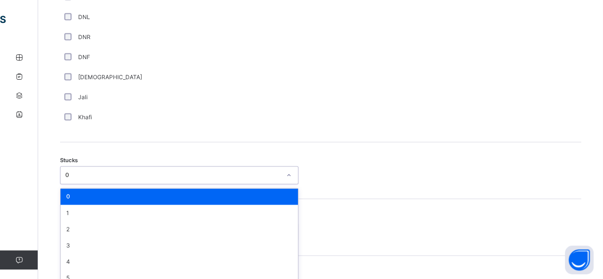
scroll to position [709, 0]
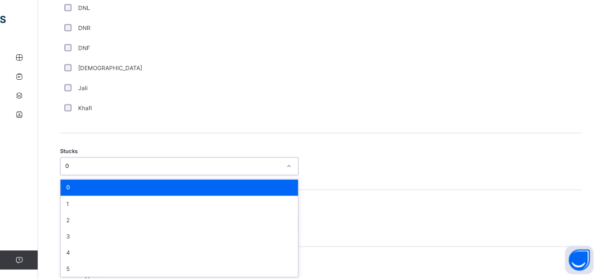
click at [117, 176] on div "Stucks option 0, selected. option 0 focused, 1 of 6. 6 results available. Use U…" at bounding box center [320, 161] width 521 height 57
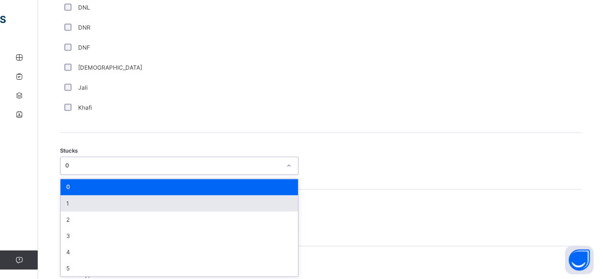
click at [121, 195] on div "1" at bounding box center [179, 203] width 237 height 16
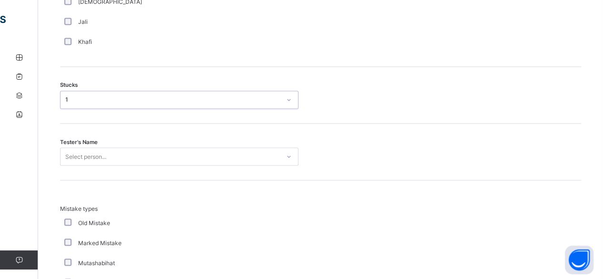
scroll to position [792, 0]
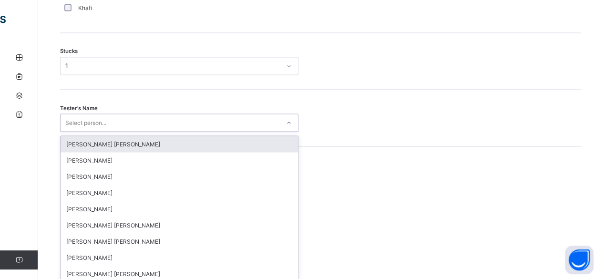
click at [105, 131] on div "Tester's Name option [PERSON_NAME] [PERSON_NAME] focused, 1 of 90. 90 results a…" at bounding box center [320, 118] width 521 height 57
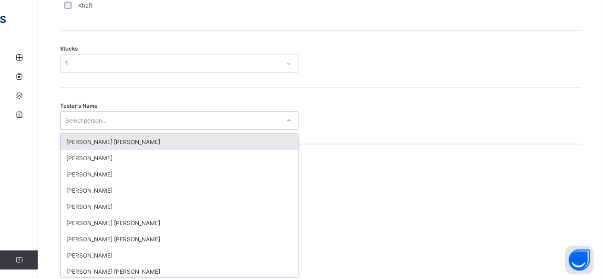
scroll to position [811, 0]
type input "*****"
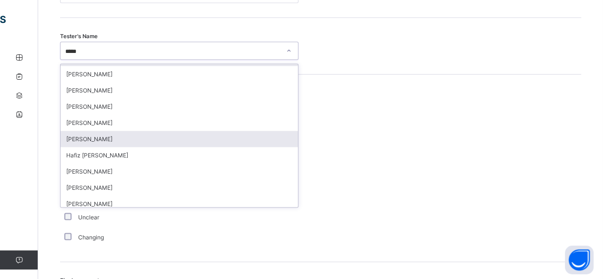
scroll to position [0, 0]
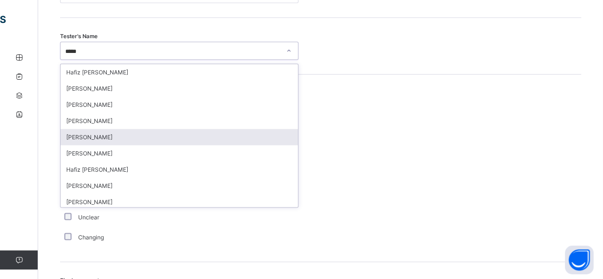
click at [95, 133] on div "[PERSON_NAME]" at bounding box center [179, 137] width 237 height 16
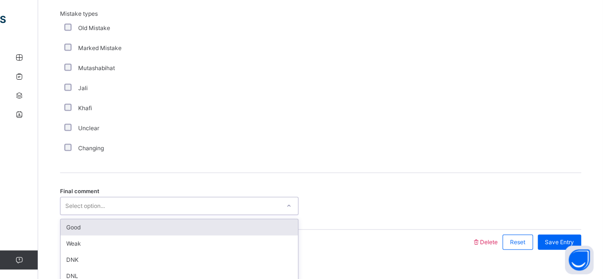
scroll to position [986, 0]
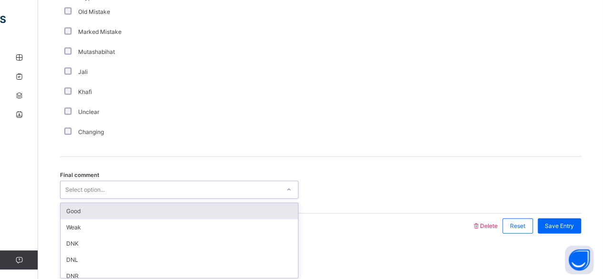
click at [115, 199] on div "option Good focused, 1 of 6. 6 results available. Use Up and Down to choose opt…" at bounding box center [179, 190] width 238 height 18
click at [115, 203] on div "Good" at bounding box center [179, 211] width 237 height 16
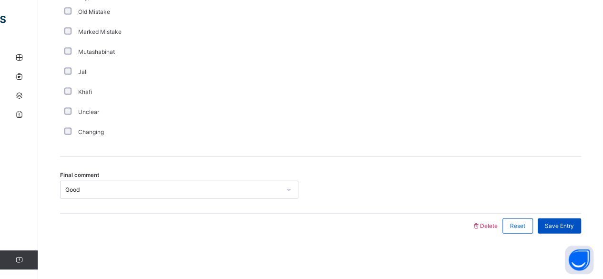
click at [564, 226] on span "Save Entry" at bounding box center [559, 226] width 29 height 9
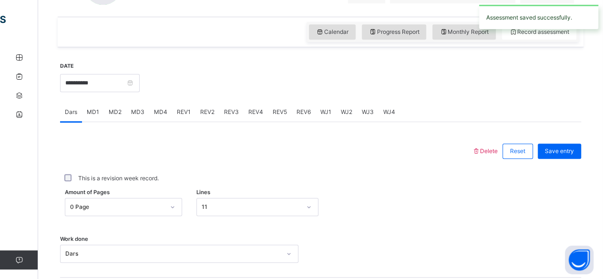
scroll to position [297, 0]
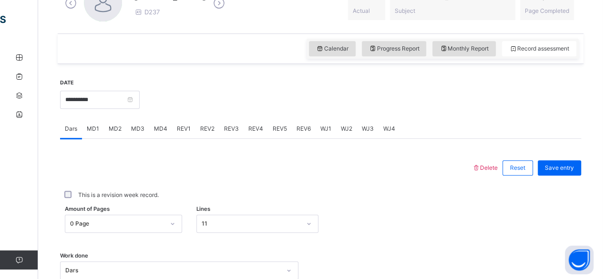
click at [179, 124] on span "REV1" at bounding box center [184, 128] width 14 height 9
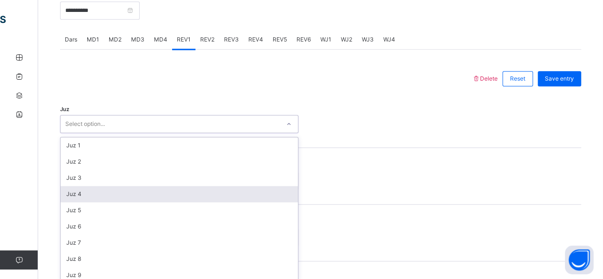
click at [152, 133] on div "option Juz 4 focused, 4 of 30. 30 results available. Use Up and Down to choose …" at bounding box center [179, 124] width 238 height 18
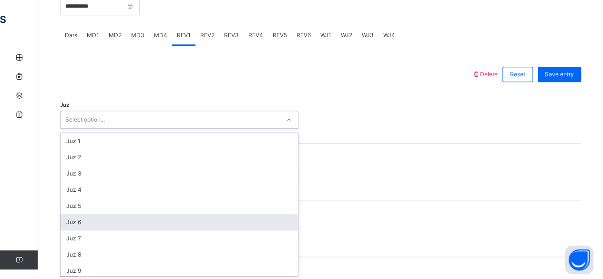
scroll to position [343, 0]
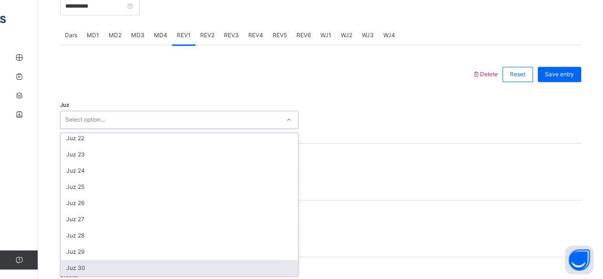
click at [102, 267] on div "Juz 30" at bounding box center [179, 268] width 237 height 16
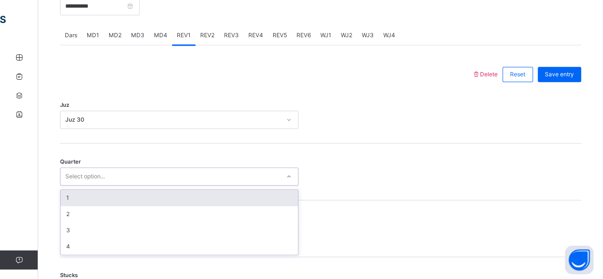
click at [91, 172] on div "Select option..." at bounding box center [85, 176] width 40 height 18
click at [89, 195] on div "1" at bounding box center [179, 198] width 237 height 16
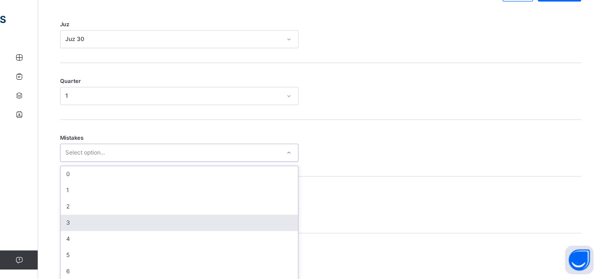
click at [82, 162] on div "option 3 focused, 4 of 7. 7 results available. Use Up and Down to choose option…" at bounding box center [179, 152] width 238 height 18
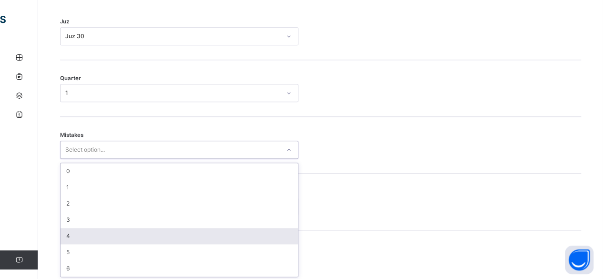
scroll to position [475, 0]
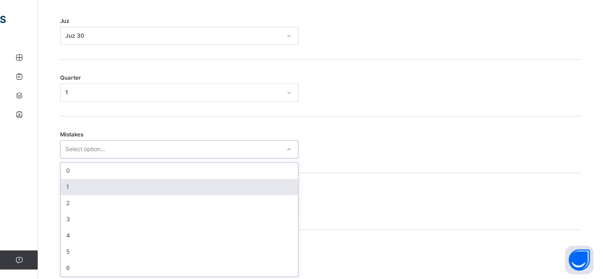
click at [75, 182] on div "1" at bounding box center [179, 187] width 237 height 16
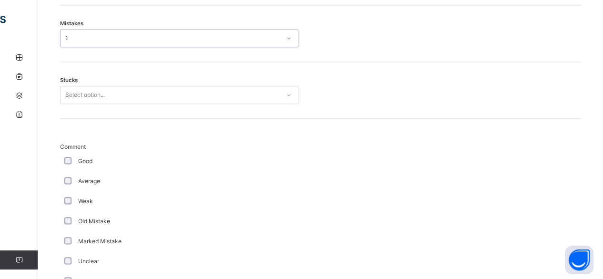
scroll to position [595, 0]
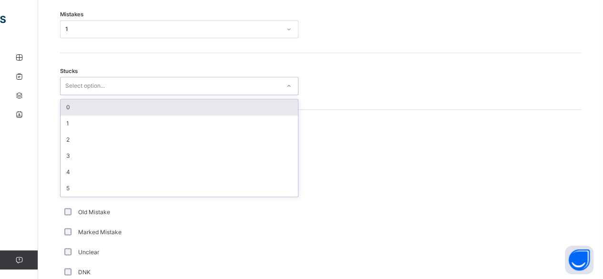
click at [94, 84] on div "Select option..." at bounding box center [85, 86] width 40 height 18
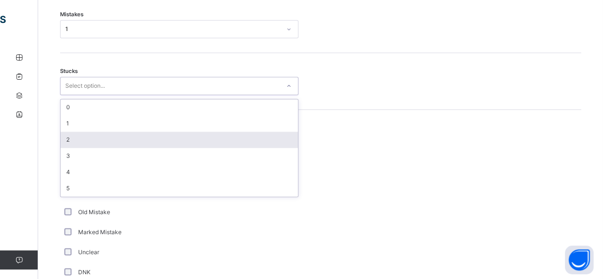
click at [99, 132] on div "2" at bounding box center [179, 140] width 237 height 16
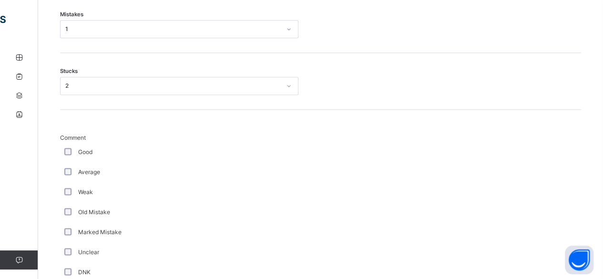
click at [64, 168] on div "Average" at bounding box center [179, 172] width 234 height 9
click at [64, 165] on div "Average" at bounding box center [179, 172] width 238 height 20
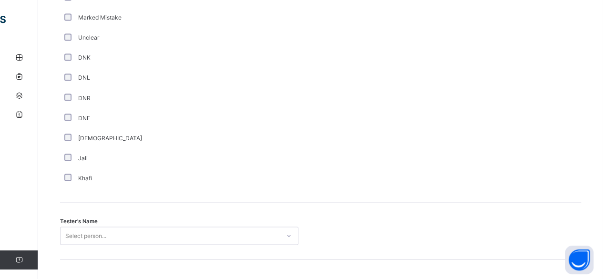
scroll to position [810, 0]
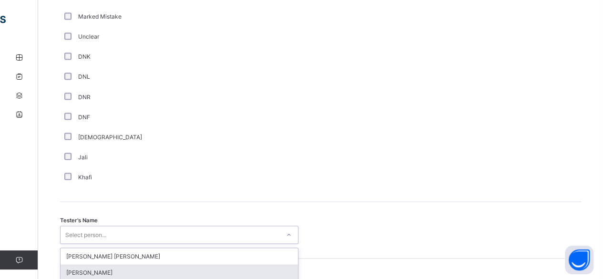
click at [102, 226] on div "option [PERSON_NAME] focused, 2 of 90. 90 results available. Use Up and Down to…" at bounding box center [179, 234] width 238 height 18
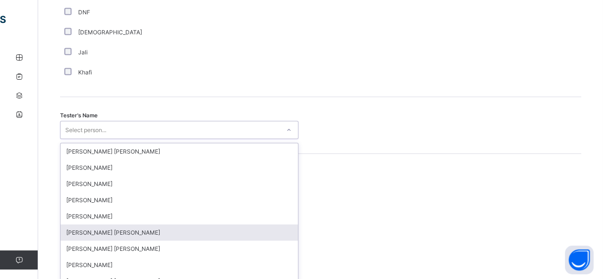
scroll to position [925, 0]
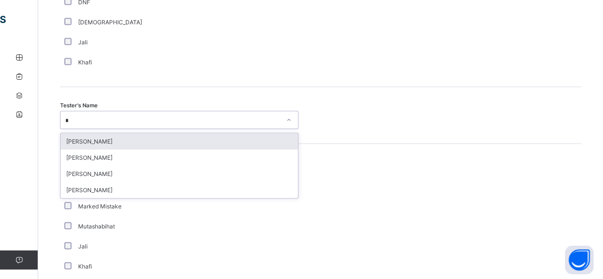
type input "**"
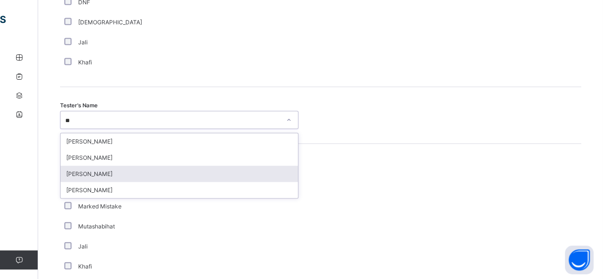
click at [122, 168] on div "[PERSON_NAME]" at bounding box center [179, 174] width 237 height 16
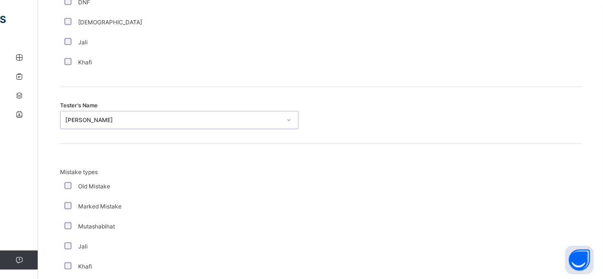
scroll to position [1099, 0]
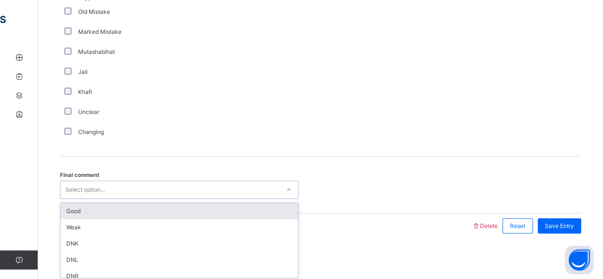
click at [123, 190] on div "Select option..." at bounding box center [170, 190] width 219 height 15
click at [115, 204] on div "Good" at bounding box center [179, 211] width 237 height 16
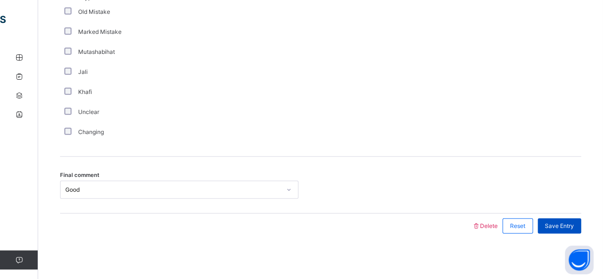
click at [566, 222] on span "Save Entry" at bounding box center [559, 226] width 29 height 9
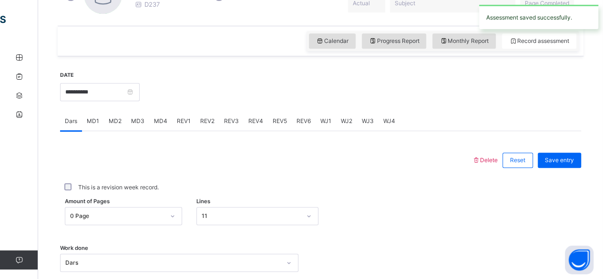
scroll to position [303, 0]
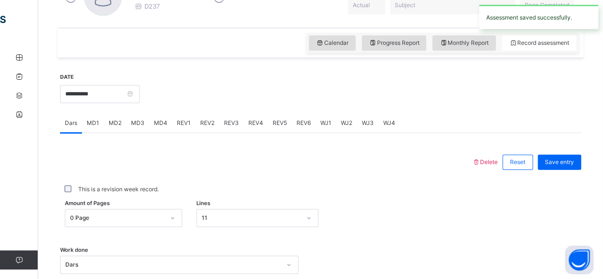
click at [206, 115] on div "REV2" at bounding box center [207, 122] width 24 height 19
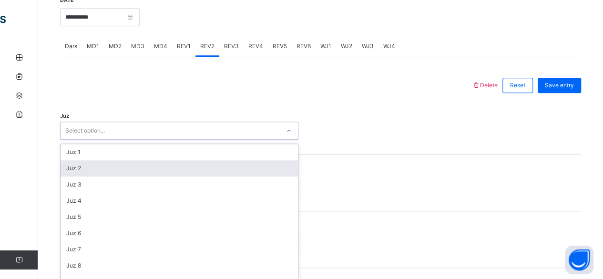
click at [137, 140] on div "option Juz 2 focused, 2 of 30. 30 results available. Use Up and Down to choose …" at bounding box center [179, 131] width 238 height 18
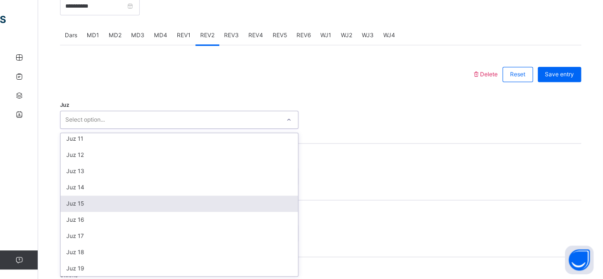
scroll to position [343, 0]
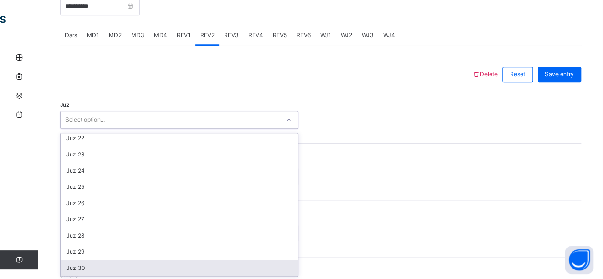
click at [120, 273] on div "Juz 30" at bounding box center [179, 268] width 237 height 16
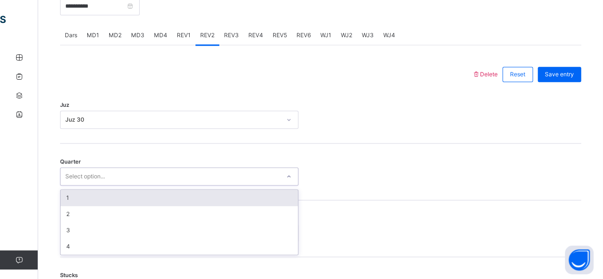
click at [99, 179] on div "Select option..." at bounding box center [85, 176] width 40 height 18
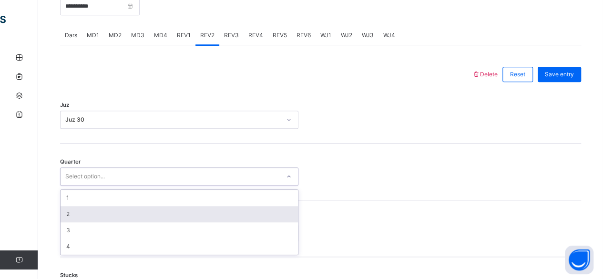
click at [89, 219] on div "2" at bounding box center [179, 214] width 237 height 16
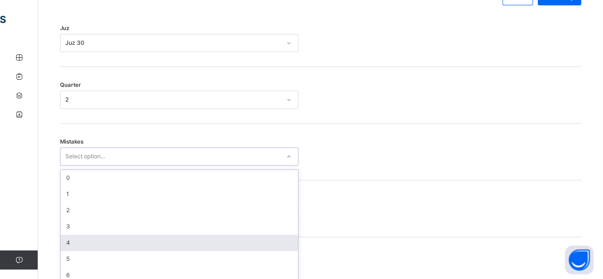
click at [87, 165] on div "option 4 focused, 5 of 7. 7 results available. Use Up and Down to choose option…" at bounding box center [179, 156] width 238 height 18
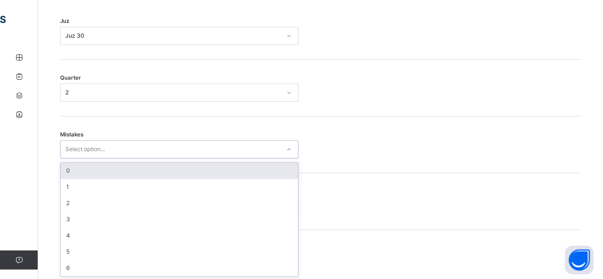
click at [85, 163] on div "0" at bounding box center [179, 171] width 237 height 16
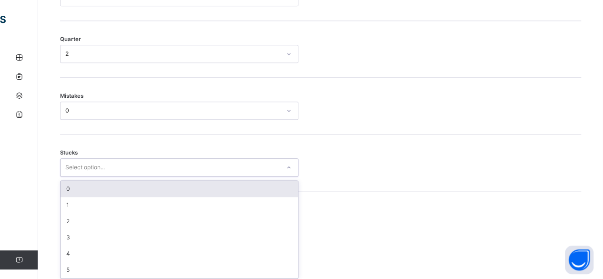
click at [79, 176] on div "option 0 focused, 1 of 6. 6 results available. Use Up and Down to choose option…" at bounding box center [179, 167] width 238 height 18
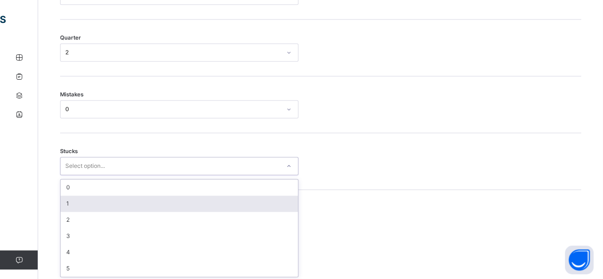
scroll to position [515, 0]
click at [76, 204] on div "1" at bounding box center [179, 203] width 237 height 16
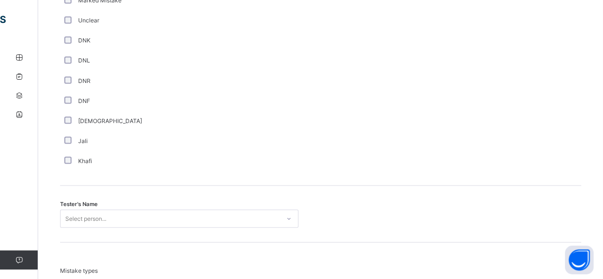
scroll to position [827, 0]
click at [112, 214] on div "option [PERSON_NAME] focused, 4 of 90. 90 results available. Use Up and Down to…" at bounding box center [179, 218] width 238 height 18
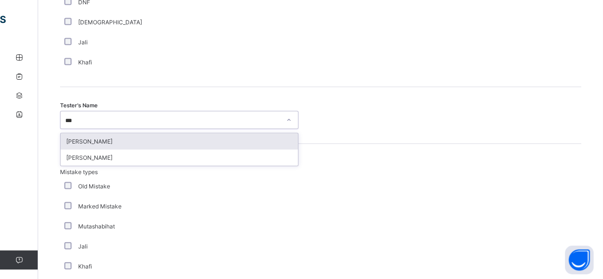
type input "****"
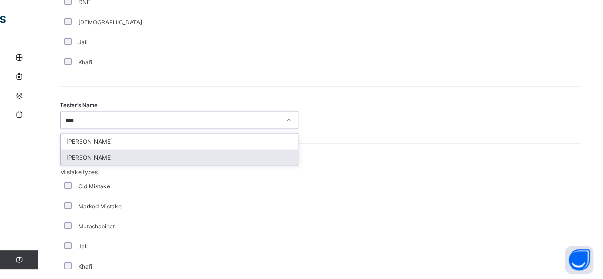
click at [108, 153] on div "[PERSON_NAME]" at bounding box center [179, 158] width 237 height 16
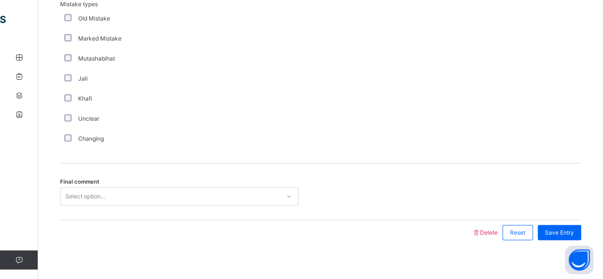
scroll to position [1099, 0]
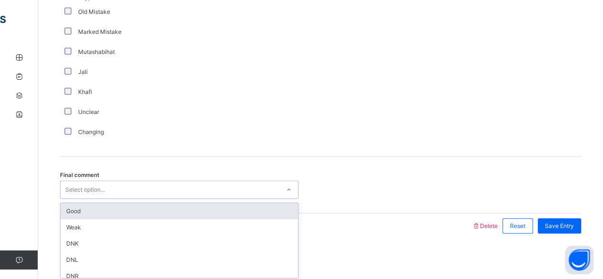
click at [140, 189] on div "Select option..." at bounding box center [170, 190] width 219 height 15
click at [228, 211] on div "Good" at bounding box center [179, 211] width 237 height 16
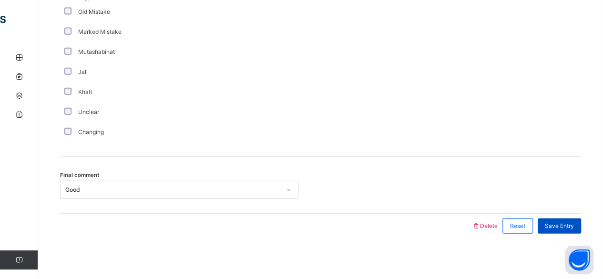
click at [574, 223] on span "Save Entry" at bounding box center [559, 226] width 29 height 9
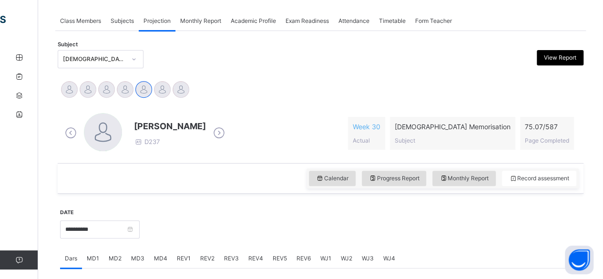
scroll to position [168, 0]
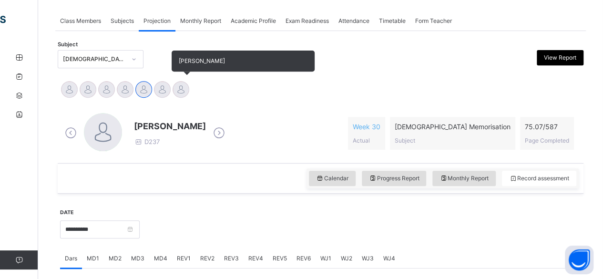
click at [178, 93] on div at bounding box center [181, 89] width 17 height 17
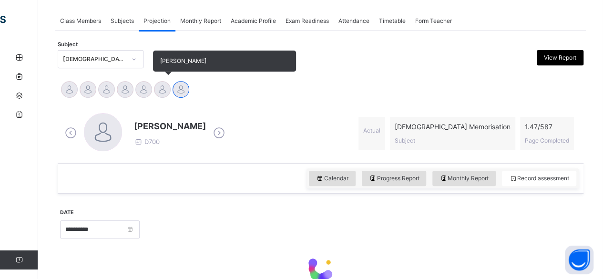
click at [160, 89] on div at bounding box center [162, 89] width 17 height 17
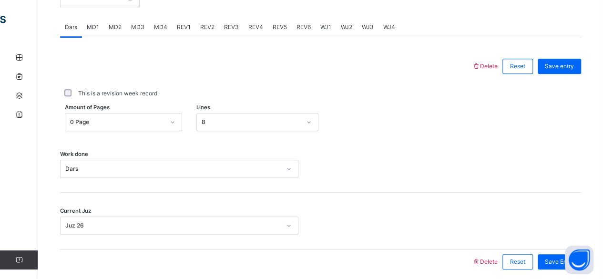
scroll to position [436, 0]
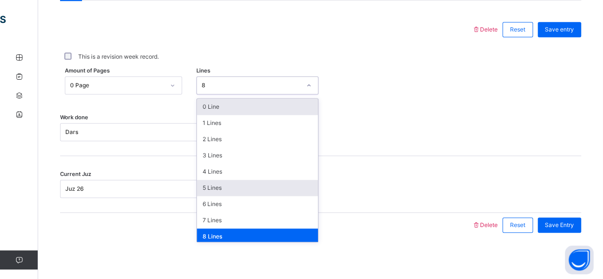
click at [226, 188] on div "5 Lines" at bounding box center [257, 188] width 121 height 16
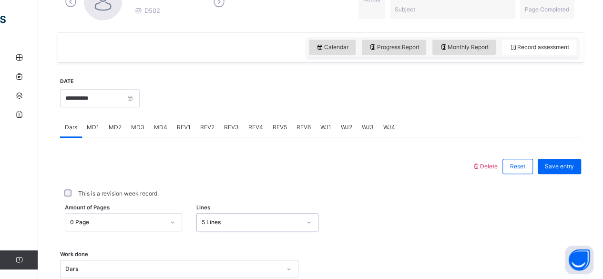
scroll to position [298, 0]
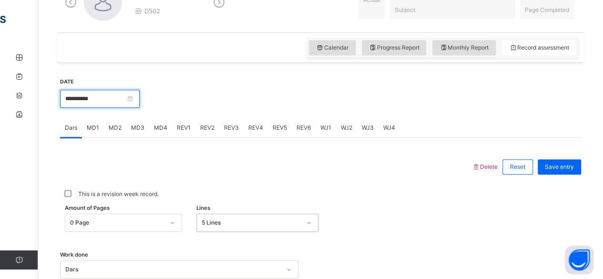
click at [140, 101] on input "**********" at bounding box center [100, 99] width 80 height 18
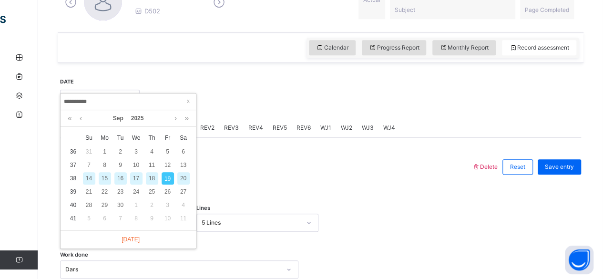
click at [152, 177] on div "18" at bounding box center [152, 178] width 12 height 12
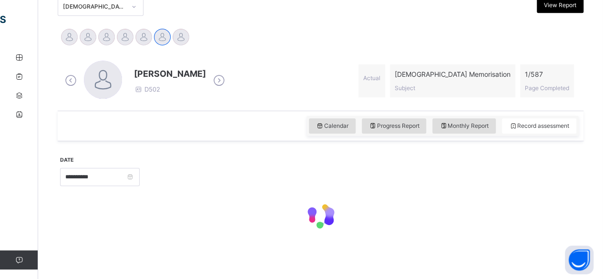
click at [266, 236] on div "**********" at bounding box center [320, 196] width 521 height 101
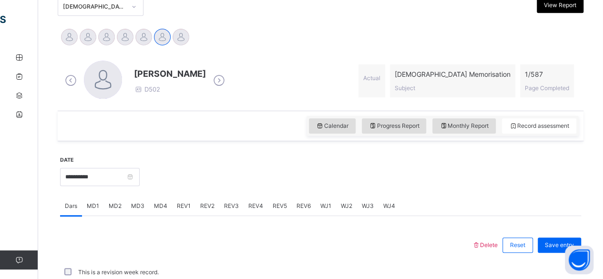
scroll to position [298, 0]
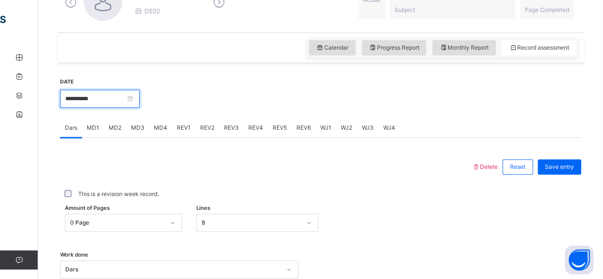
click at [140, 93] on input "**********" at bounding box center [100, 99] width 80 height 18
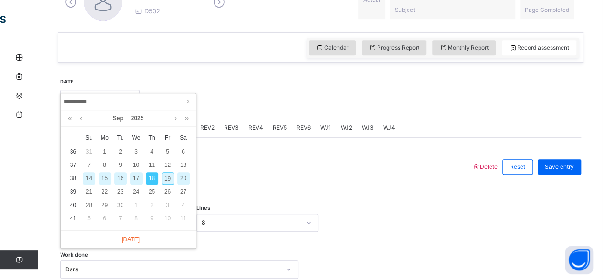
click at [167, 180] on div "19" at bounding box center [168, 178] width 12 height 12
type input "**********"
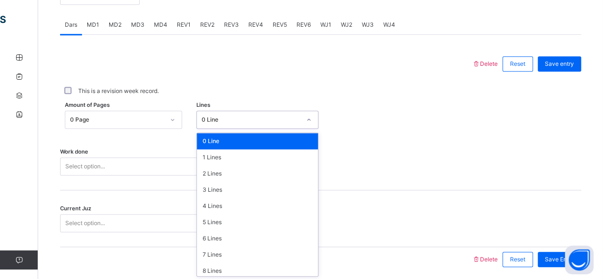
scroll to position [401, 0]
click at [218, 223] on div "5 Lines" at bounding box center [257, 222] width 121 height 16
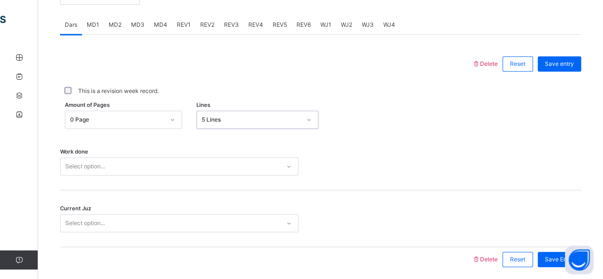
scroll to position [436, 0]
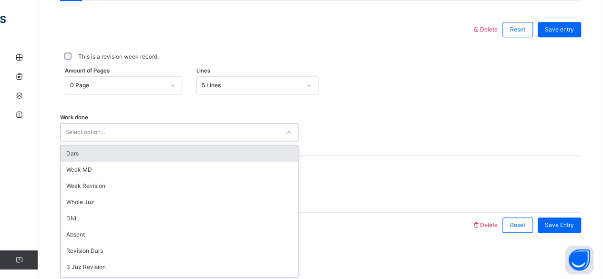
click at [126, 153] on div "Dars" at bounding box center [179, 153] width 237 height 16
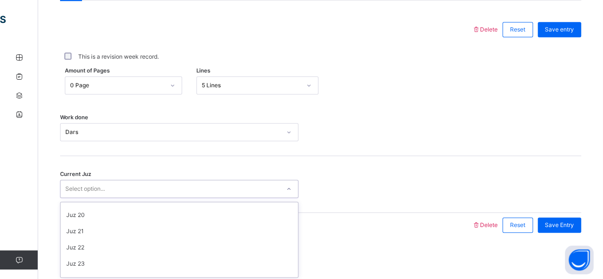
scroll to position [411, 0]
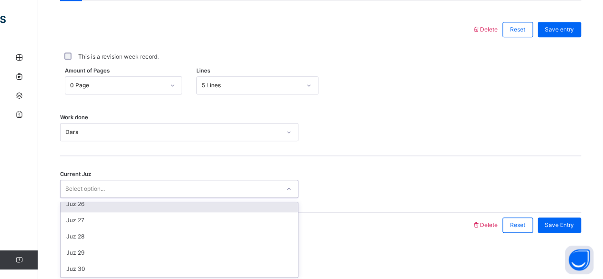
click at [111, 207] on div "Juz 26" at bounding box center [179, 204] width 237 height 16
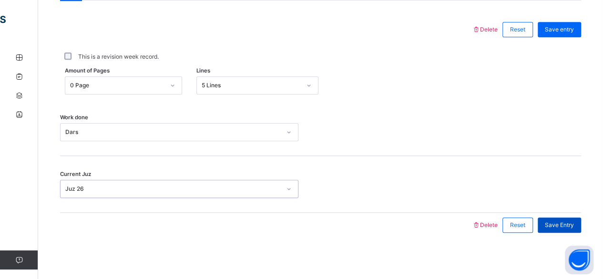
click at [574, 224] on span "Save Entry" at bounding box center [559, 225] width 29 height 9
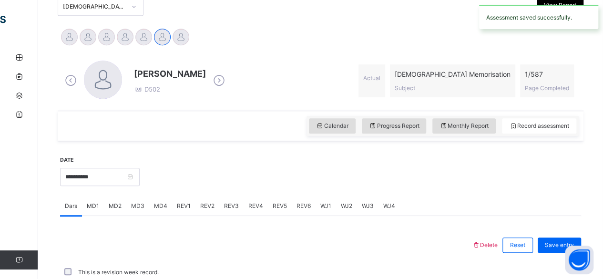
scroll to position [436, 0]
